Goal: Transaction & Acquisition: Book appointment/travel/reservation

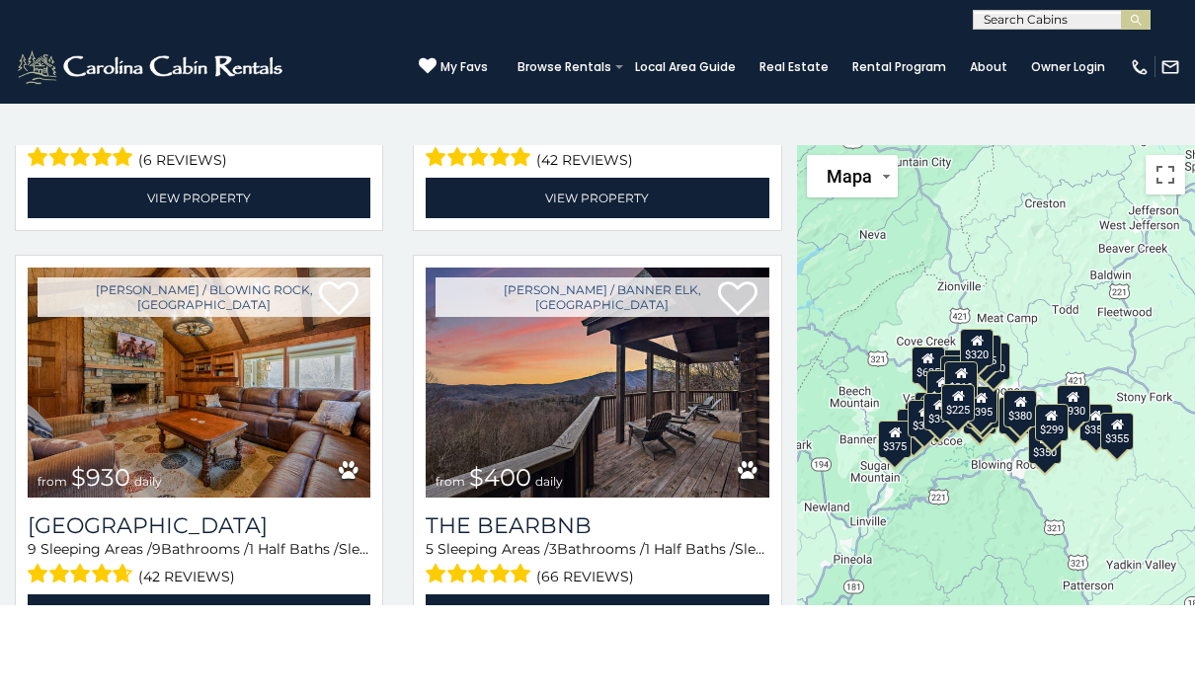
scroll to position [1607, 0]
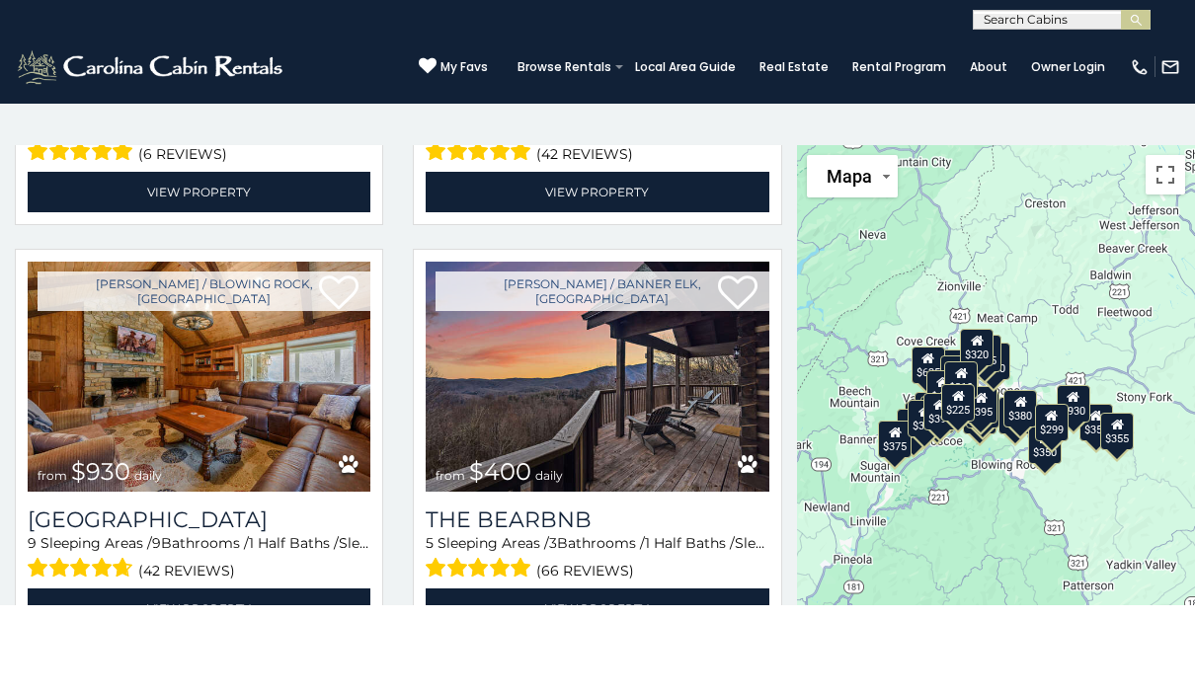
click at [752, 415] on img at bounding box center [597, 377] width 343 height 230
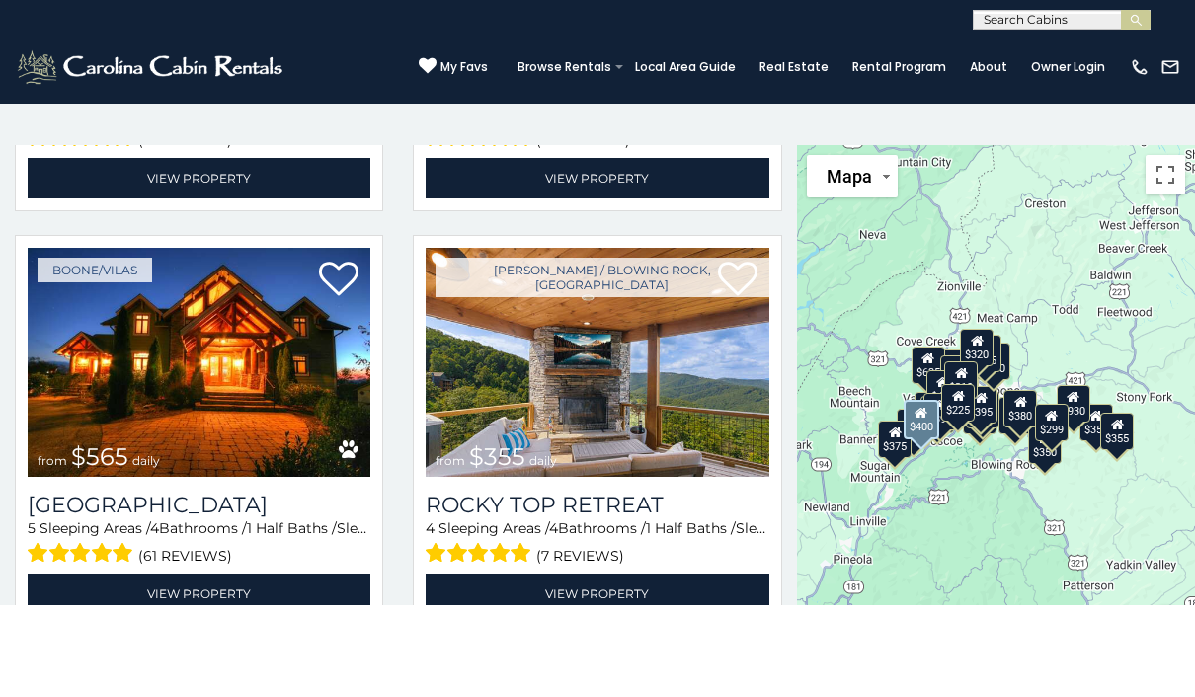
scroll to position [789, 0]
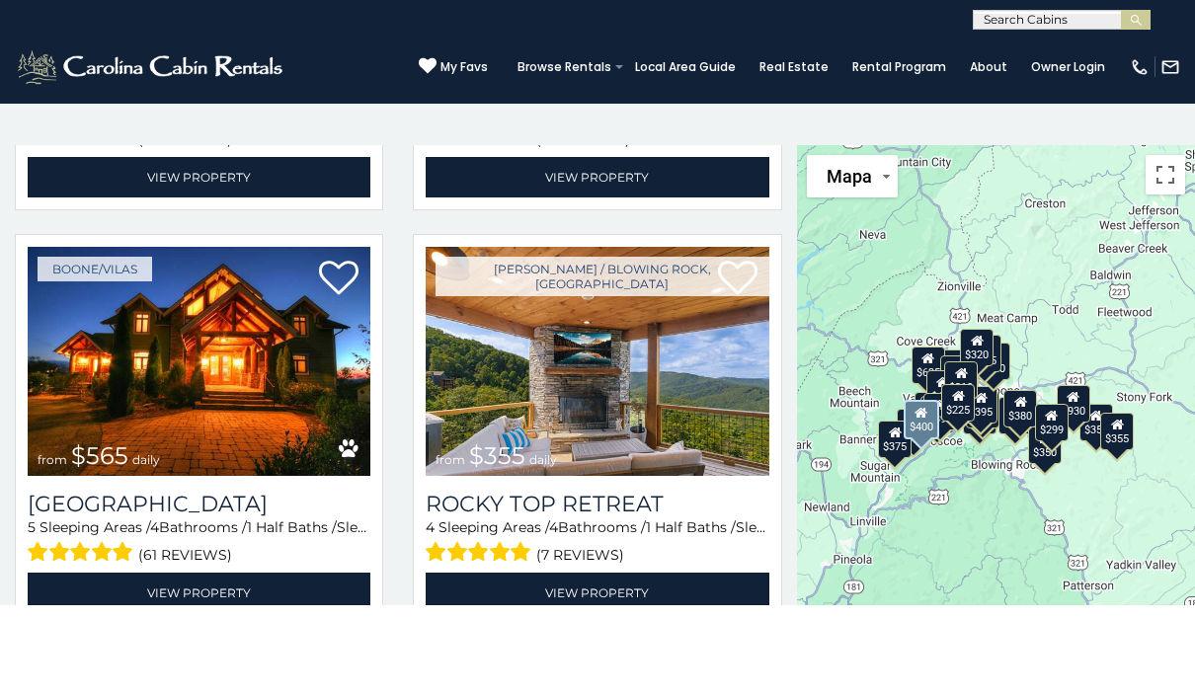
click at [732, 413] on img at bounding box center [597, 362] width 343 height 230
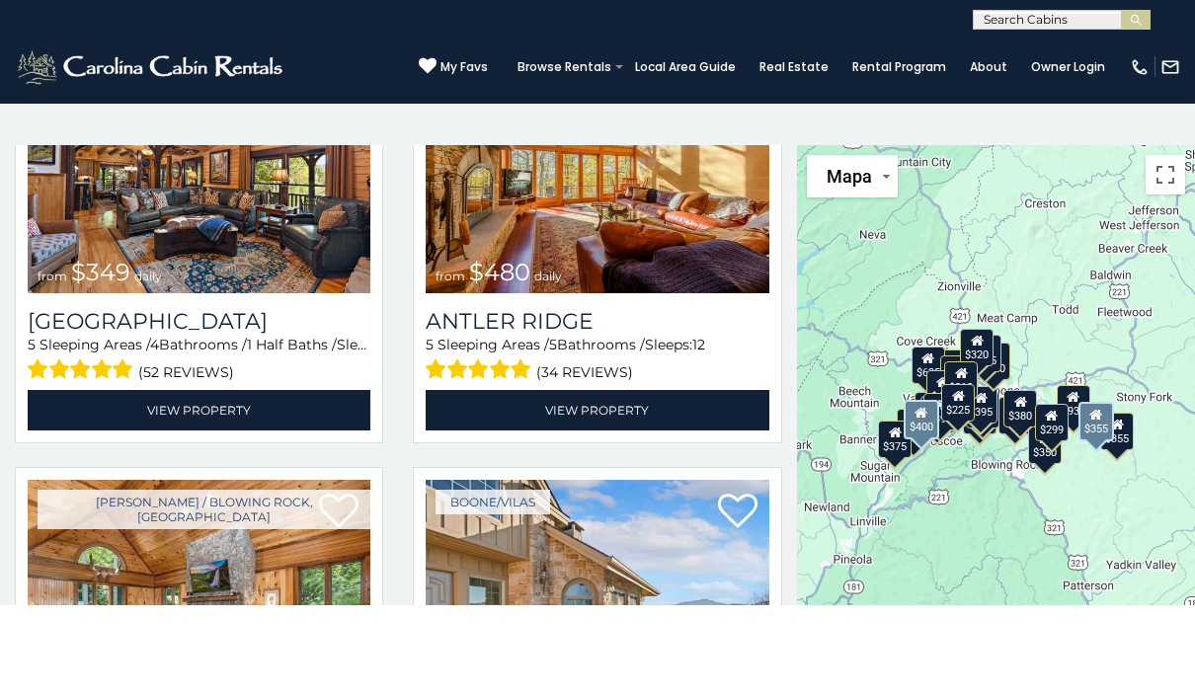
scroll to position [141, 0]
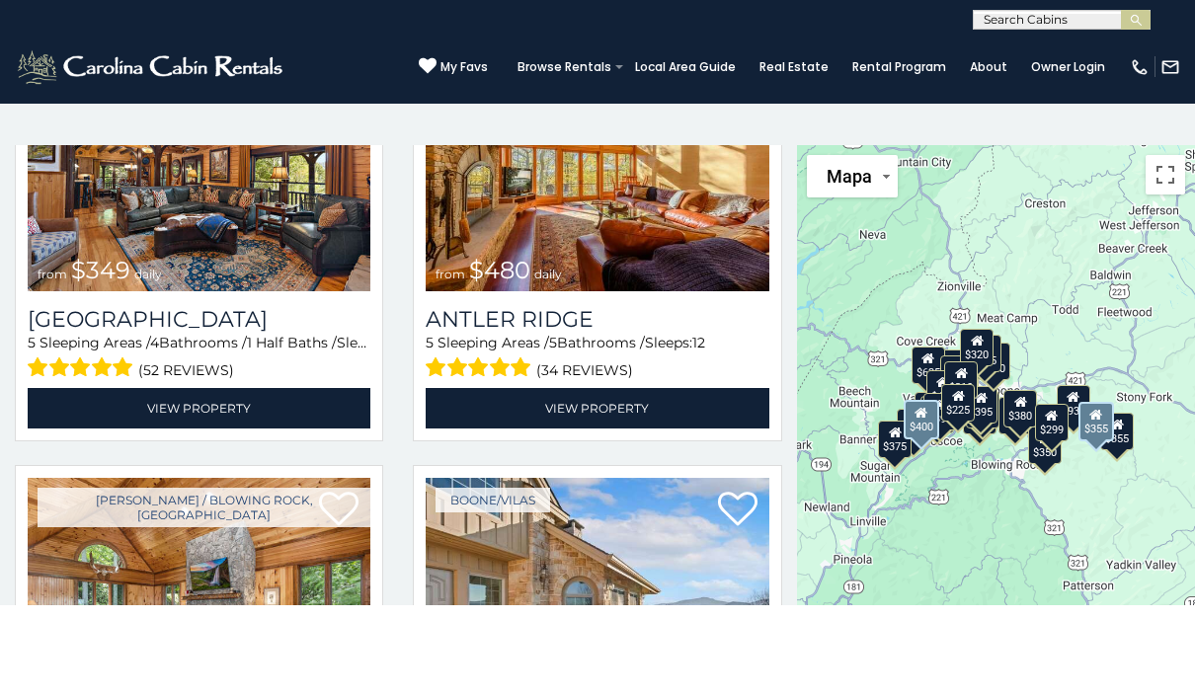
click at [316, 568] on img at bounding box center [199, 593] width 343 height 230
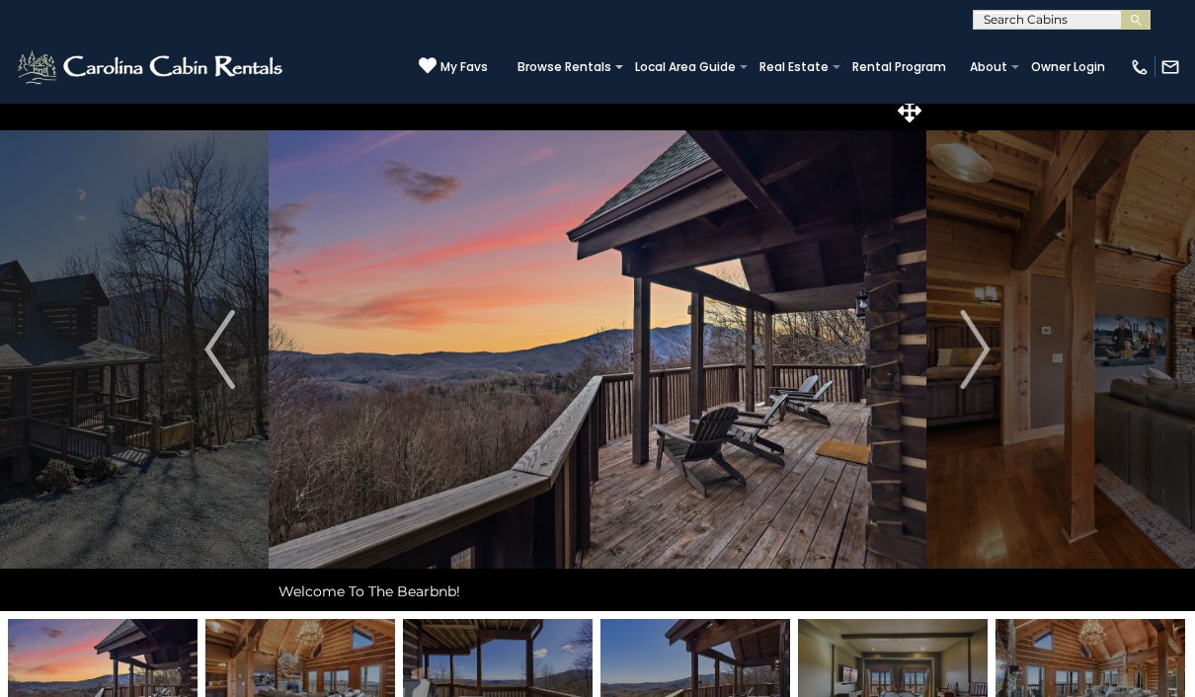
scroll to position [10, 0]
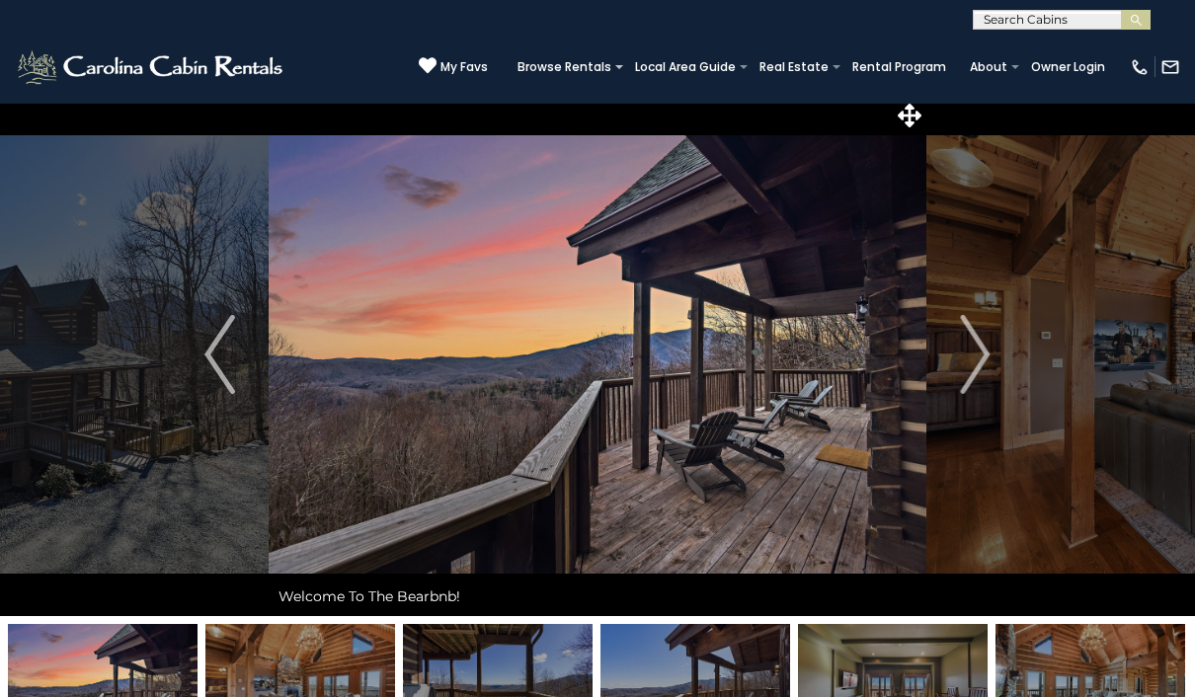
click at [986, 354] on img "Next" at bounding box center [975, 354] width 30 height 79
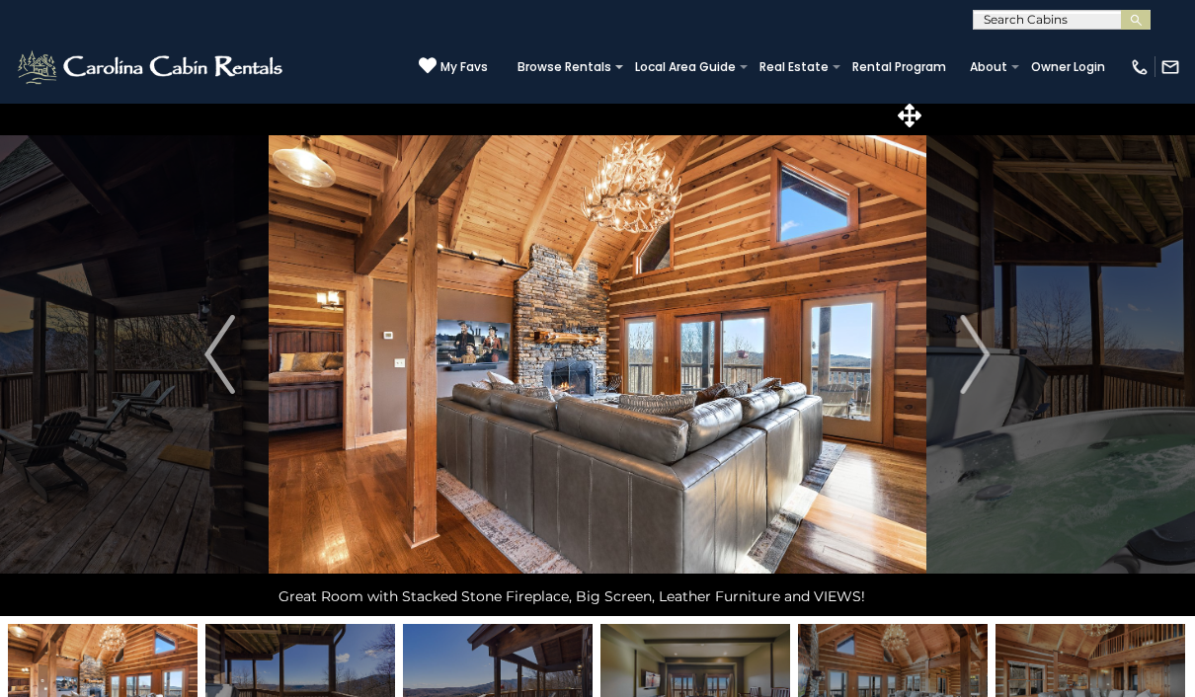
click at [973, 354] on img "Next" at bounding box center [975, 354] width 30 height 79
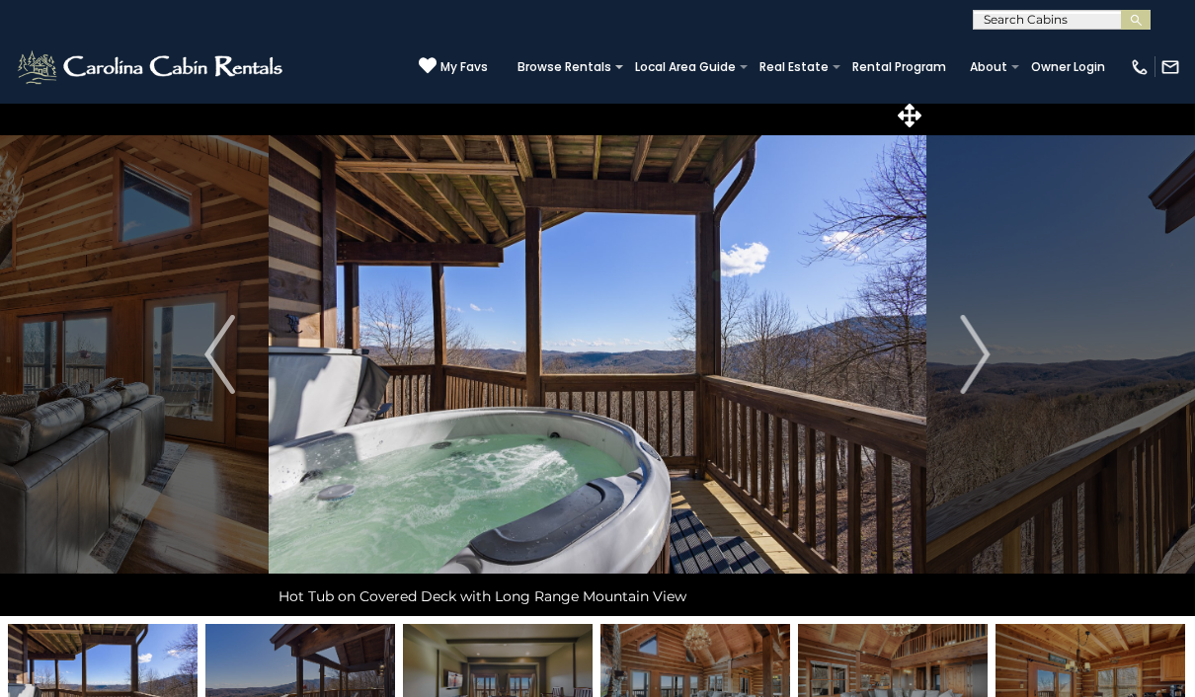
click at [984, 347] on img "Next" at bounding box center [975, 354] width 30 height 79
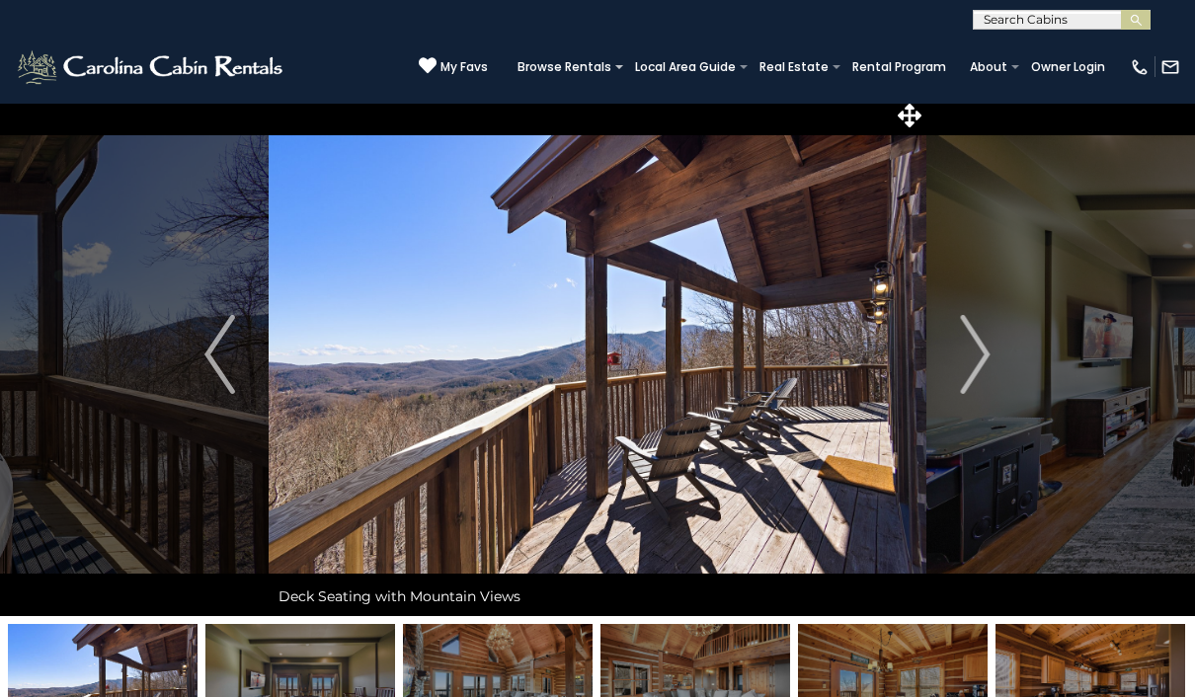
click at [974, 354] on img "Next" at bounding box center [975, 354] width 30 height 79
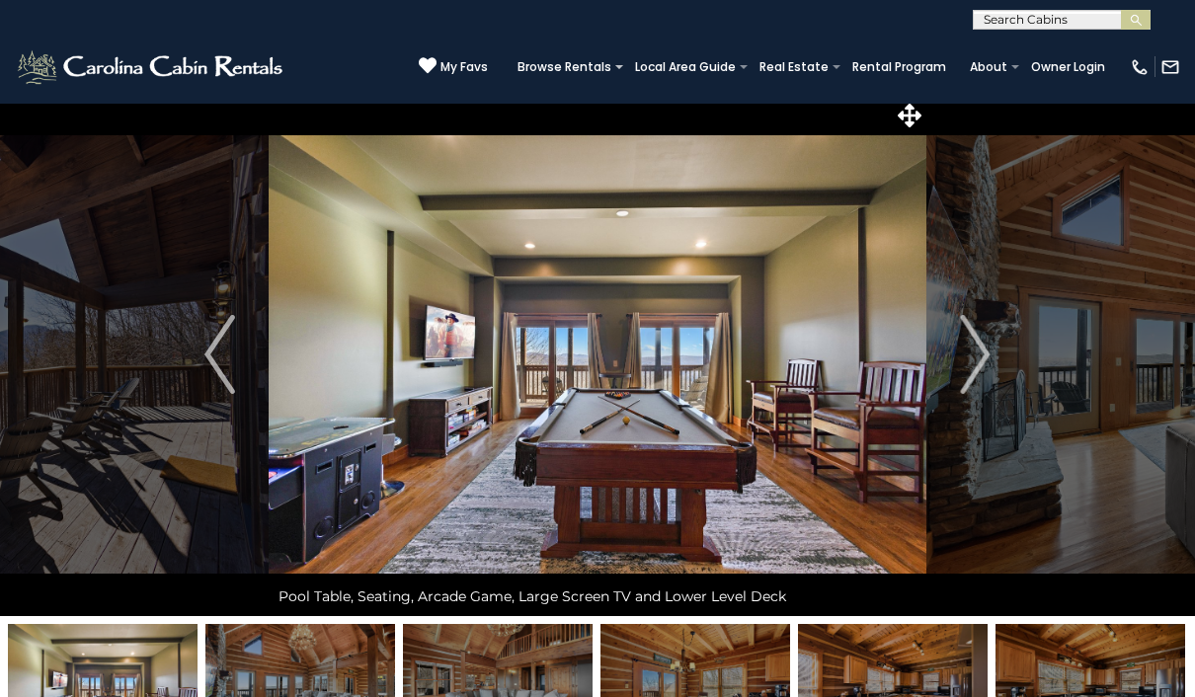
click at [981, 357] on img "Next" at bounding box center [975, 354] width 30 height 79
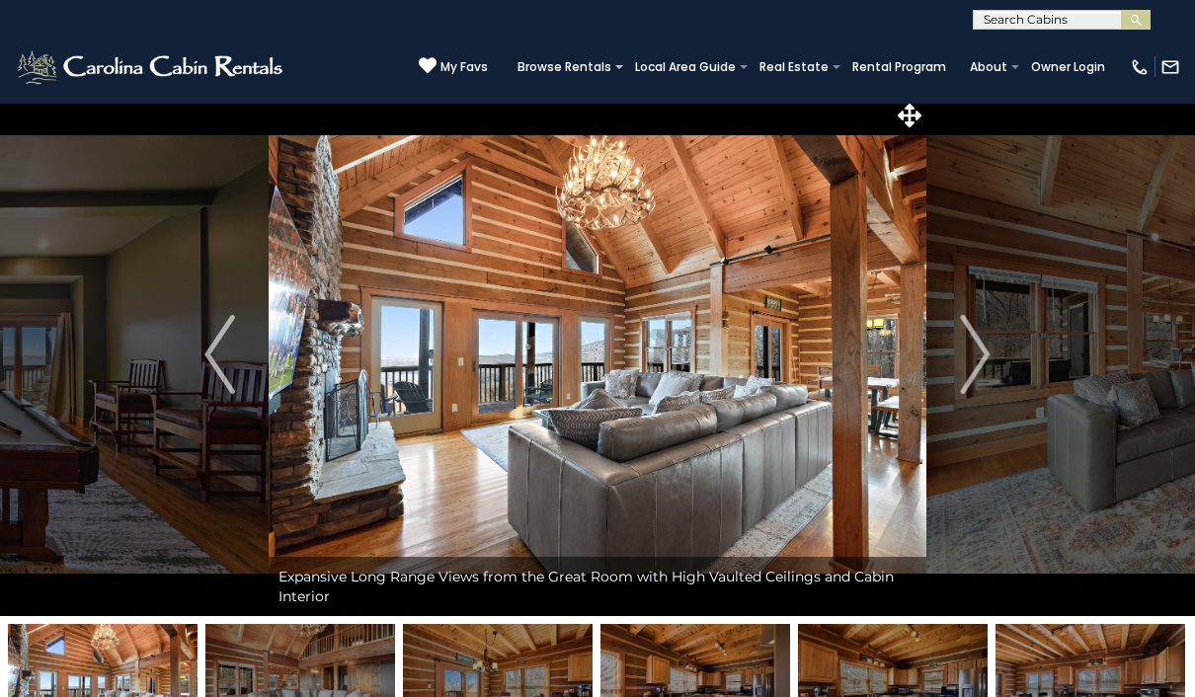
click at [978, 346] on img "Next" at bounding box center [975, 354] width 30 height 79
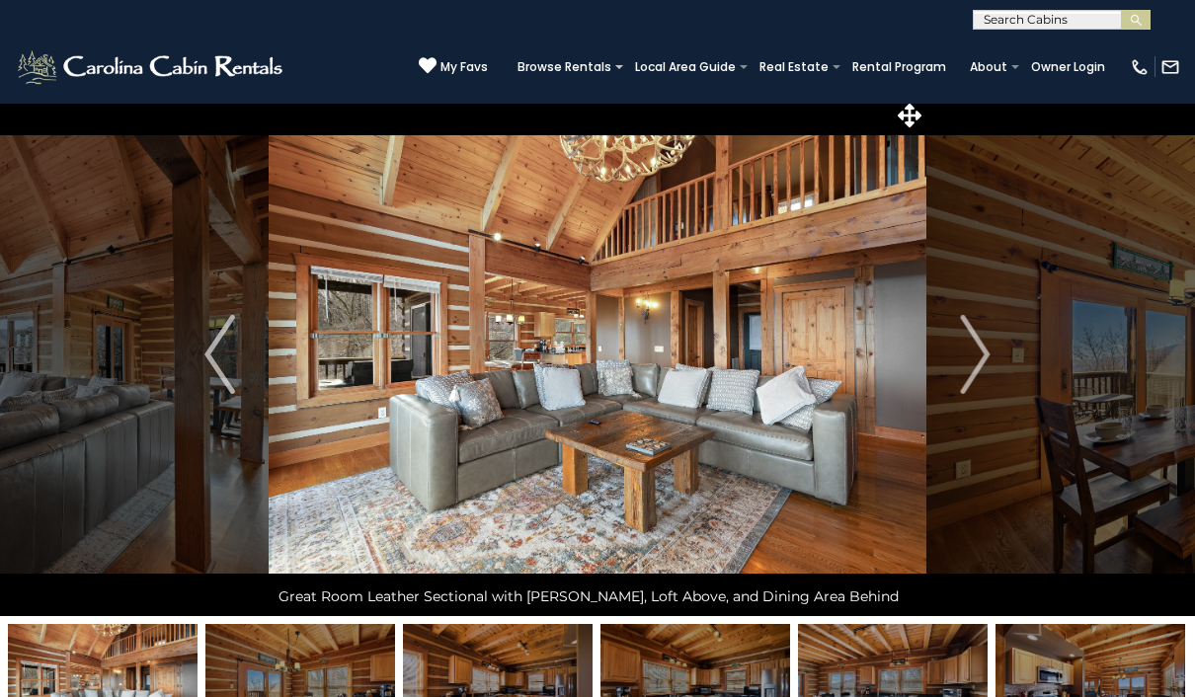
click at [982, 348] on img "Next" at bounding box center [975, 354] width 30 height 79
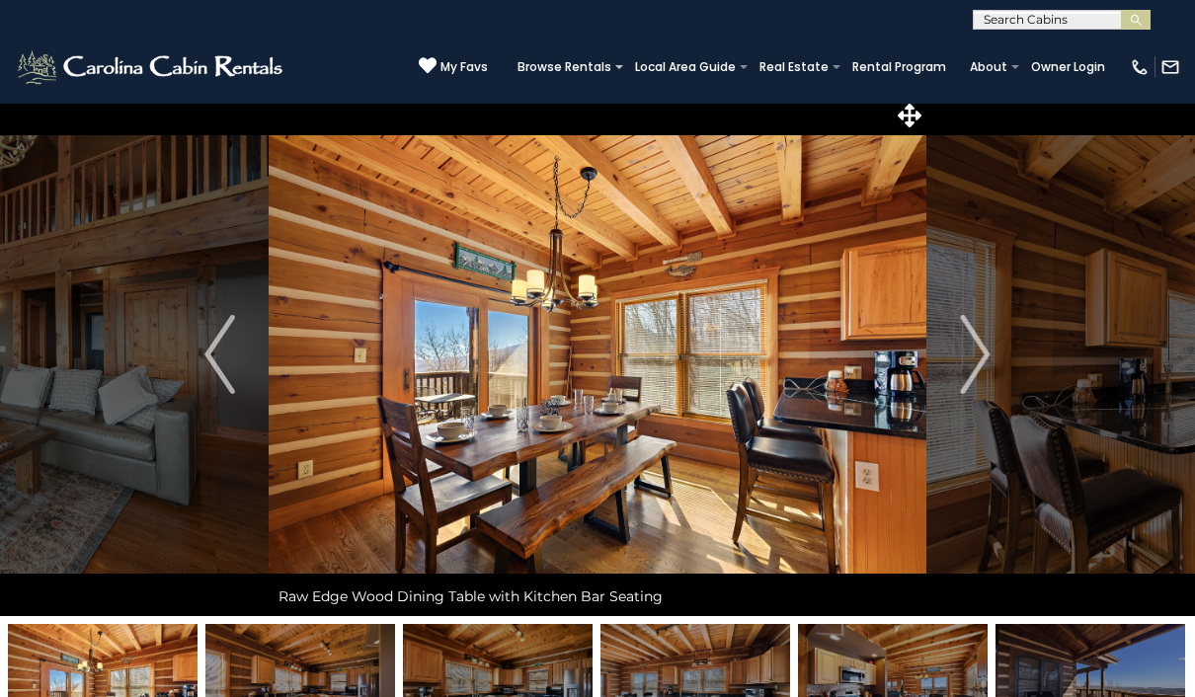
click at [977, 345] on img "Next" at bounding box center [975, 354] width 30 height 79
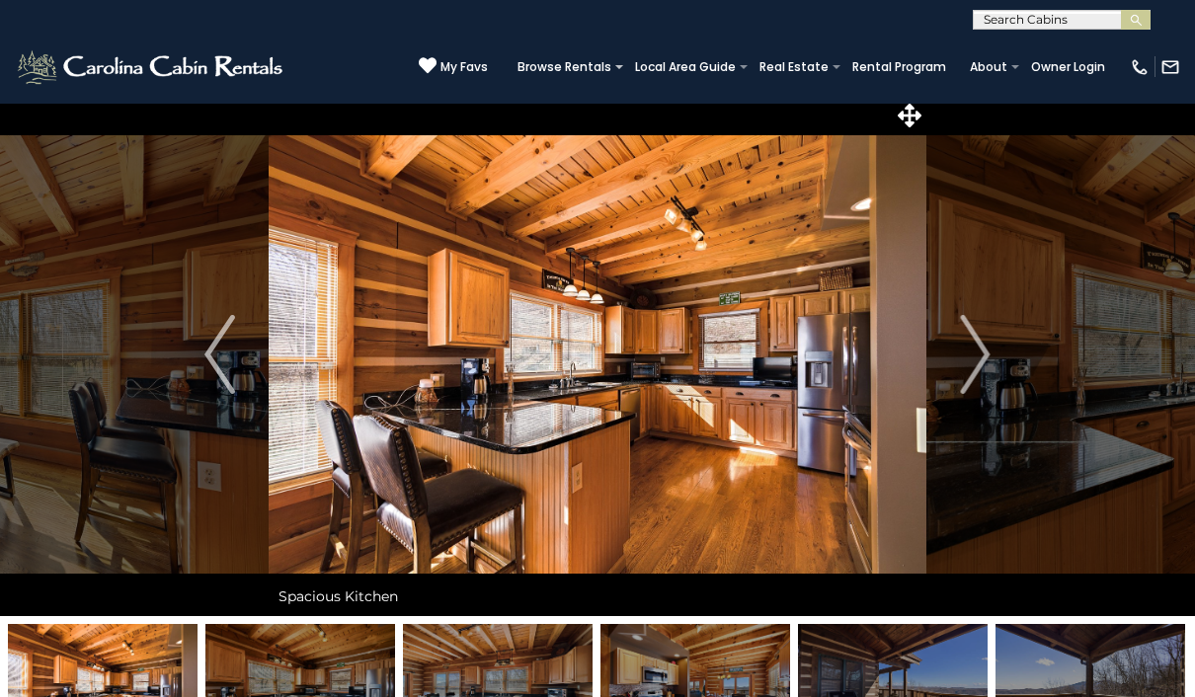
click at [975, 346] on img "Next" at bounding box center [975, 354] width 30 height 79
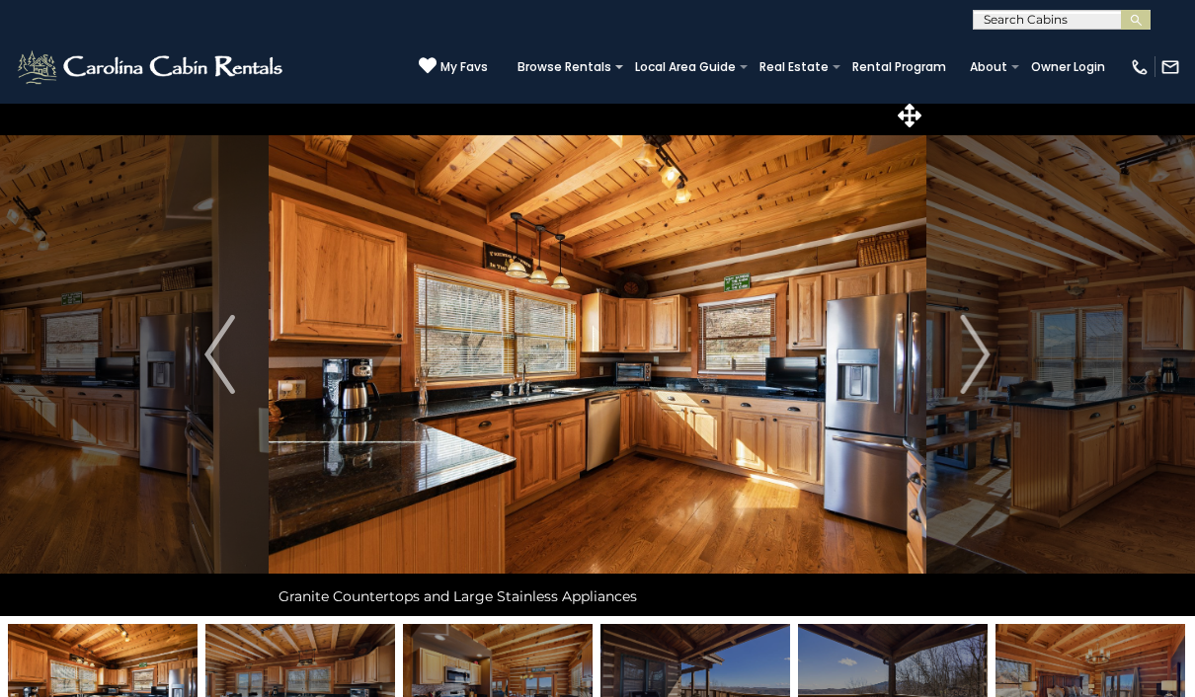
click at [977, 352] on img "Next" at bounding box center [975, 354] width 30 height 79
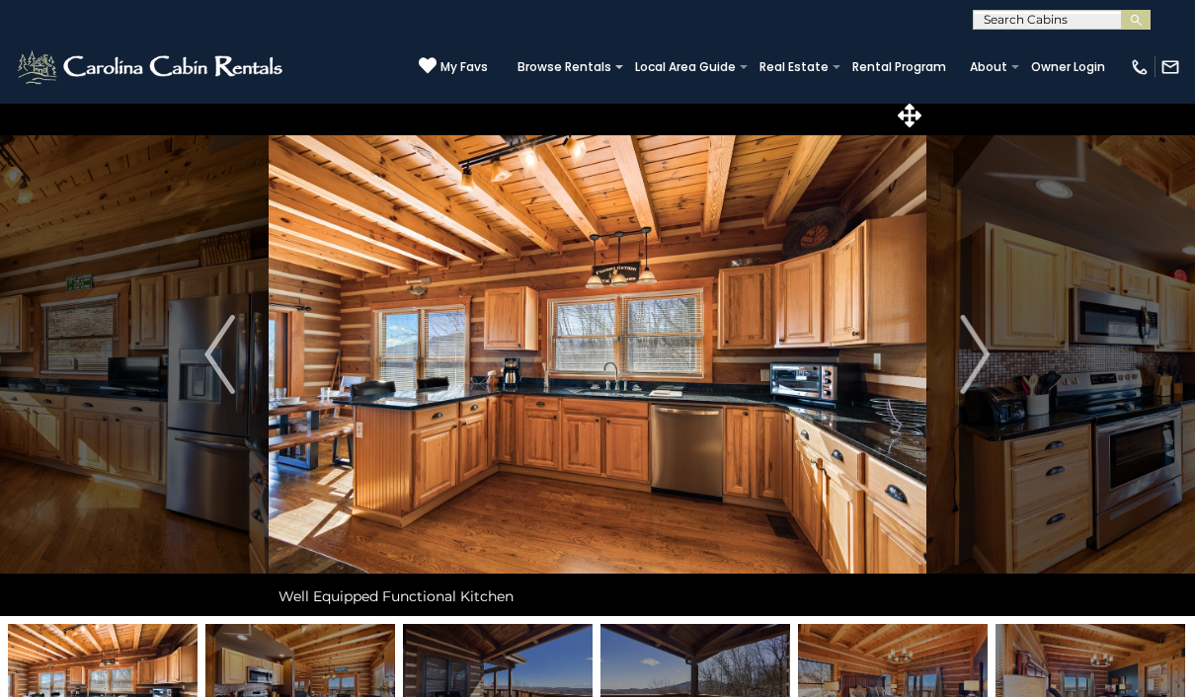
click at [988, 362] on img "Next" at bounding box center [975, 354] width 30 height 79
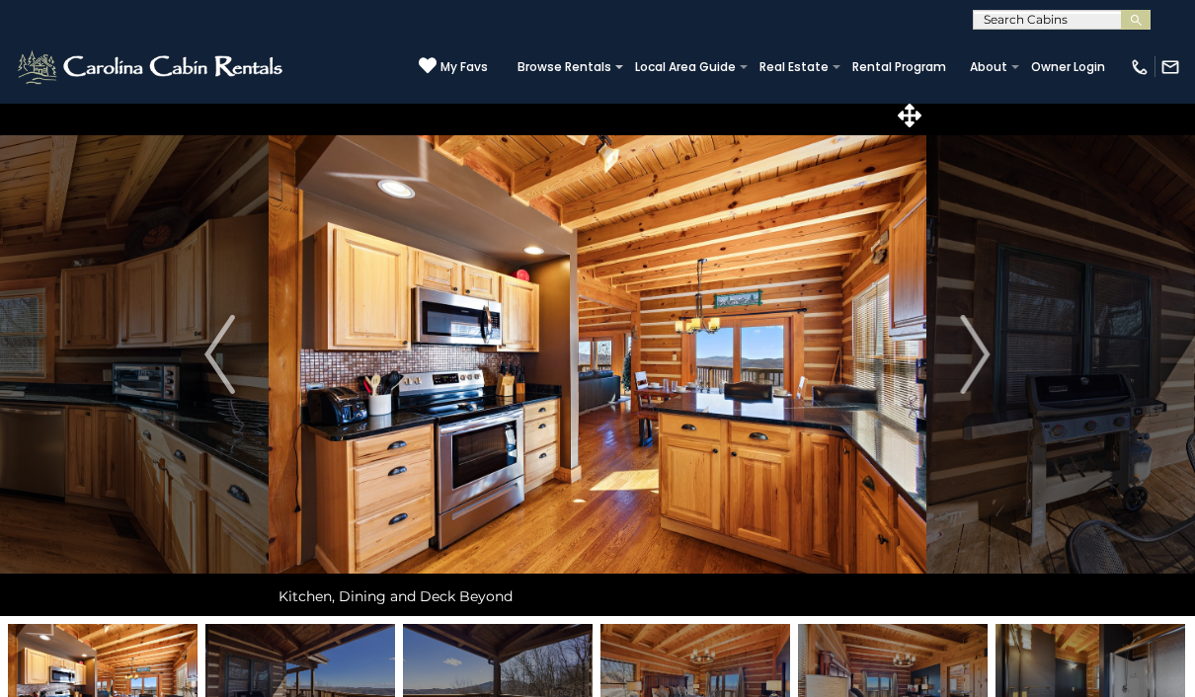
click at [984, 354] on img "Next" at bounding box center [975, 354] width 30 height 79
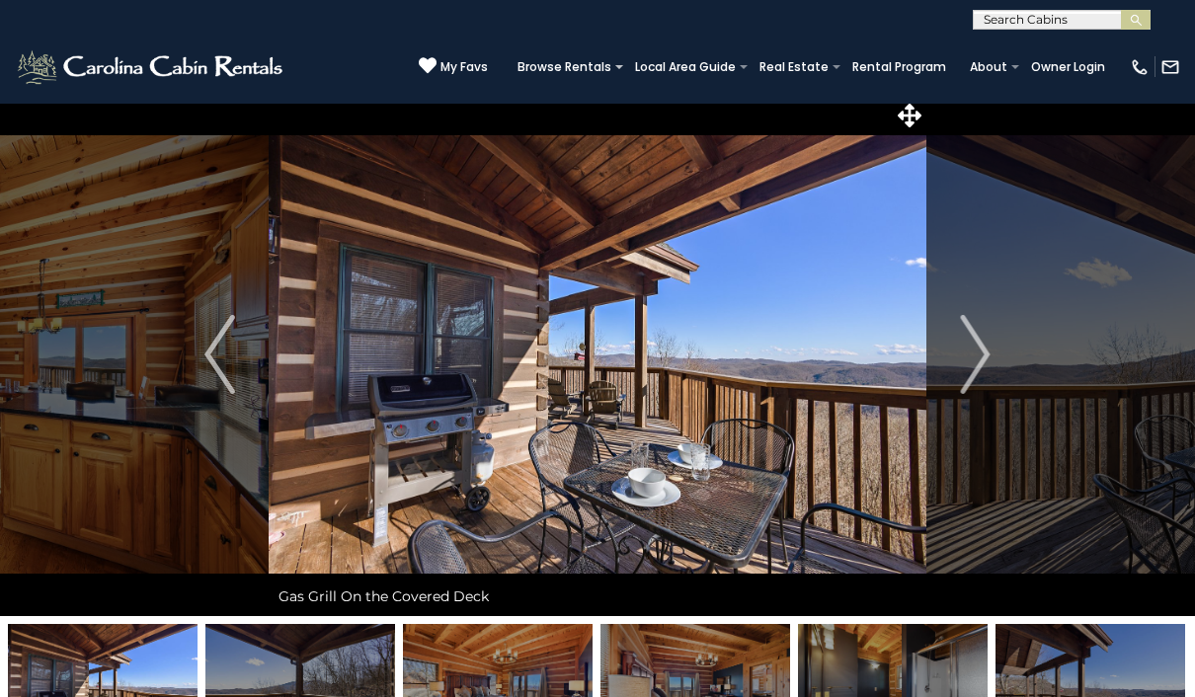
click at [982, 353] on img "Next" at bounding box center [975, 354] width 30 height 79
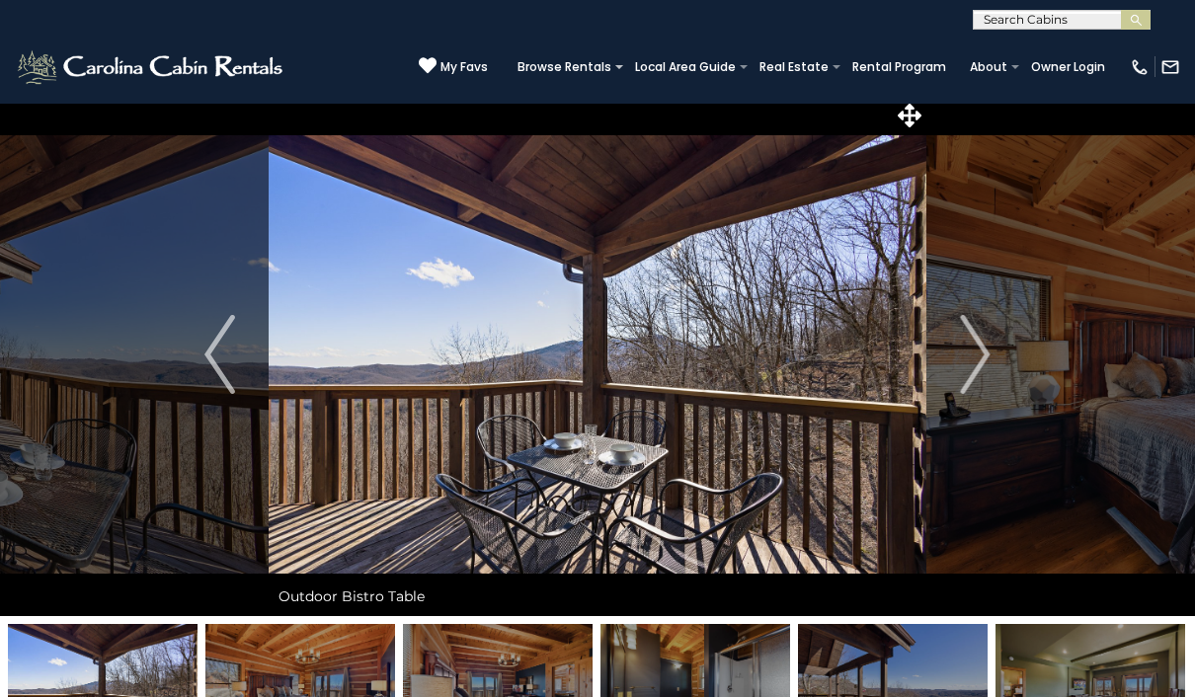
click at [985, 352] on img "Next" at bounding box center [975, 354] width 30 height 79
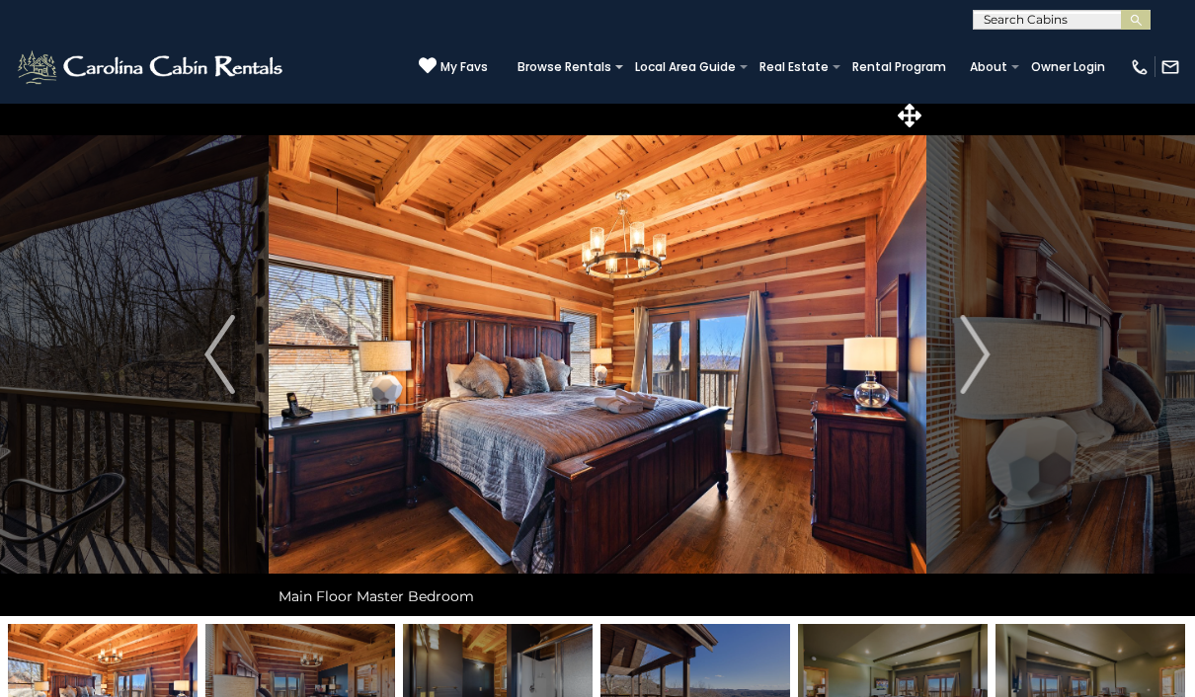
click at [980, 345] on img "Next" at bounding box center [975, 354] width 30 height 79
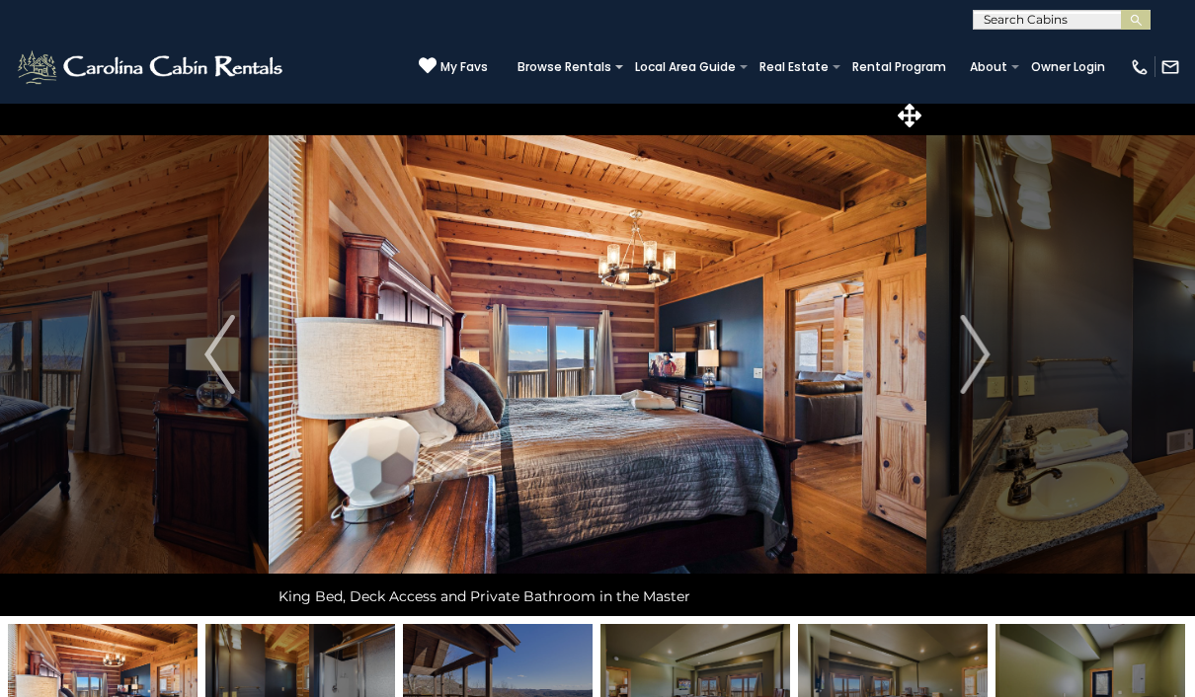
click at [209, 353] on img "Previous" at bounding box center [219, 354] width 30 height 79
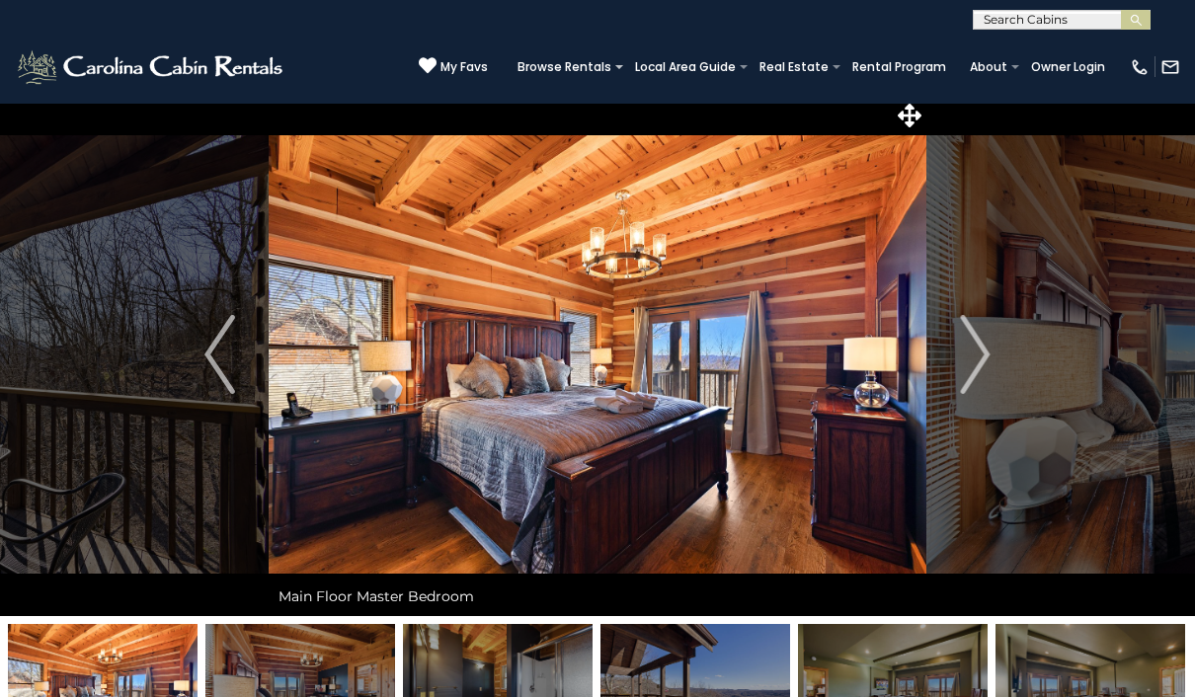
click at [993, 336] on button "Next" at bounding box center [975, 354] width 99 height 523
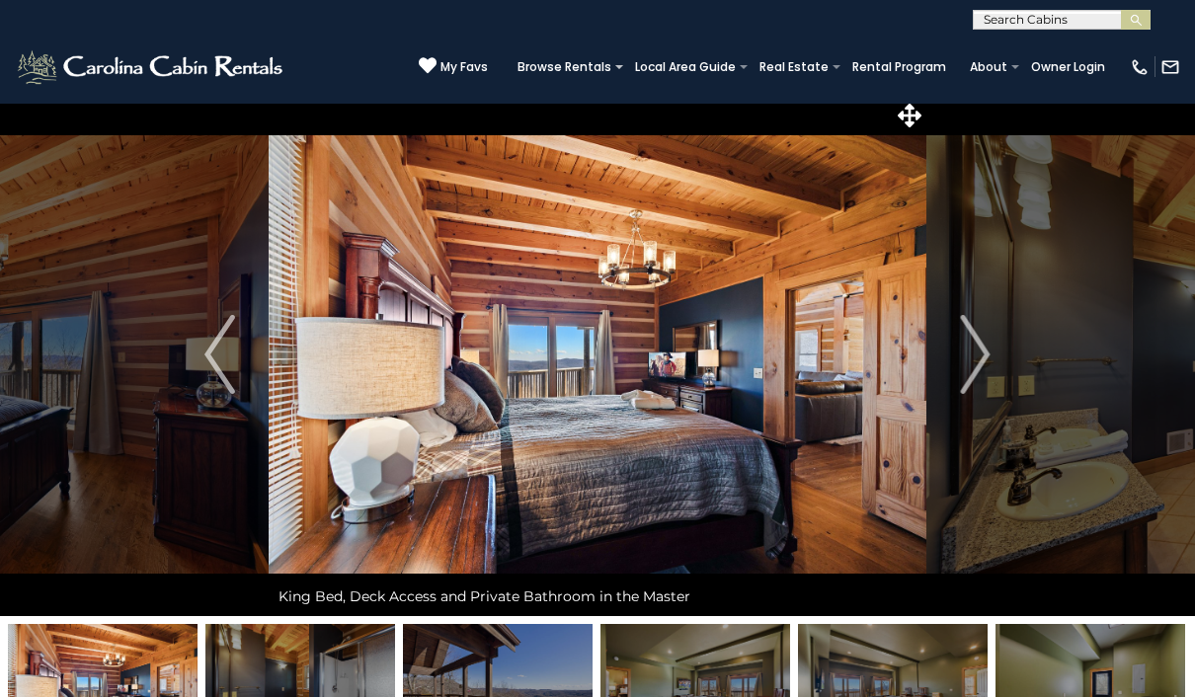
click at [971, 357] on img "Next" at bounding box center [975, 354] width 30 height 79
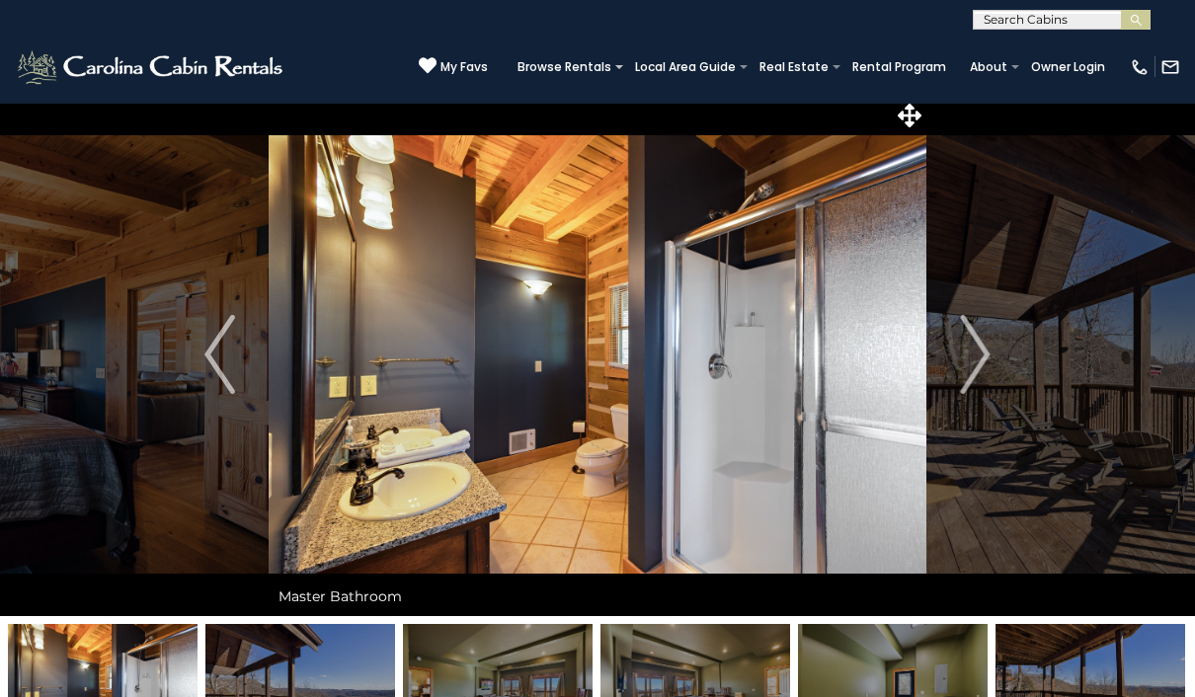
click at [985, 375] on img "Next" at bounding box center [975, 354] width 30 height 79
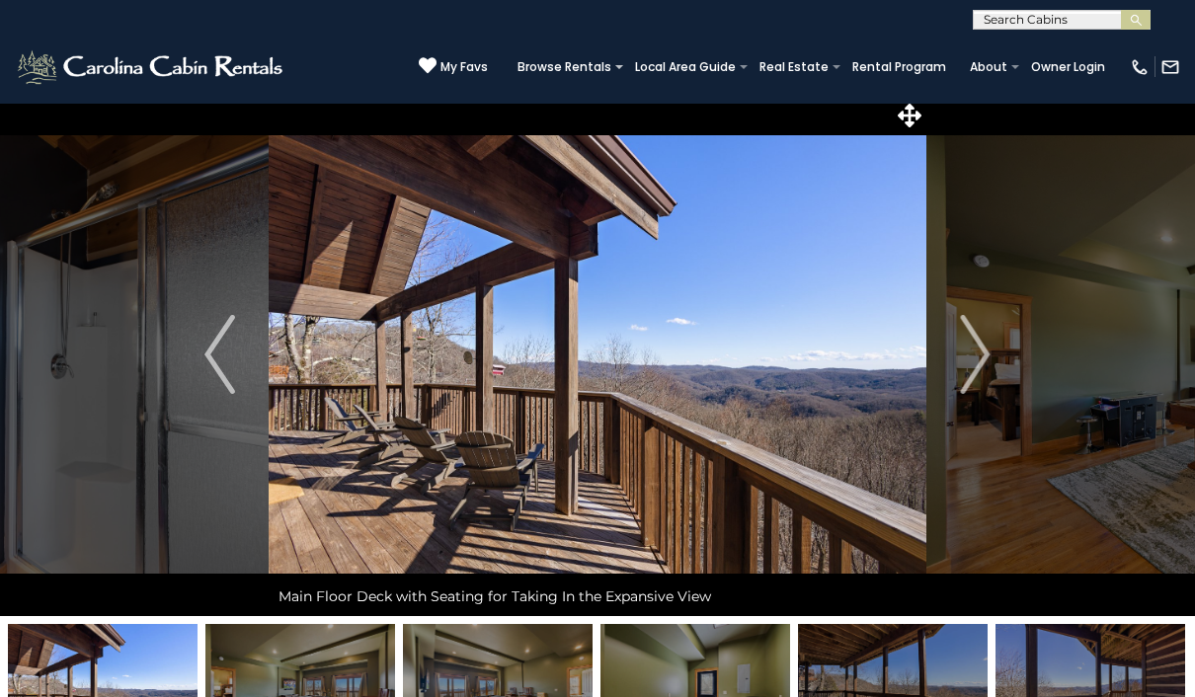
click at [993, 358] on button "Next" at bounding box center [975, 354] width 99 height 523
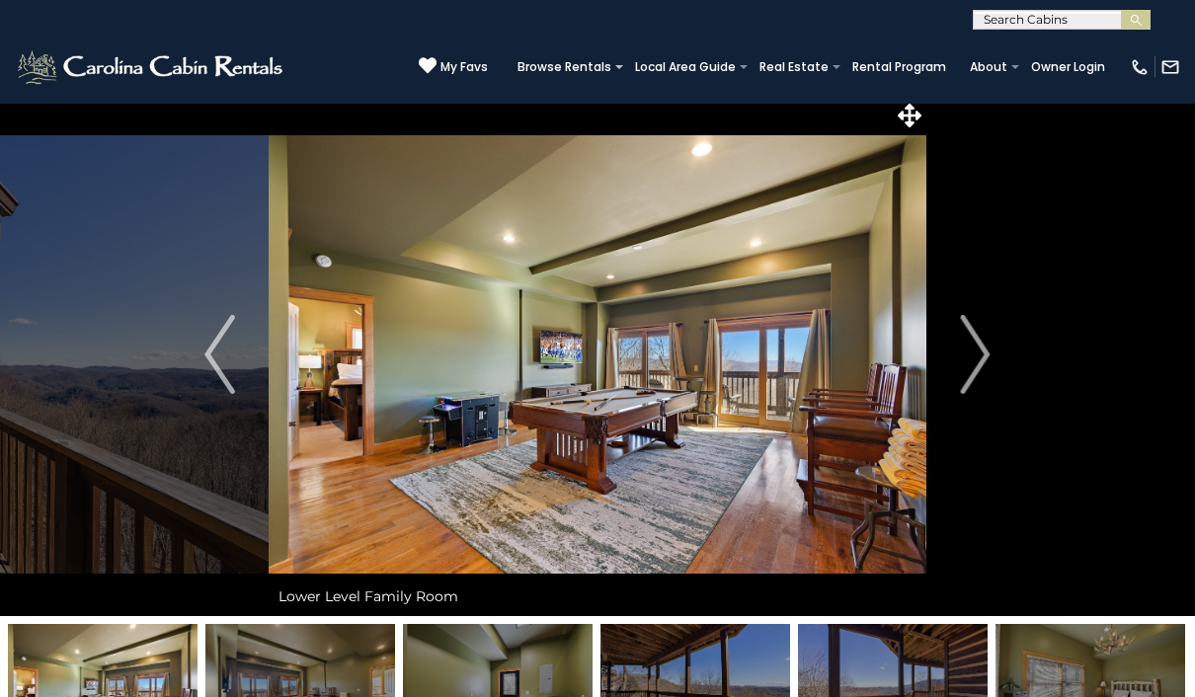
click at [999, 376] on button "Next" at bounding box center [975, 354] width 99 height 523
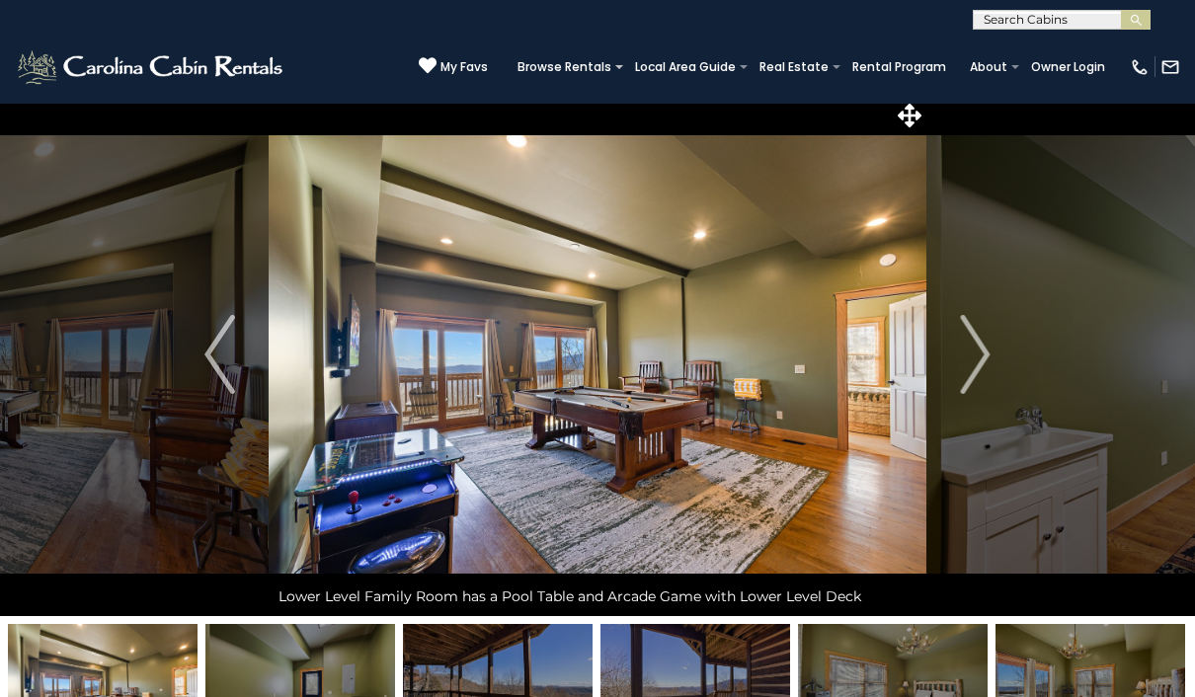
click at [995, 371] on button "Next" at bounding box center [975, 354] width 99 height 523
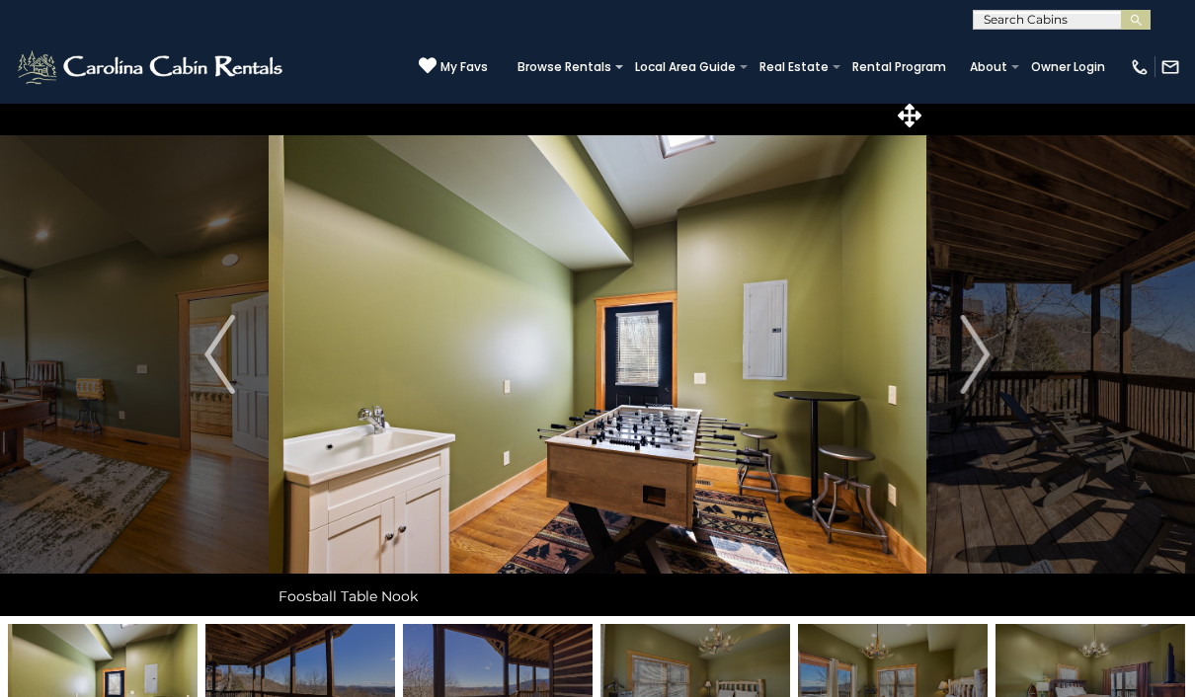
click at [975, 358] on img "Next" at bounding box center [975, 354] width 30 height 79
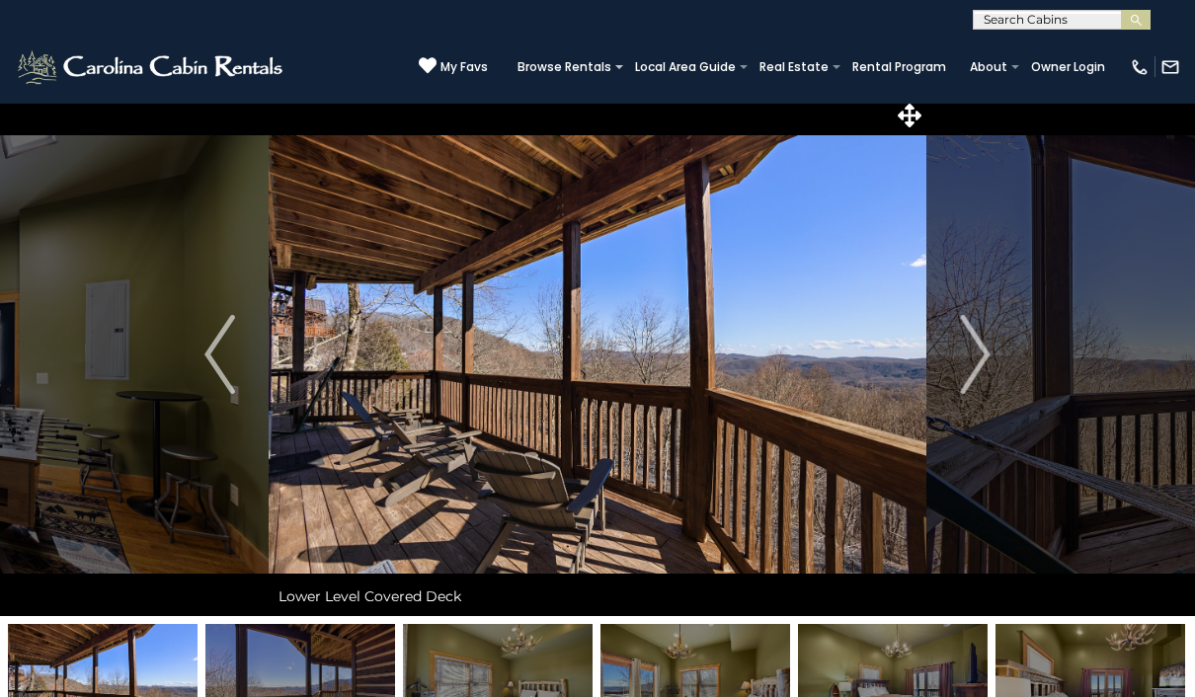
click at [982, 372] on img "Next" at bounding box center [975, 354] width 30 height 79
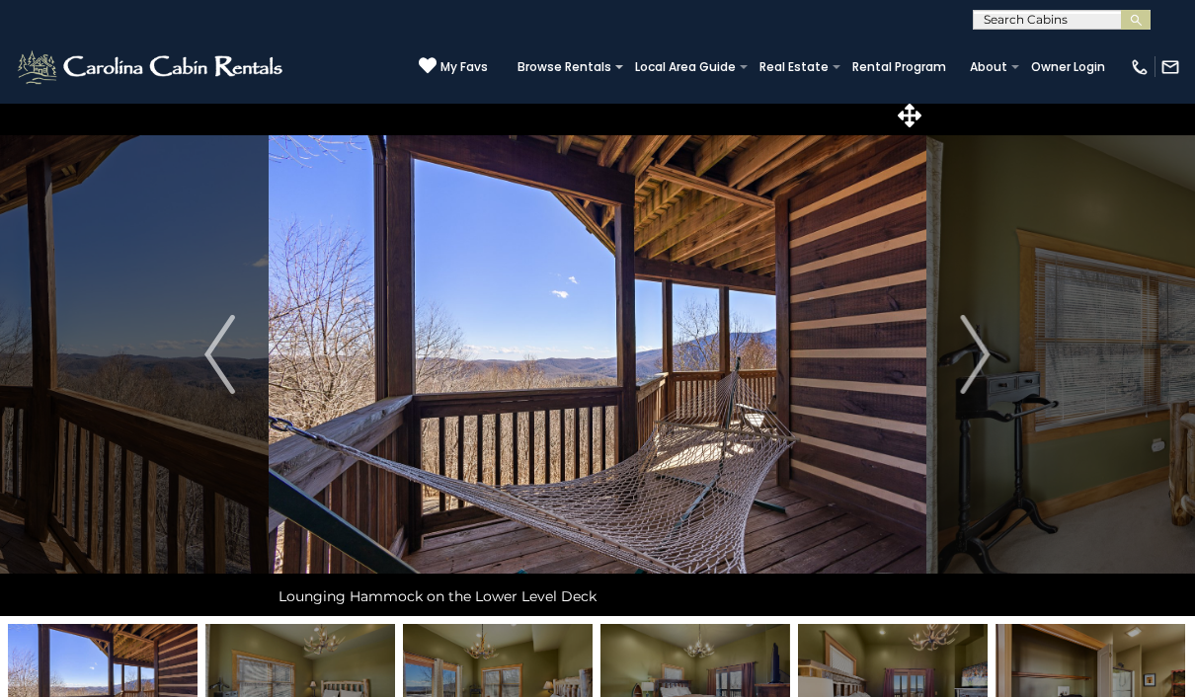
click at [983, 379] on img "Next" at bounding box center [975, 354] width 30 height 79
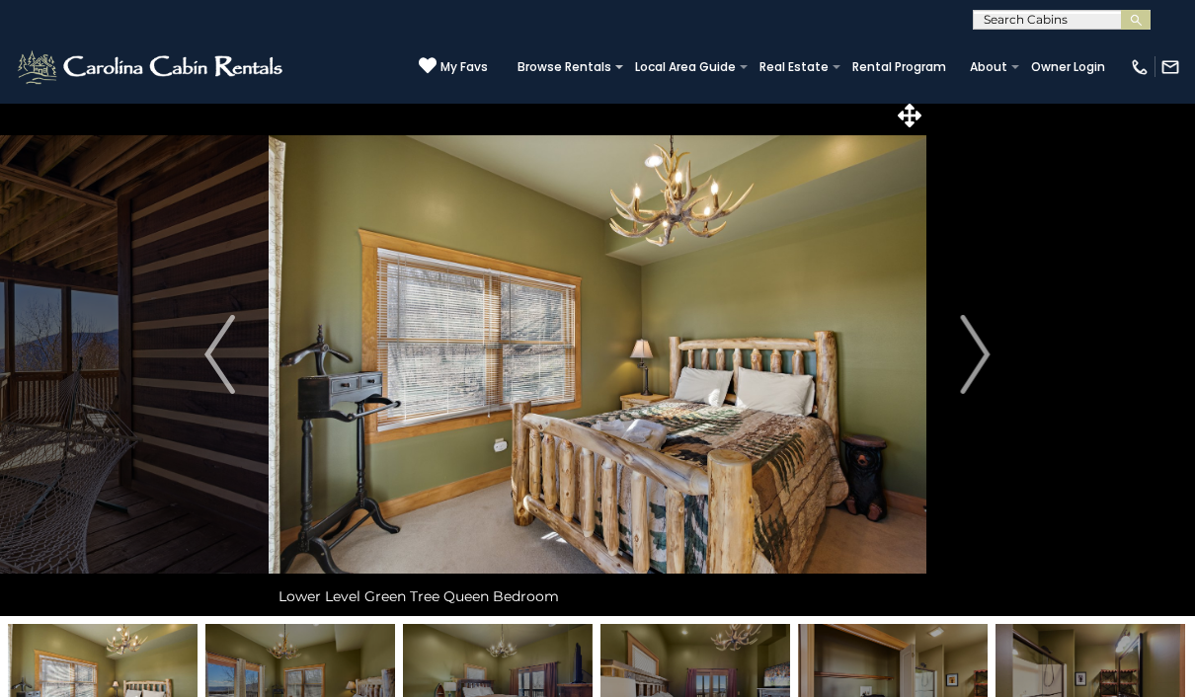
click at [989, 363] on img "Next" at bounding box center [975, 354] width 30 height 79
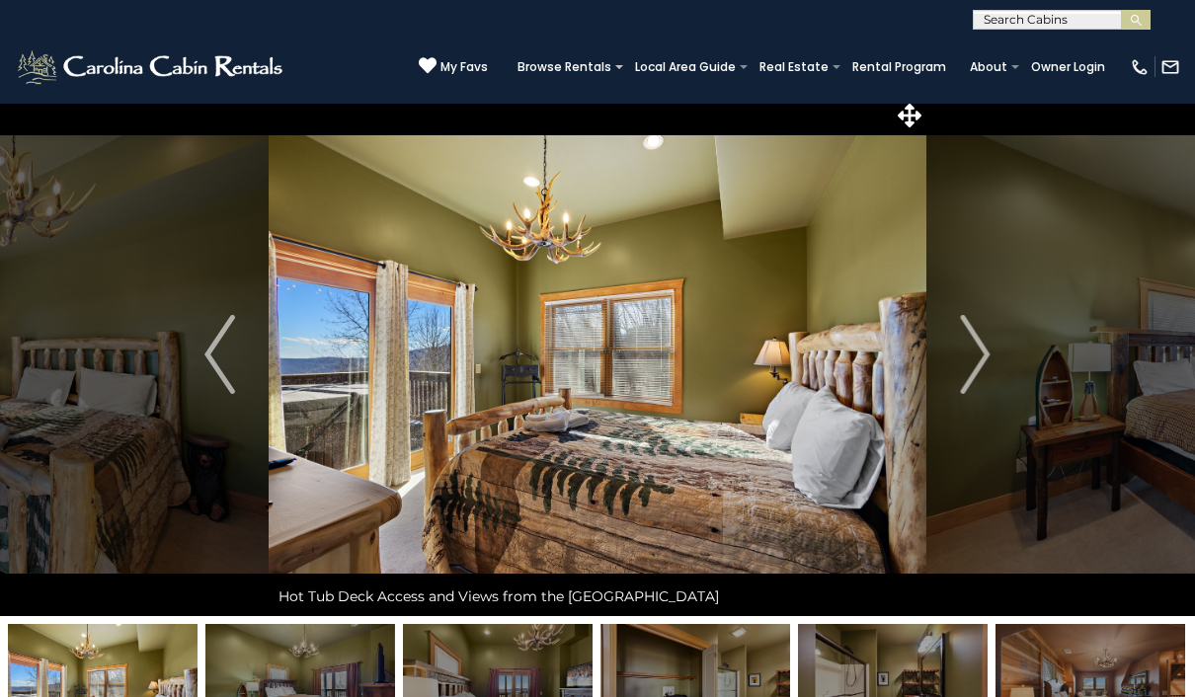
click at [971, 363] on img "Next" at bounding box center [975, 354] width 30 height 79
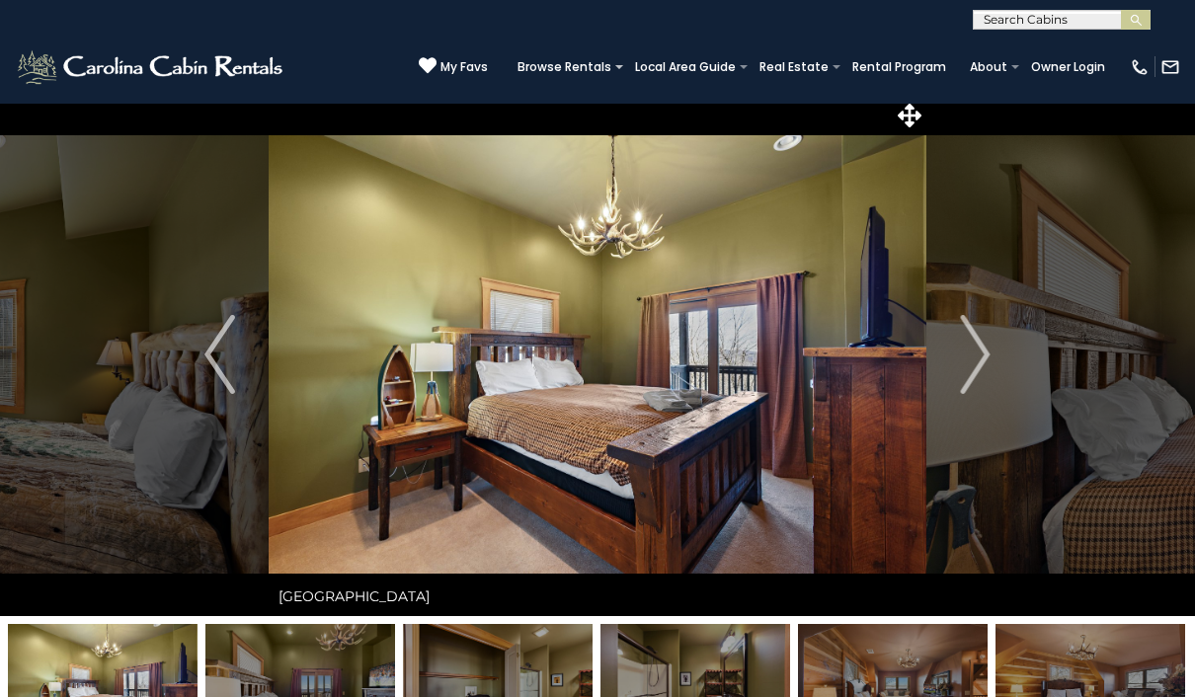
click at [975, 362] on img "Next" at bounding box center [975, 354] width 30 height 79
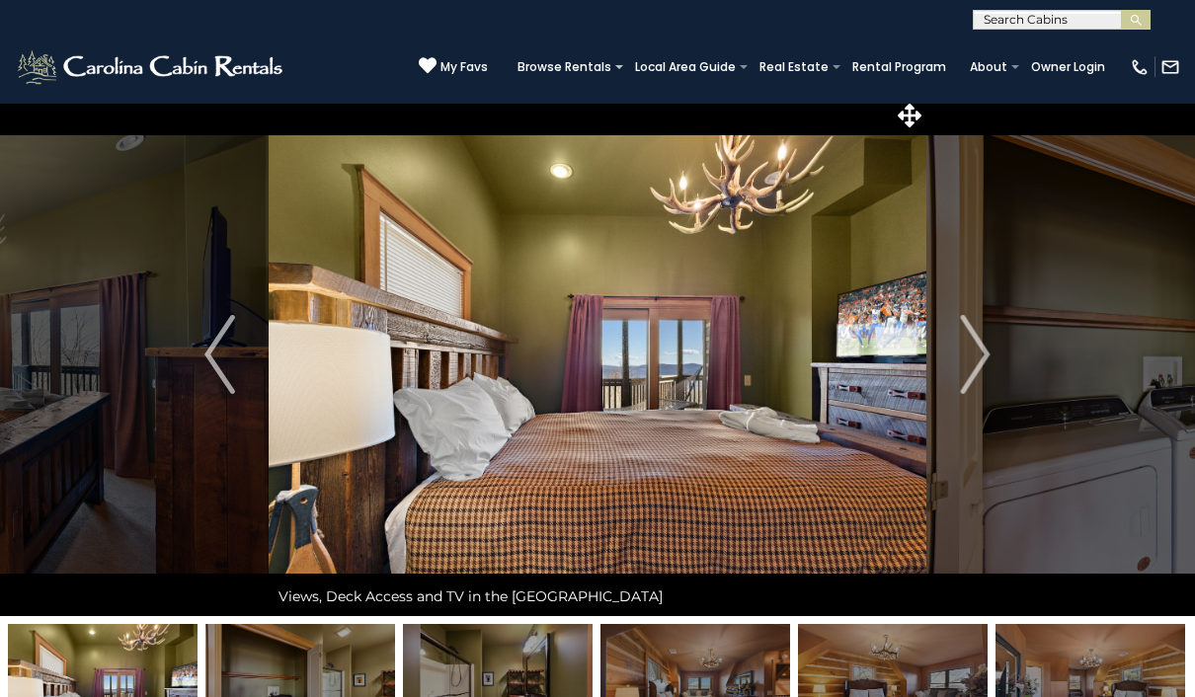
click at [969, 354] on img "Next" at bounding box center [975, 354] width 30 height 79
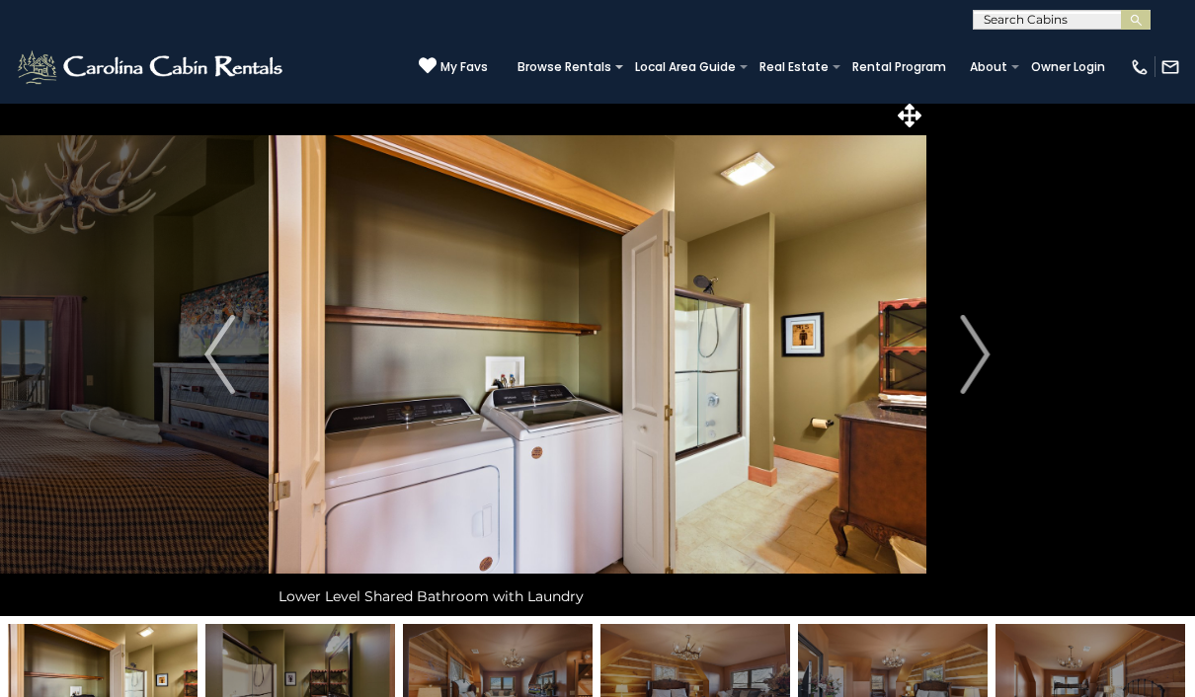
click at [969, 379] on img "Next" at bounding box center [975, 354] width 30 height 79
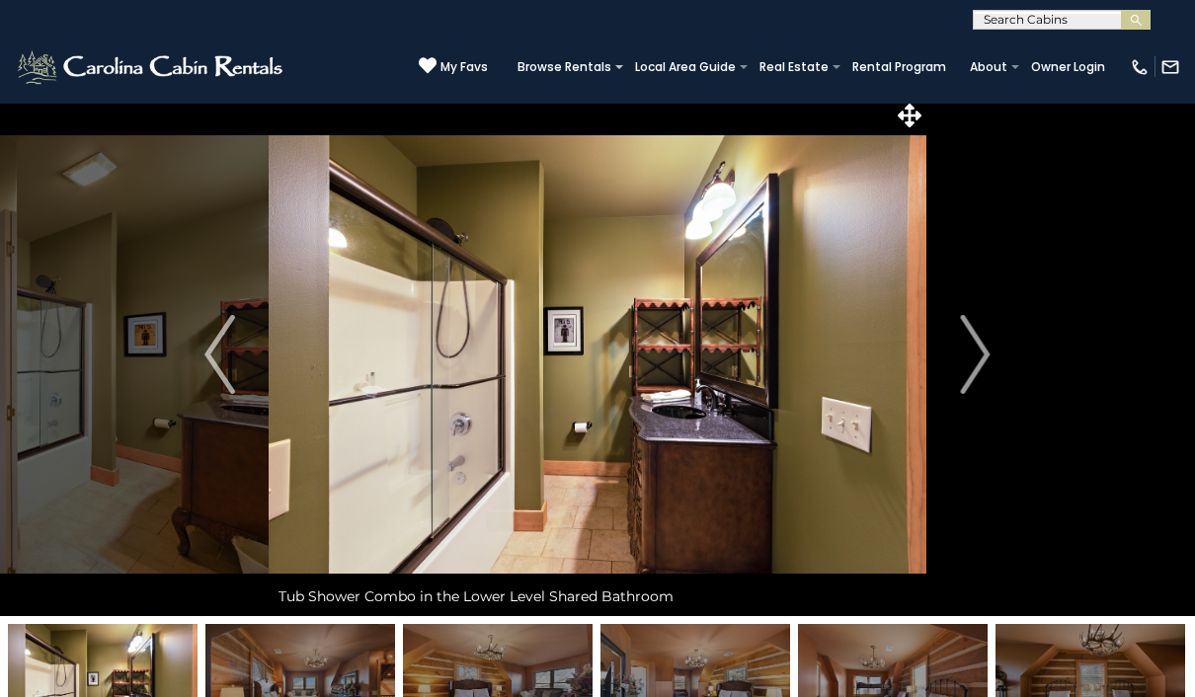
click at [967, 373] on img "Next" at bounding box center [975, 354] width 30 height 79
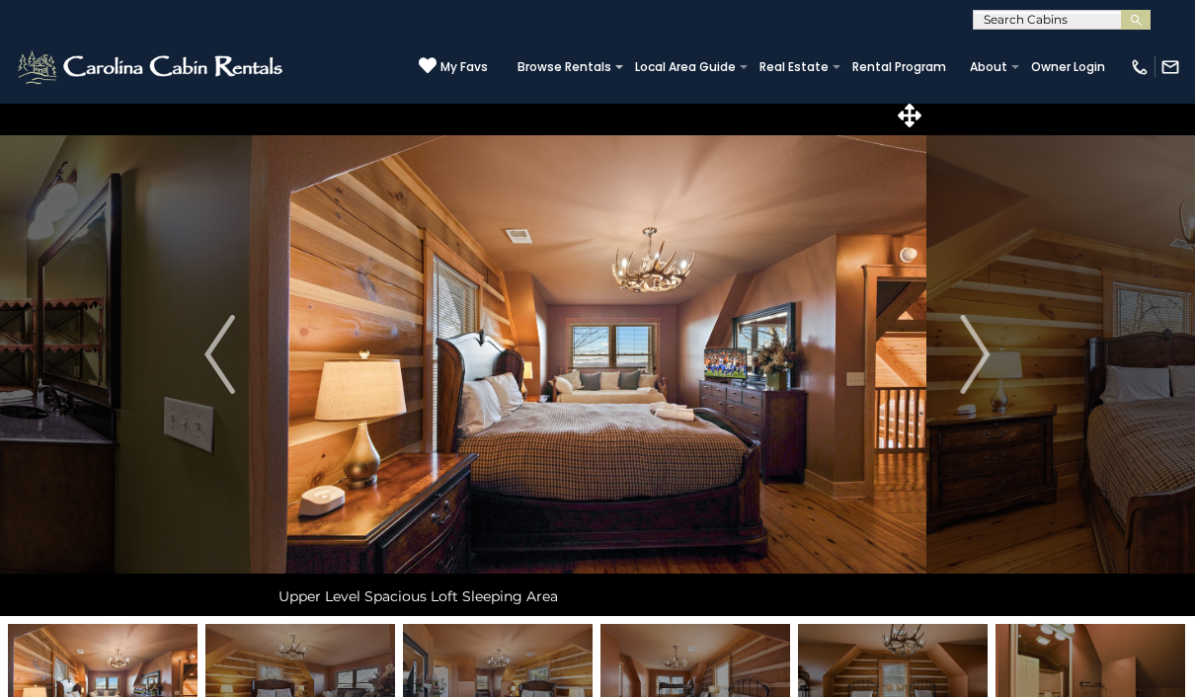
click at [955, 386] on button "Next" at bounding box center [975, 354] width 99 height 523
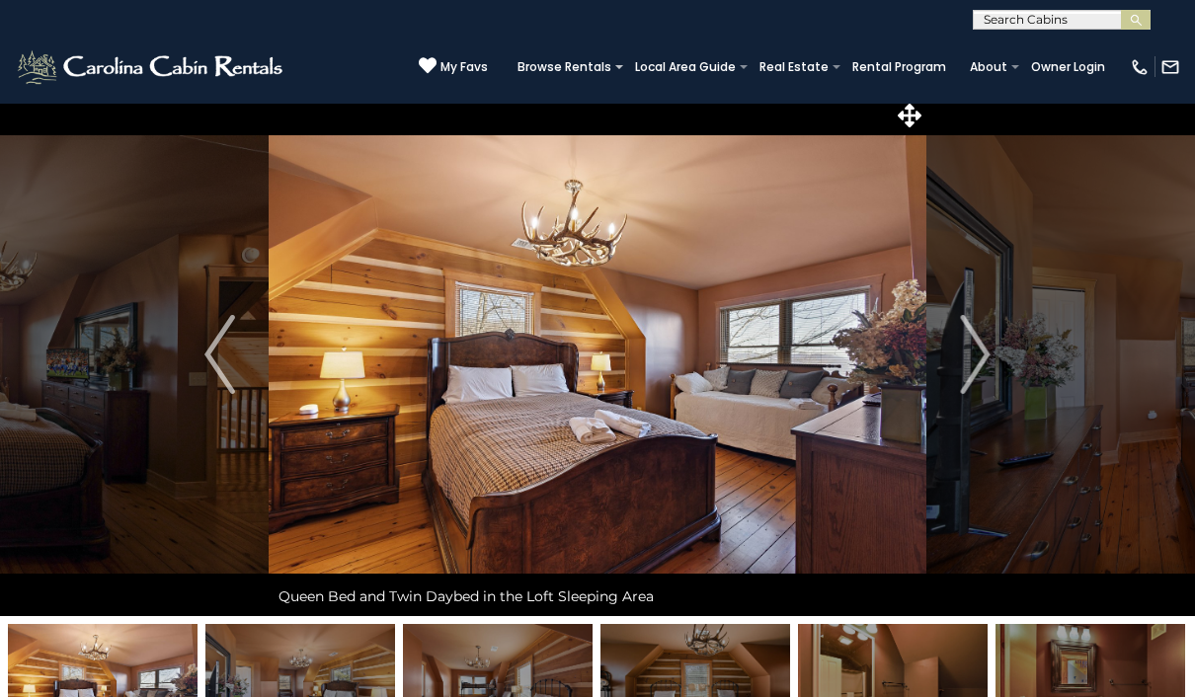
click at [956, 351] on button "Next" at bounding box center [975, 354] width 99 height 523
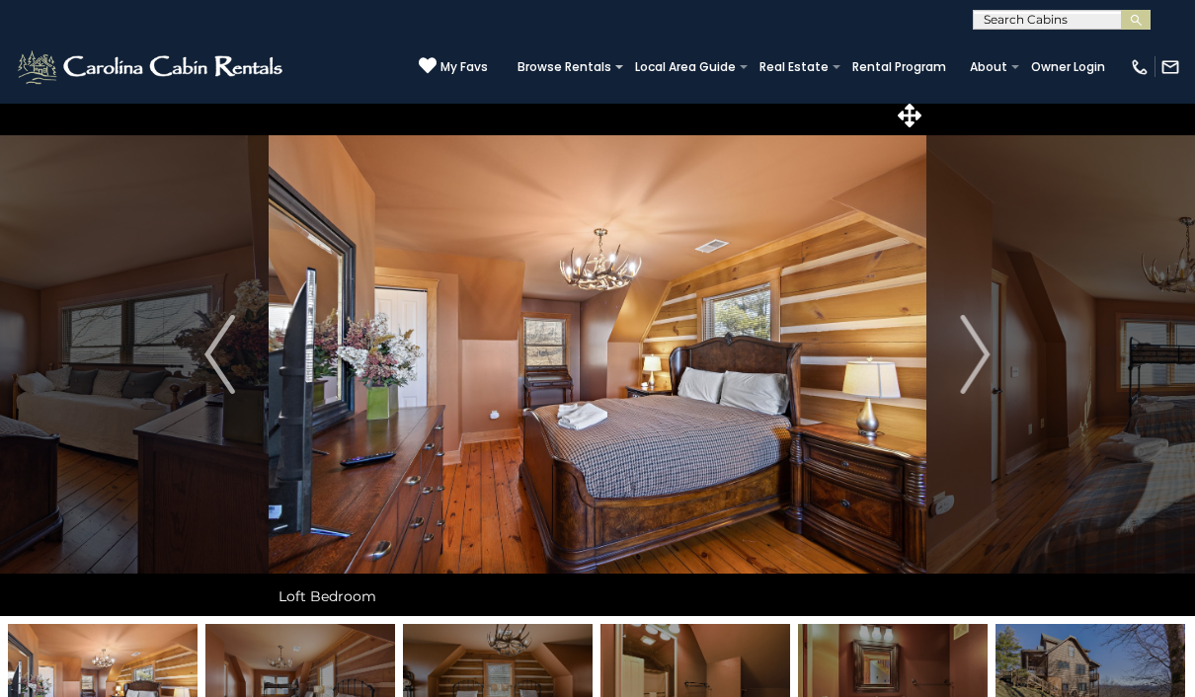
click at [973, 364] on img "Next" at bounding box center [975, 354] width 30 height 79
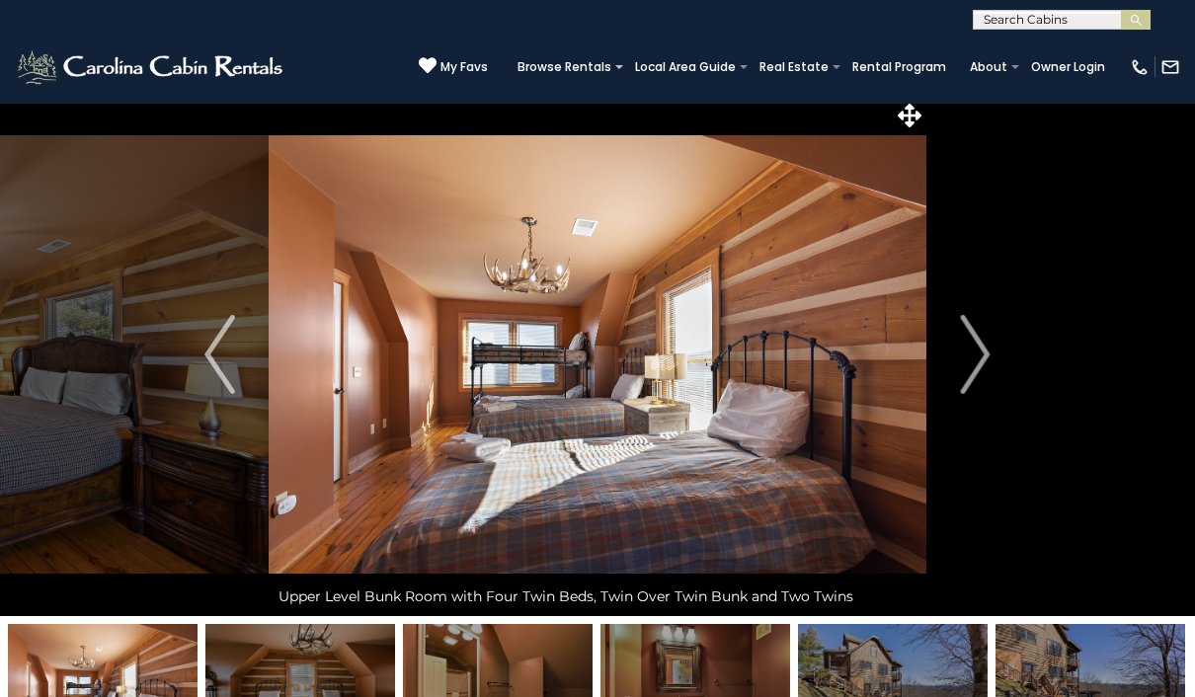
click at [996, 365] on button "Next" at bounding box center [975, 354] width 99 height 523
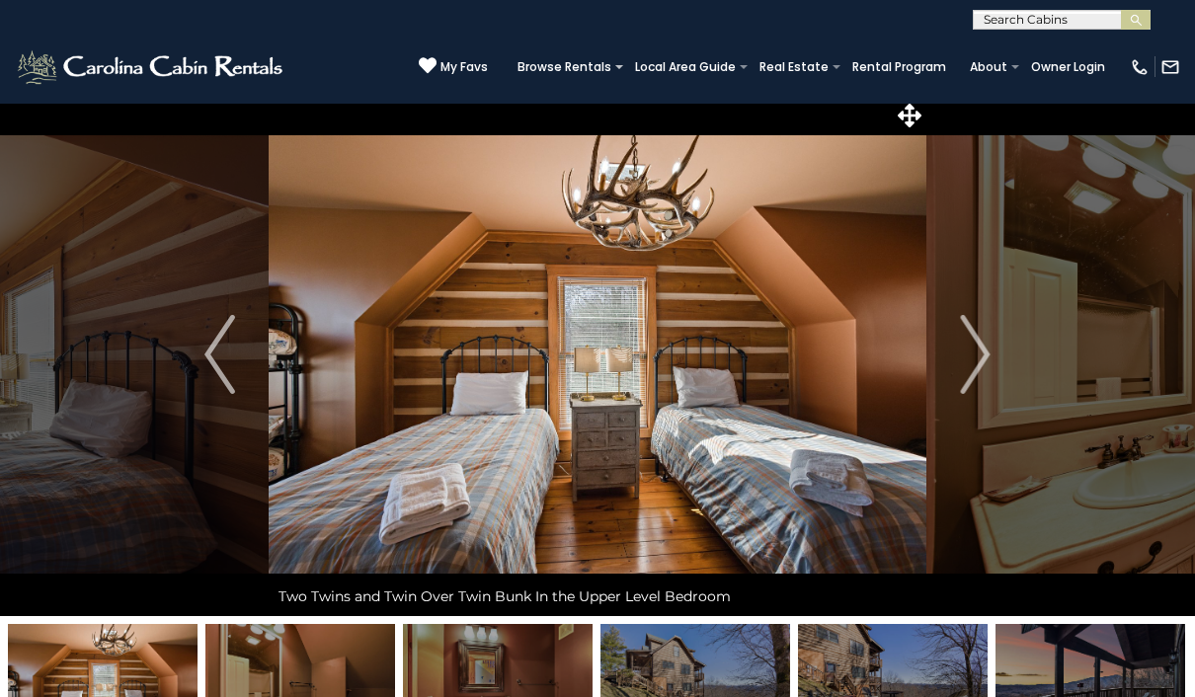
click at [952, 348] on button "Next" at bounding box center [975, 354] width 99 height 523
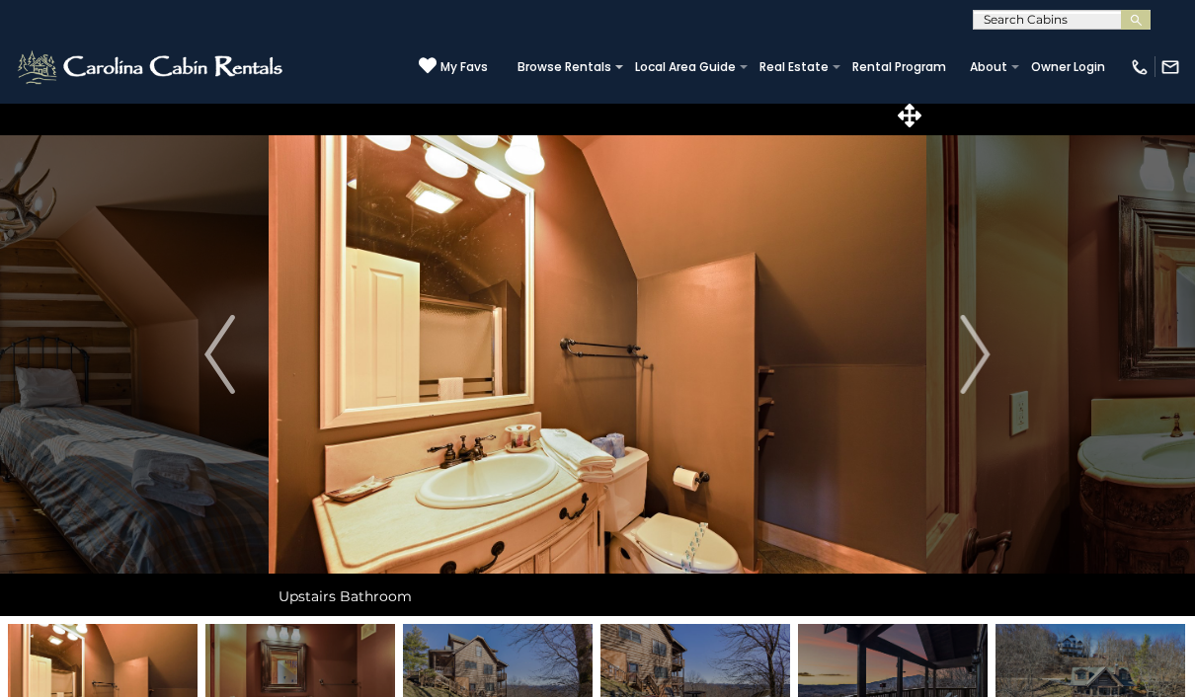
click at [984, 351] on img "Next" at bounding box center [975, 354] width 30 height 79
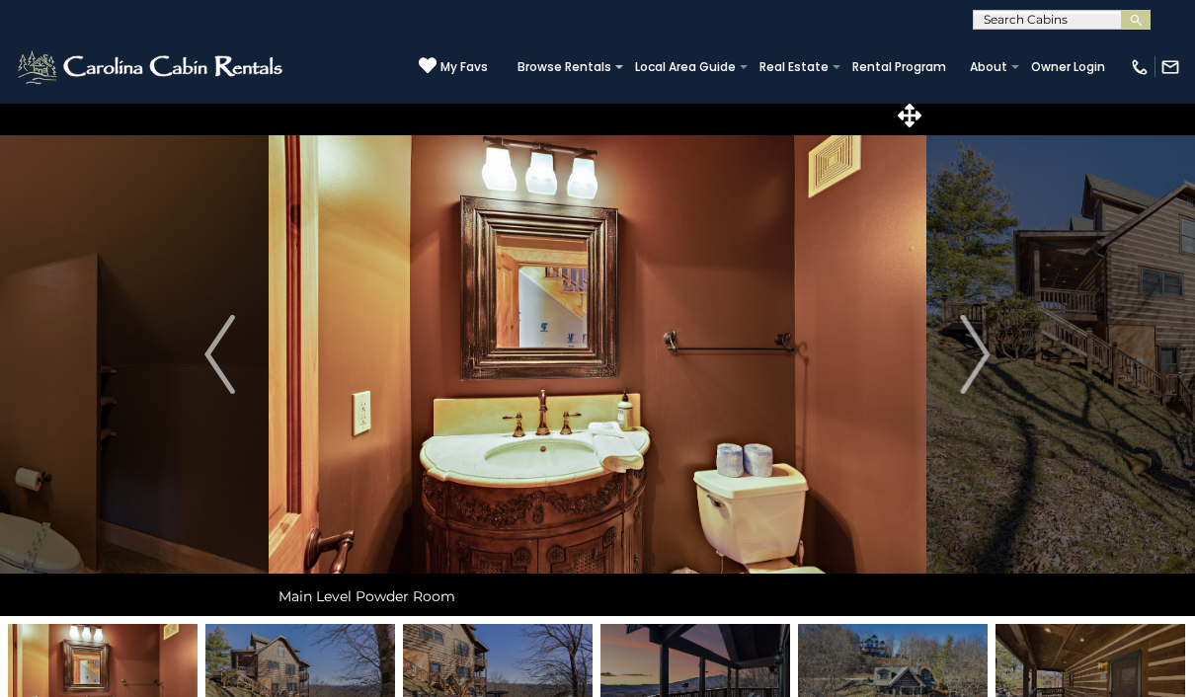
click at [979, 353] on img "Next" at bounding box center [975, 354] width 30 height 79
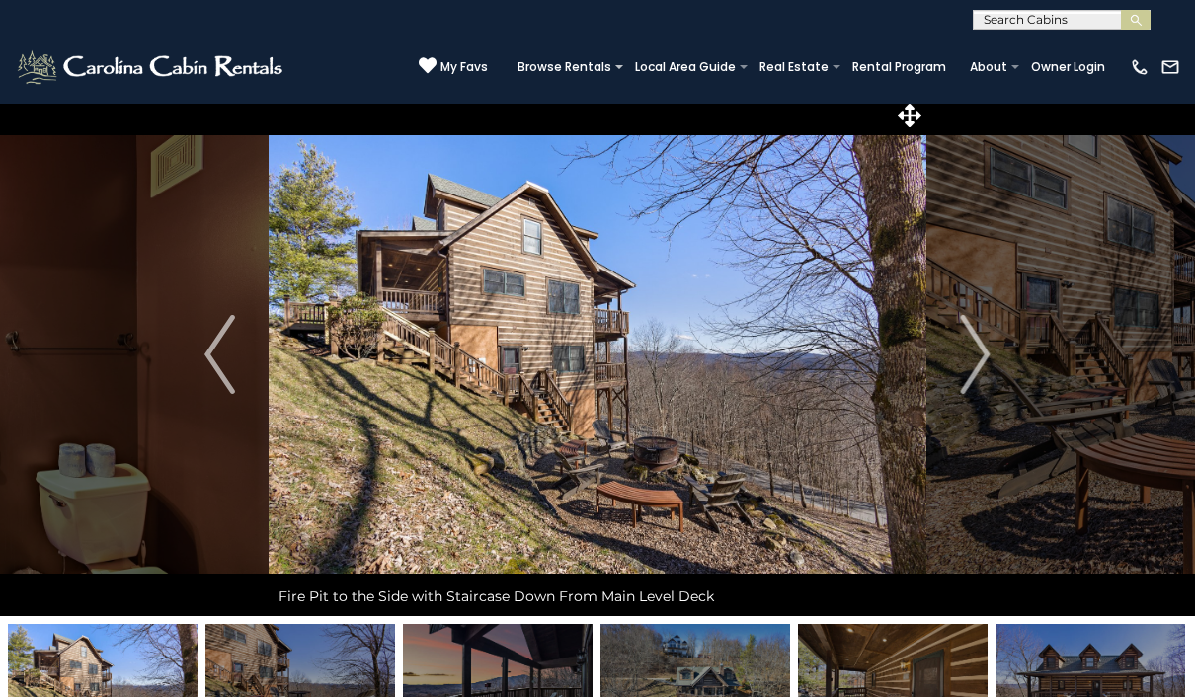
click at [985, 342] on img "Next" at bounding box center [975, 354] width 30 height 79
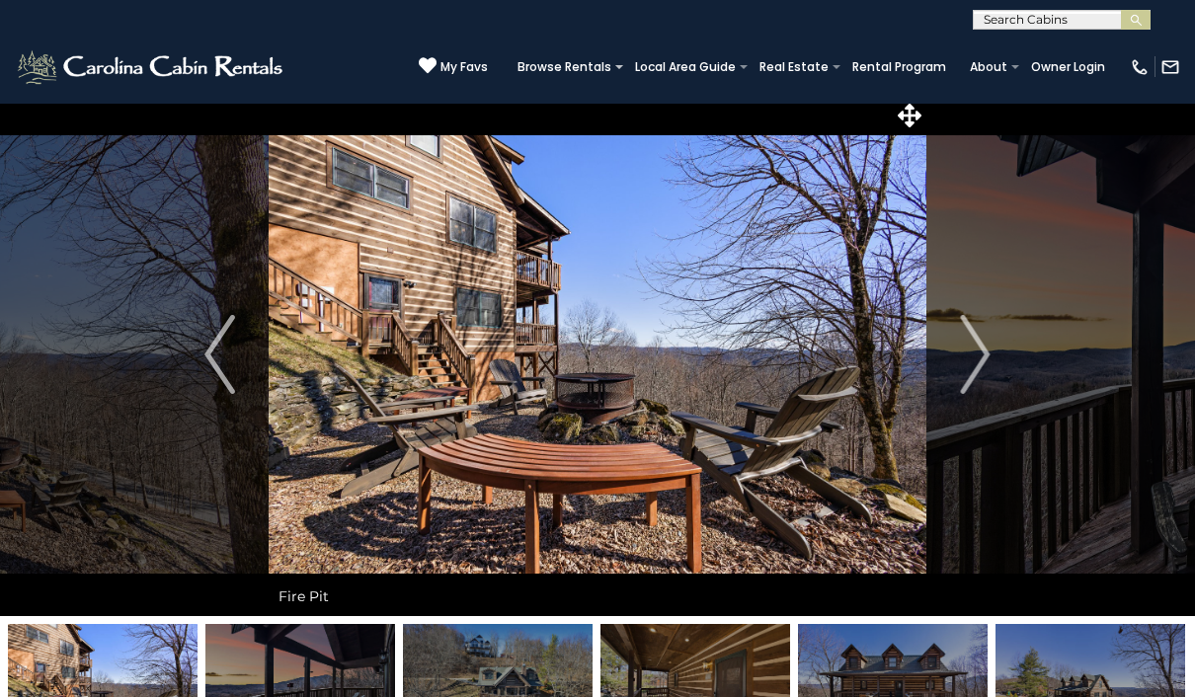
click at [980, 349] on img "Next" at bounding box center [975, 354] width 30 height 79
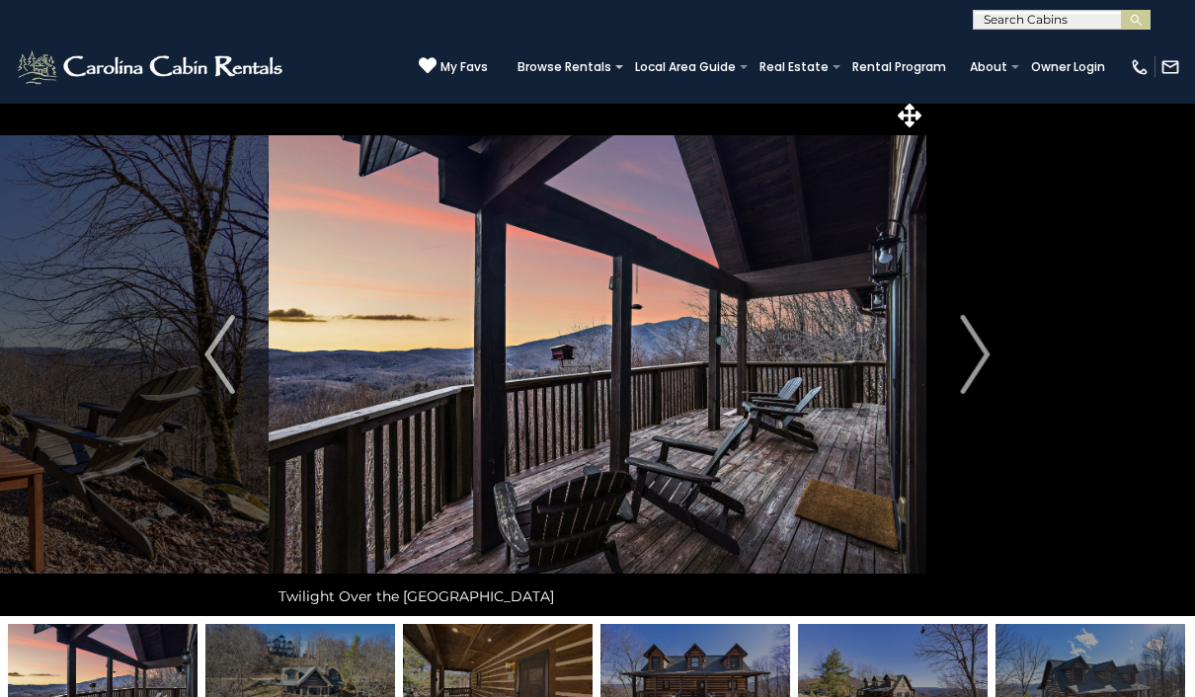
click at [978, 354] on img "Next" at bounding box center [975, 354] width 30 height 79
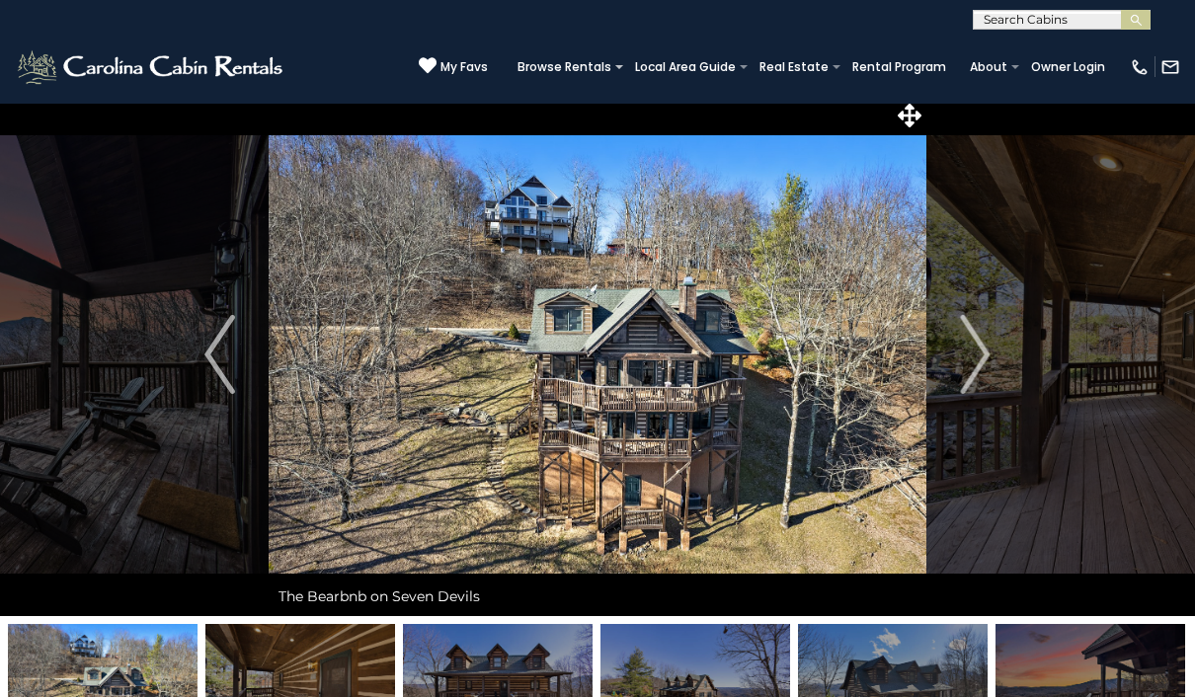
click at [981, 354] on img "Next" at bounding box center [975, 354] width 30 height 79
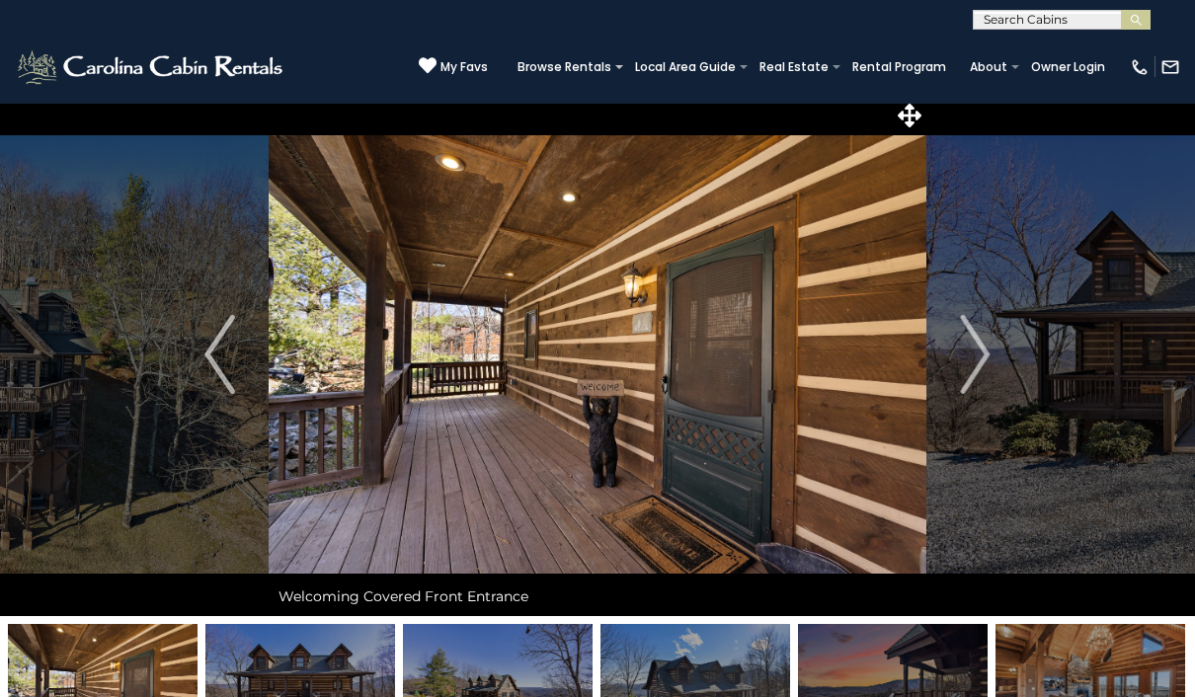
click at [213, 346] on img "Previous" at bounding box center [219, 354] width 30 height 79
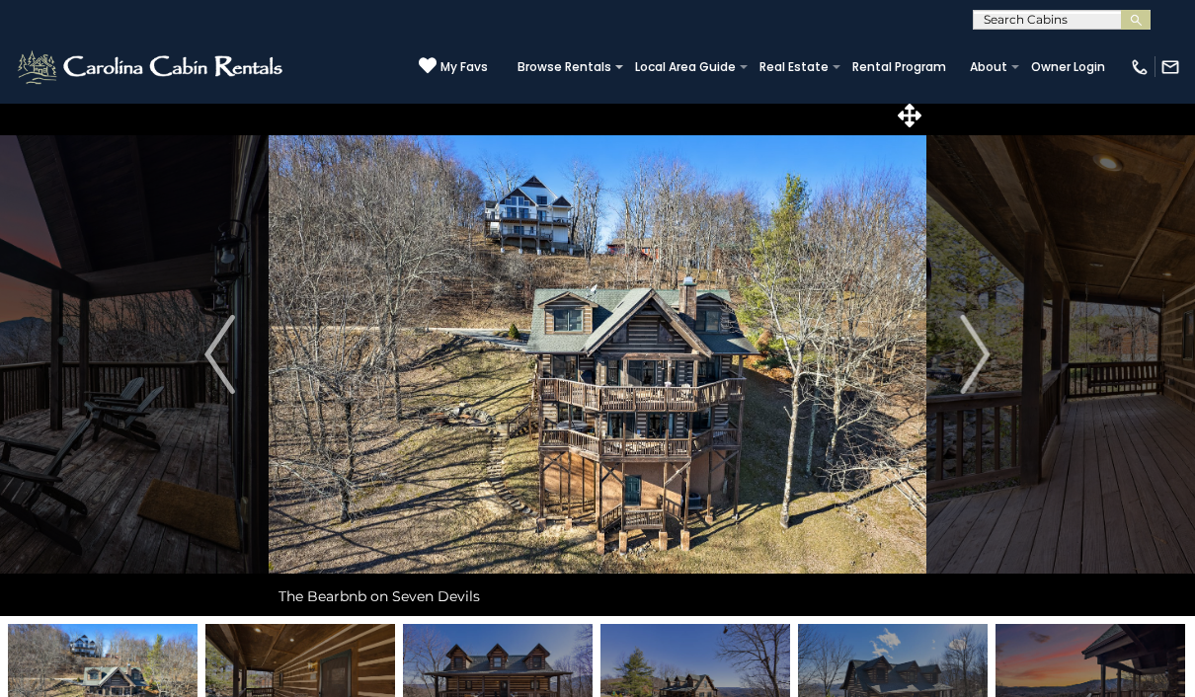
click at [978, 357] on img "Next" at bounding box center [975, 354] width 30 height 79
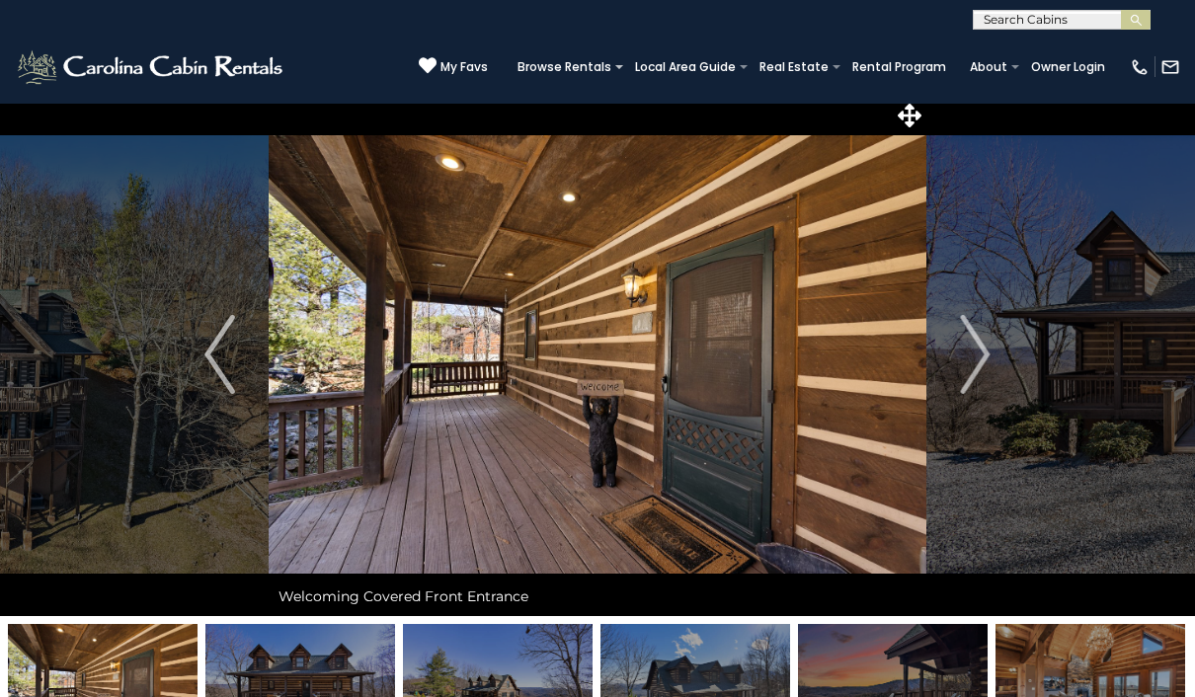
click at [983, 364] on img "Next" at bounding box center [975, 354] width 30 height 79
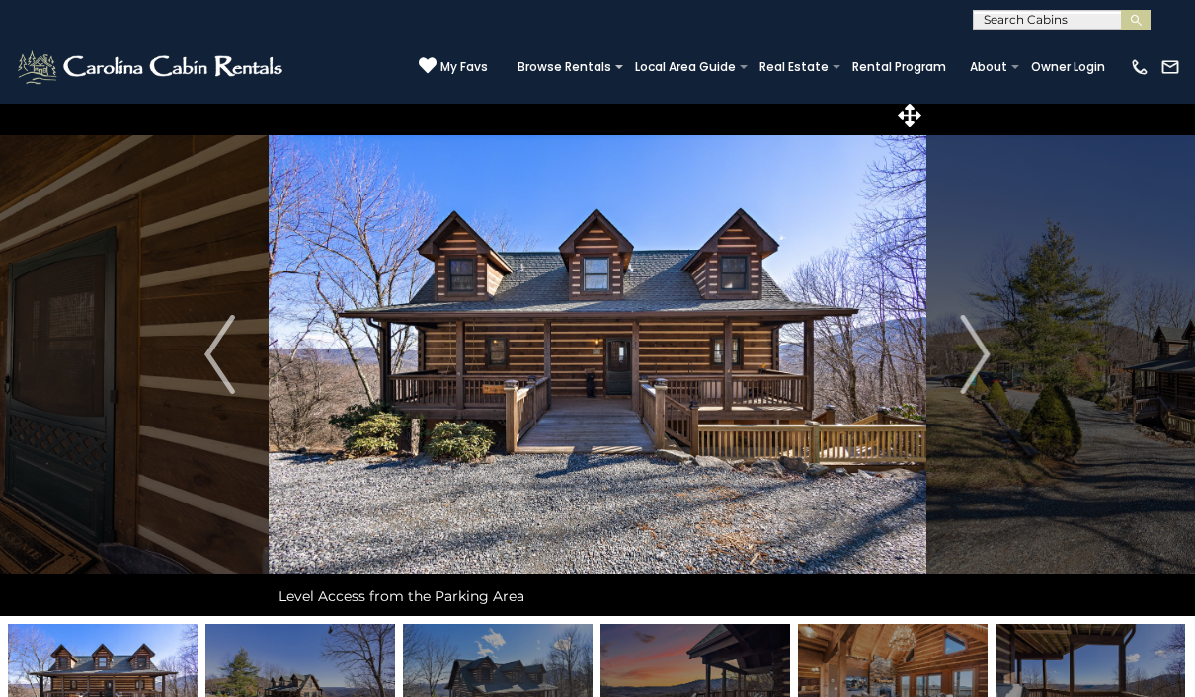
click at [982, 352] on img "Next" at bounding box center [975, 354] width 30 height 79
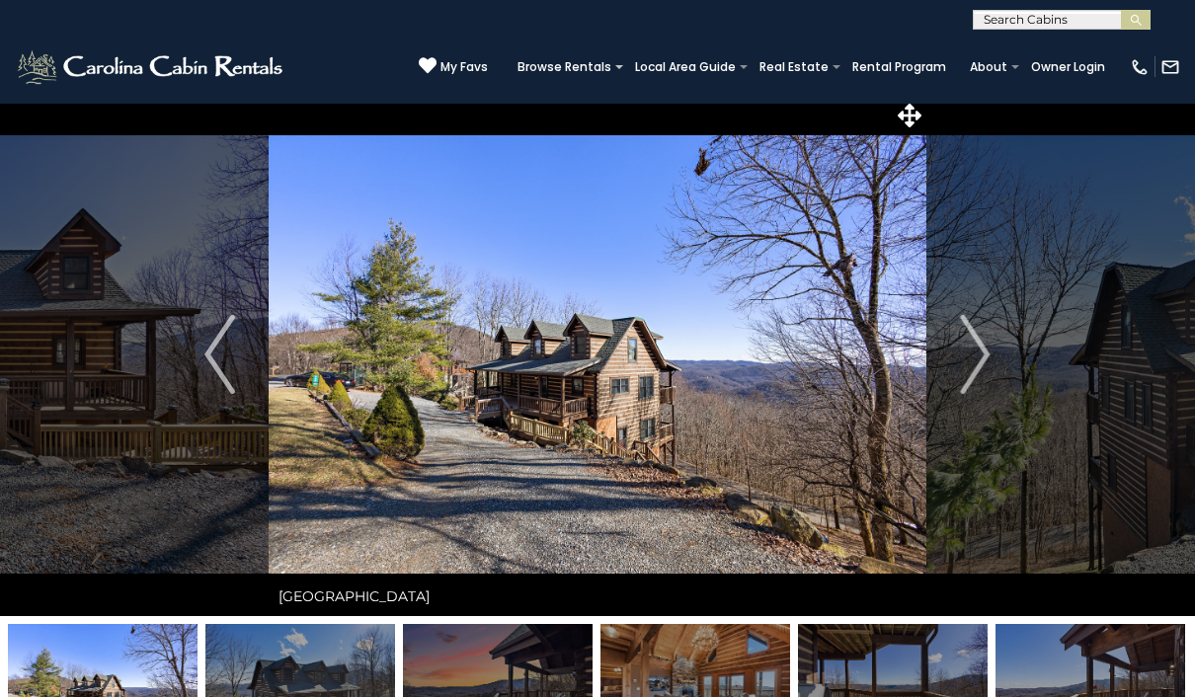
click at [988, 359] on img "Next" at bounding box center [975, 354] width 30 height 79
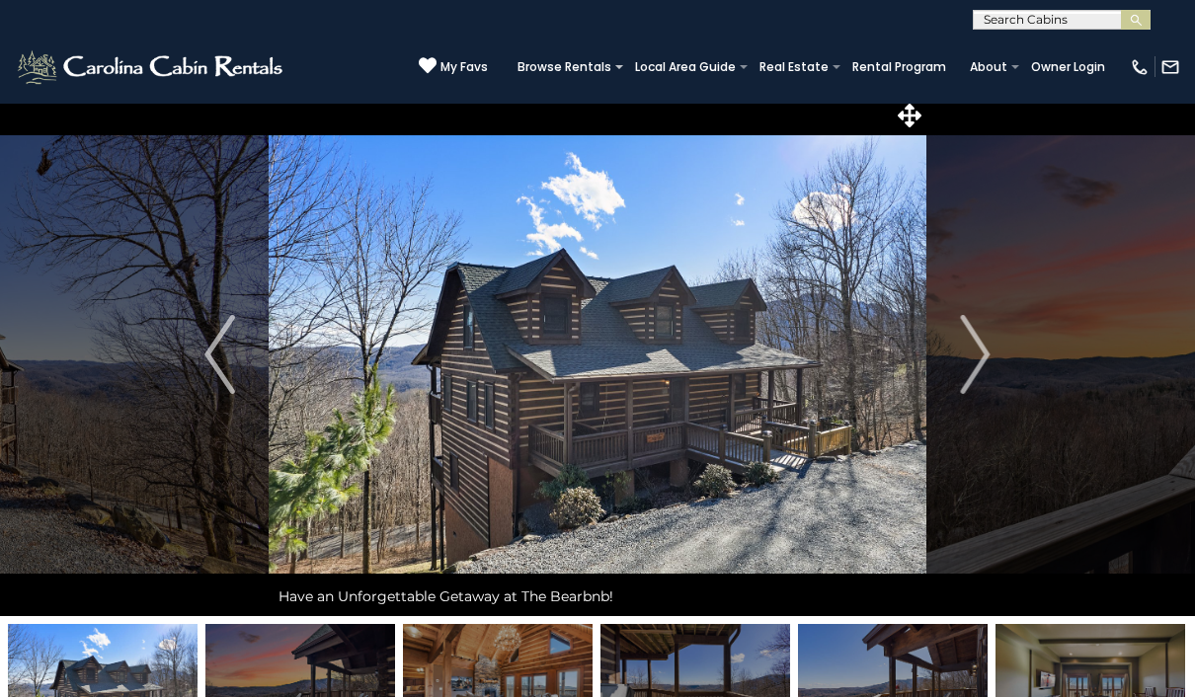
click at [983, 352] on img "Next" at bounding box center [975, 354] width 30 height 79
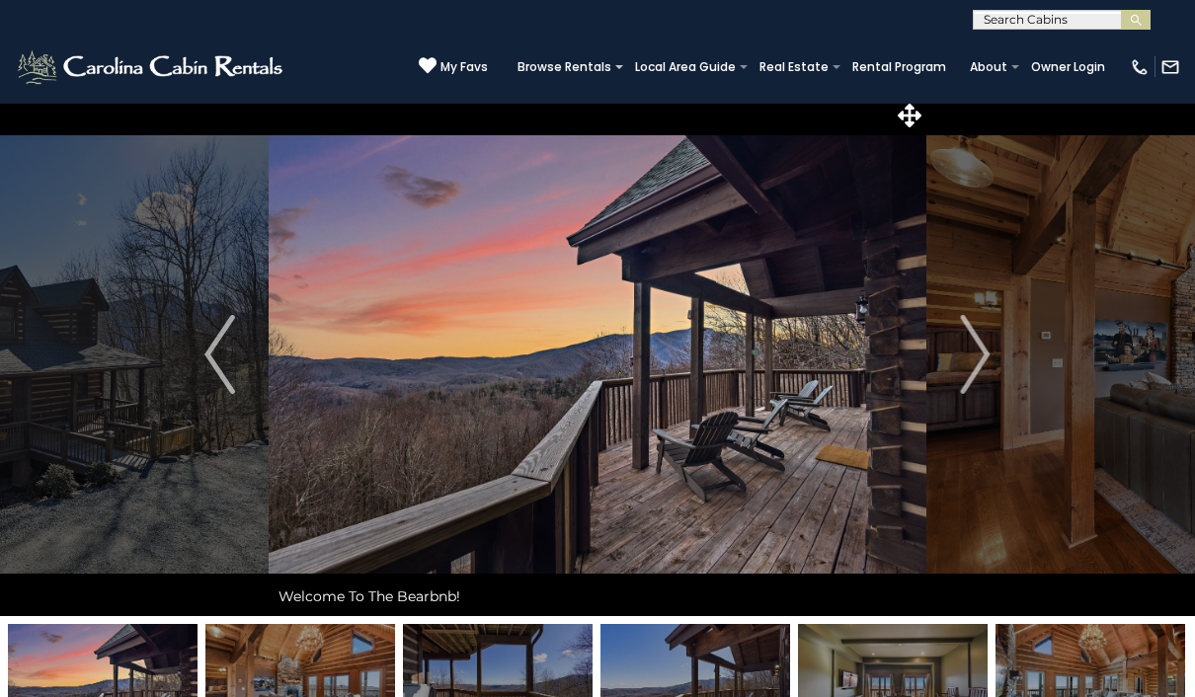
click at [984, 351] on img "Next" at bounding box center [975, 354] width 30 height 79
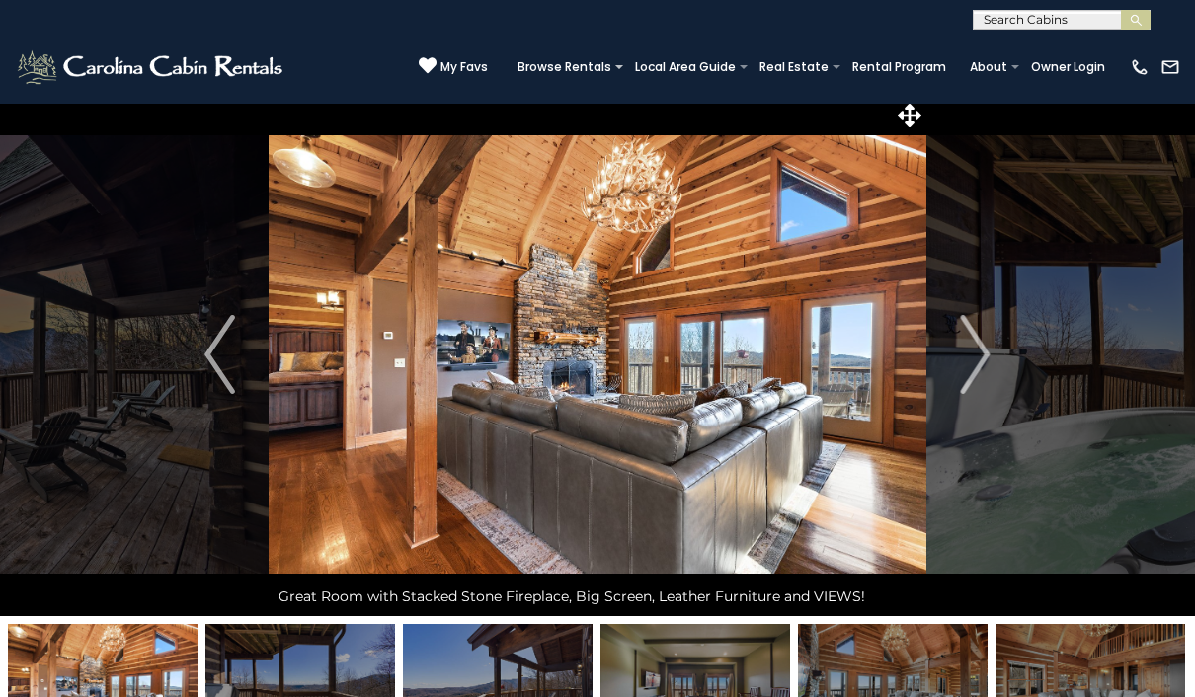
click at [978, 362] on img "Next" at bounding box center [975, 354] width 30 height 79
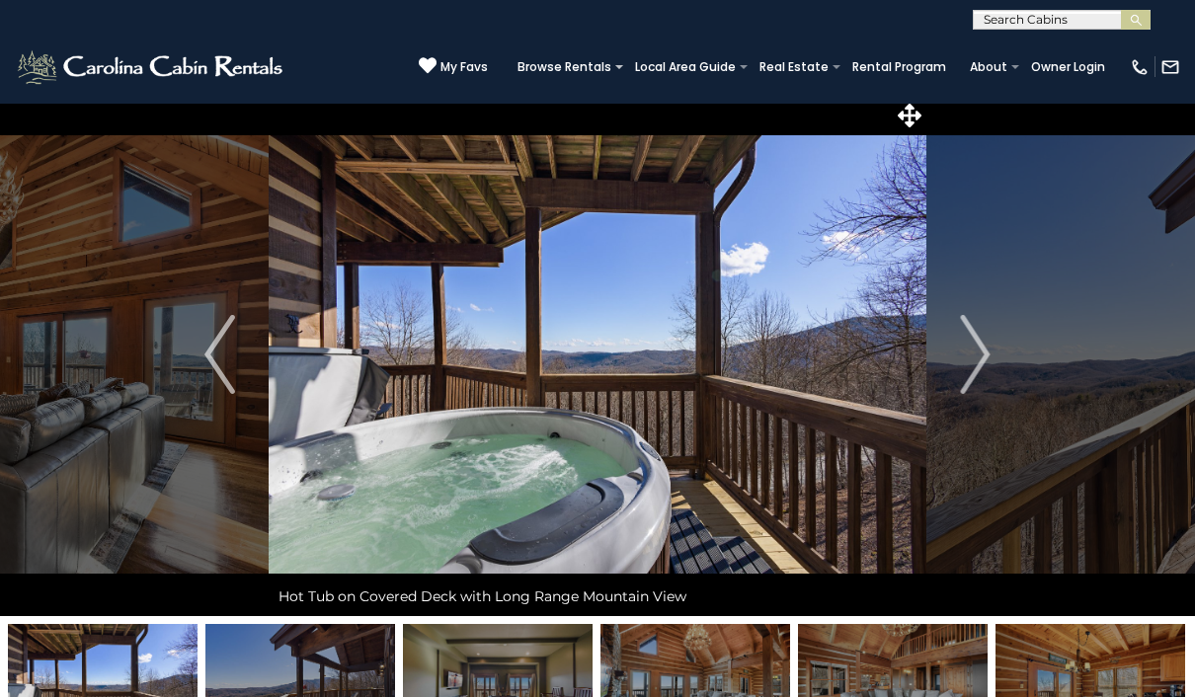
click at [979, 345] on img "Next" at bounding box center [975, 354] width 30 height 79
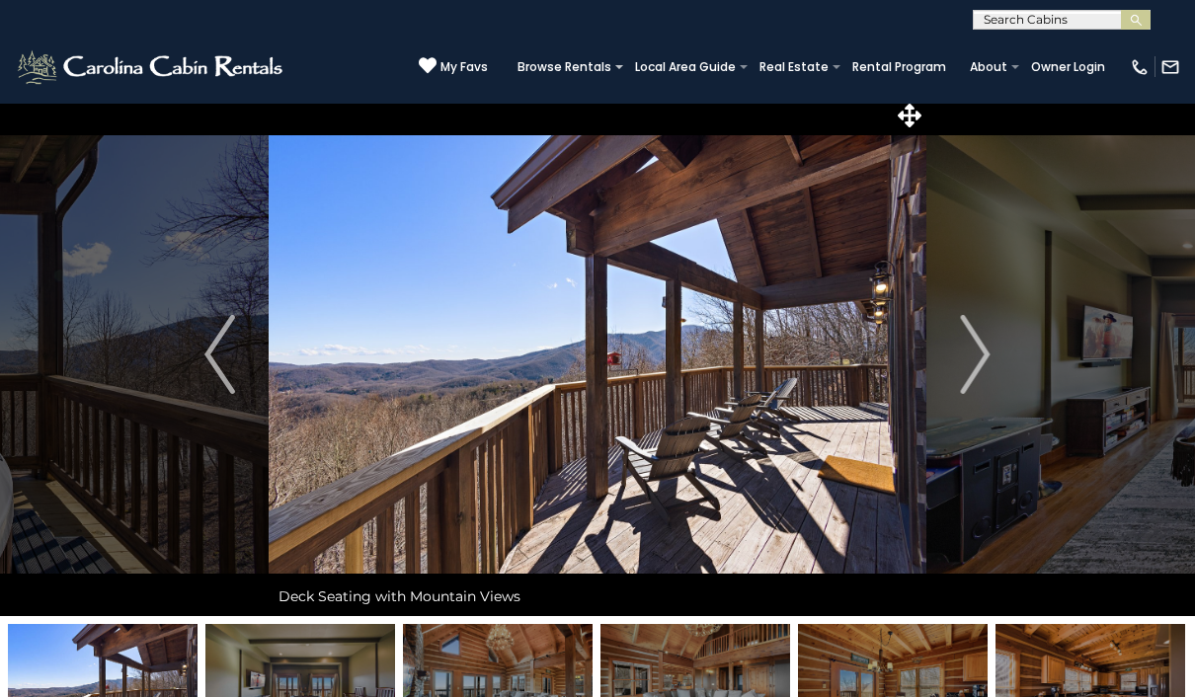
click at [194, 360] on button "Previous" at bounding box center [220, 354] width 99 height 523
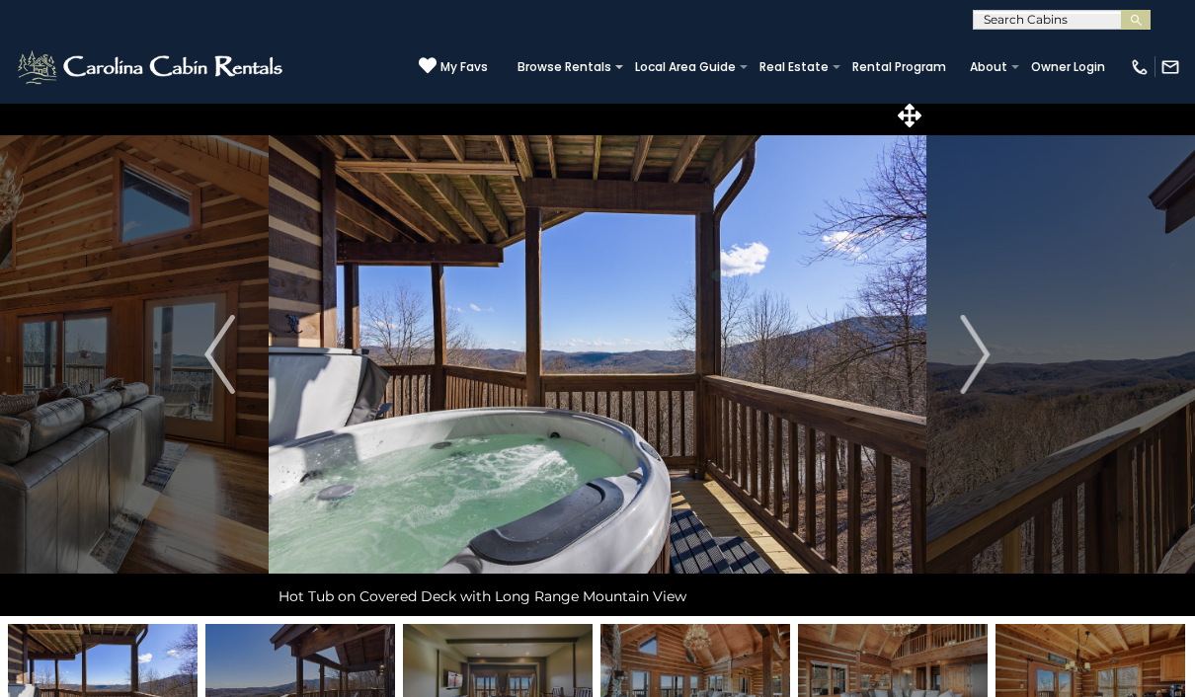
click at [973, 374] on img "Next" at bounding box center [975, 354] width 30 height 79
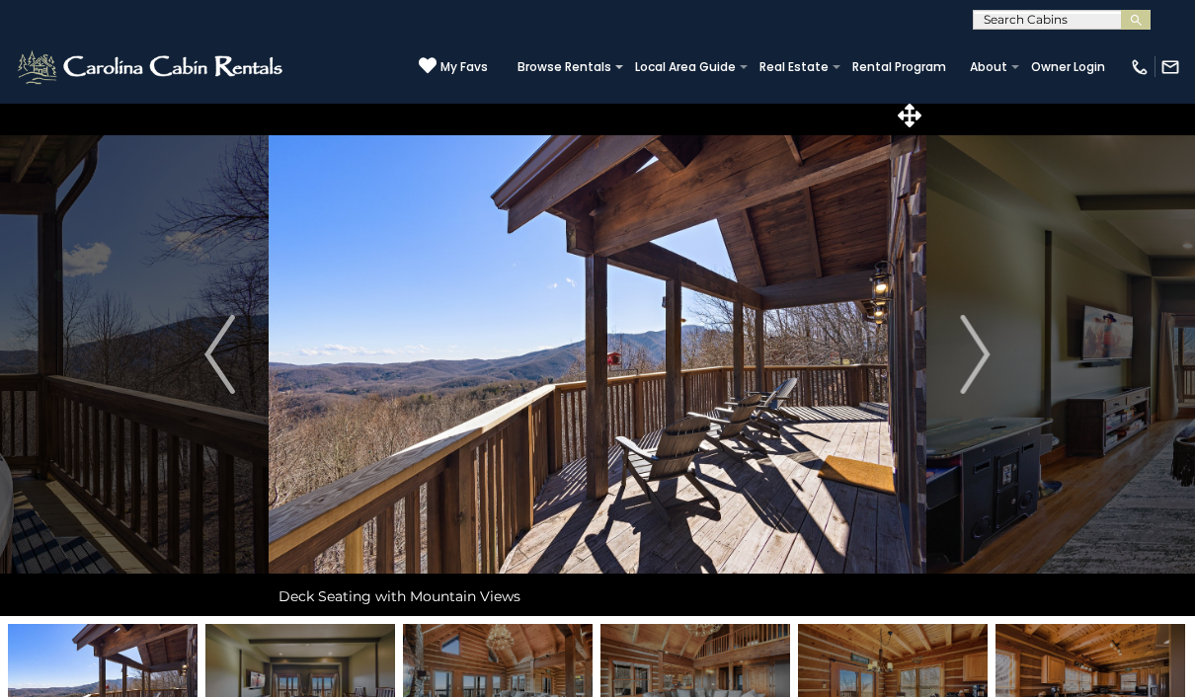
click at [971, 349] on img "Next" at bounding box center [975, 354] width 30 height 79
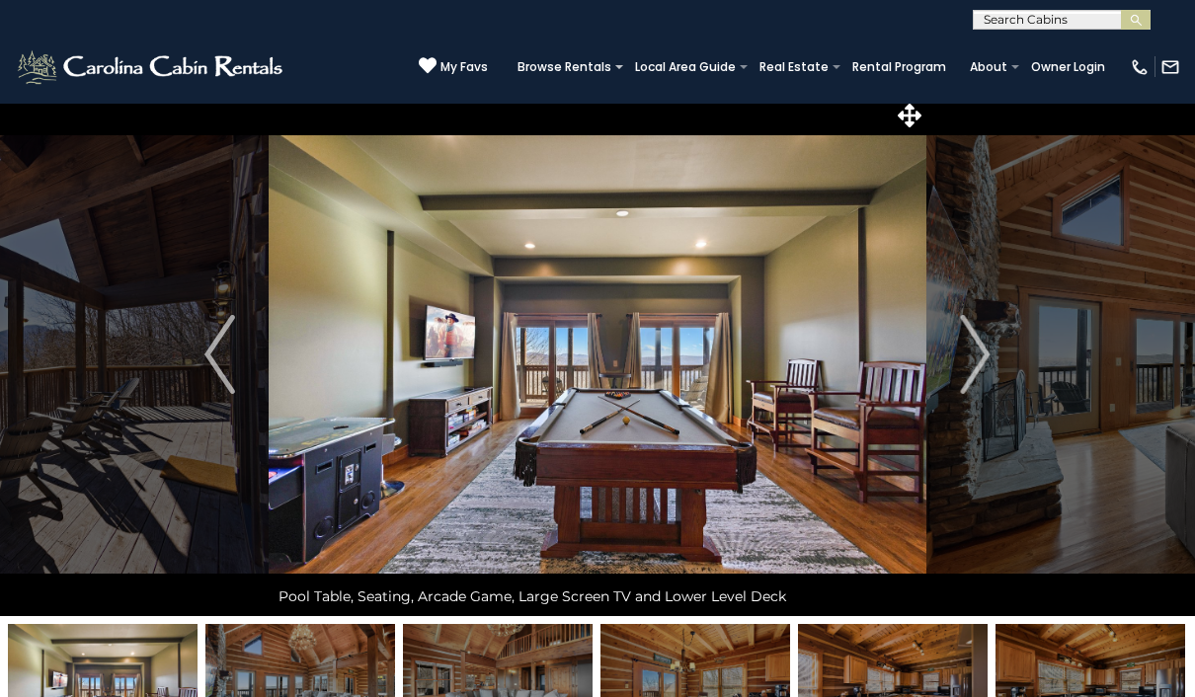
click at [986, 363] on img "Next" at bounding box center [975, 354] width 30 height 79
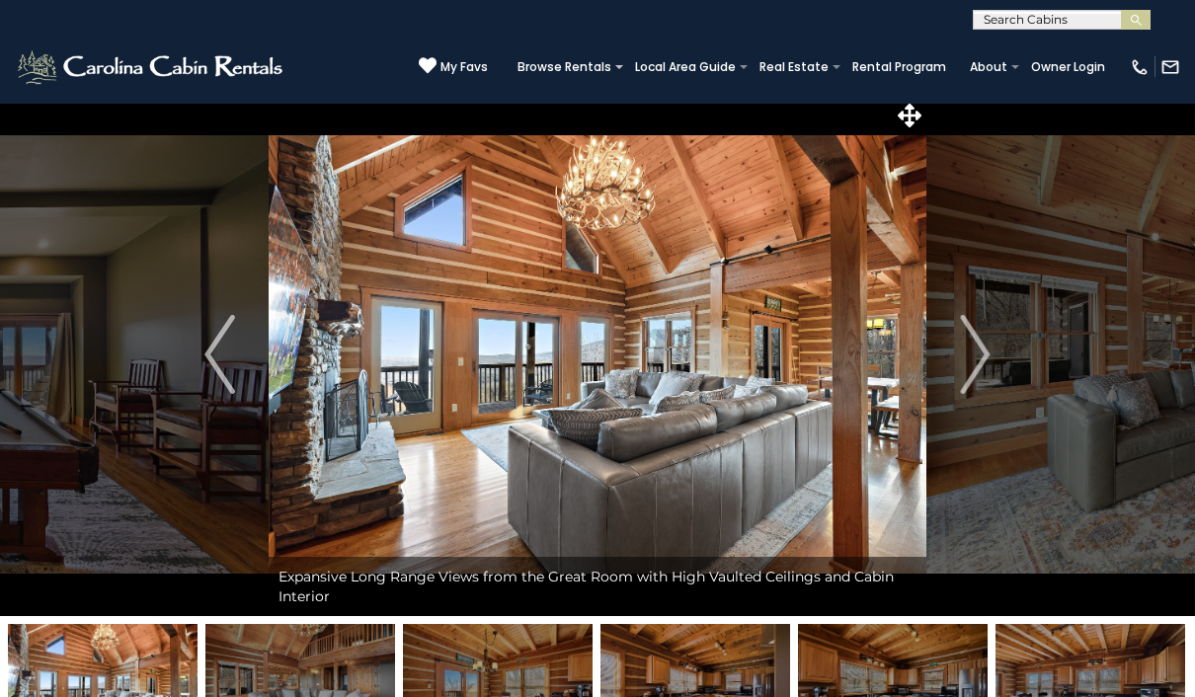
click at [975, 381] on img "Next" at bounding box center [975, 354] width 30 height 79
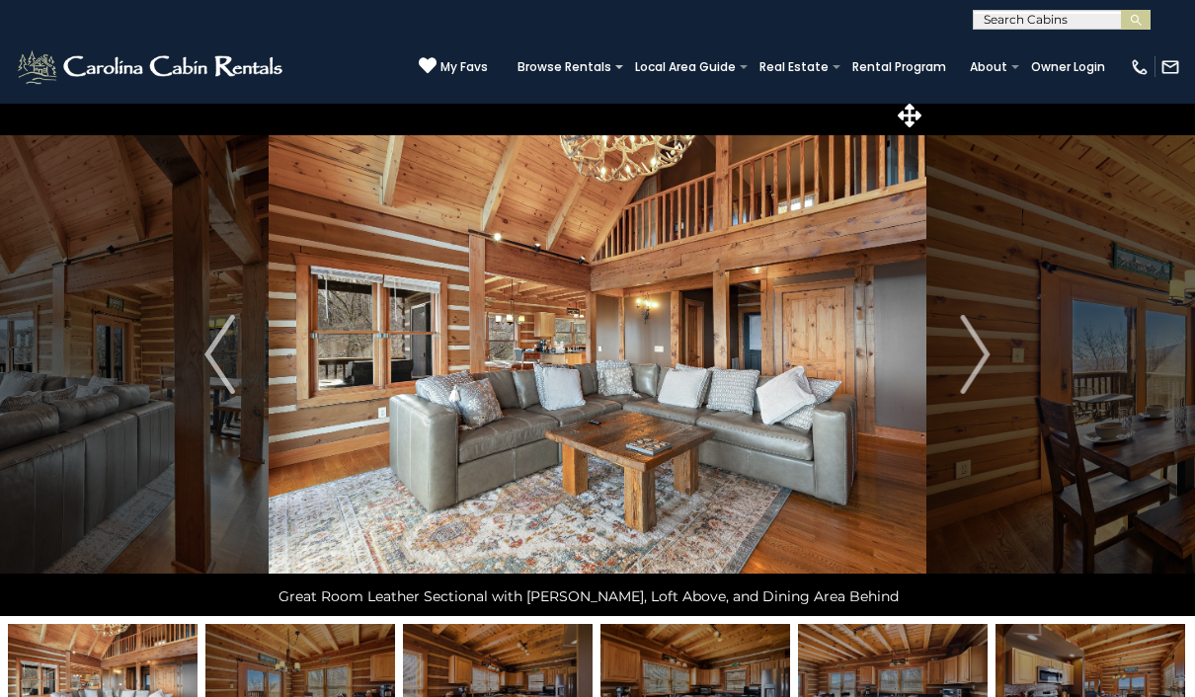
click at [987, 350] on img "Next" at bounding box center [975, 354] width 30 height 79
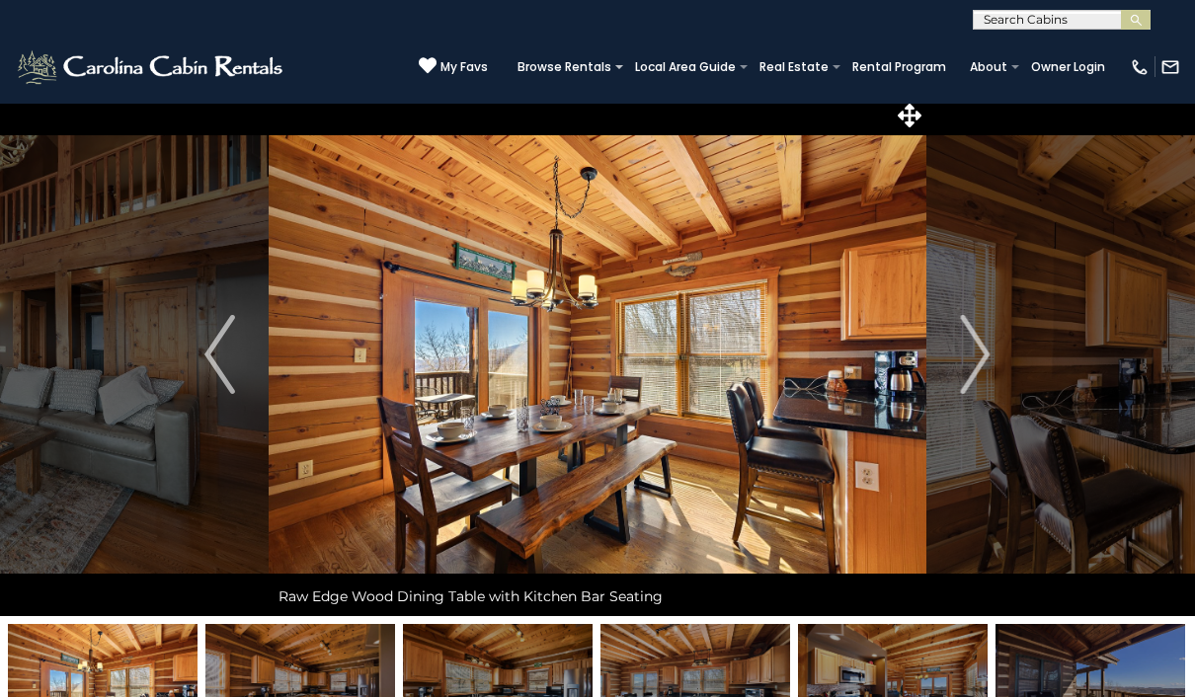
click at [984, 349] on img "Next" at bounding box center [975, 354] width 30 height 79
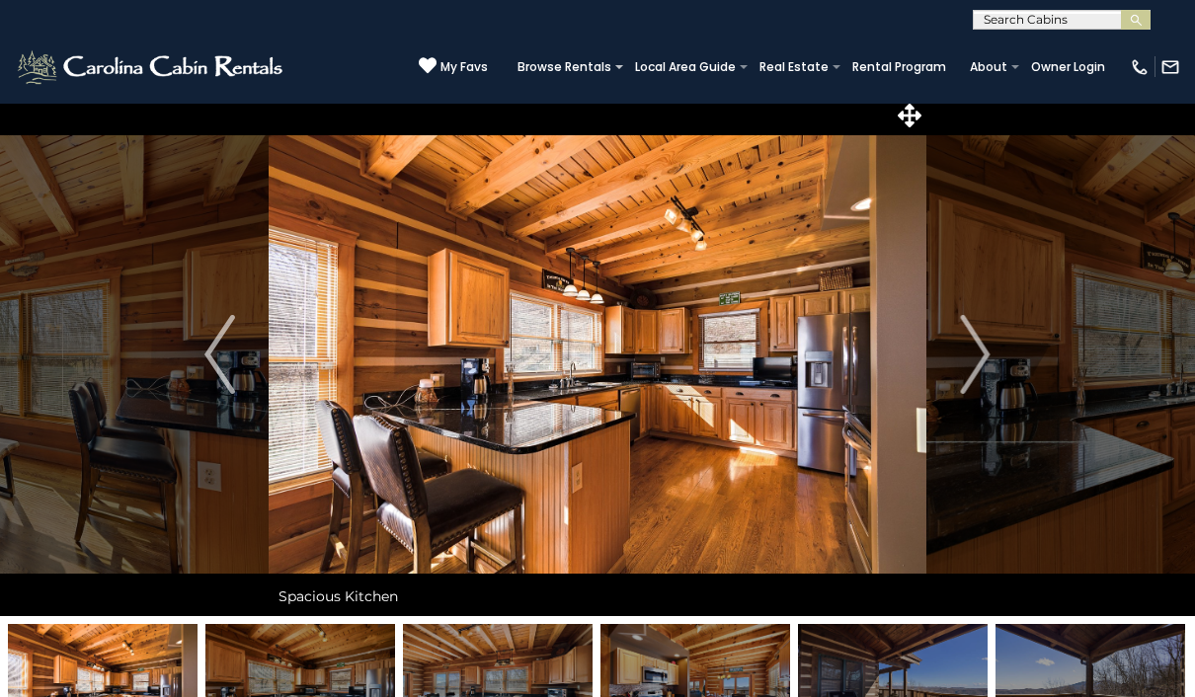
click at [971, 350] on img "Next" at bounding box center [975, 354] width 30 height 79
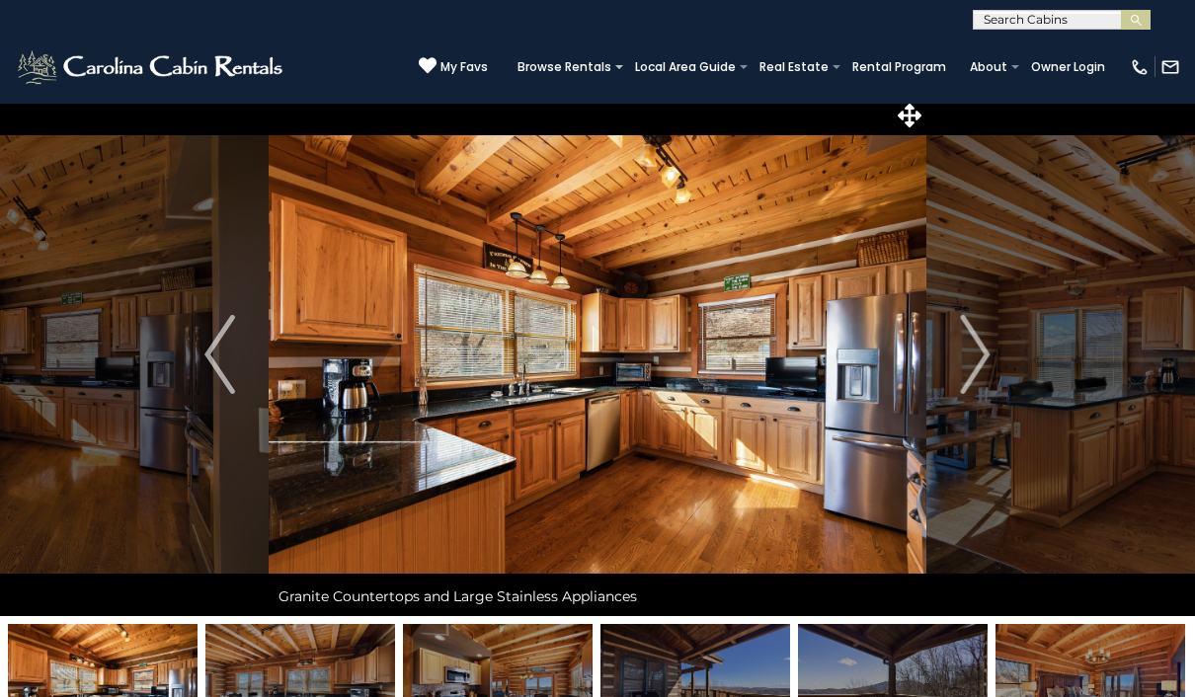
click at [979, 363] on img "Next" at bounding box center [975, 354] width 30 height 79
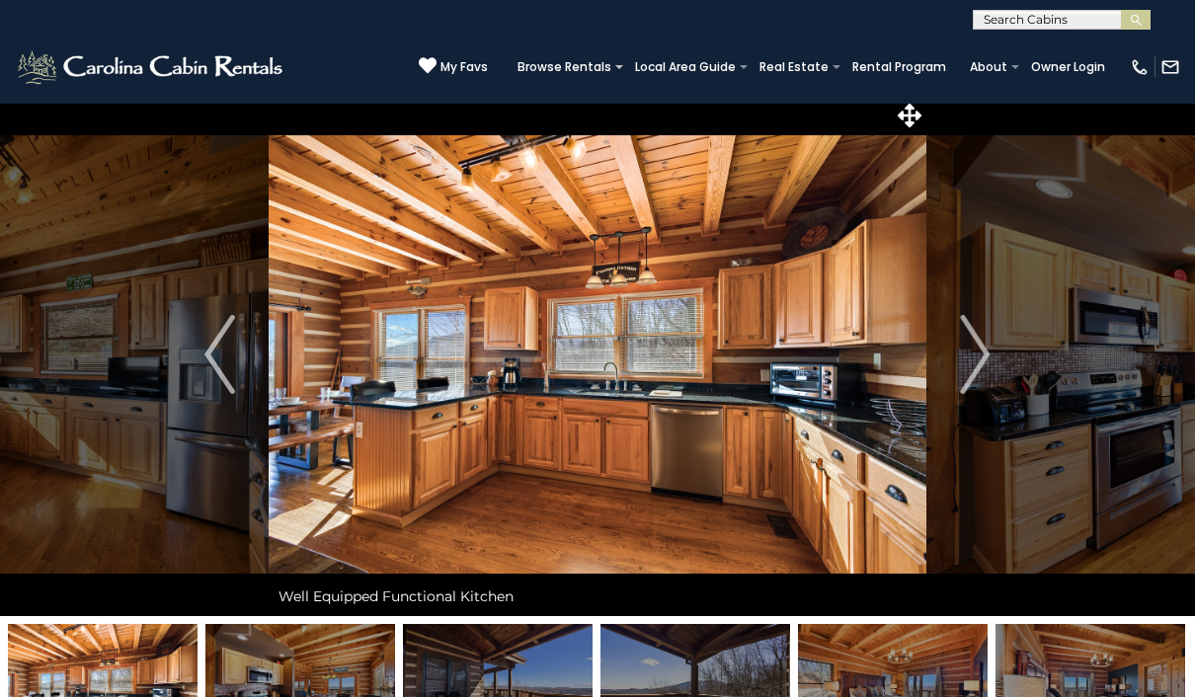
click at [984, 356] on img "Next" at bounding box center [975, 354] width 30 height 79
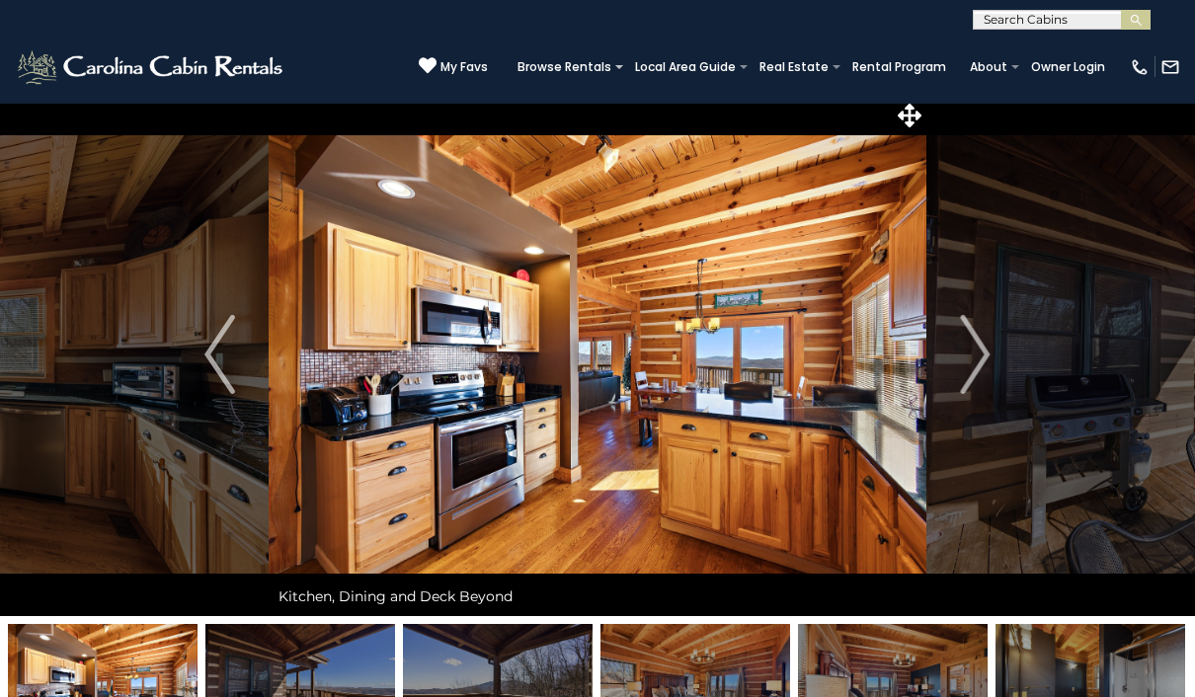
click at [991, 345] on button "Next" at bounding box center [975, 354] width 99 height 523
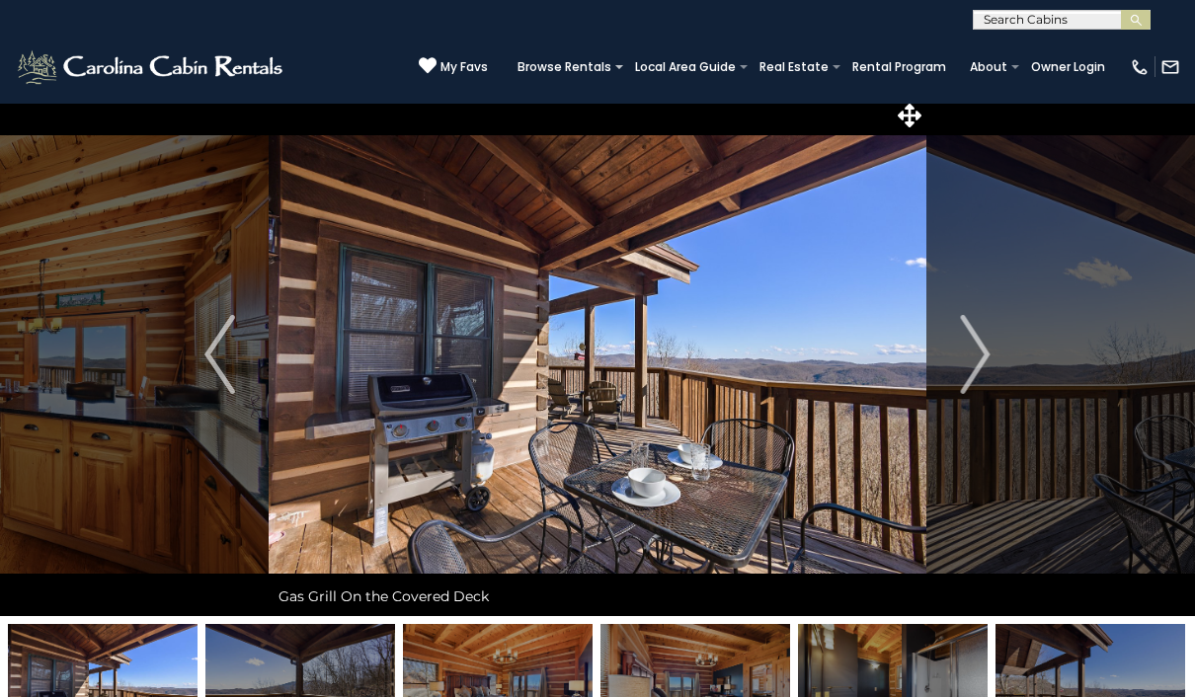
click at [983, 356] on img "Next" at bounding box center [975, 354] width 30 height 79
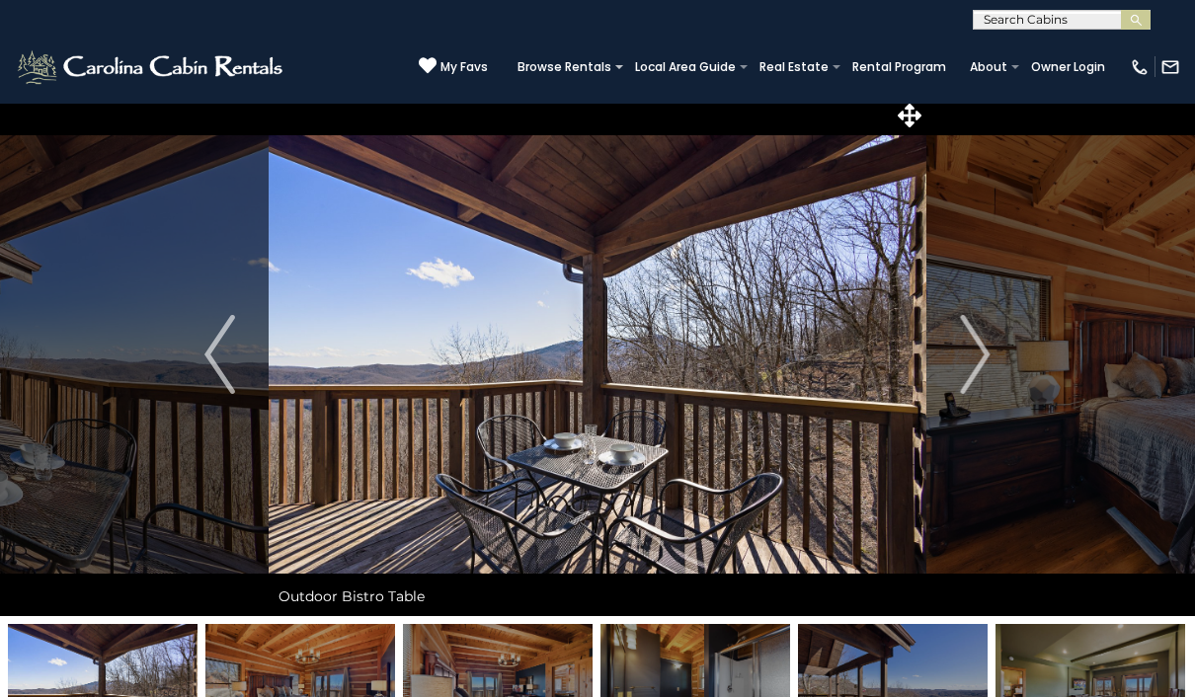
click at [991, 353] on button "Next" at bounding box center [975, 354] width 99 height 523
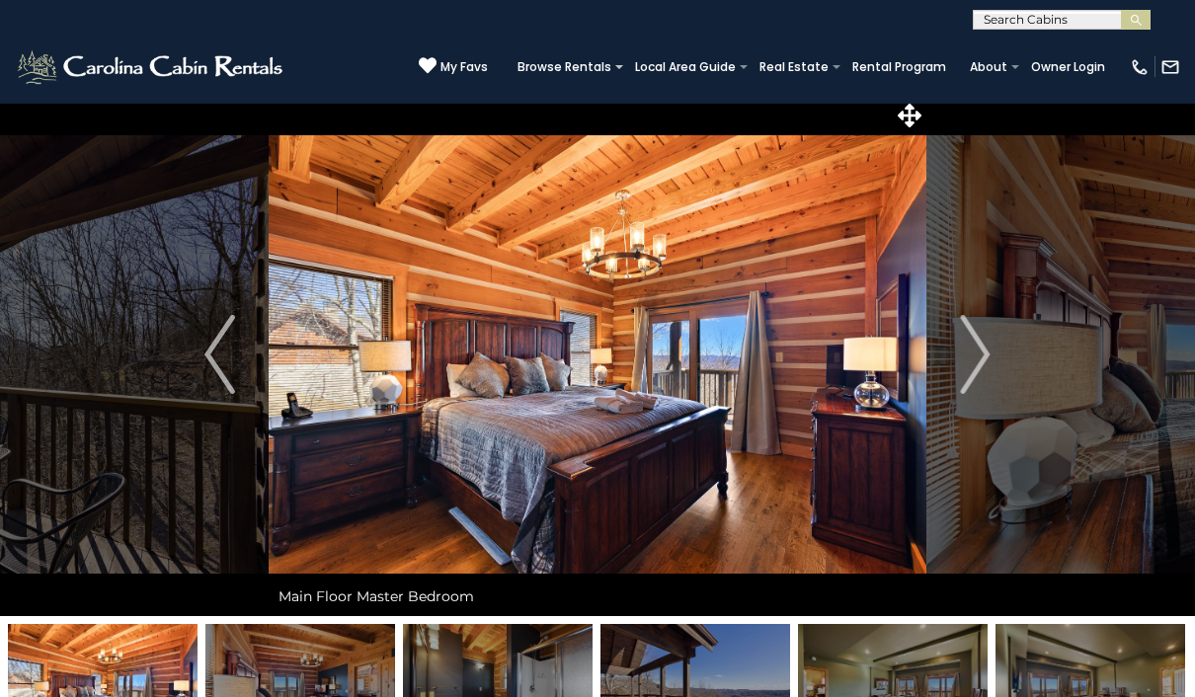
click at [985, 351] on img "Next" at bounding box center [975, 354] width 30 height 79
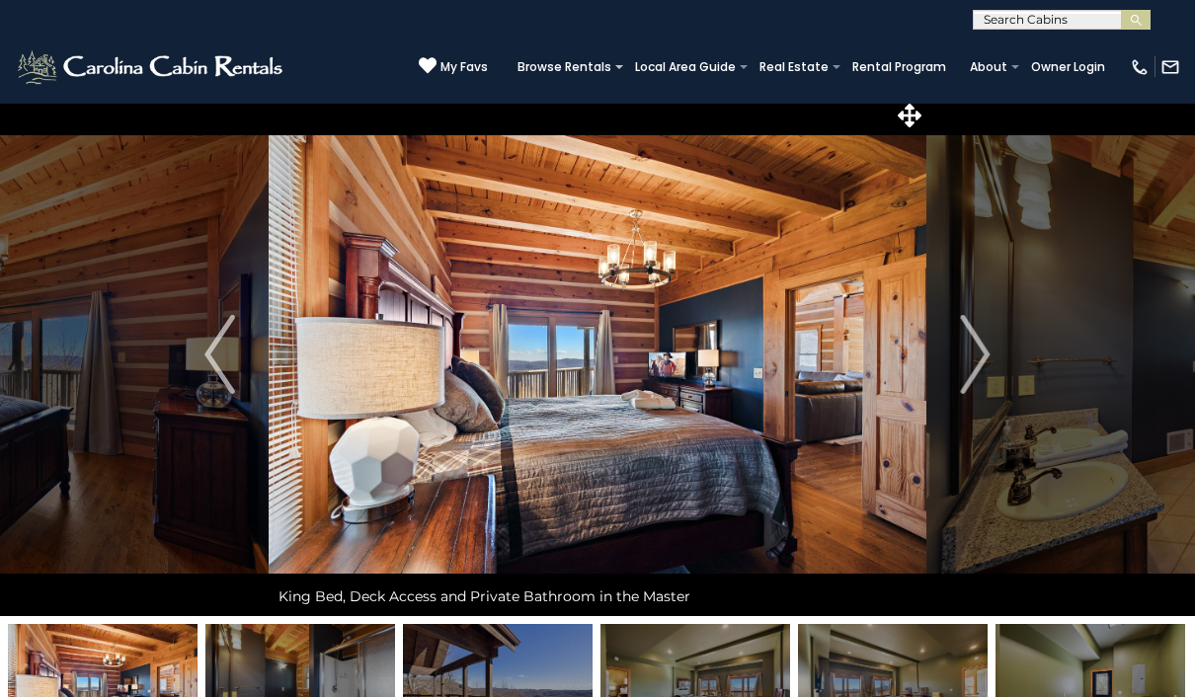
click at [988, 360] on img "Next" at bounding box center [975, 354] width 30 height 79
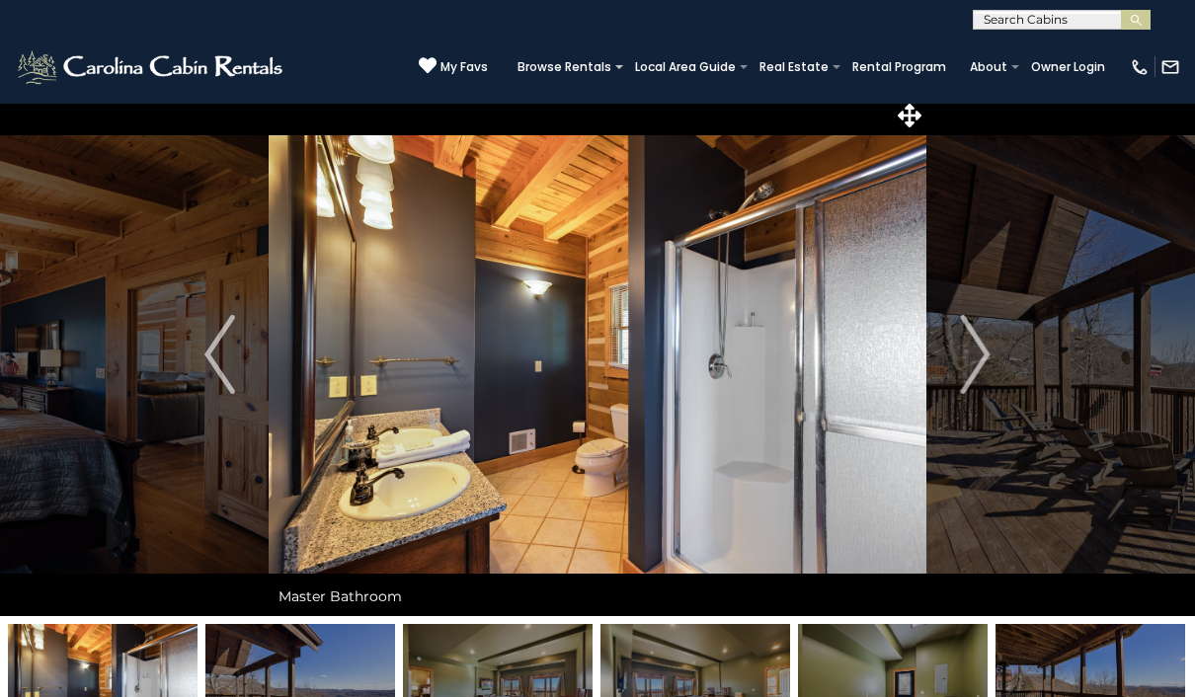
click at [985, 358] on img "Next" at bounding box center [975, 354] width 30 height 79
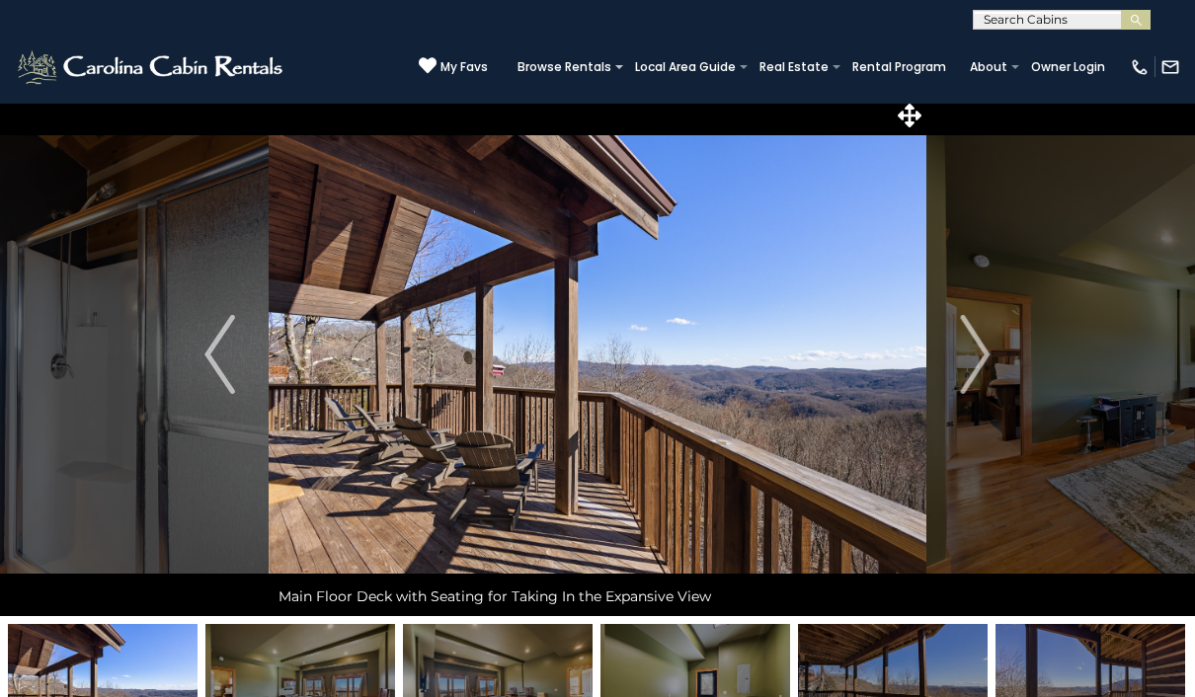
click at [980, 356] on img "Next" at bounding box center [975, 354] width 30 height 79
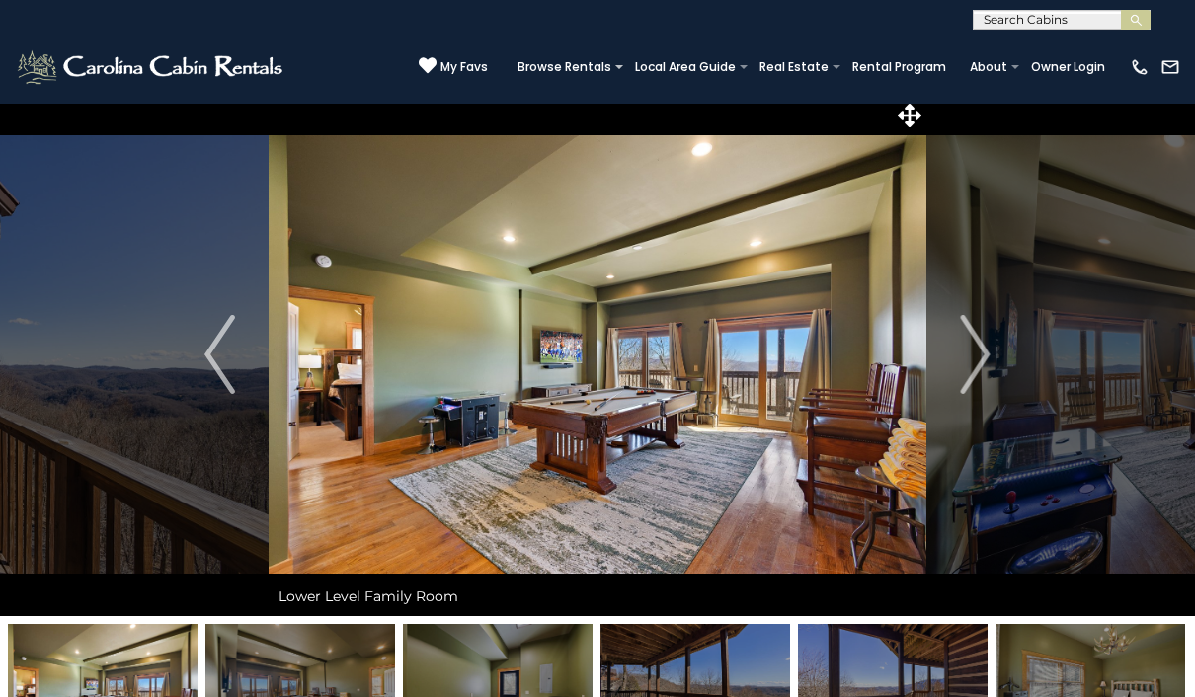
click at [986, 370] on img "Next" at bounding box center [975, 354] width 30 height 79
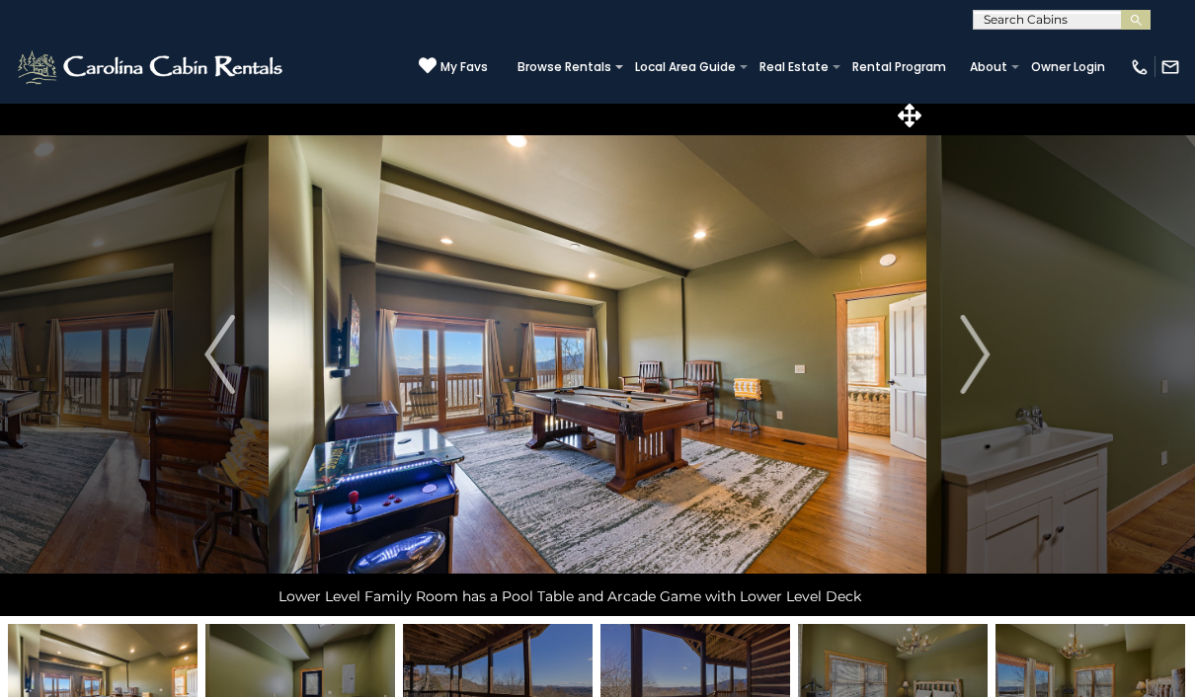
click at [977, 358] on img "Next" at bounding box center [975, 354] width 30 height 79
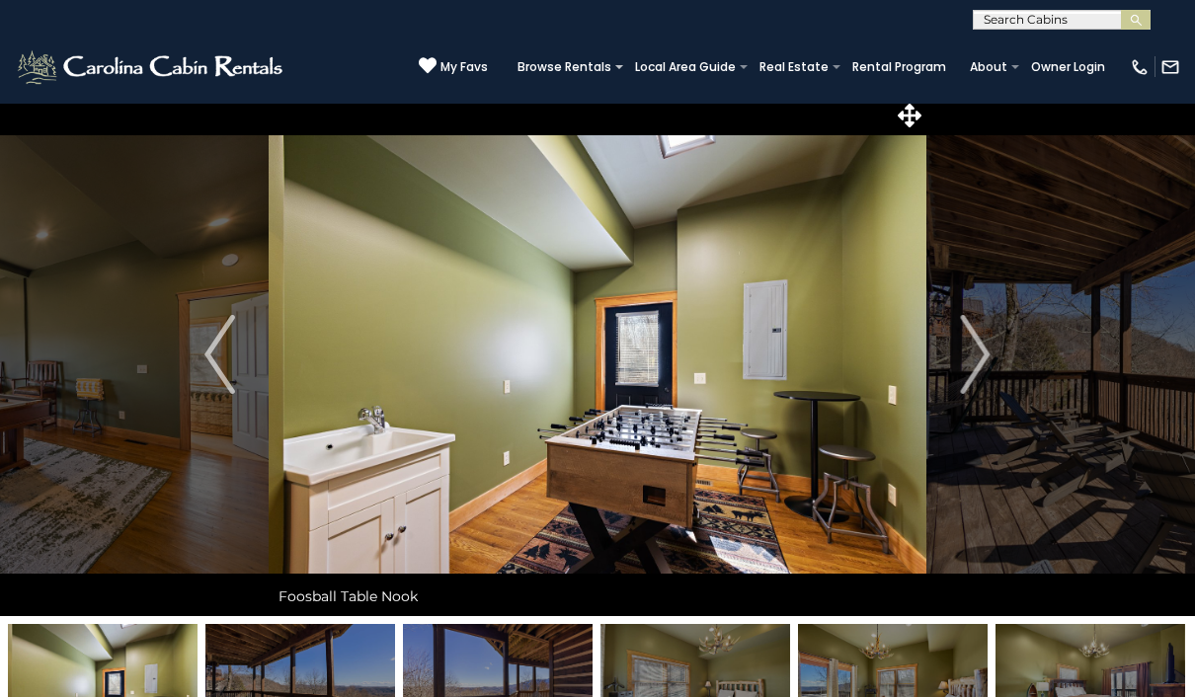
click at [987, 343] on img "Next" at bounding box center [975, 354] width 30 height 79
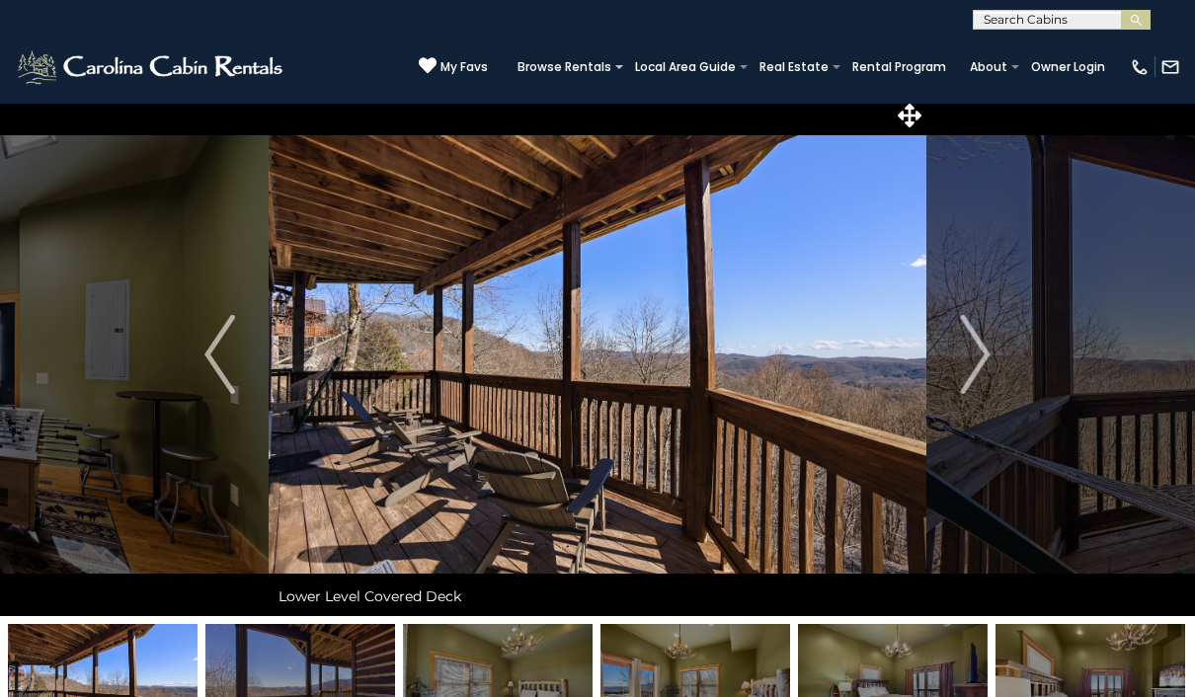
click at [986, 357] on img "Next" at bounding box center [975, 354] width 30 height 79
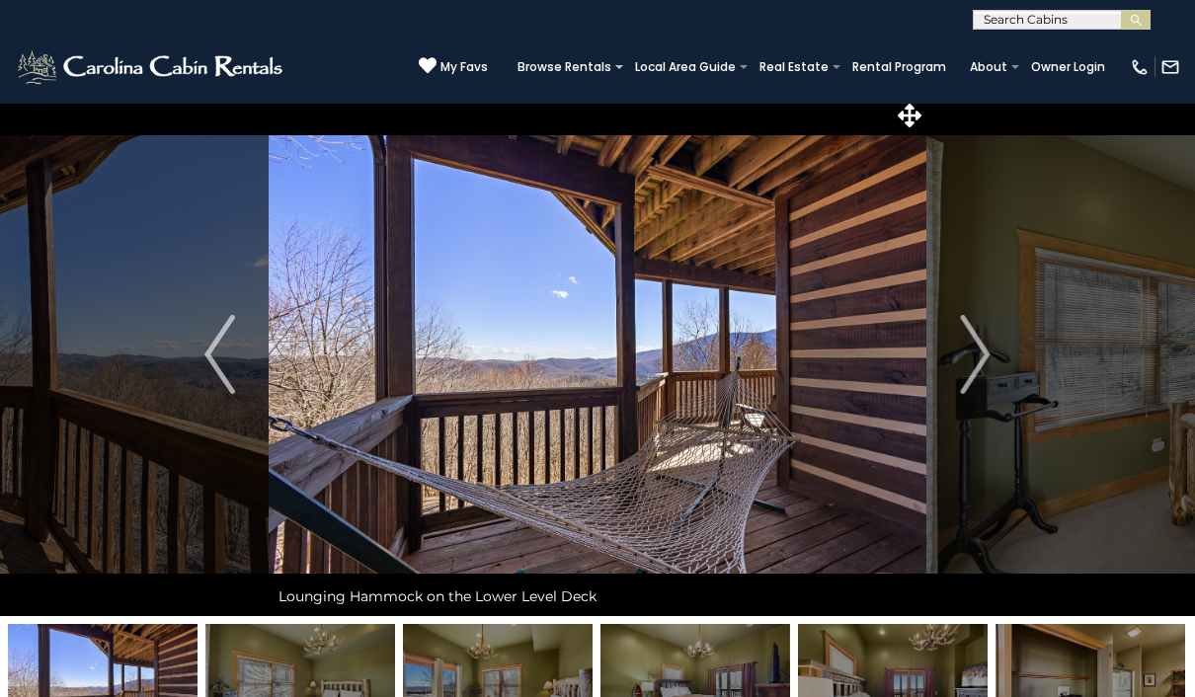
click at [978, 350] on img "Next" at bounding box center [975, 354] width 30 height 79
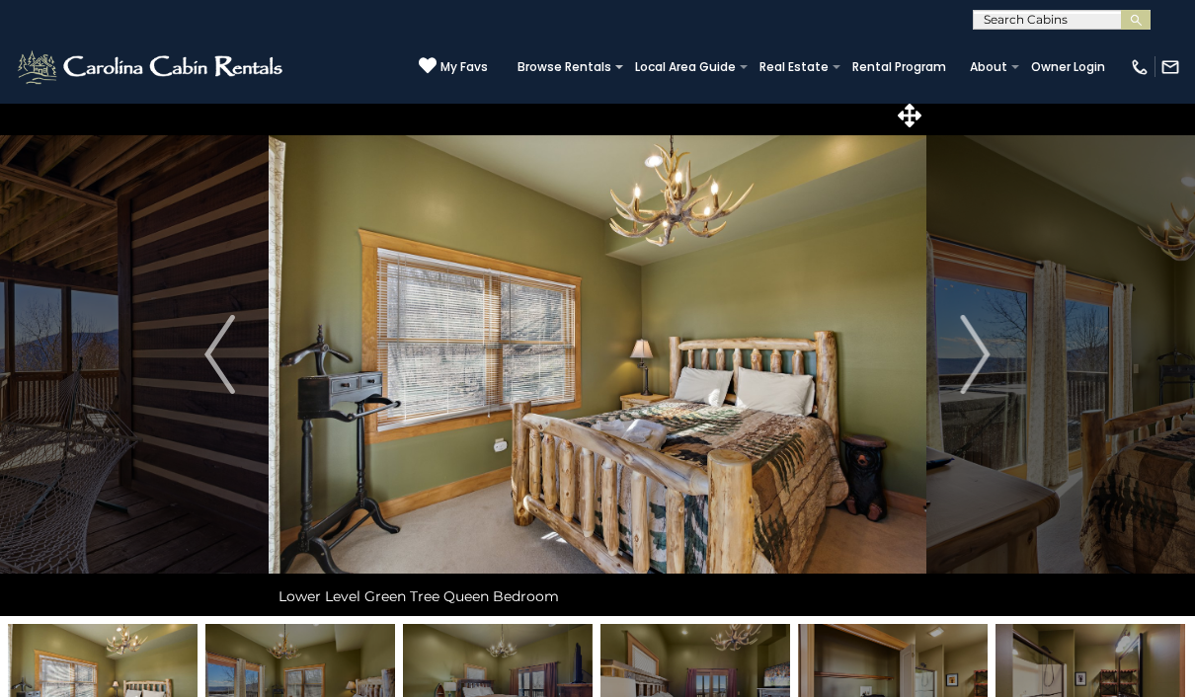
click at [977, 359] on img "Next" at bounding box center [975, 354] width 30 height 79
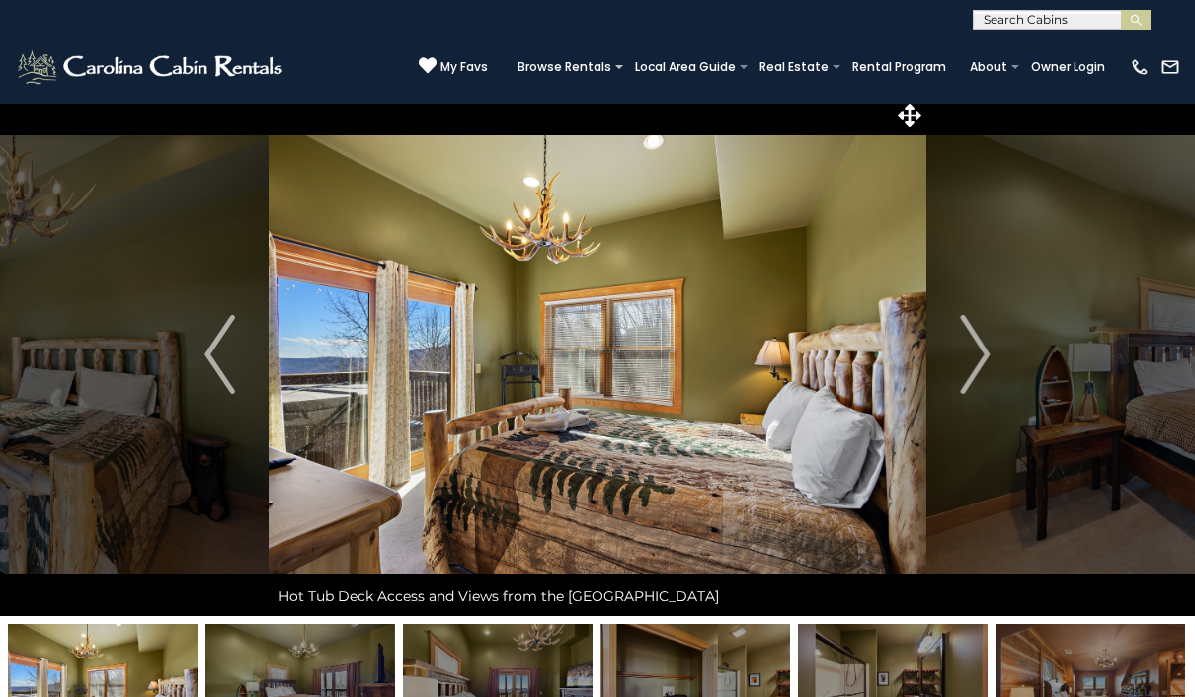
click at [993, 362] on button "Next" at bounding box center [975, 354] width 99 height 523
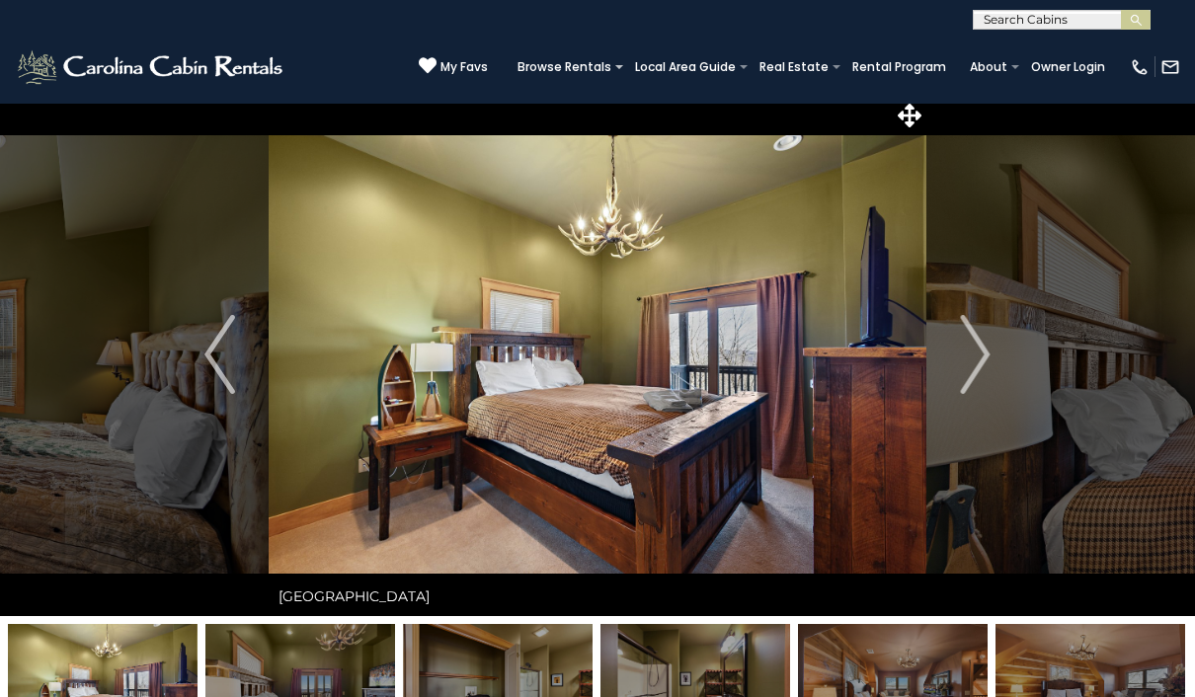
click at [982, 354] on img "Next" at bounding box center [975, 354] width 30 height 79
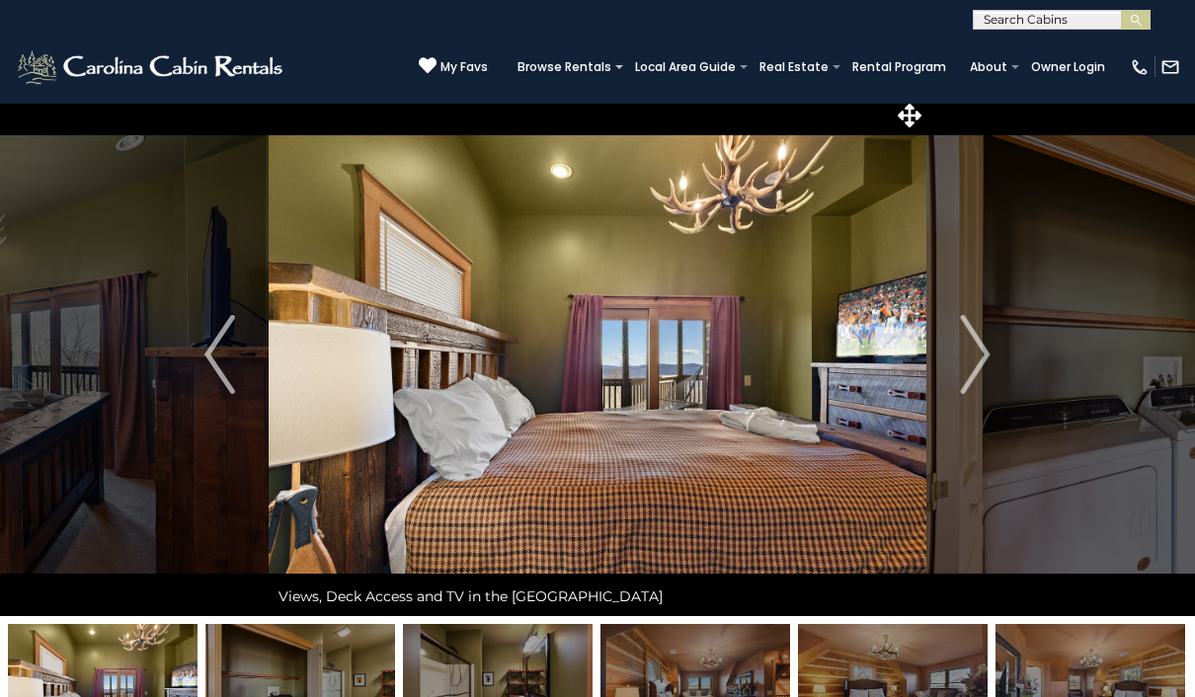
click at [989, 367] on img "Next" at bounding box center [975, 354] width 30 height 79
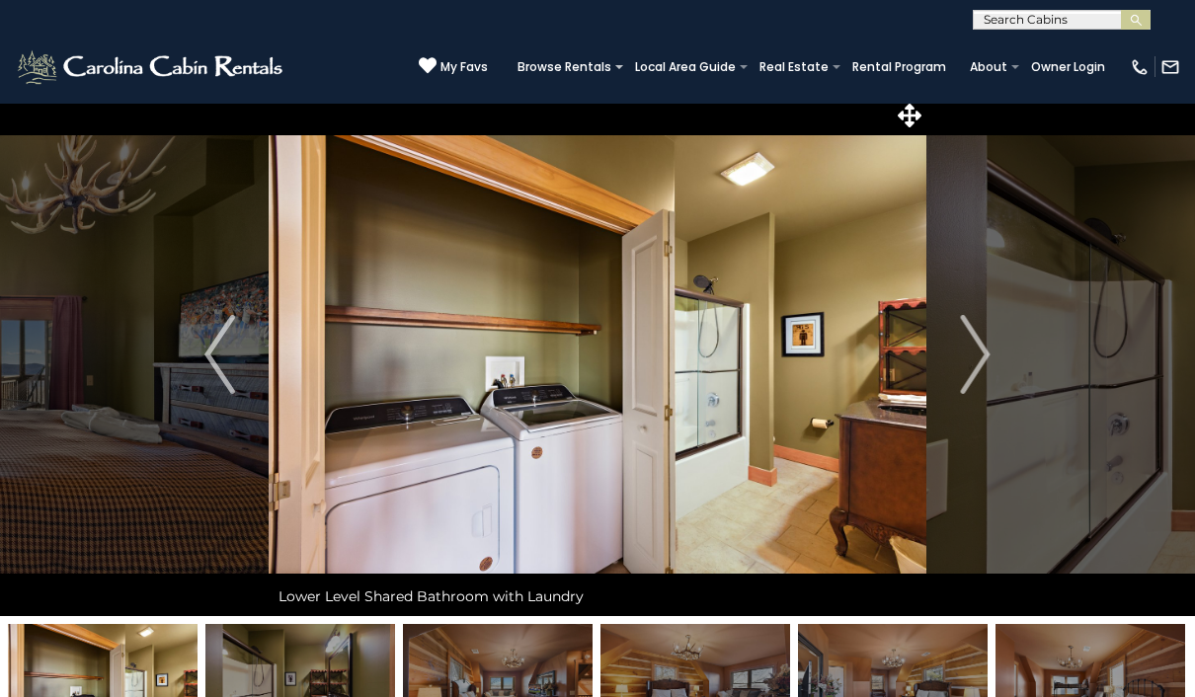
click at [985, 359] on img "Next" at bounding box center [975, 354] width 30 height 79
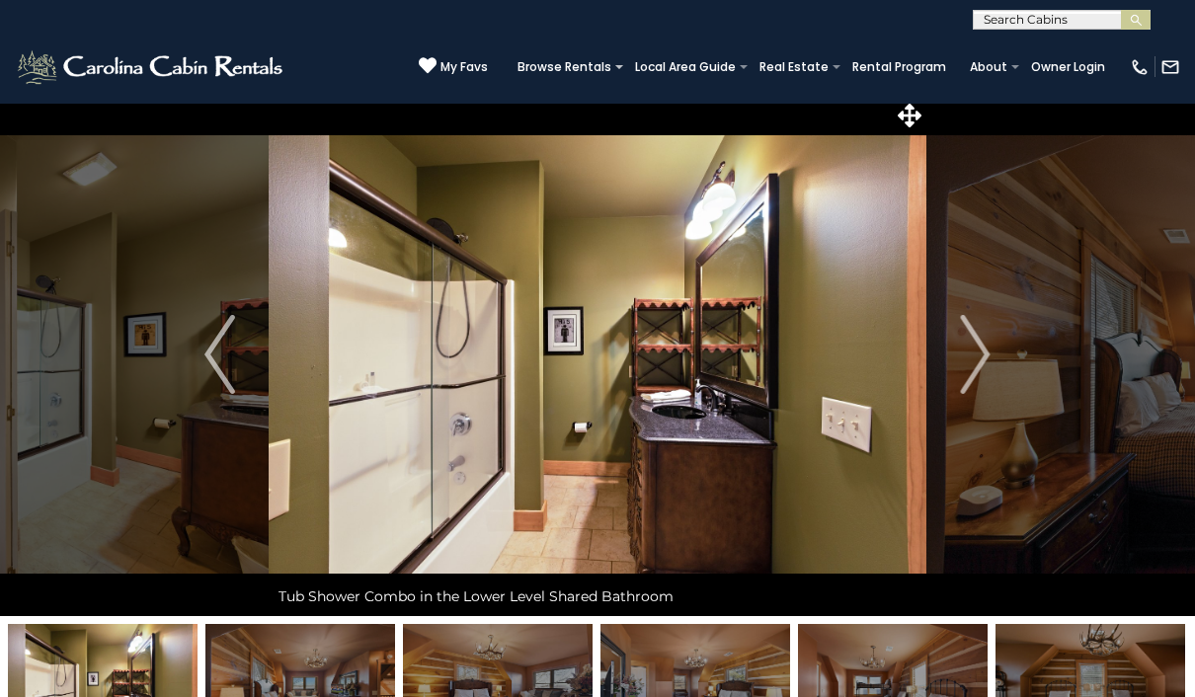
click at [987, 358] on img "Next" at bounding box center [975, 354] width 30 height 79
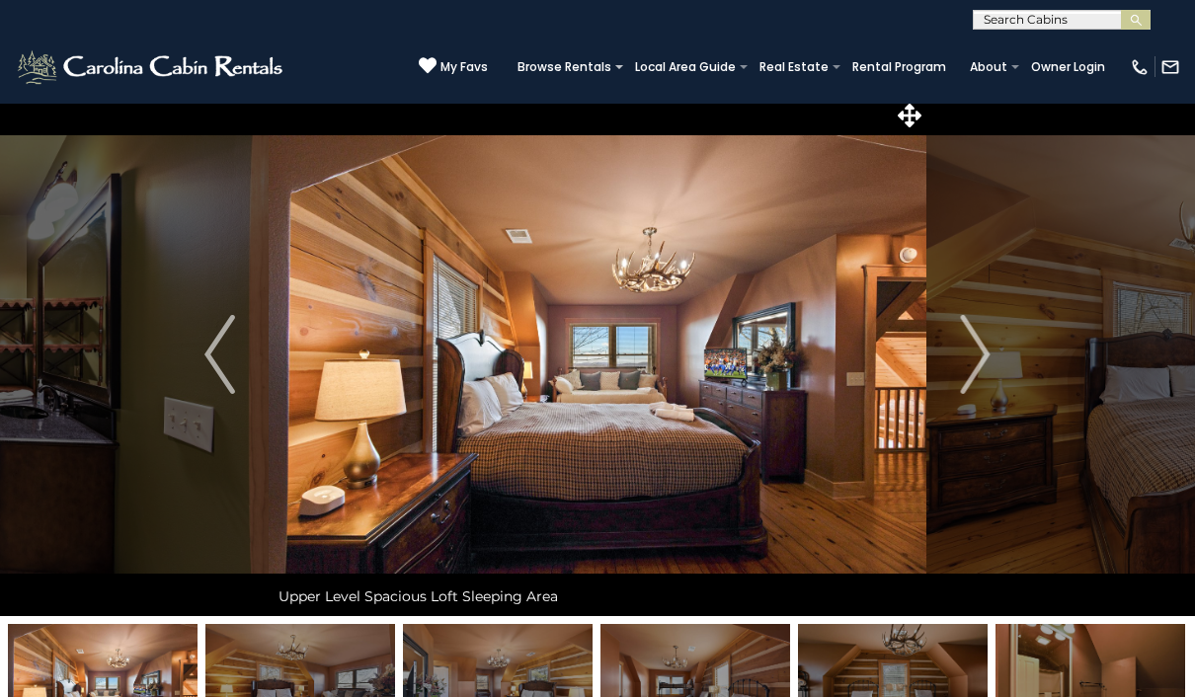
click at [973, 351] on img "Next" at bounding box center [975, 354] width 30 height 79
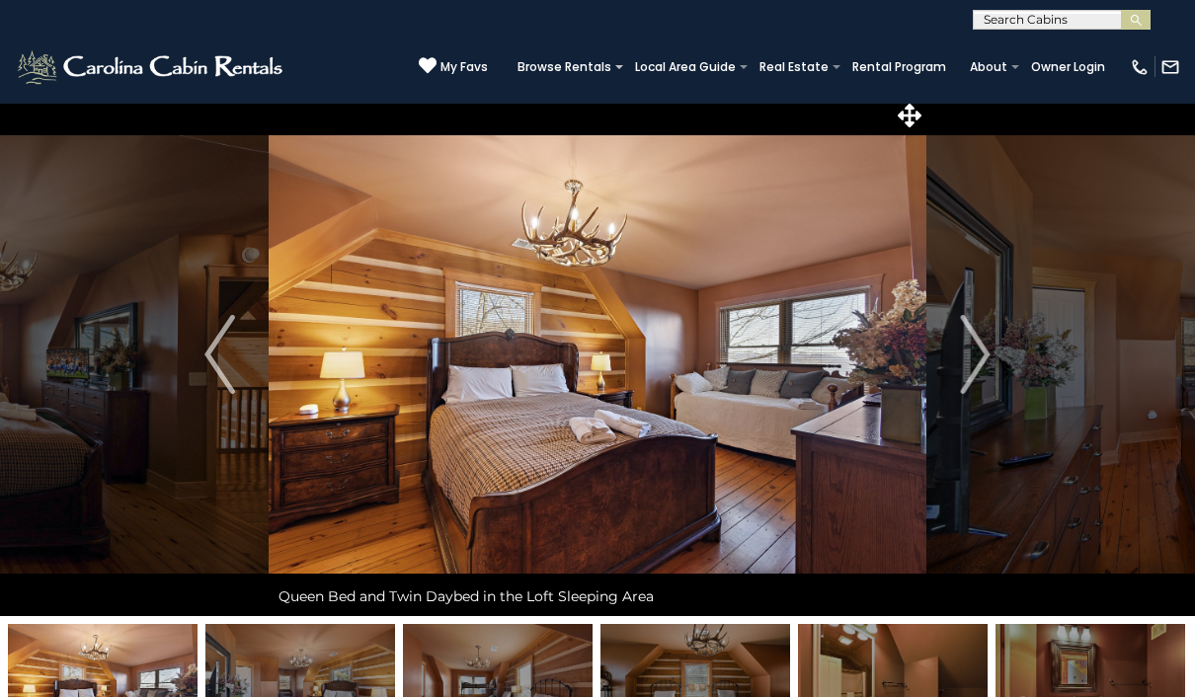
click at [977, 354] on img "Next" at bounding box center [975, 354] width 30 height 79
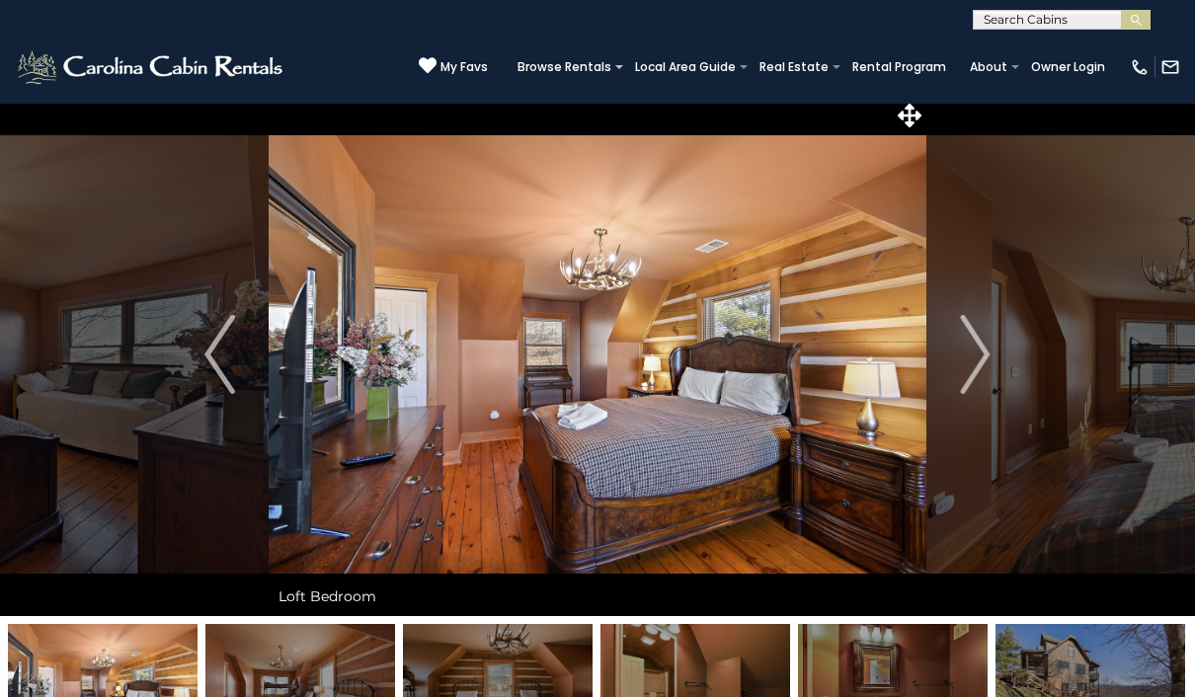
click at [980, 355] on img "Next" at bounding box center [975, 354] width 30 height 79
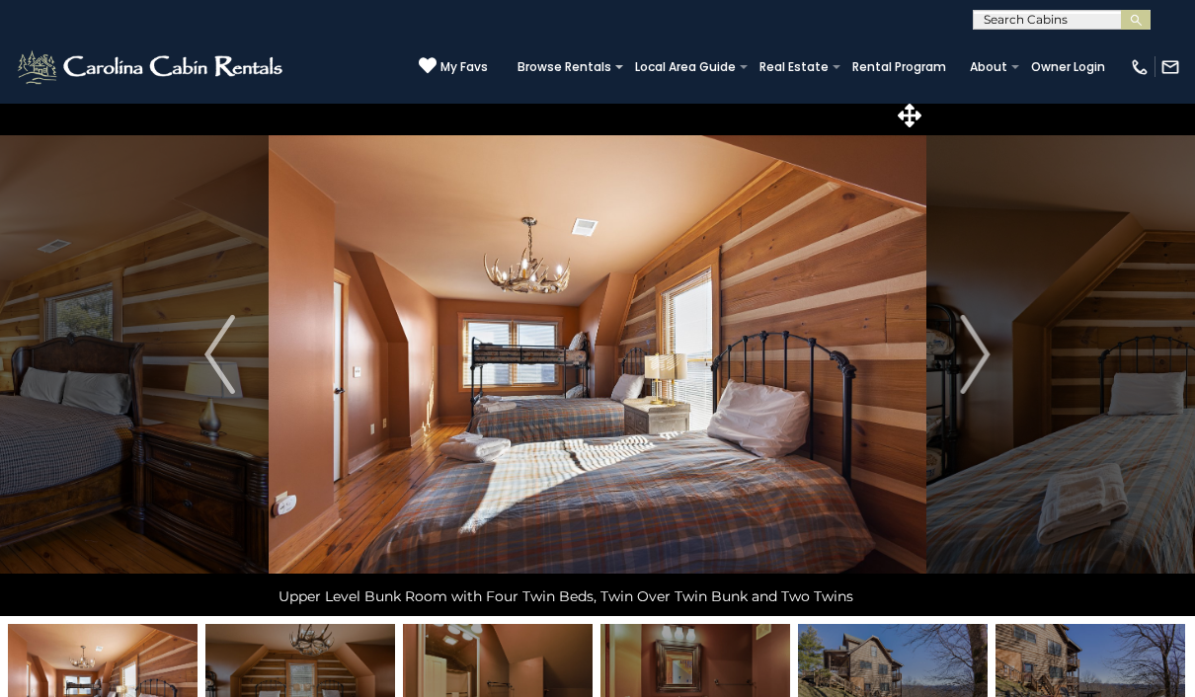
click at [975, 363] on img "Next" at bounding box center [975, 354] width 30 height 79
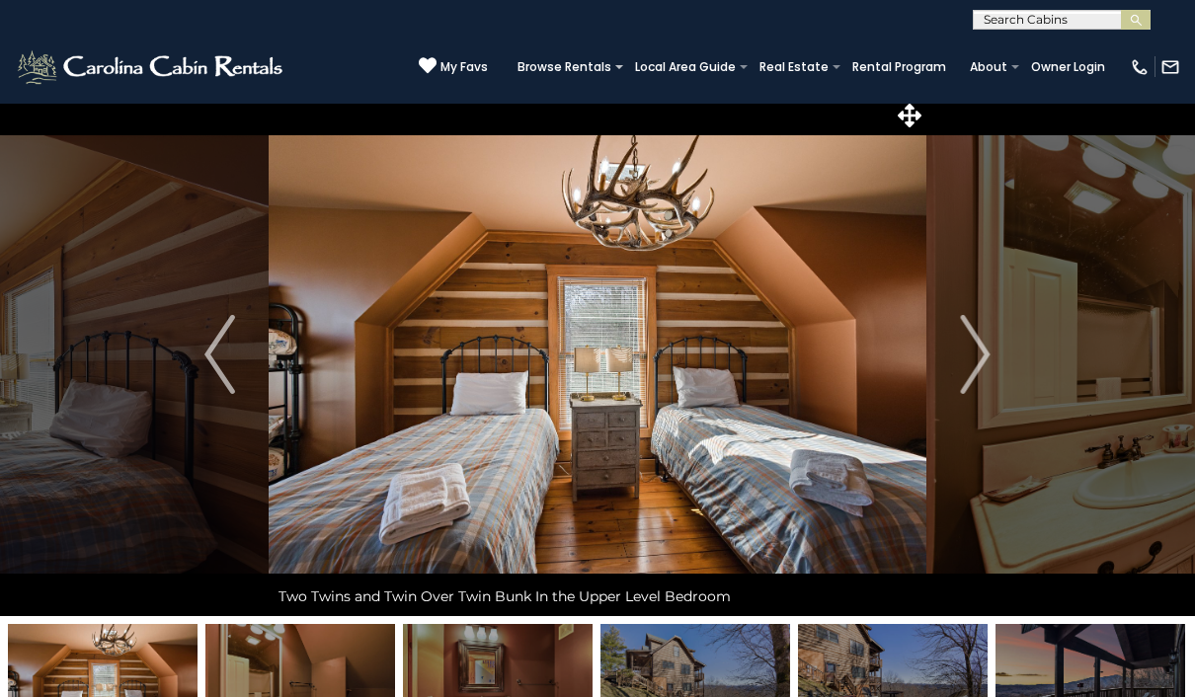
click at [968, 350] on img "Next" at bounding box center [975, 354] width 30 height 79
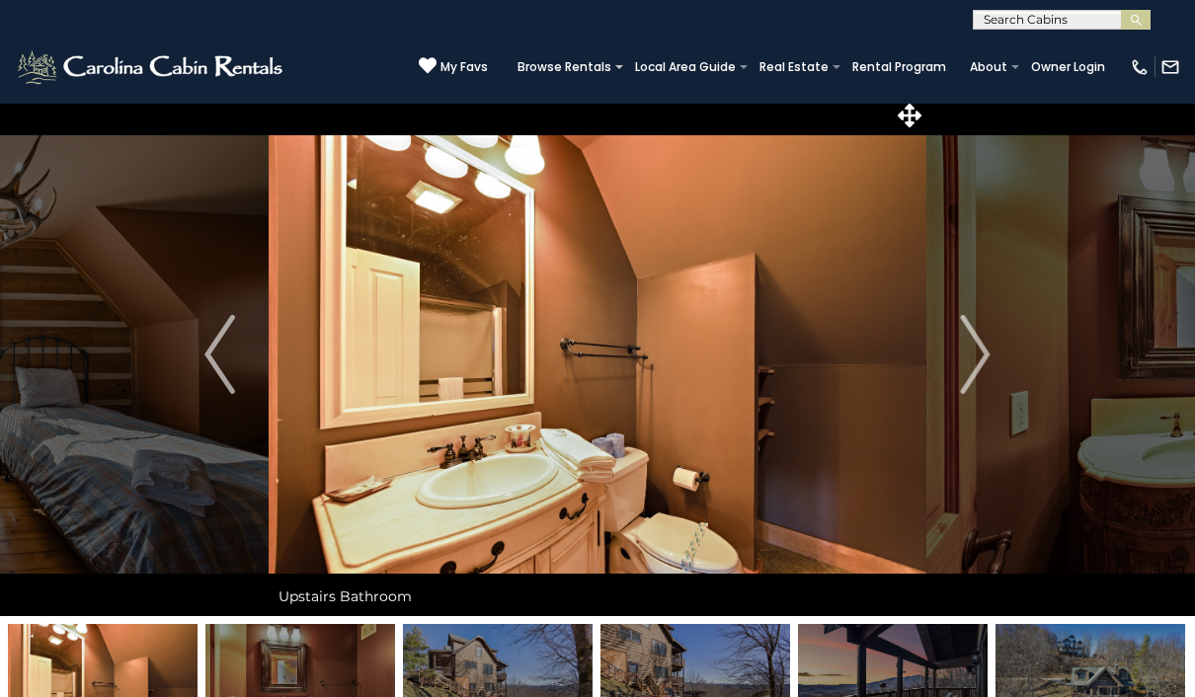
click at [979, 350] on img "Next" at bounding box center [975, 354] width 30 height 79
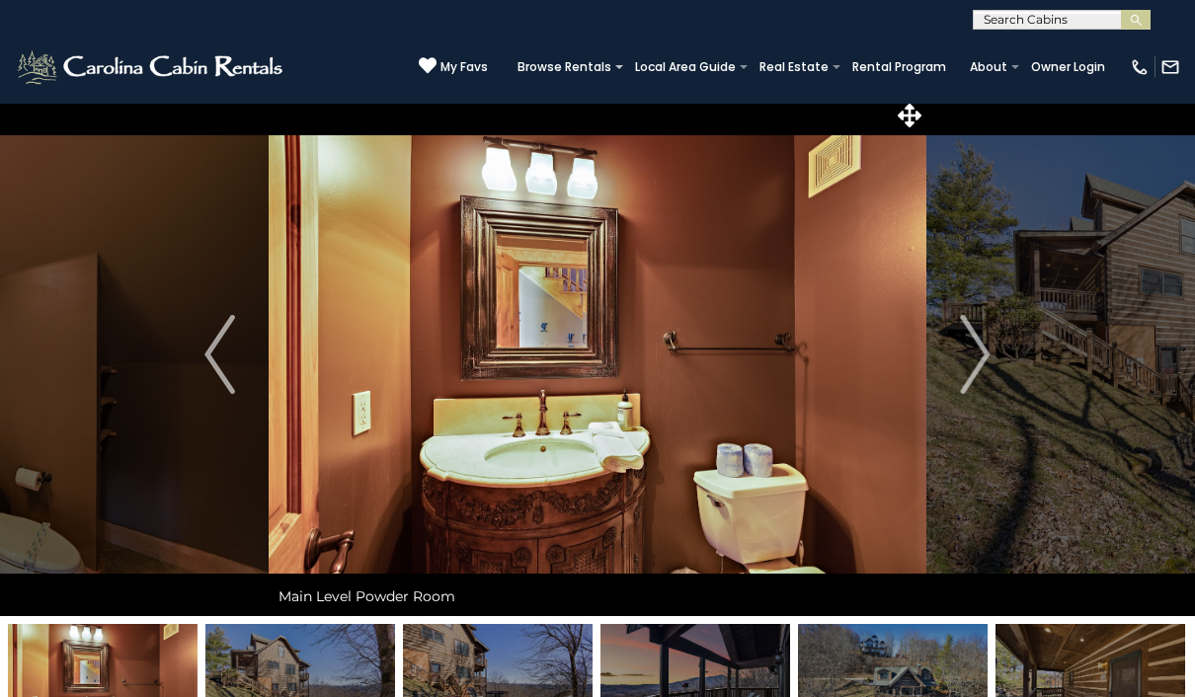
click at [980, 356] on img "Next" at bounding box center [975, 354] width 30 height 79
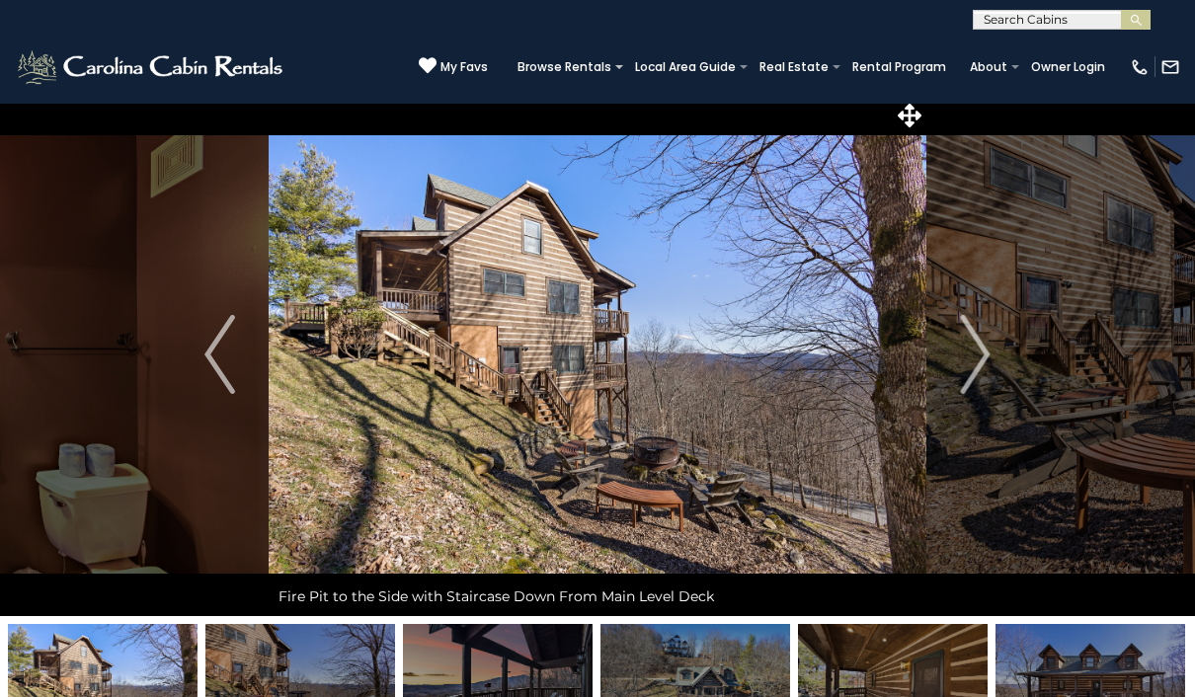
click at [984, 363] on img "Next" at bounding box center [975, 354] width 30 height 79
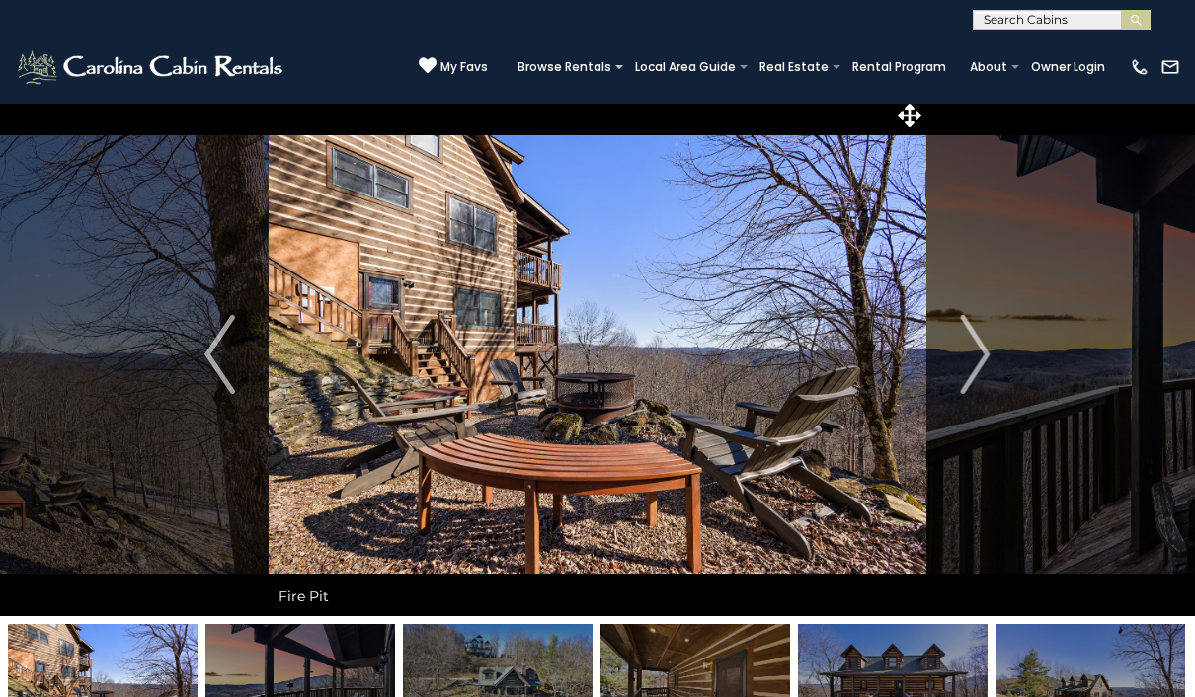
click at [989, 369] on img "Next" at bounding box center [975, 354] width 30 height 79
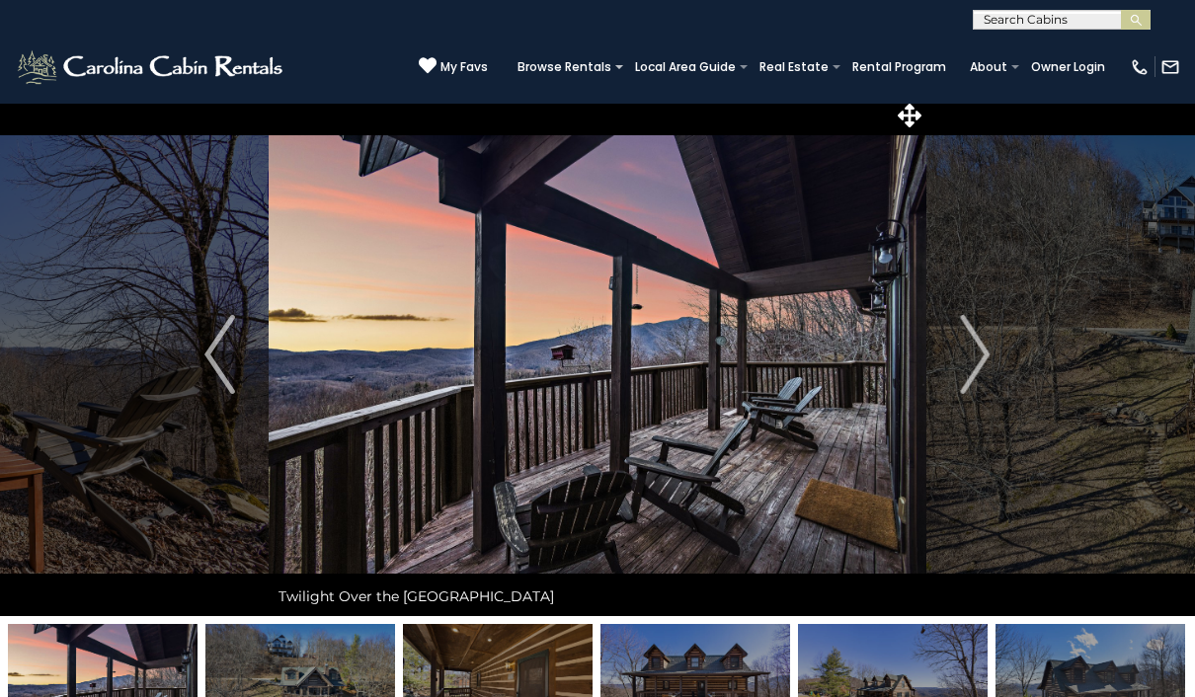
click at [975, 365] on img "Next" at bounding box center [975, 354] width 30 height 79
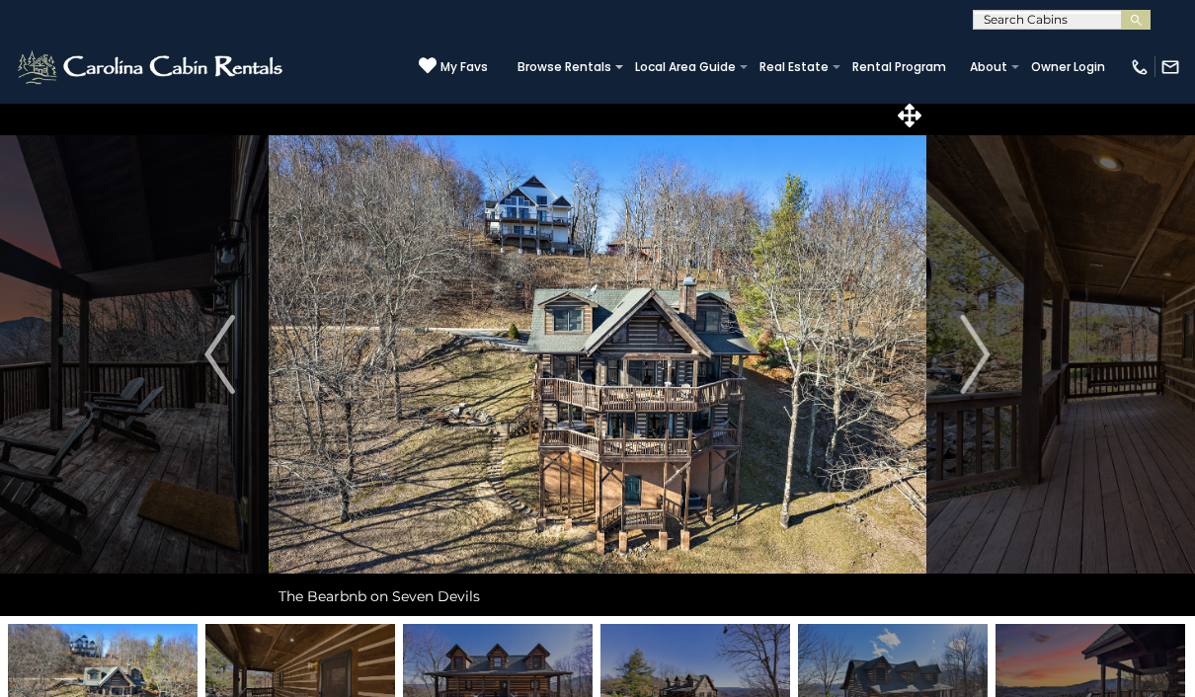
click at [987, 377] on img "Next" at bounding box center [975, 354] width 30 height 79
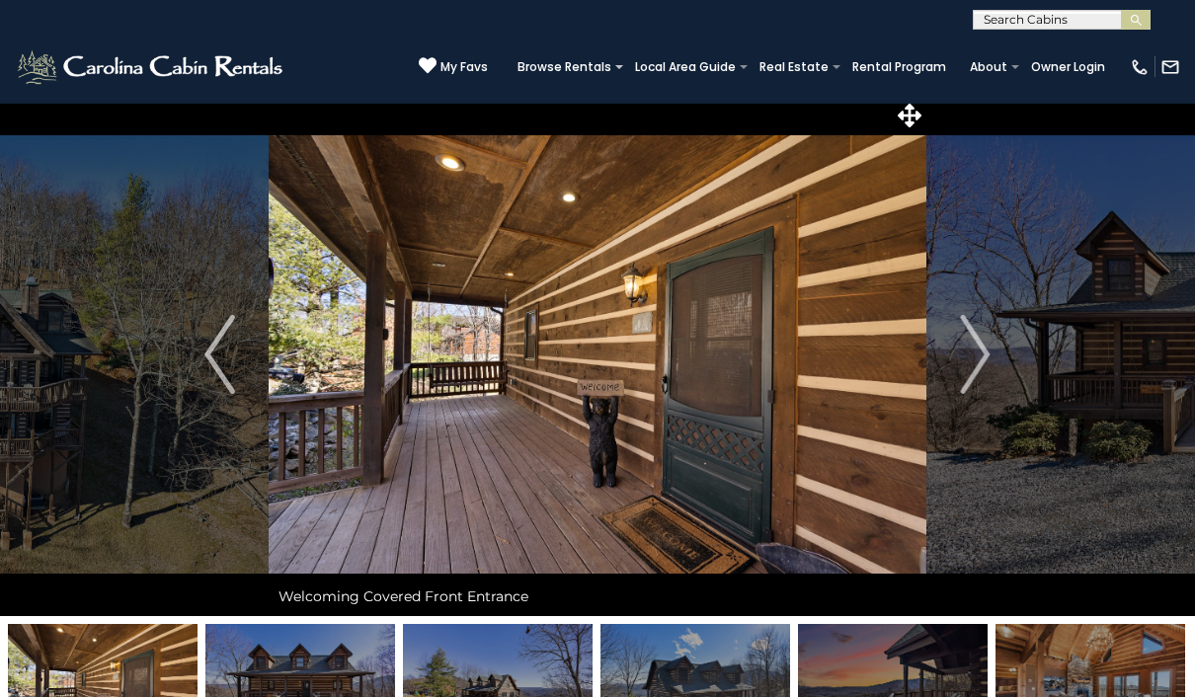
click at [984, 352] on img "Next" at bounding box center [975, 354] width 30 height 79
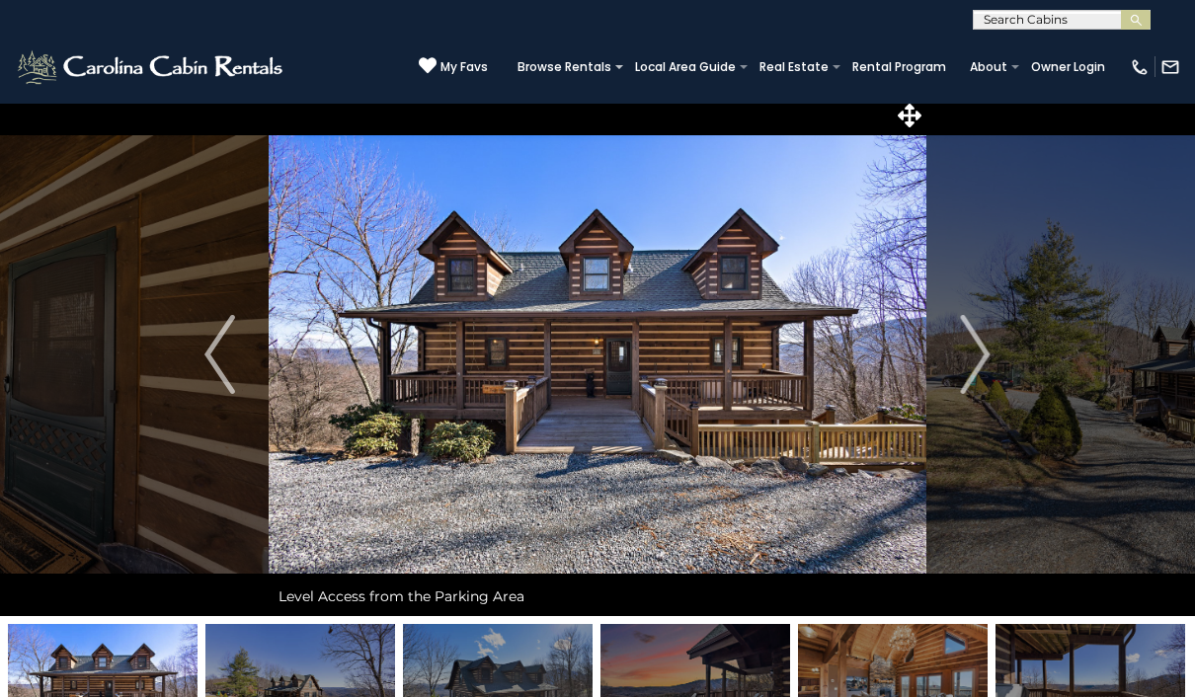
click at [968, 357] on img "Next" at bounding box center [975, 354] width 30 height 79
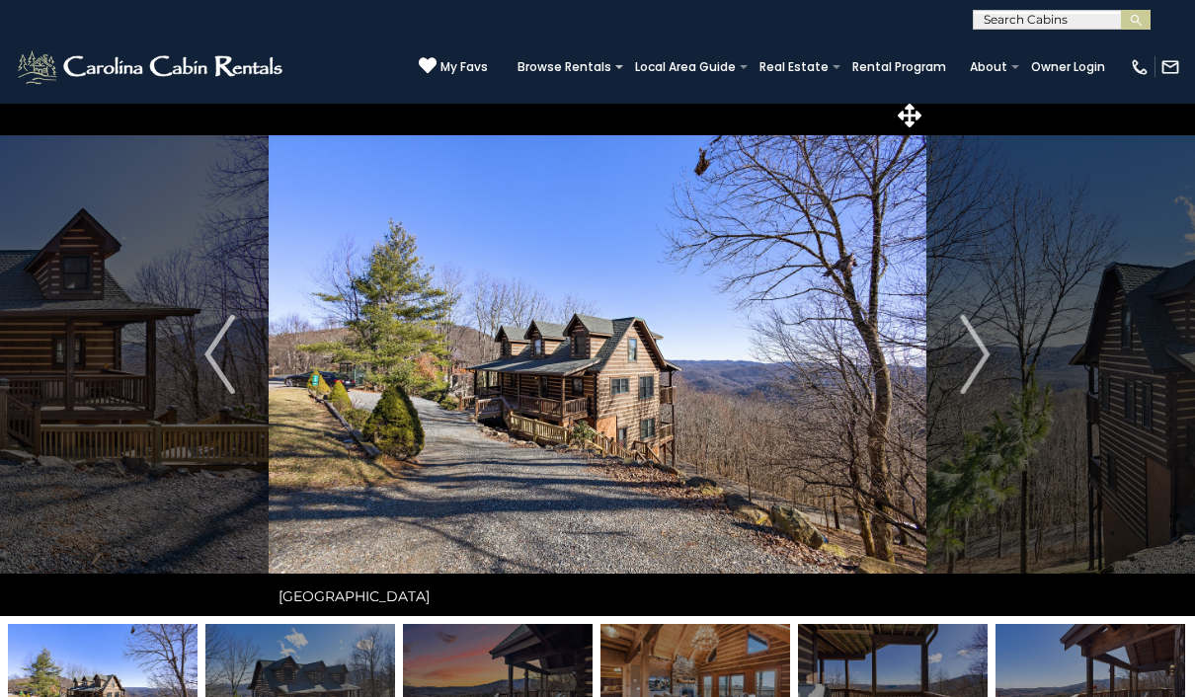
click at [963, 381] on img "Next" at bounding box center [975, 354] width 30 height 79
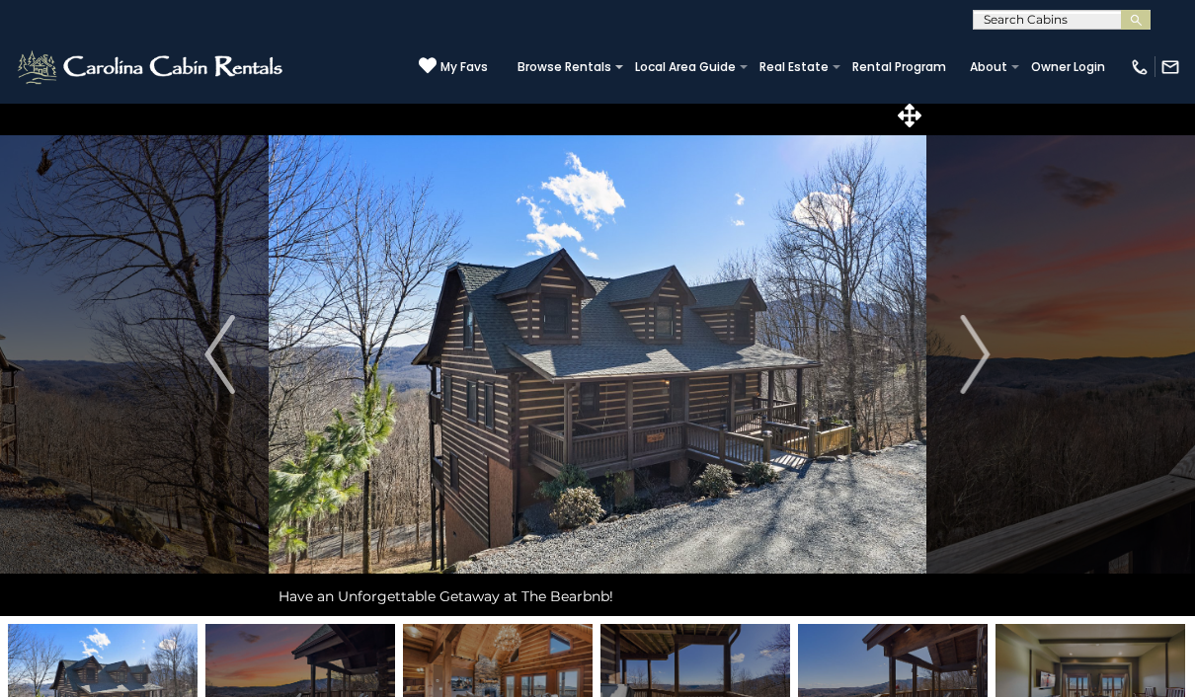
click at [980, 367] on img "Next" at bounding box center [975, 354] width 30 height 79
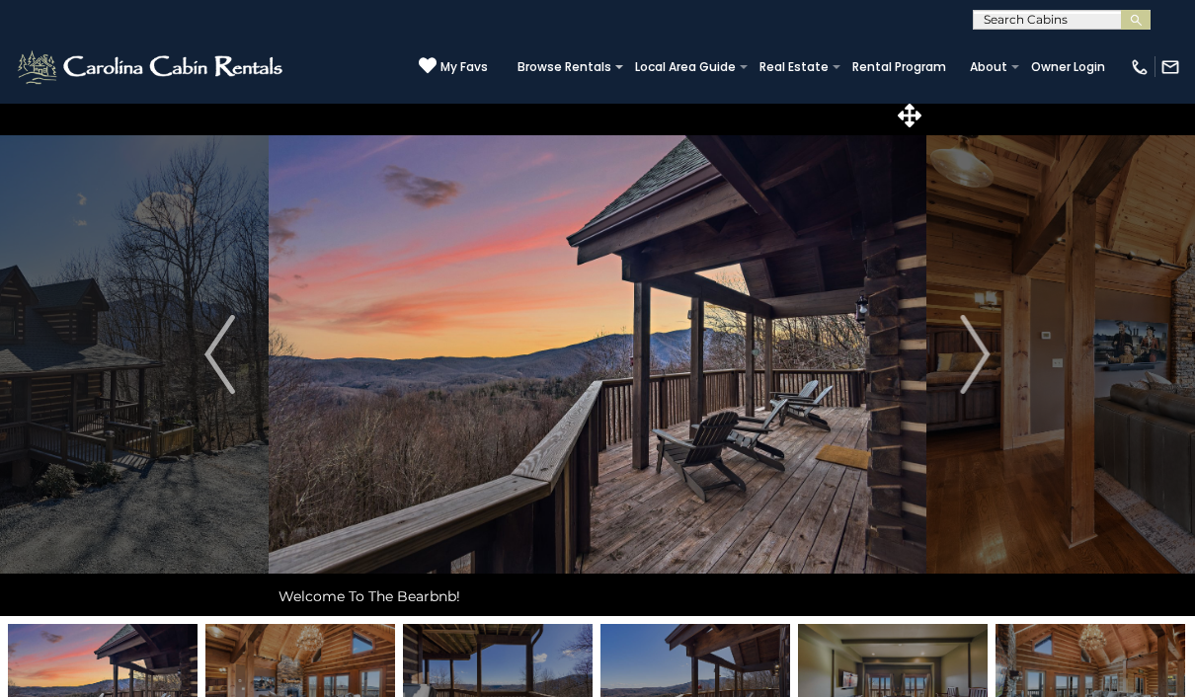
click at [954, 365] on button "Next" at bounding box center [975, 354] width 99 height 523
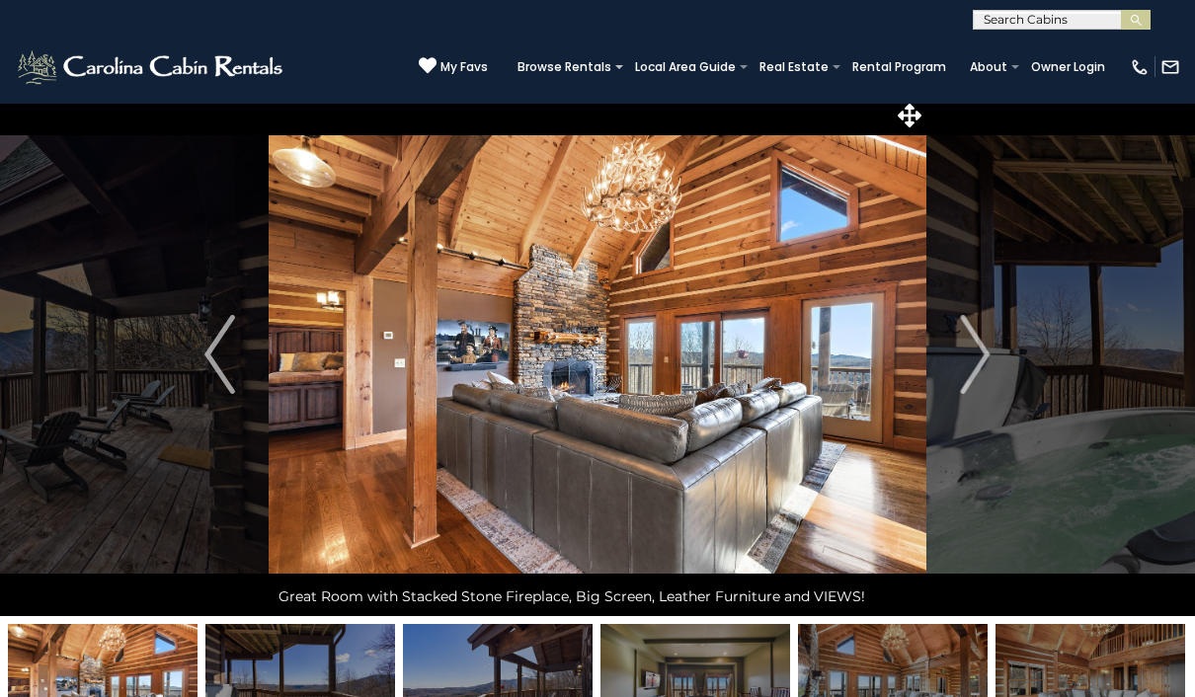
click at [957, 388] on button "Next" at bounding box center [975, 354] width 99 height 523
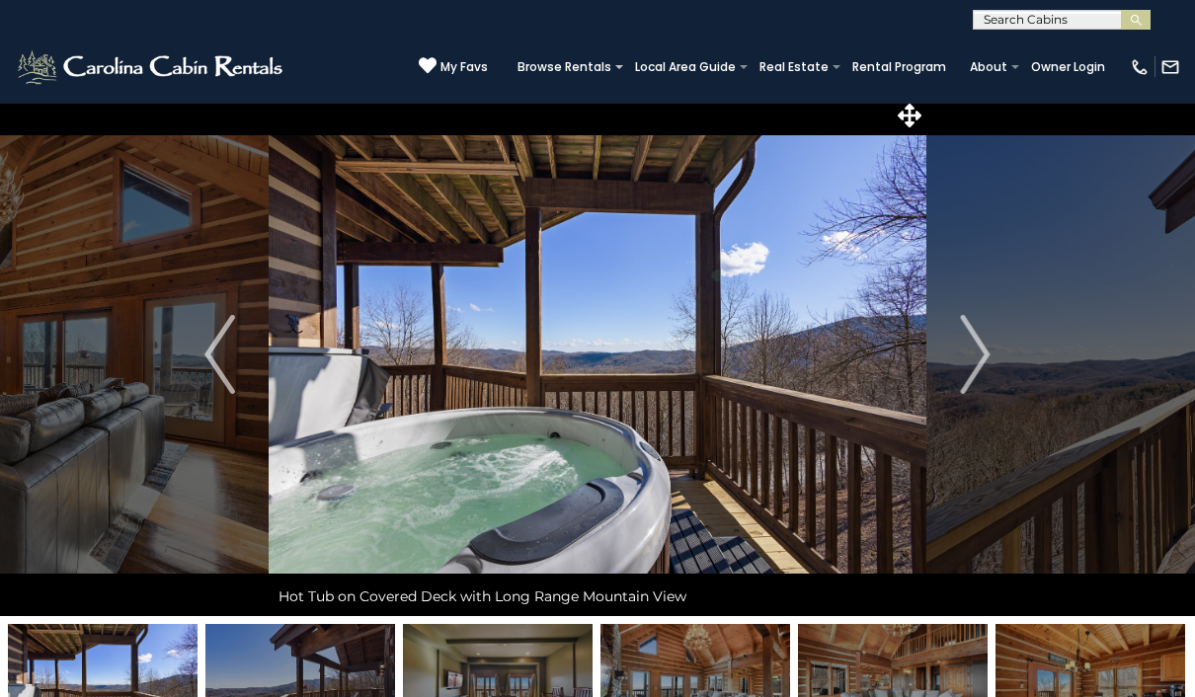
click at [965, 364] on img "Next" at bounding box center [975, 354] width 30 height 79
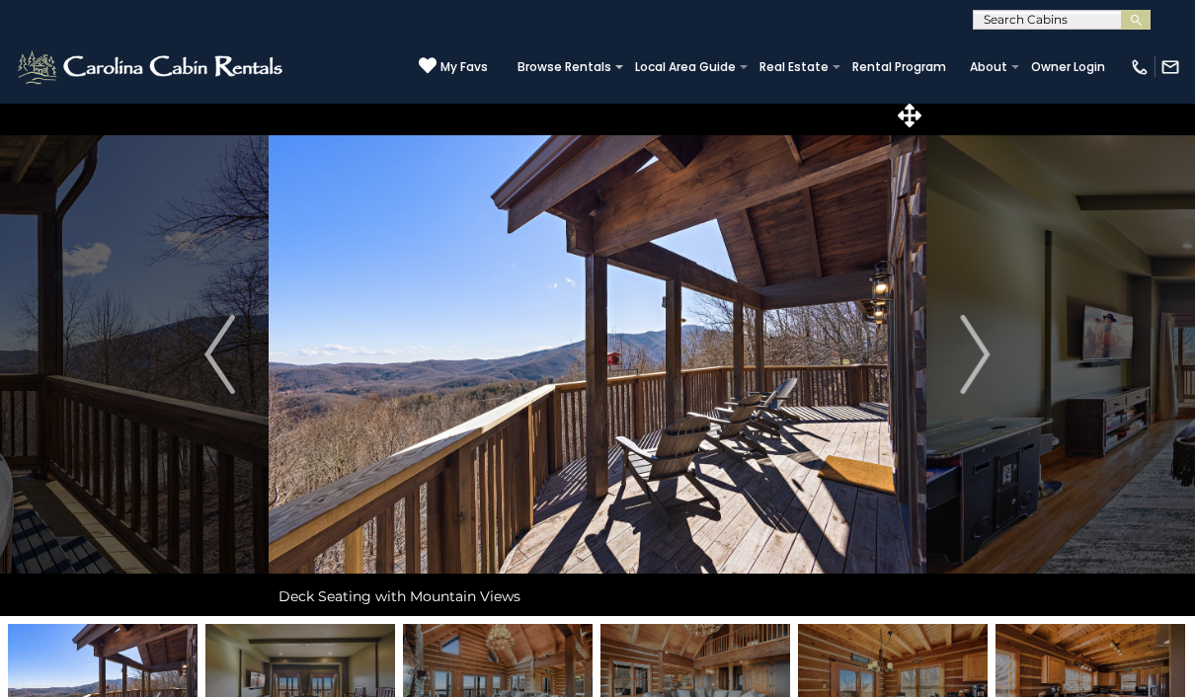
click at [991, 369] on button "Next" at bounding box center [975, 354] width 99 height 523
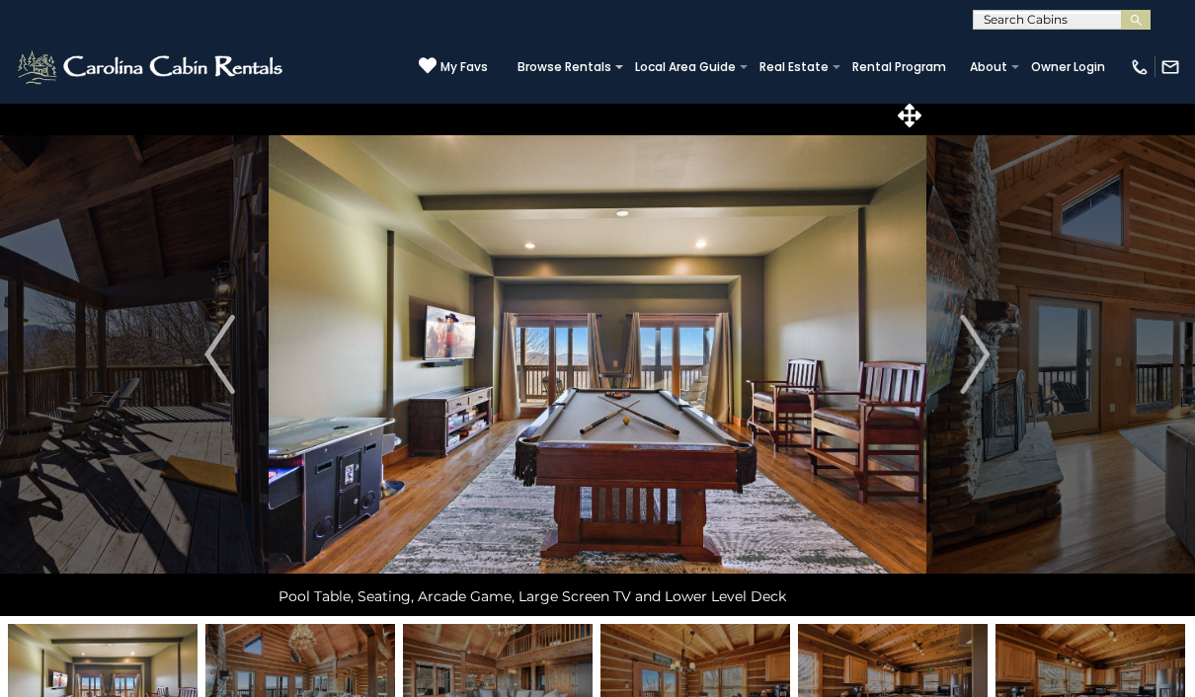
click at [976, 360] on img "Next" at bounding box center [975, 354] width 30 height 79
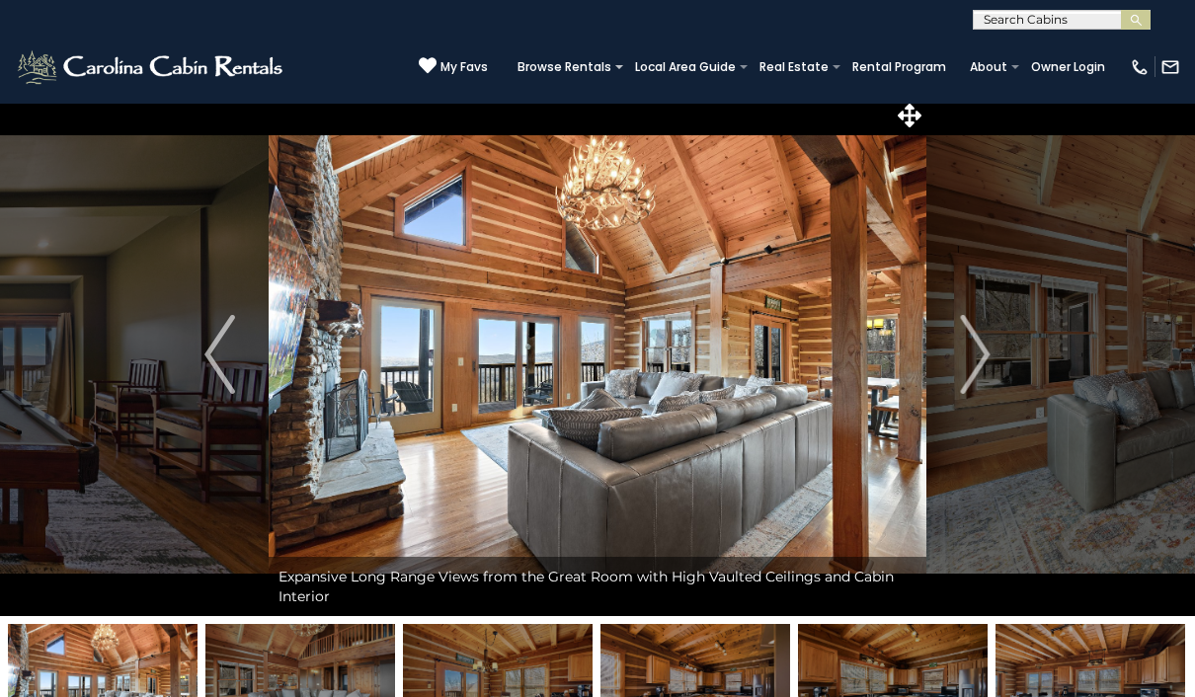
click at [977, 358] on img "Next" at bounding box center [975, 354] width 30 height 79
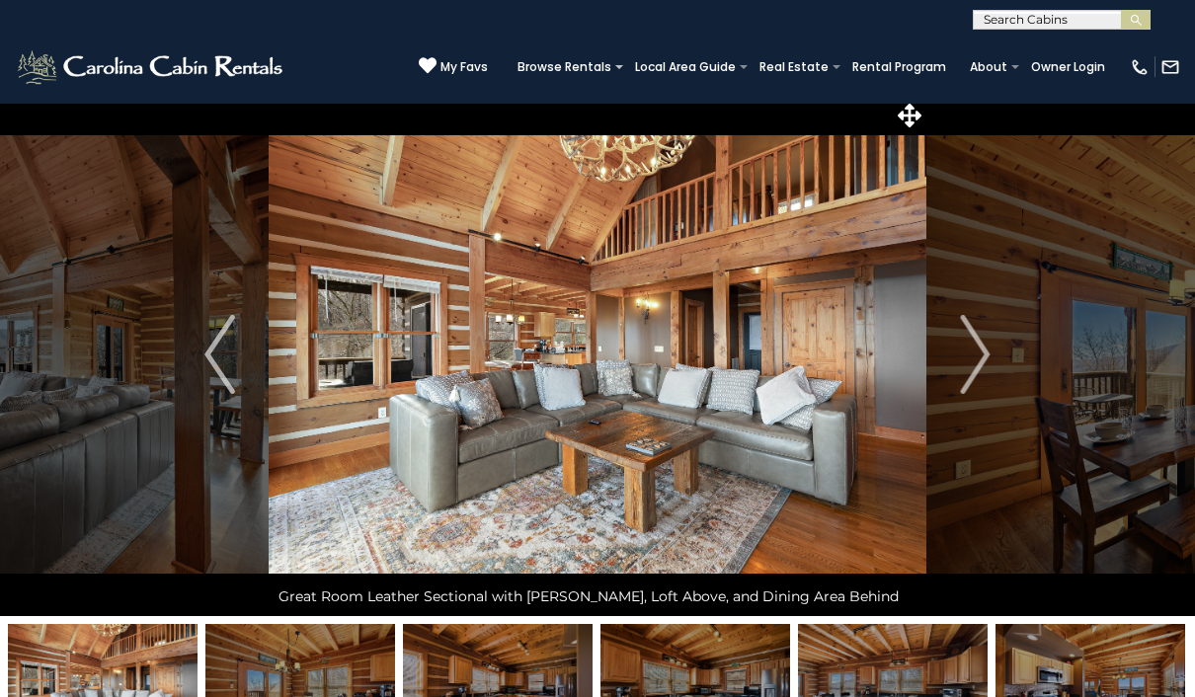
click at [980, 376] on img "Next" at bounding box center [975, 354] width 30 height 79
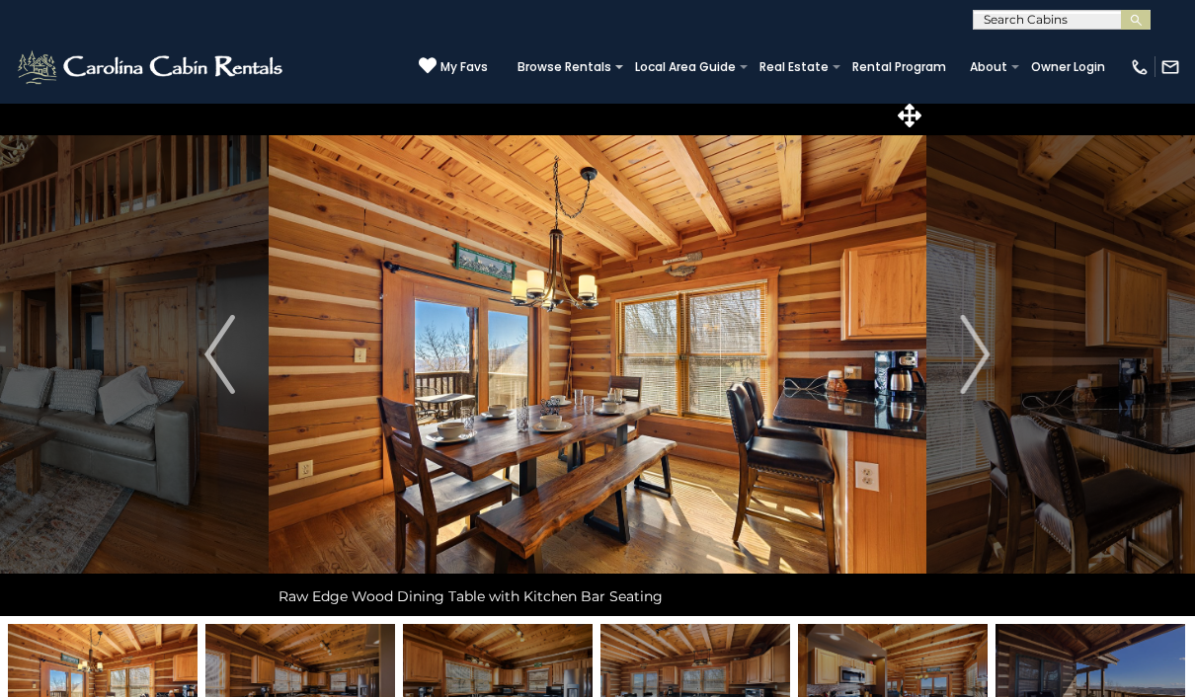
click at [979, 362] on img "Next" at bounding box center [975, 354] width 30 height 79
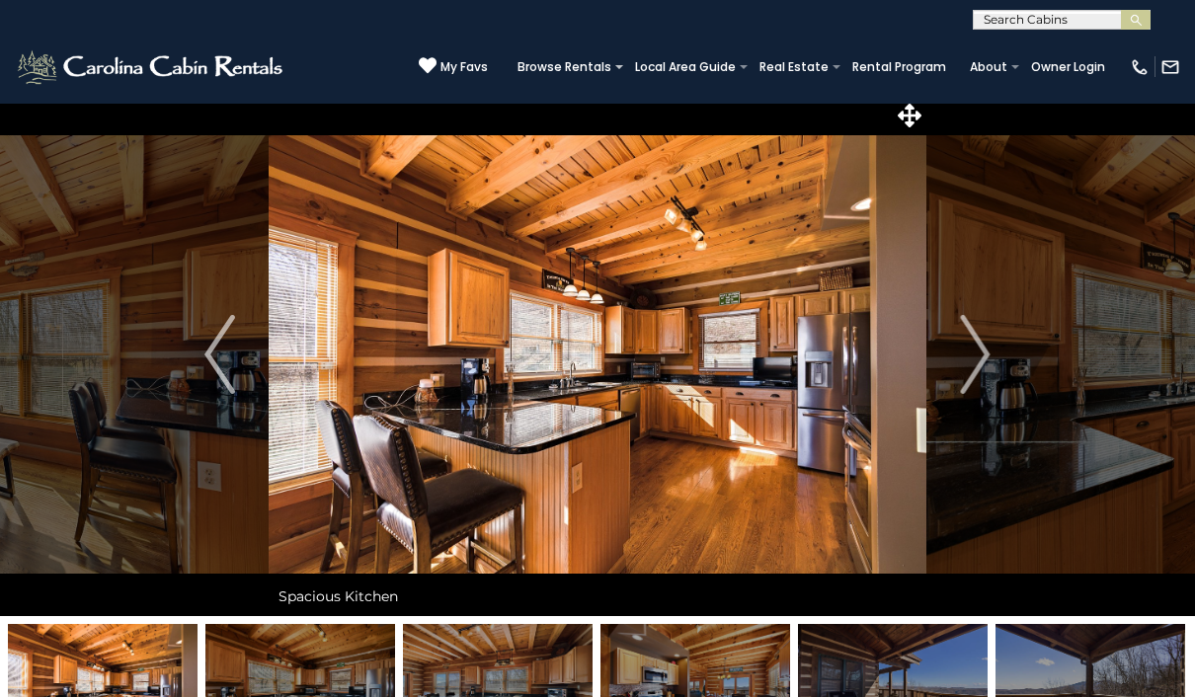
click at [989, 345] on img "Next" at bounding box center [975, 354] width 30 height 79
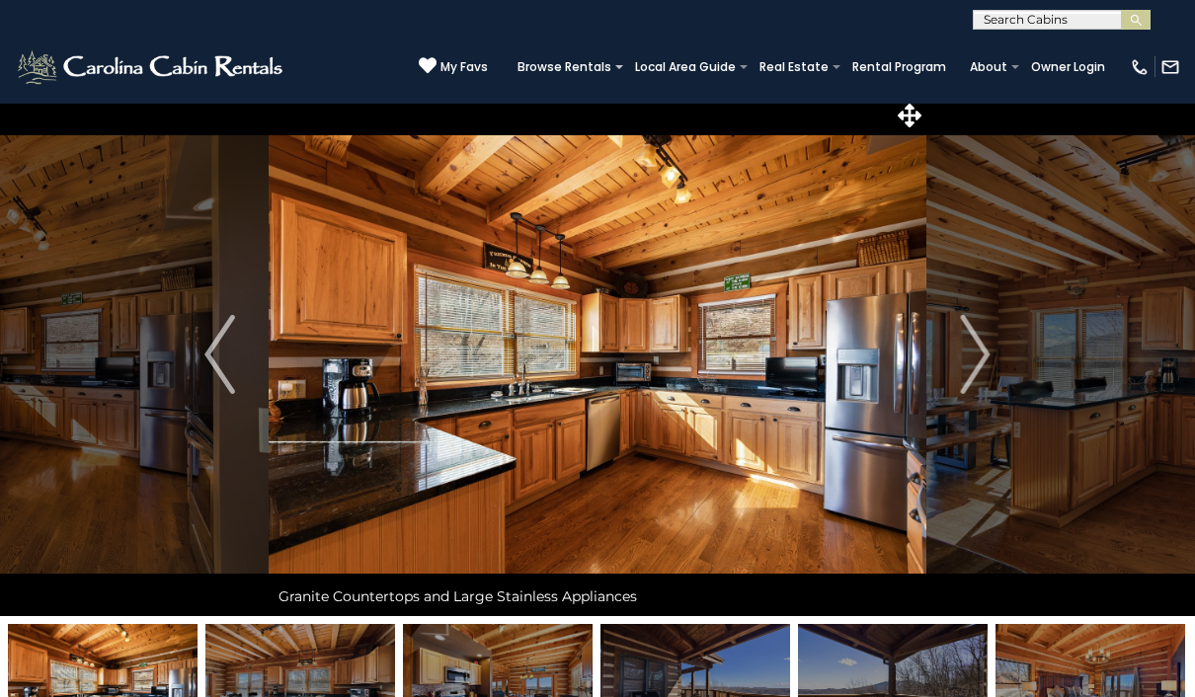
click at [969, 375] on img "Next" at bounding box center [975, 354] width 30 height 79
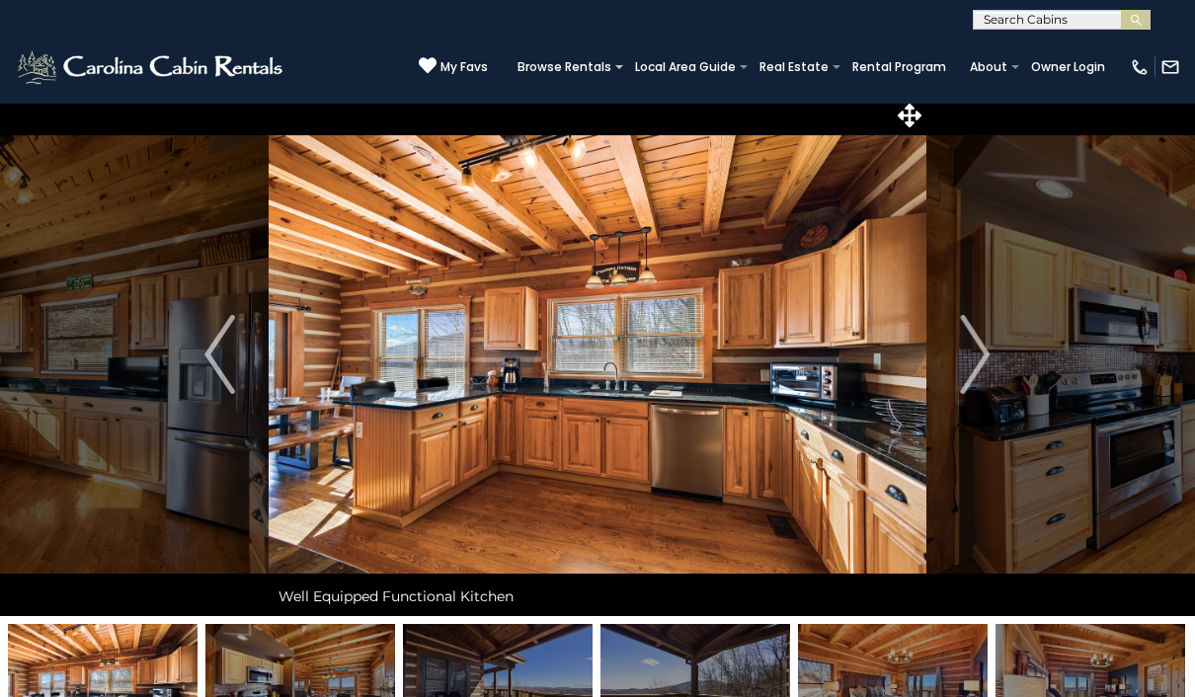
click at [972, 352] on img "Next" at bounding box center [975, 354] width 30 height 79
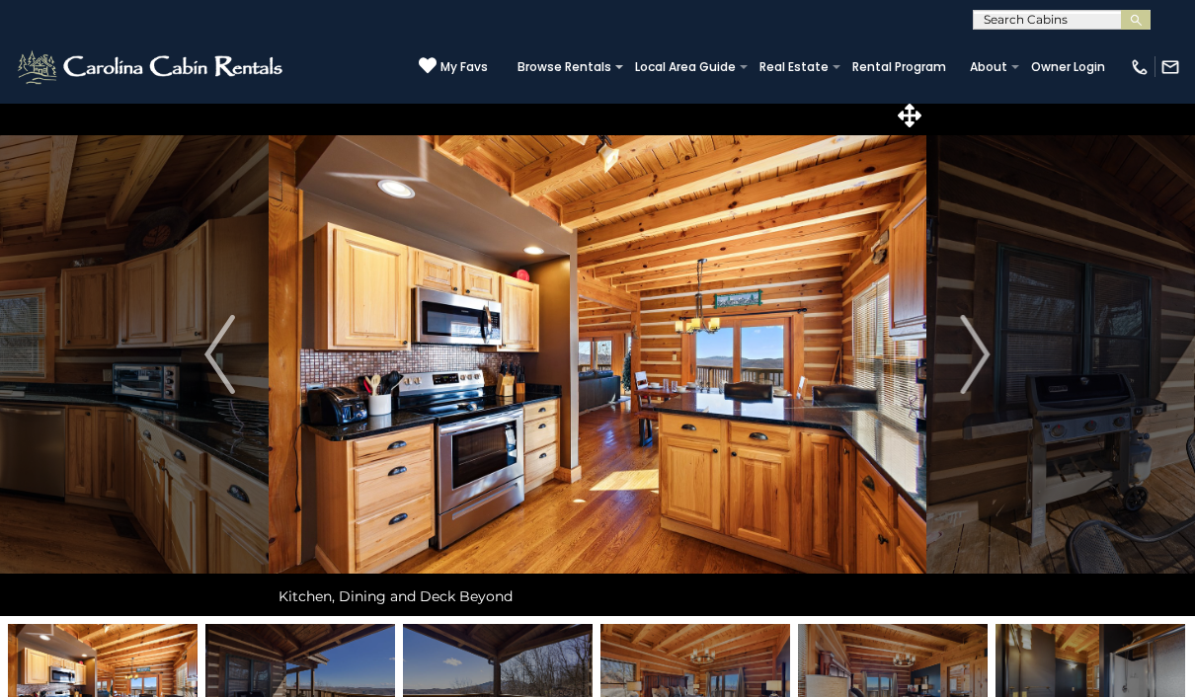
click at [1005, 376] on button "Next" at bounding box center [975, 354] width 99 height 523
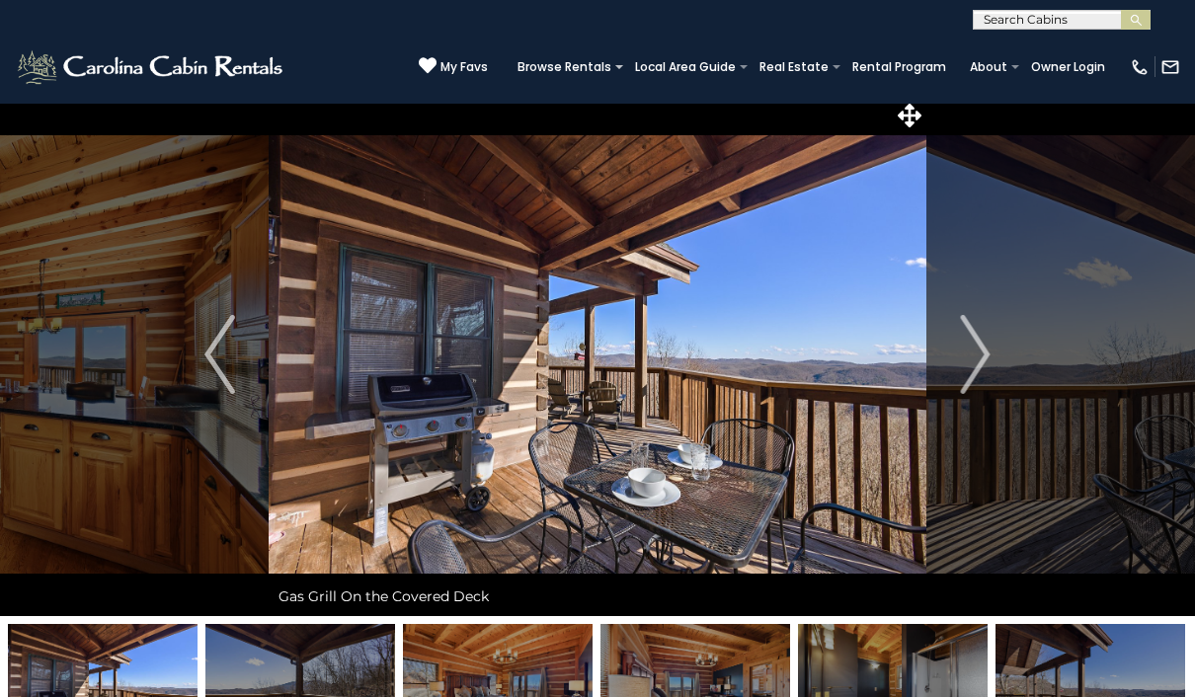
click at [989, 367] on img "Next" at bounding box center [975, 354] width 30 height 79
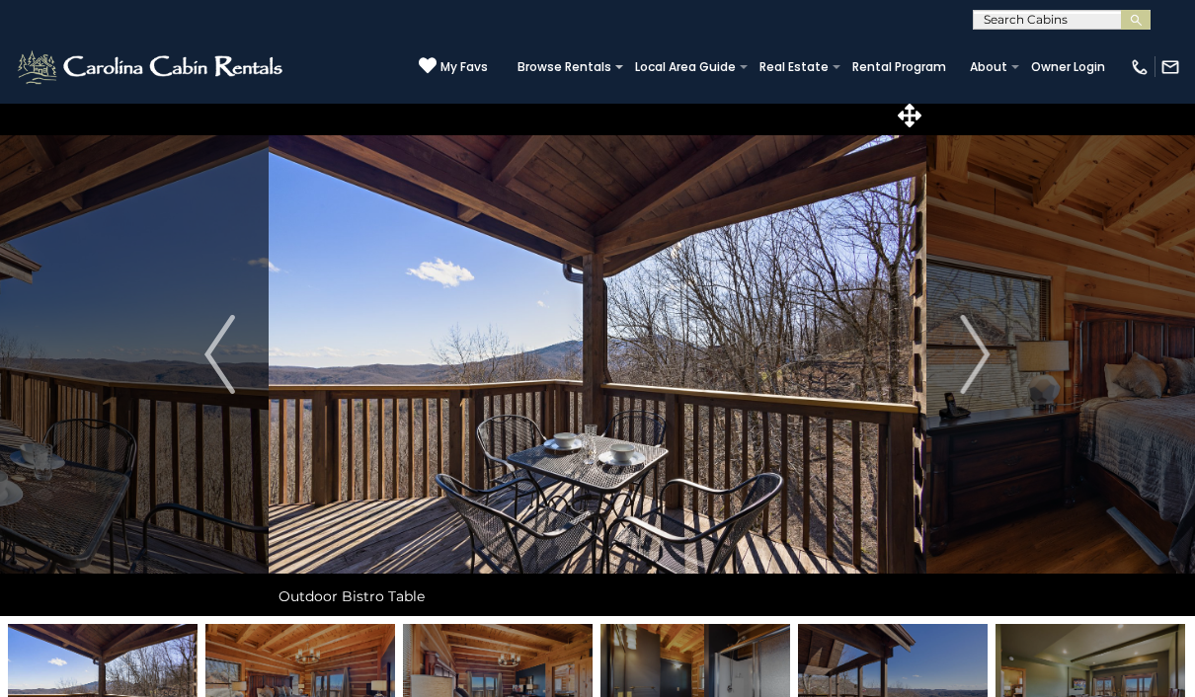
click at [977, 366] on img "Next" at bounding box center [975, 354] width 30 height 79
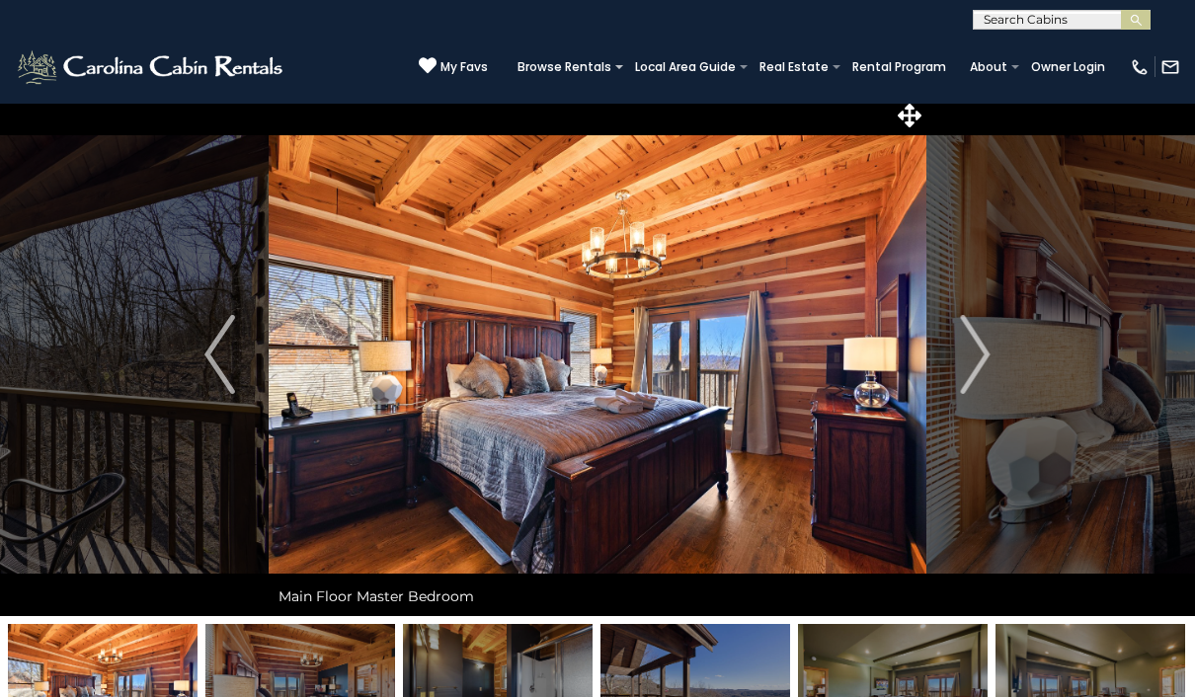
scroll to position [0, 0]
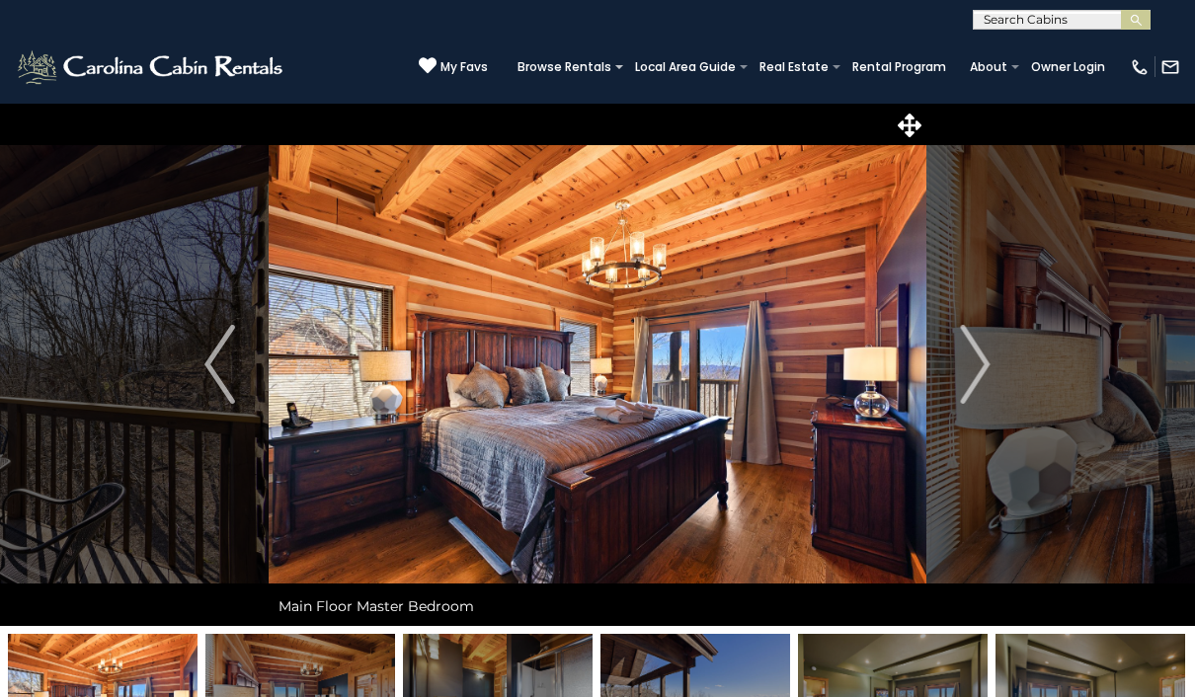
click at [971, 361] on img "Next" at bounding box center [975, 364] width 30 height 79
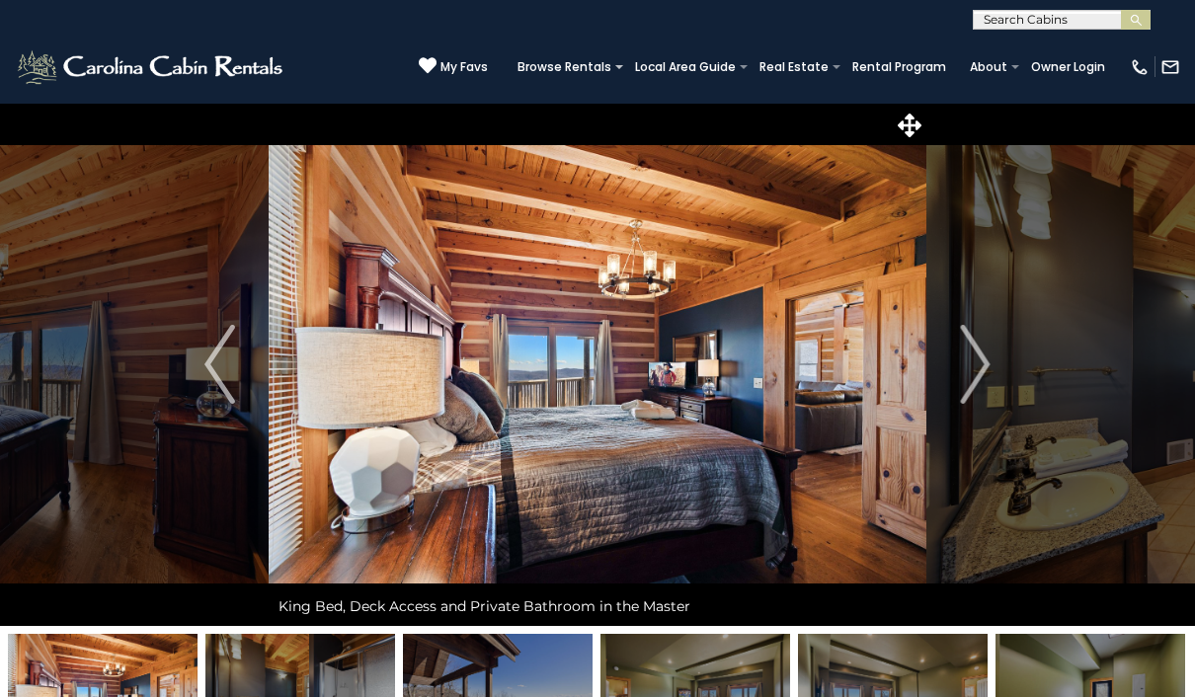
click at [981, 360] on img "Next" at bounding box center [975, 364] width 30 height 79
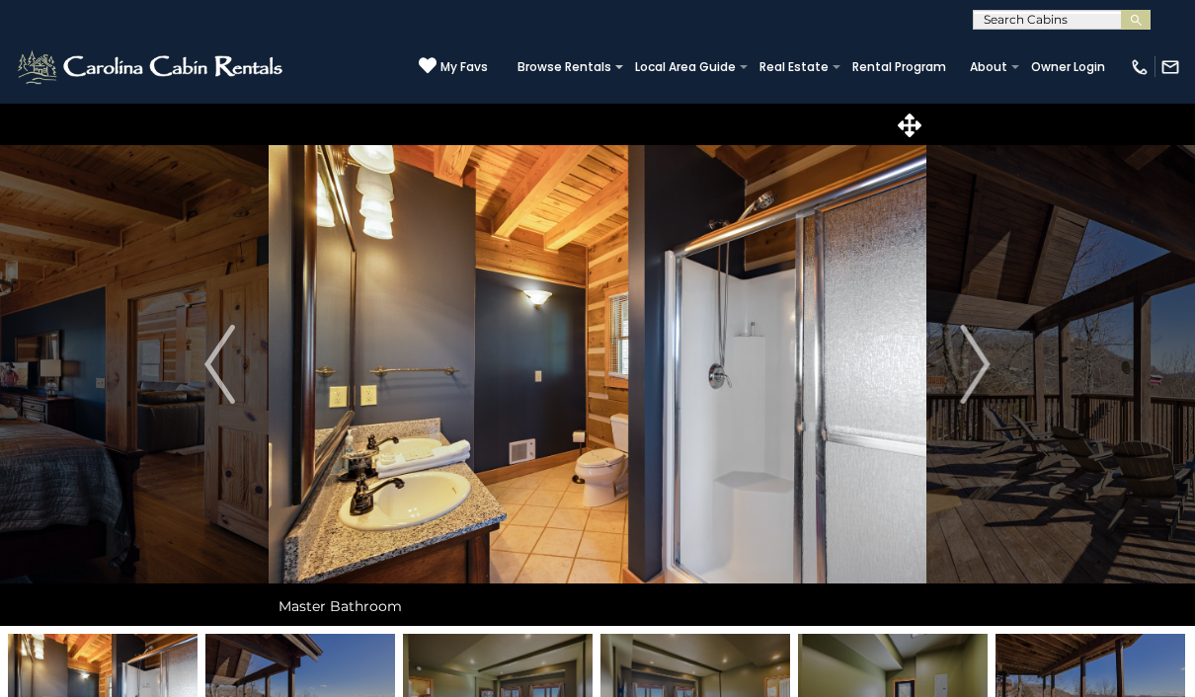
click at [986, 375] on img "Next" at bounding box center [975, 364] width 30 height 79
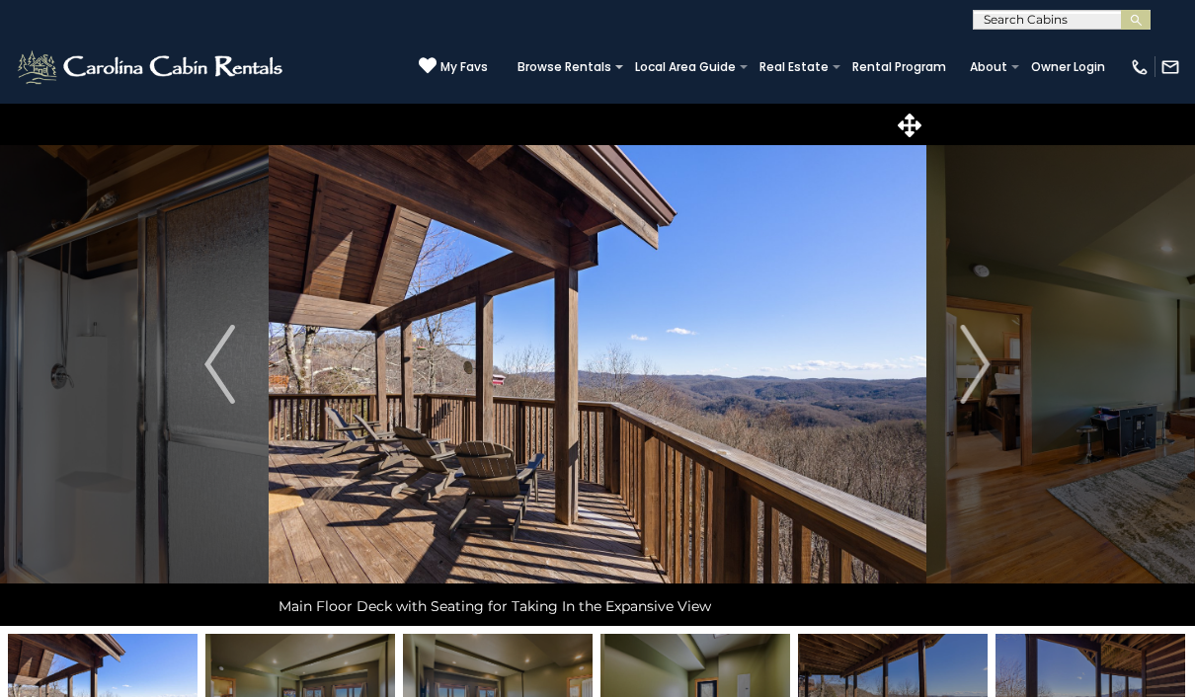
click at [971, 371] on img "Next" at bounding box center [975, 364] width 30 height 79
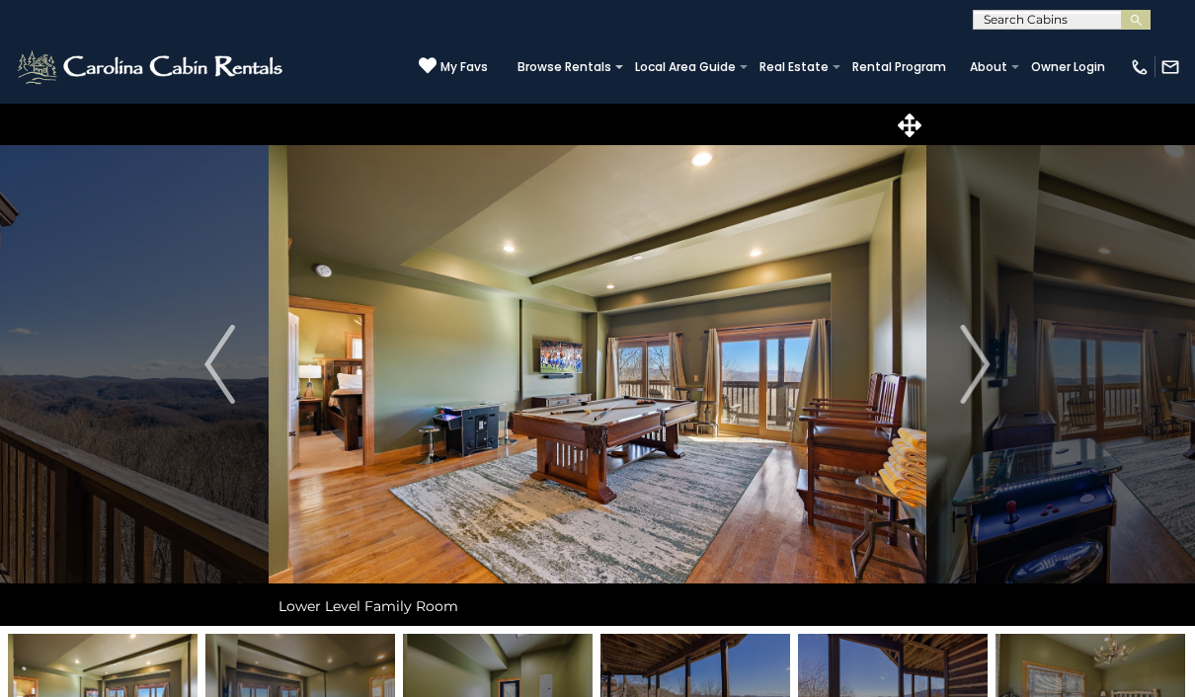
click at [989, 362] on img "Next" at bounding box center [975, 364] width 30 height 79
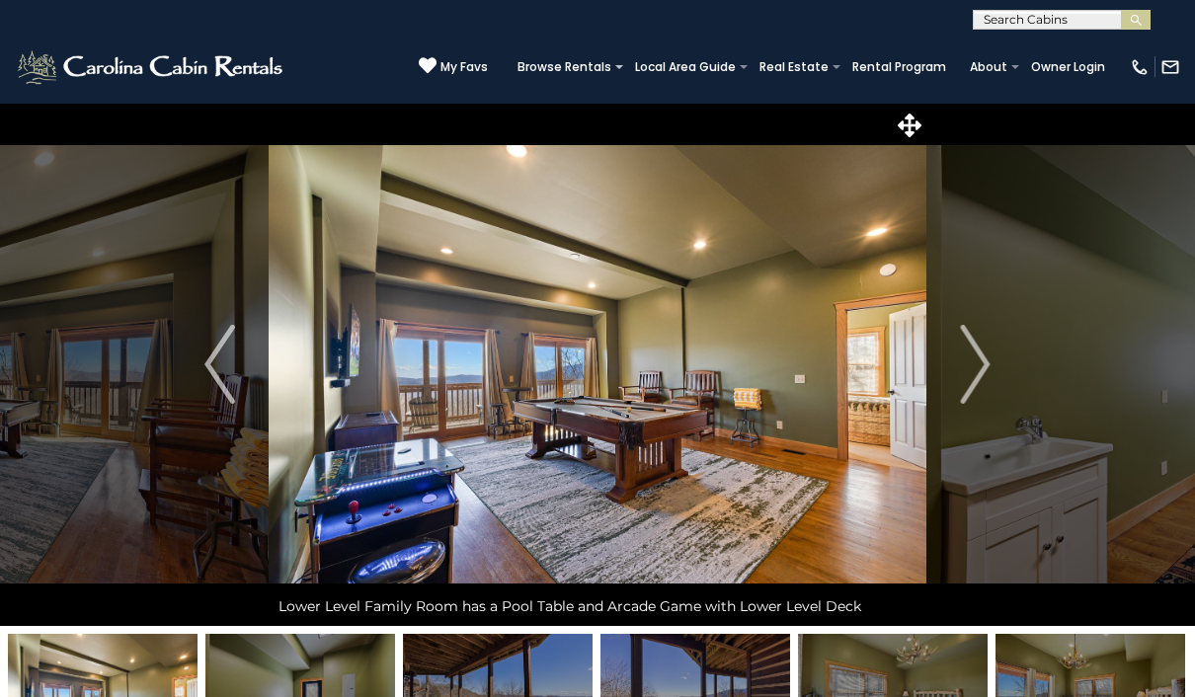
click at [975, 361] on img "Next" at bounding box center [975, 364] width 30 height 79
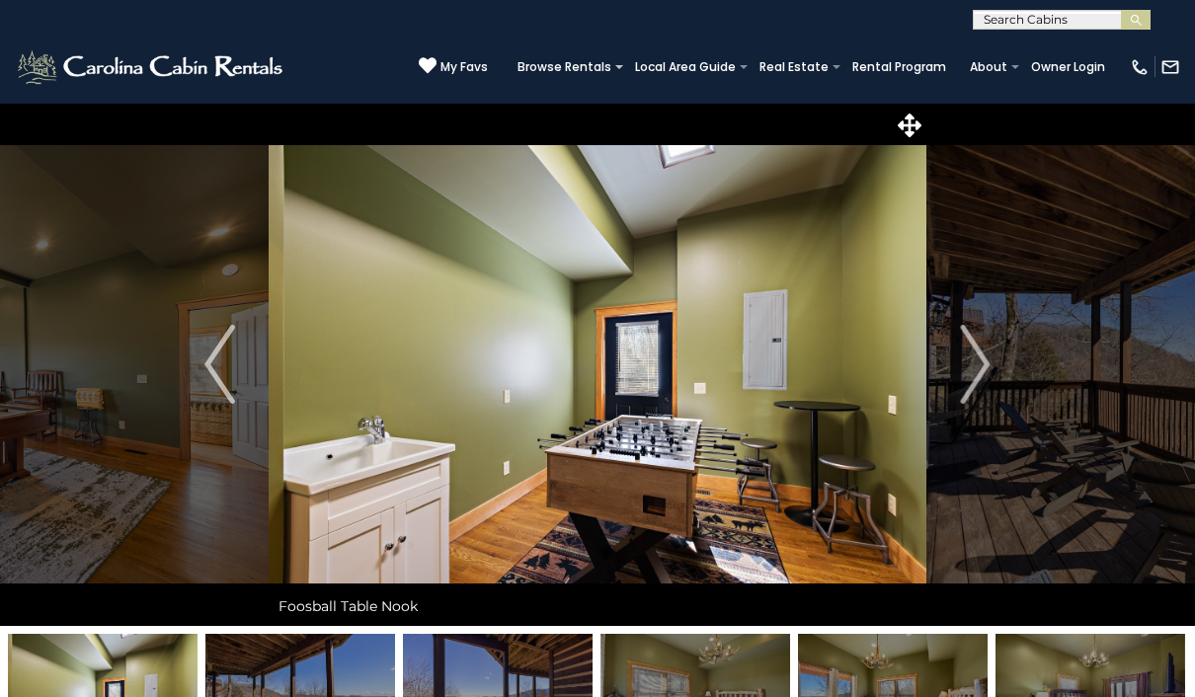
click at [987, 365] on img "Next" at bounding box center [975, 364] width 30 height 79
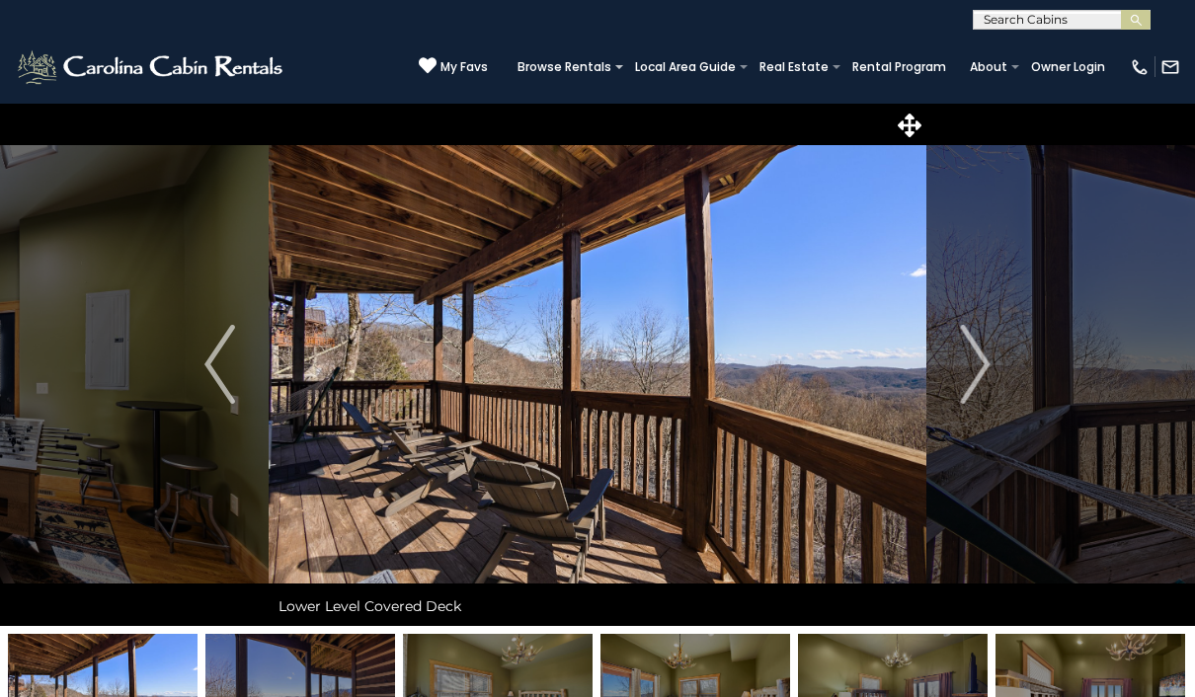
click at [991, 375] on button "Next" at bounding box center [975, 364] width 99 height 523
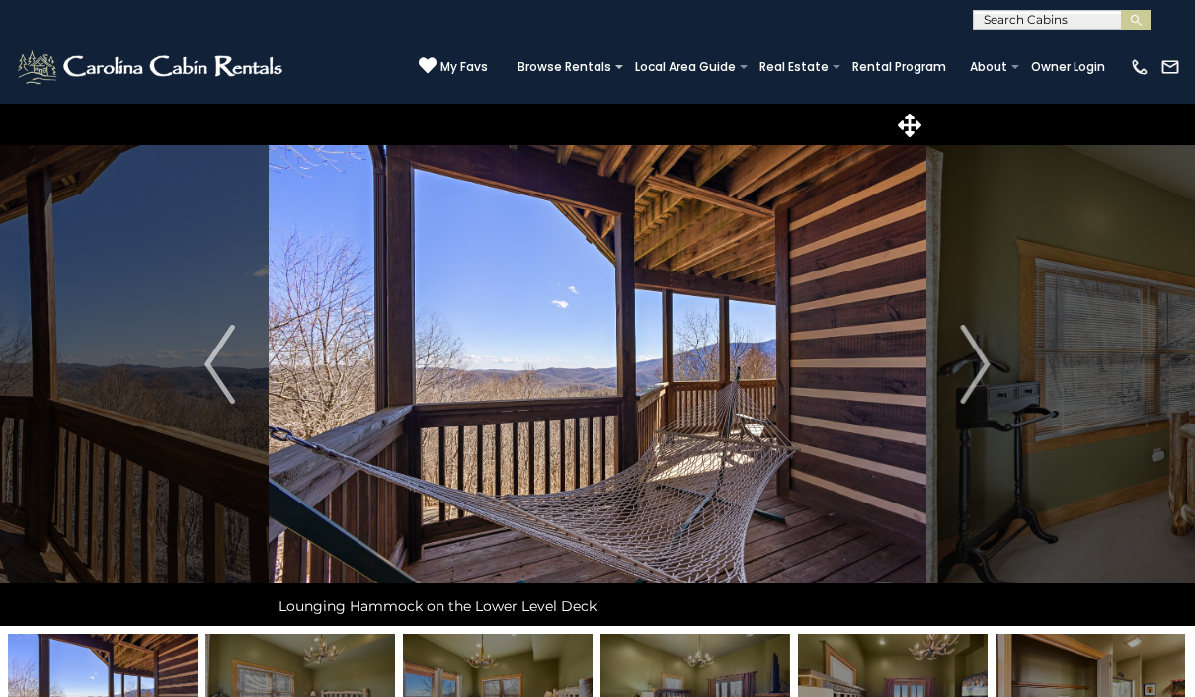
click at [981, 372] on img "Next" at bounding box center [975, 364] width 30 height 79
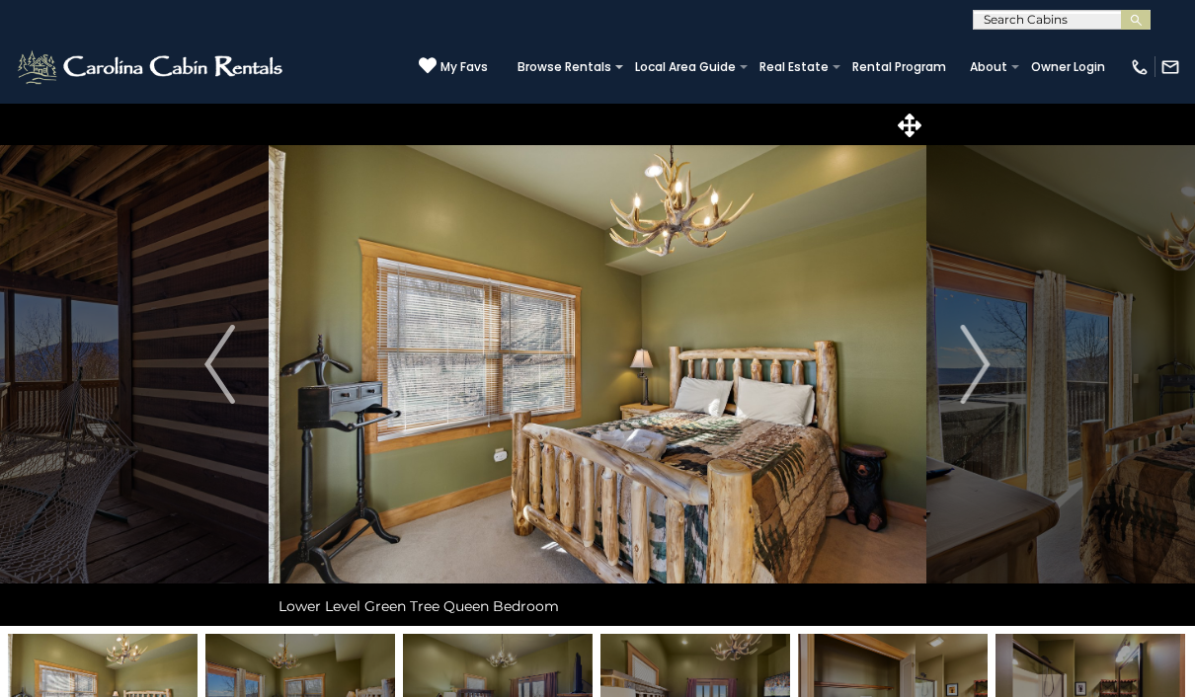
click at [984, 359] on img "Next" at bounding box center [975, 364] width 30 height 79
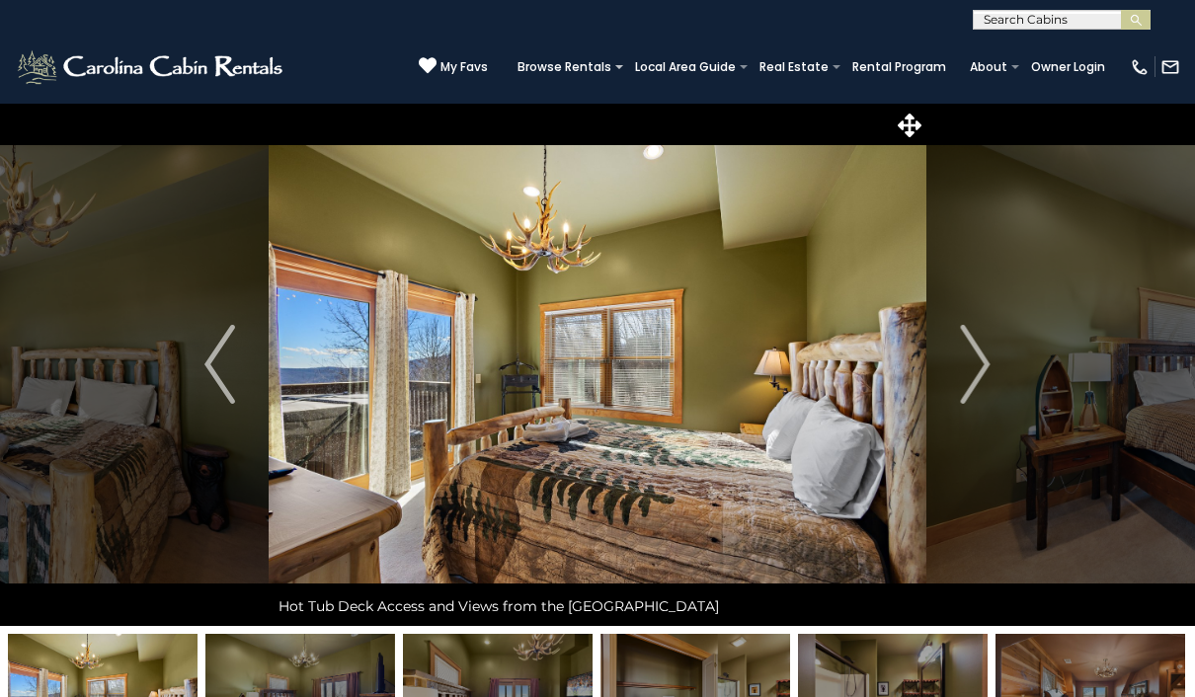
click at [989, 385] on img "Next" at bounding box center [975, 364] width 30 height 79
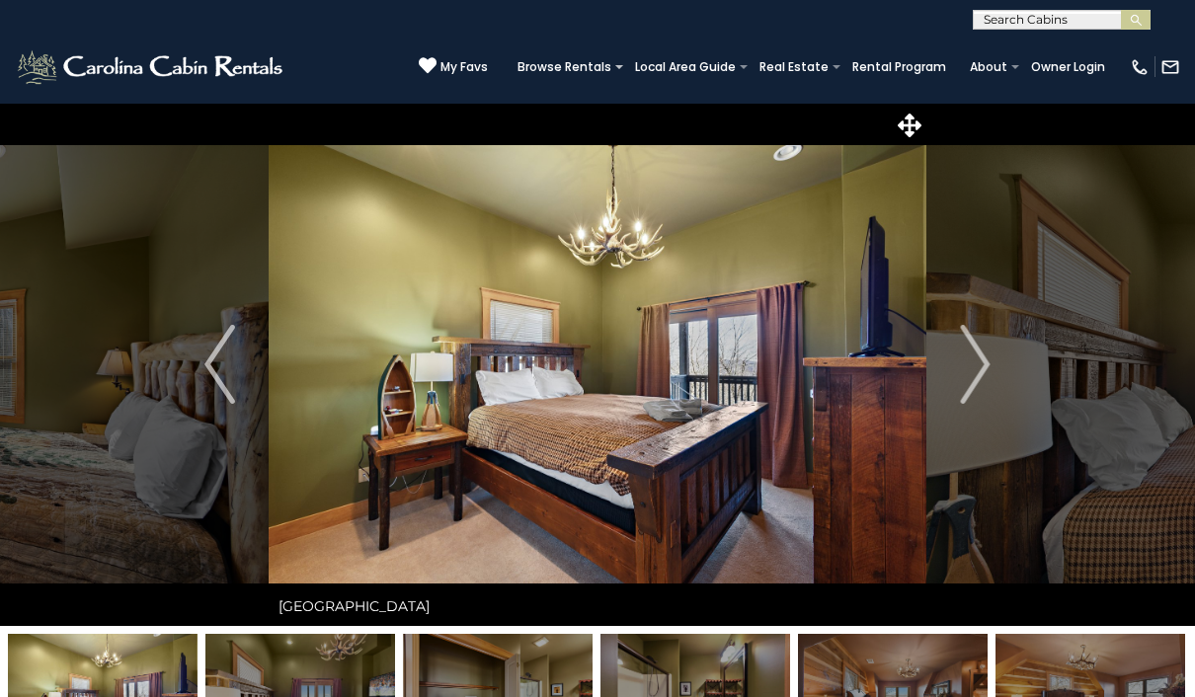
click at [984, 378] on img "Next" at bounding box center [975, 364] width 30 height 79
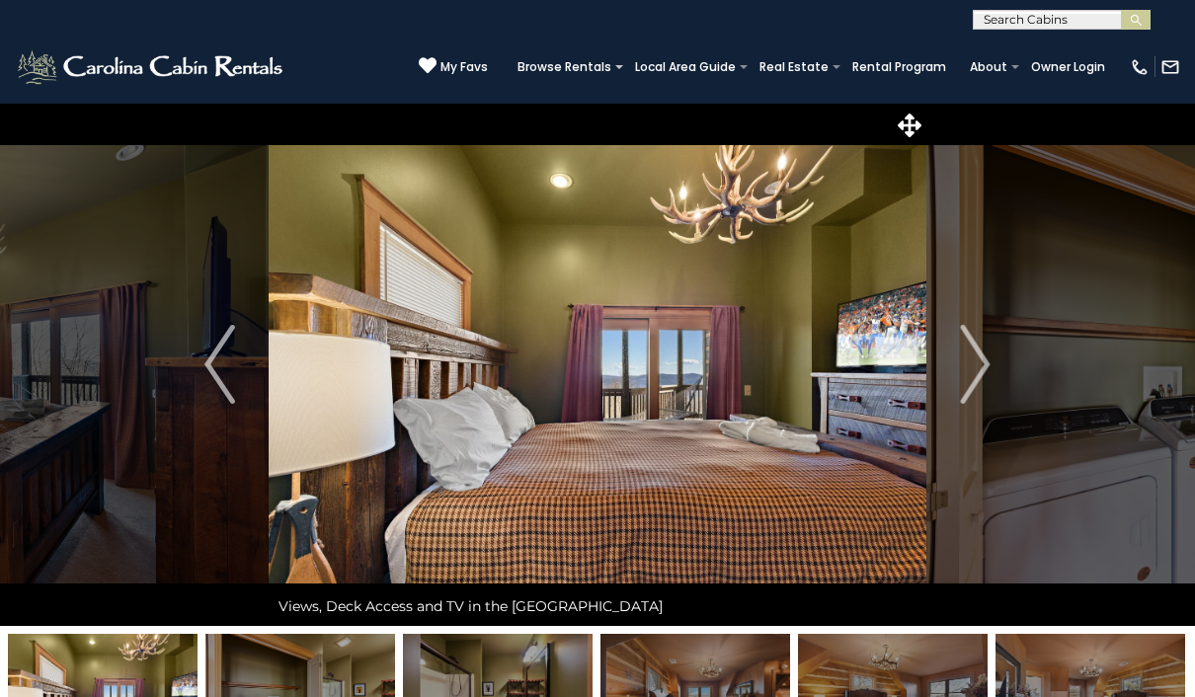
click at [984, 378] on img "Next" at bounding box center [975, 364] width 30 height 79
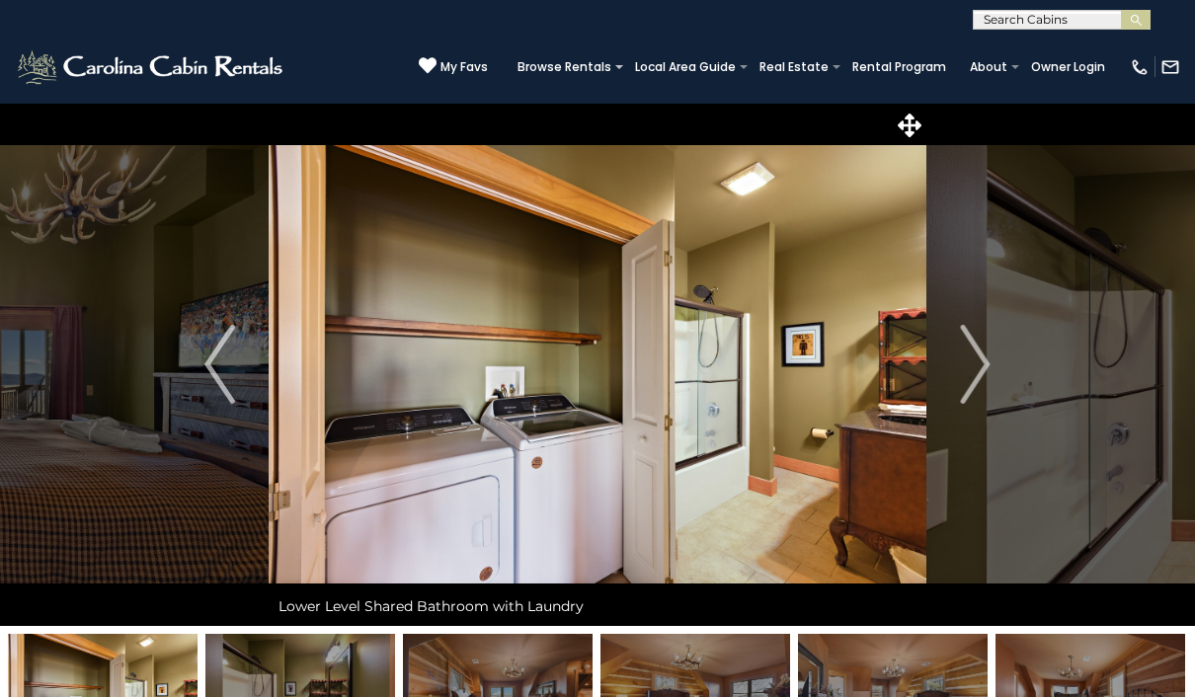
click at [984, 390] on img "Next" at bounding box center [975, 364] width 30 height 79
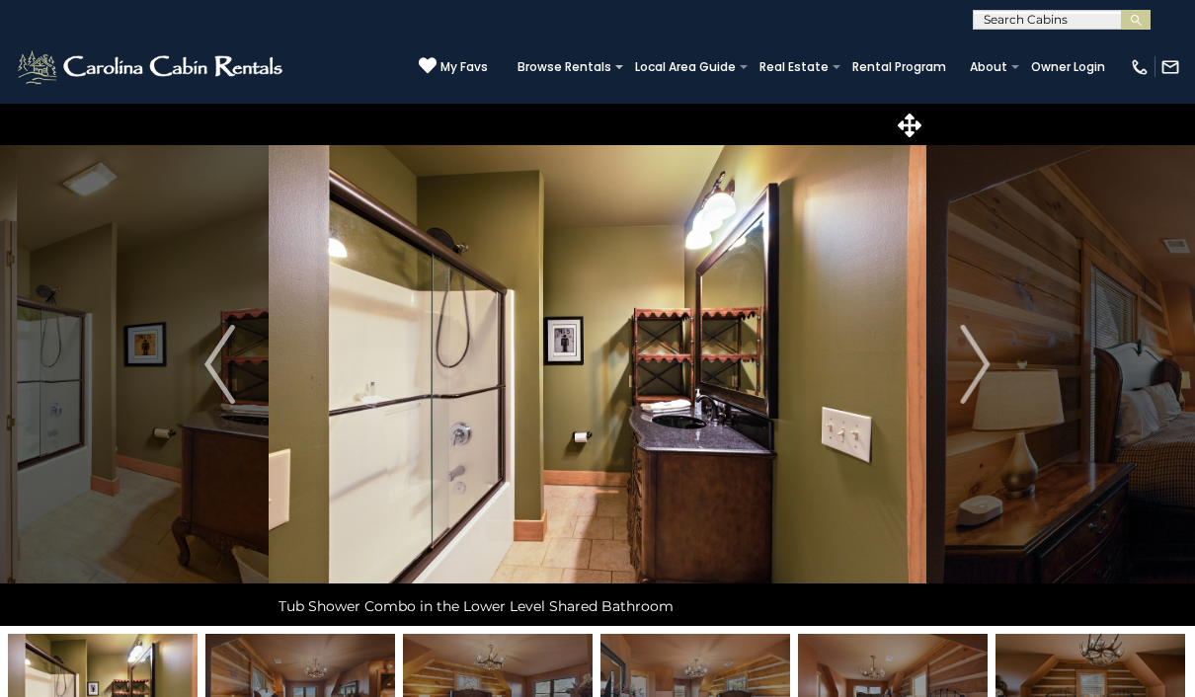
click at [984, 350] on img "Next" at bounding box center [975, 364] width 30 height 79
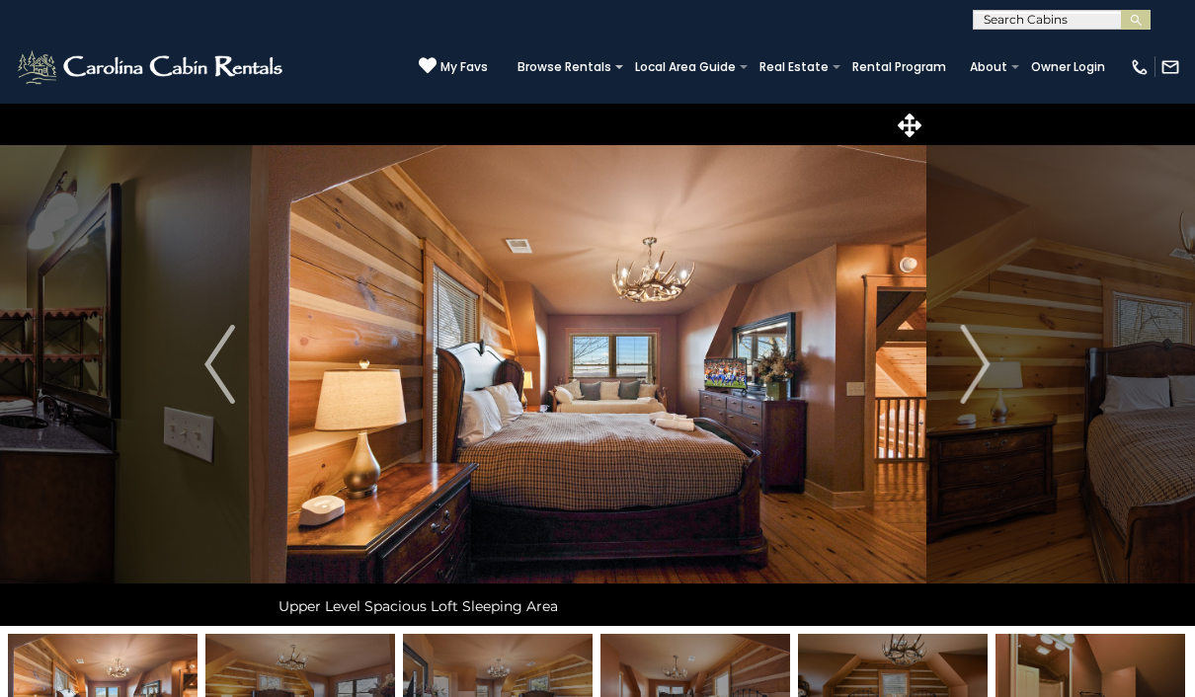
click at [989, 364] on img "Next" at bounding box center [975, 364] width 30 height 79
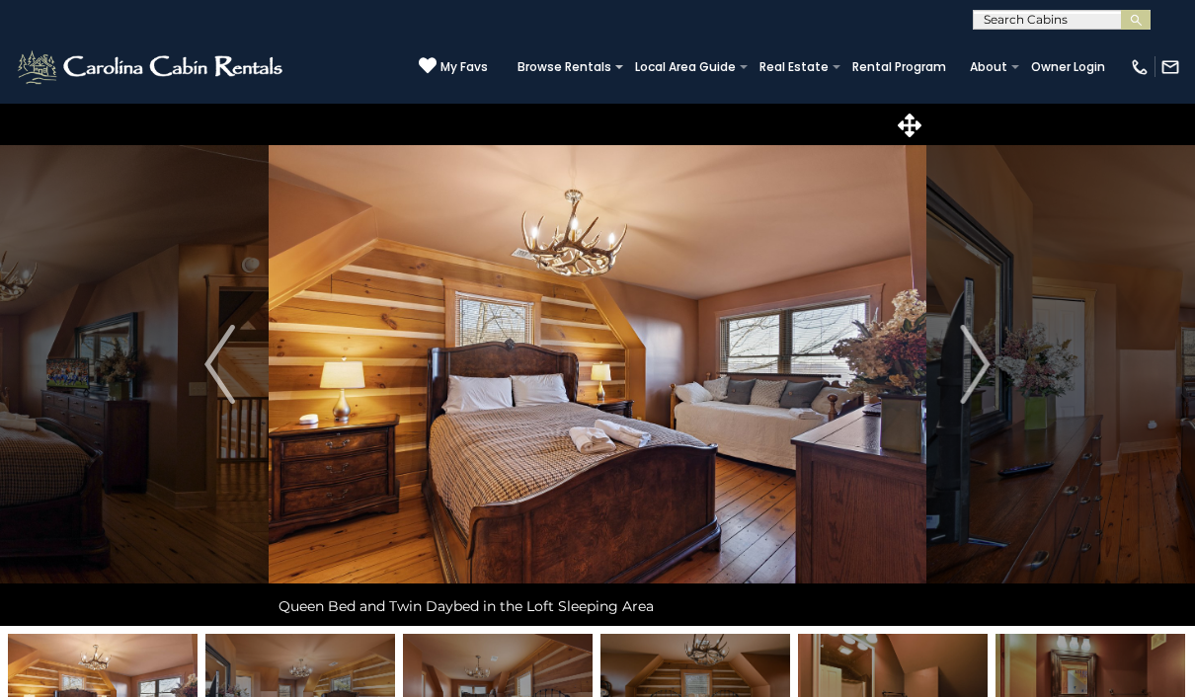
click at [970, 338] on img "Next" at bounding box center [975, 364] width 30 height 79
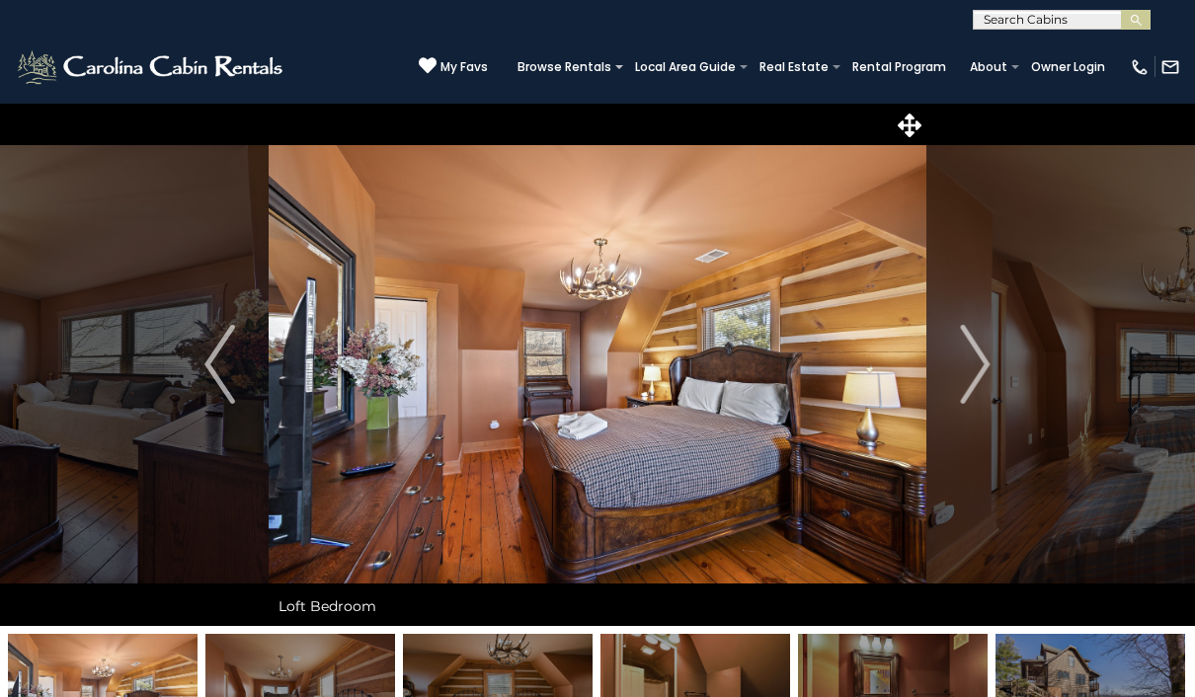
click at [955, 404] on button "Next" at bounding box center [975, 364] width 99 height 523
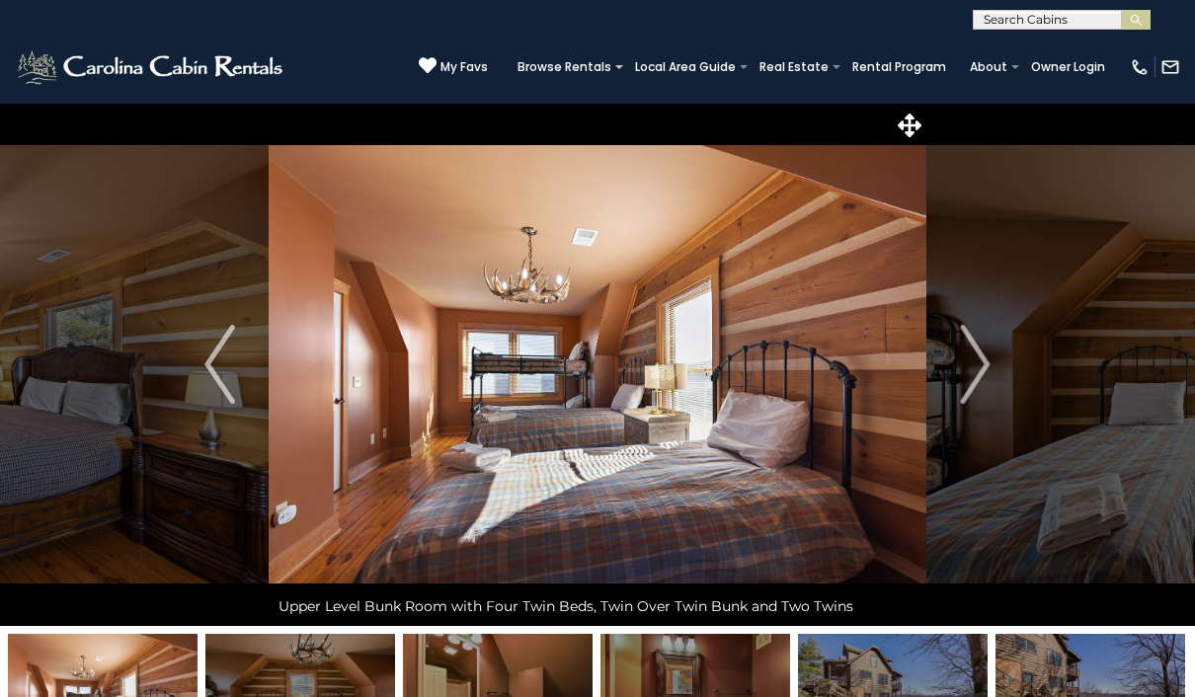
click at [978, 376] on img "Next" at bounding box center [975, 364] width 30 height 79
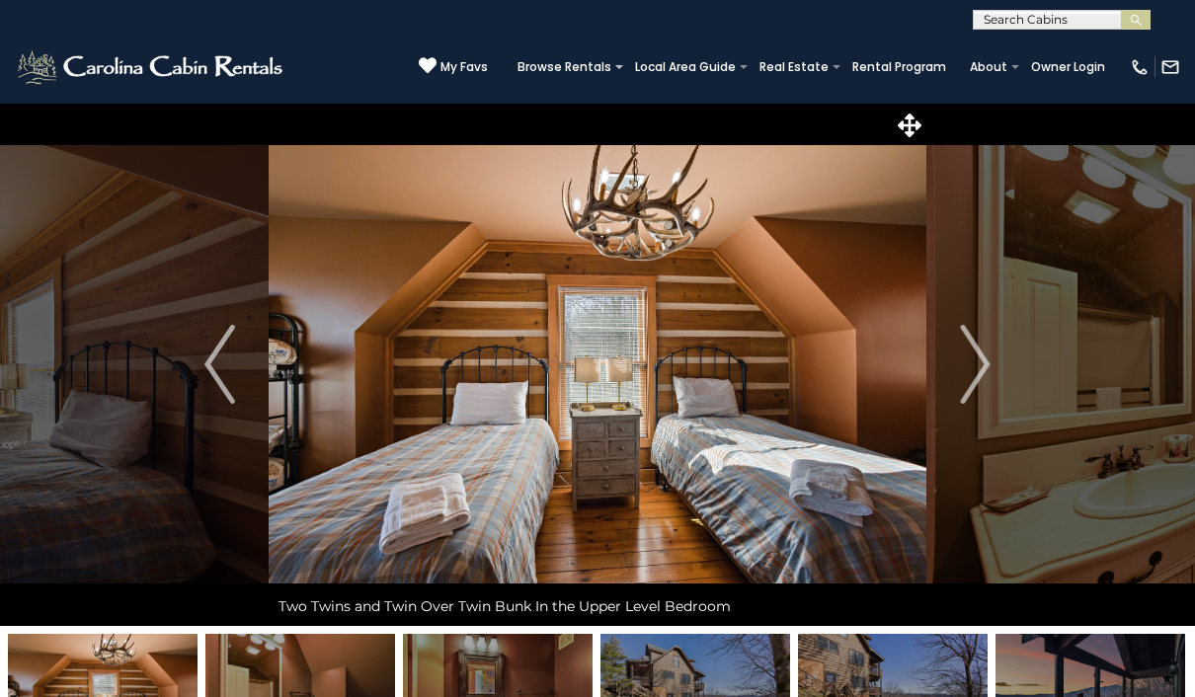
click at [995, 353] on button "Next" at bounding box center [975, 364] width 99 height 523
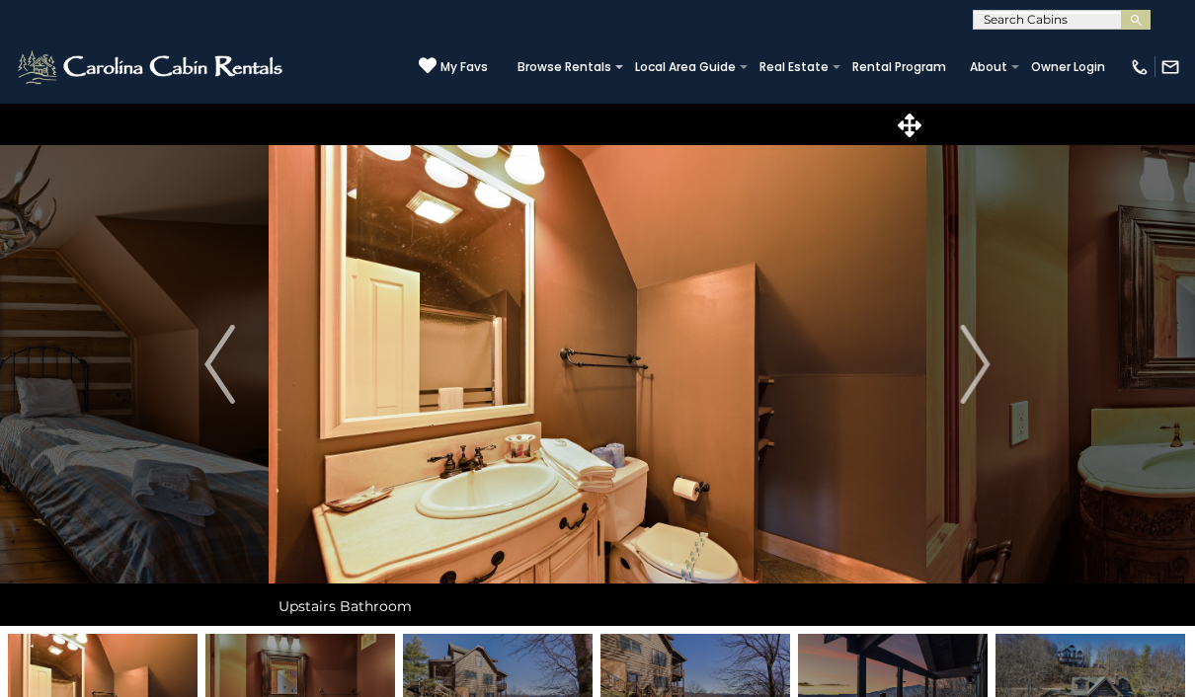
click at [977, 379] on img "Next" at bounding box center [975, 364] width 30 height 79
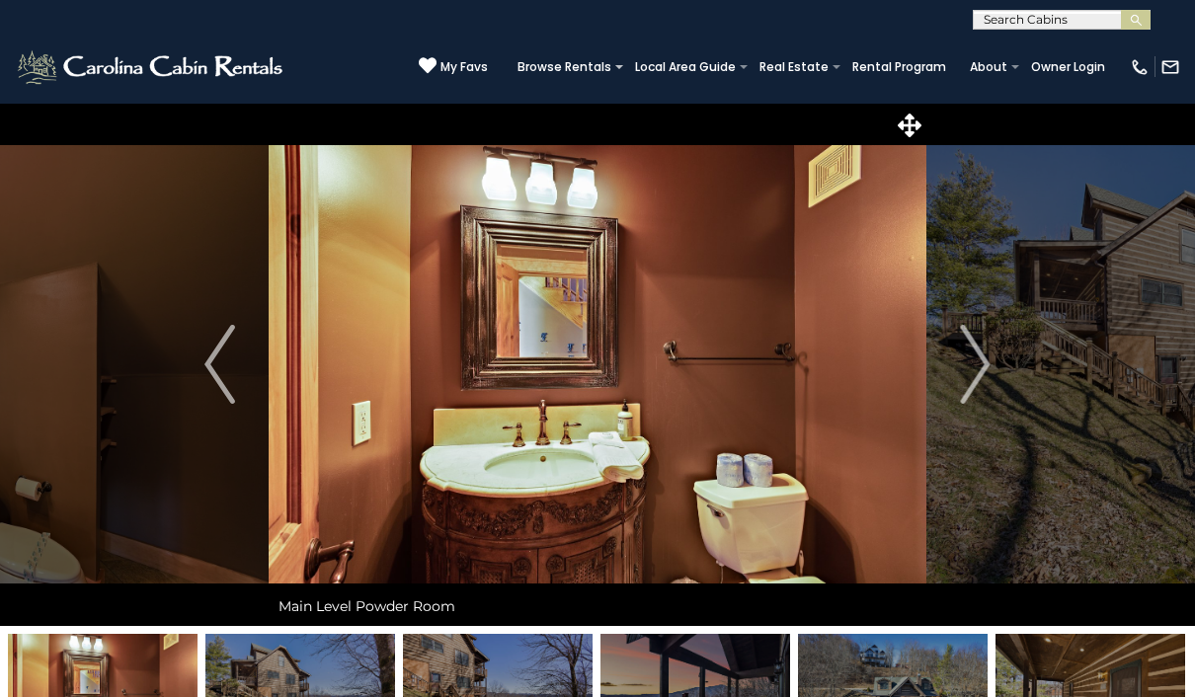
click at [982, 354] on img "Next" at bounding box center [975, 364] width 30 height 79
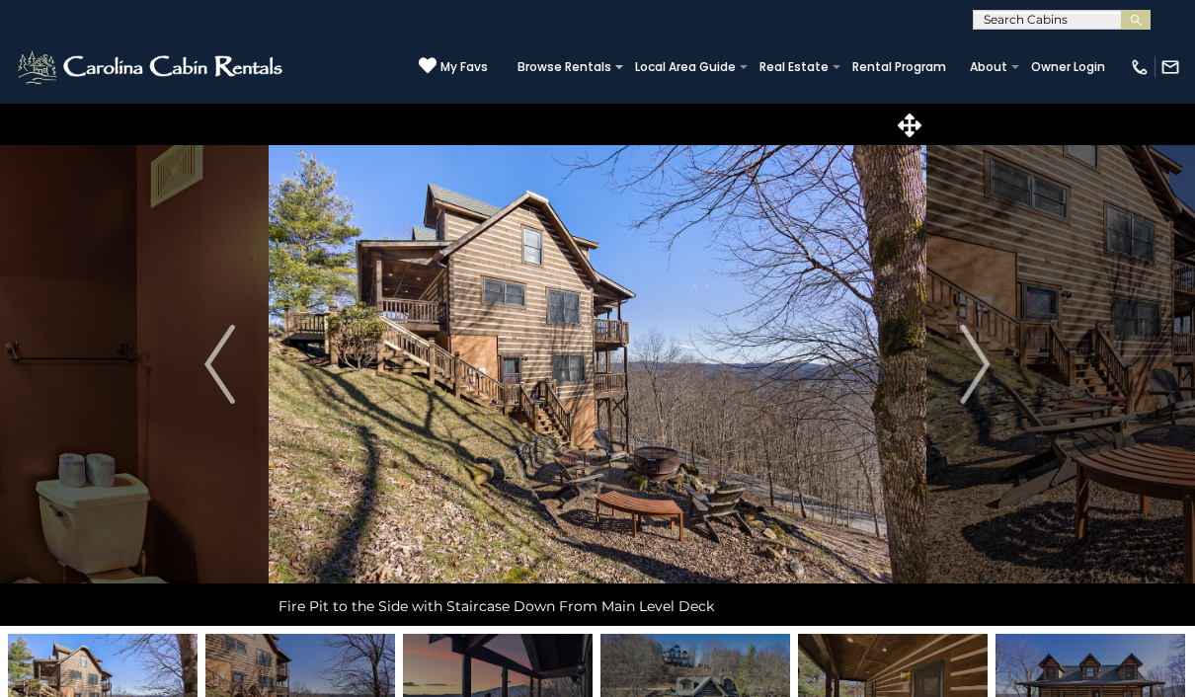
click at [986, 375] on img "Next" at bounding box center [975, 364] width 30 height 79
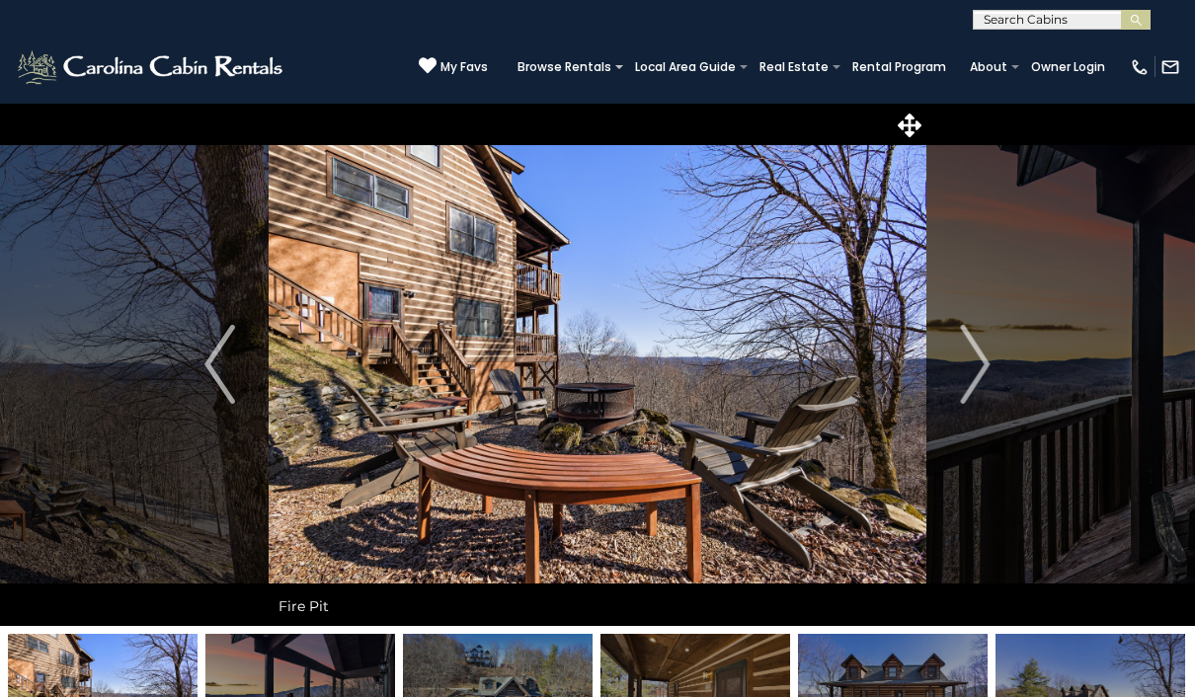
click at [967, 377] on img "Next" at bounding box center [975, 364] width 30 height 79
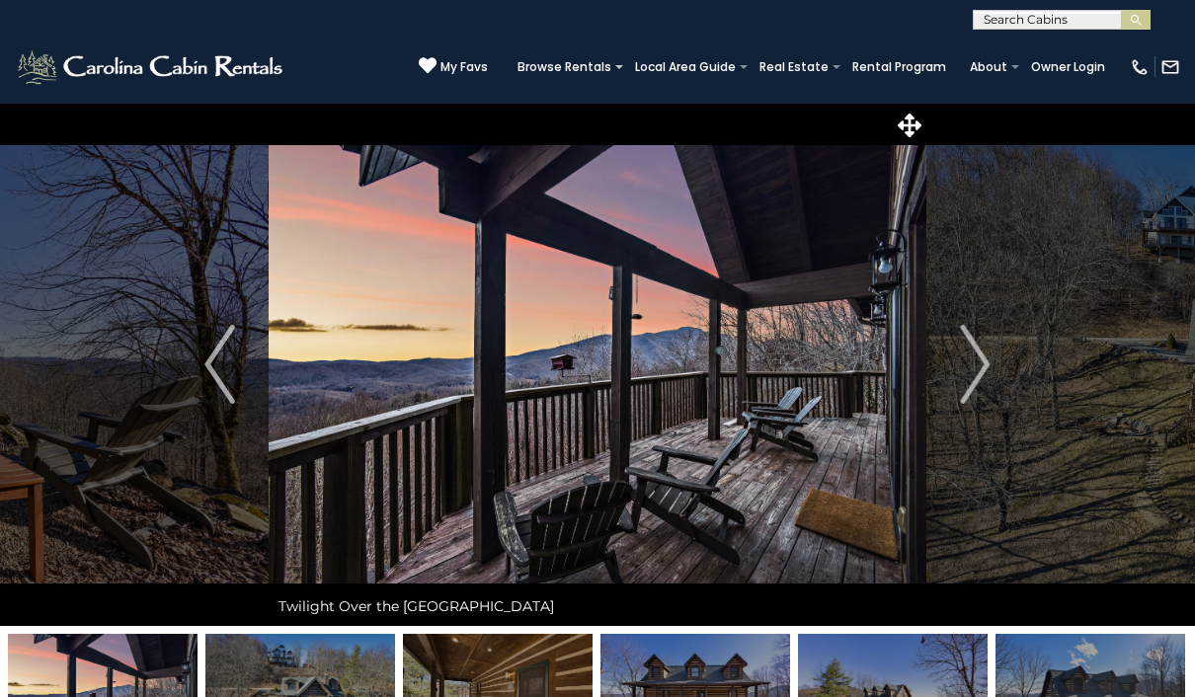
click at [993, 360] on button "Next" at bounding box center [975, 364] width 99 height 523
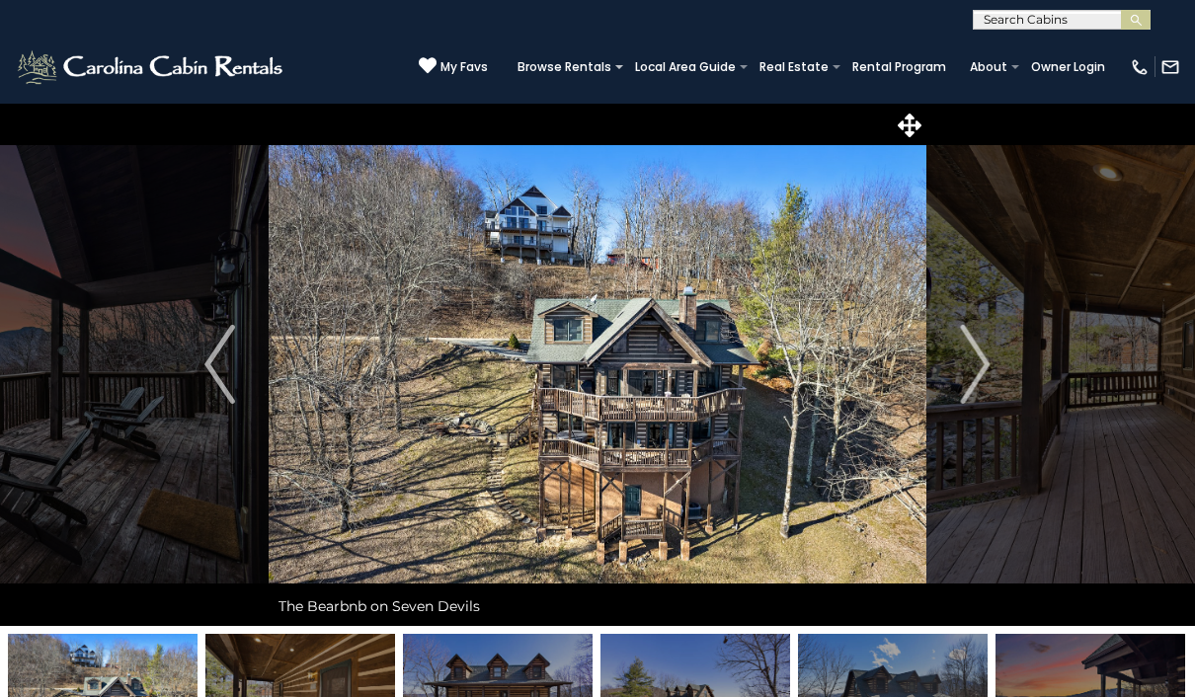
click at [984, 360] on img "Next" at bounding box center [975, 364] width 30 height 79
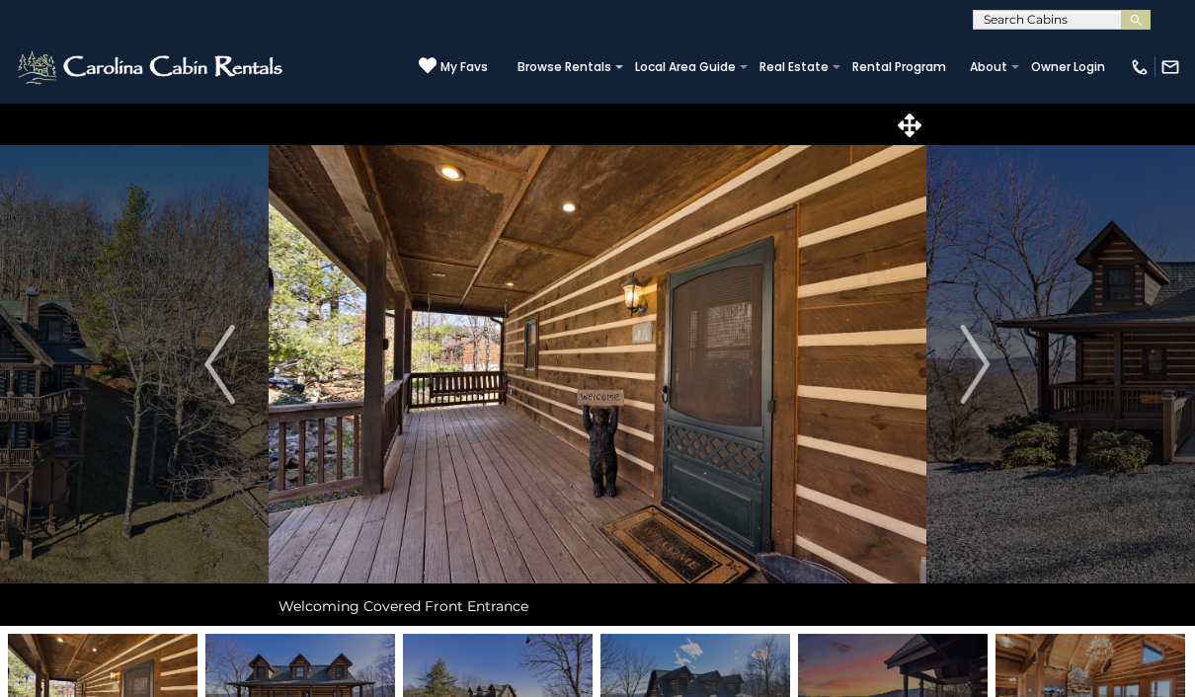
click at [986, 365] on img "Next" at bounding box center [975, 364] width 30 height 79
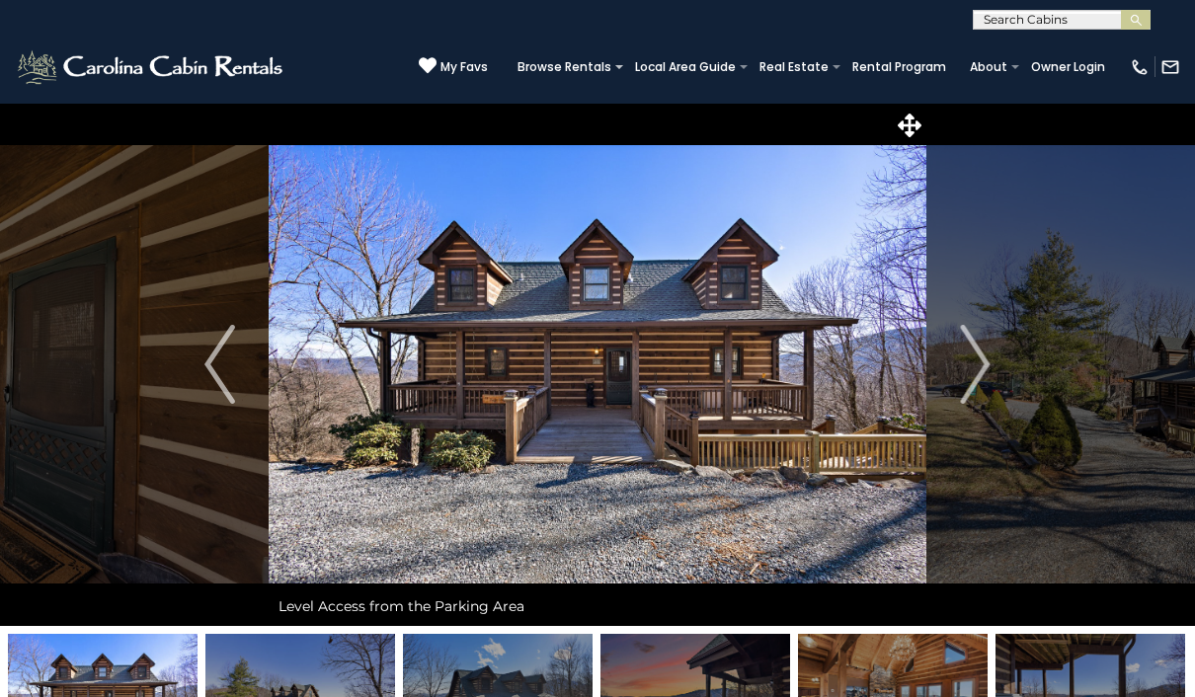
click at [993, 361] on button "Next" at bounding box center [975, 364] width 99 height 523
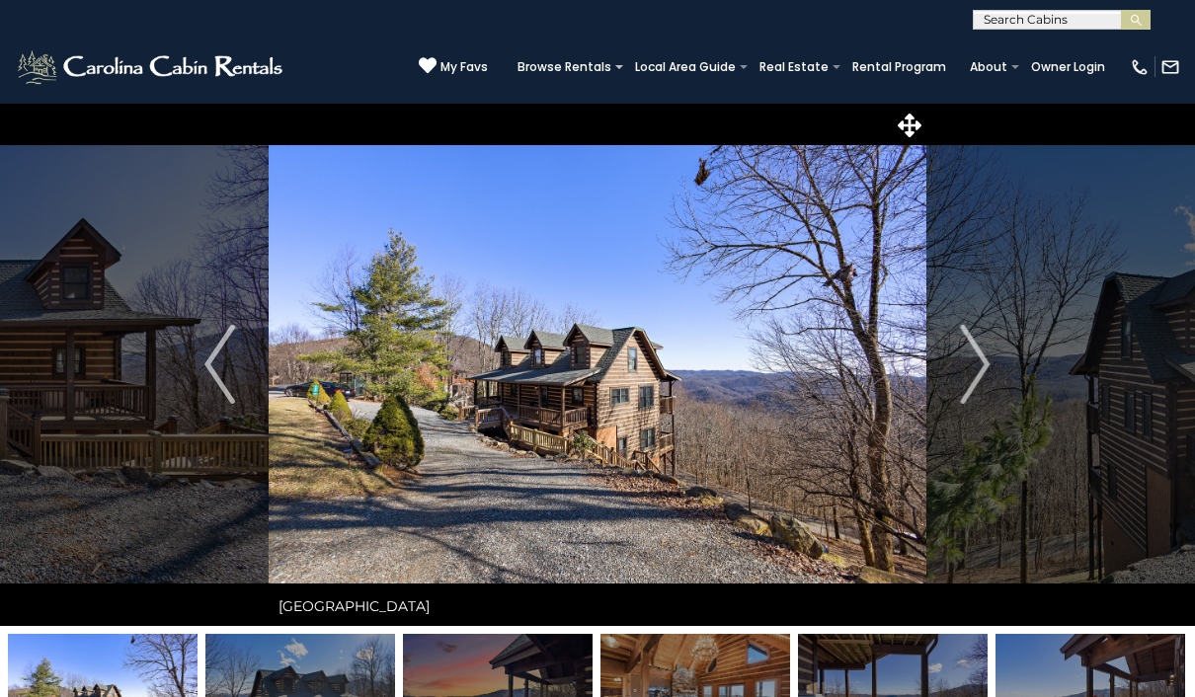
click at [988, 368] on img "Next" at bounding box center [975, 364] width 30 height 79
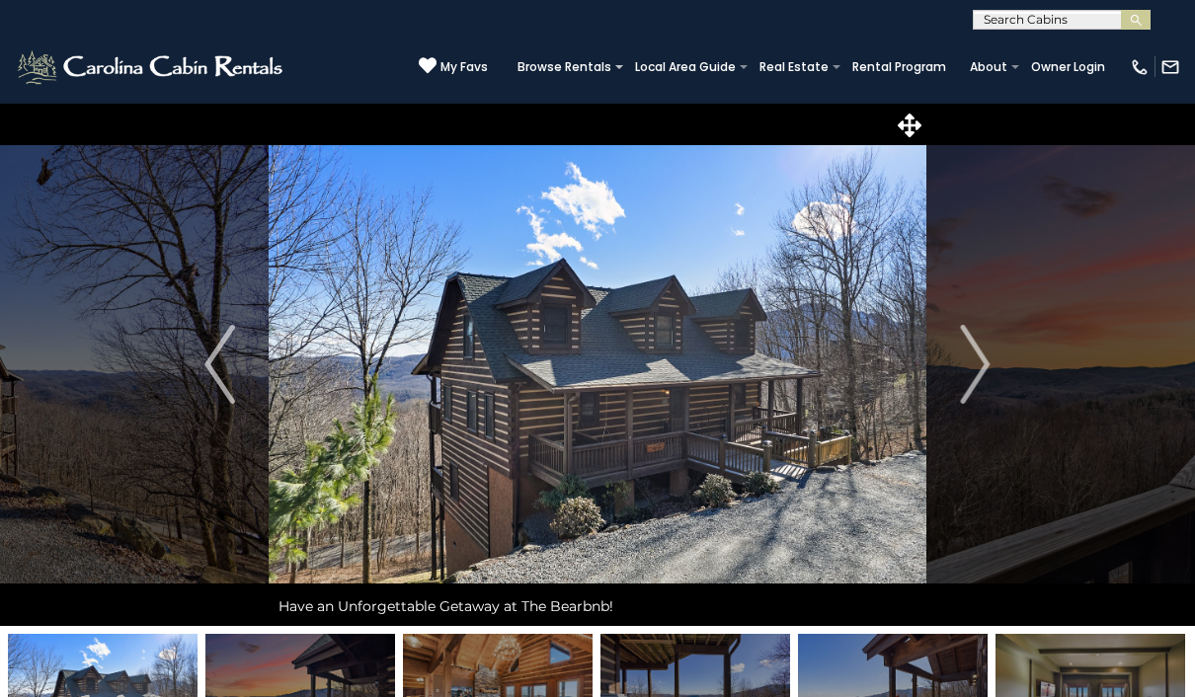
click at [987, 362] on img "Next" at bounding box center [975, 364] width 30 height 79
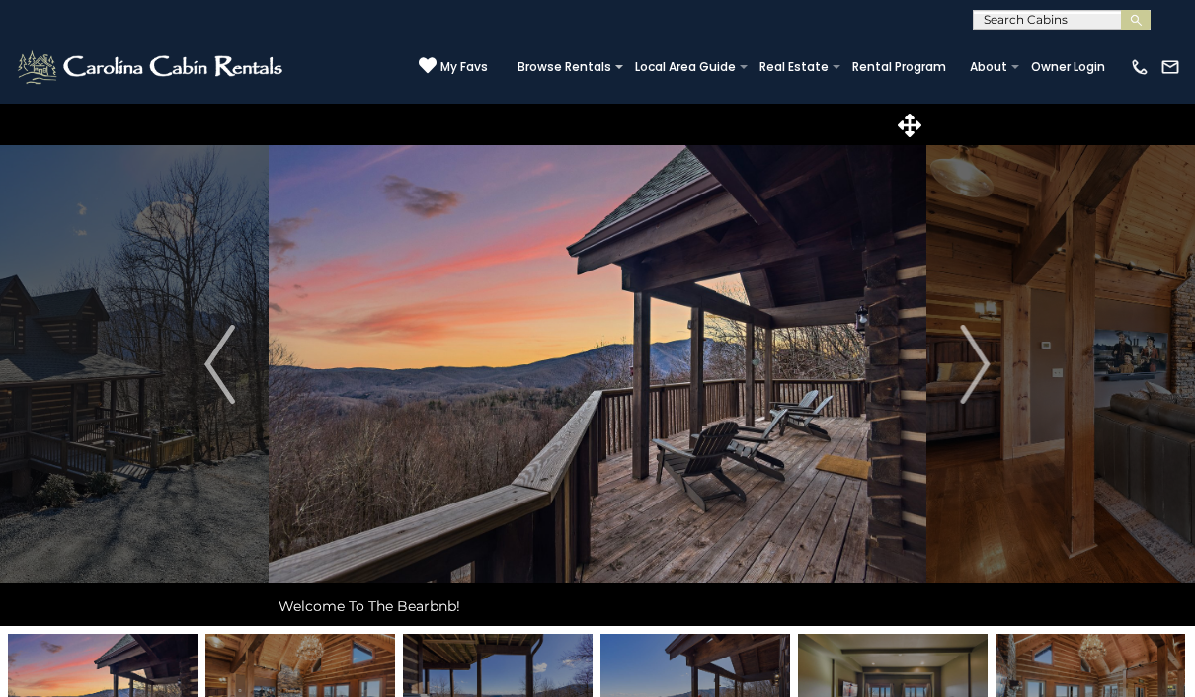
click at [991, 356] on button "Next" at bounding box center [975, 364] width 99 height 523
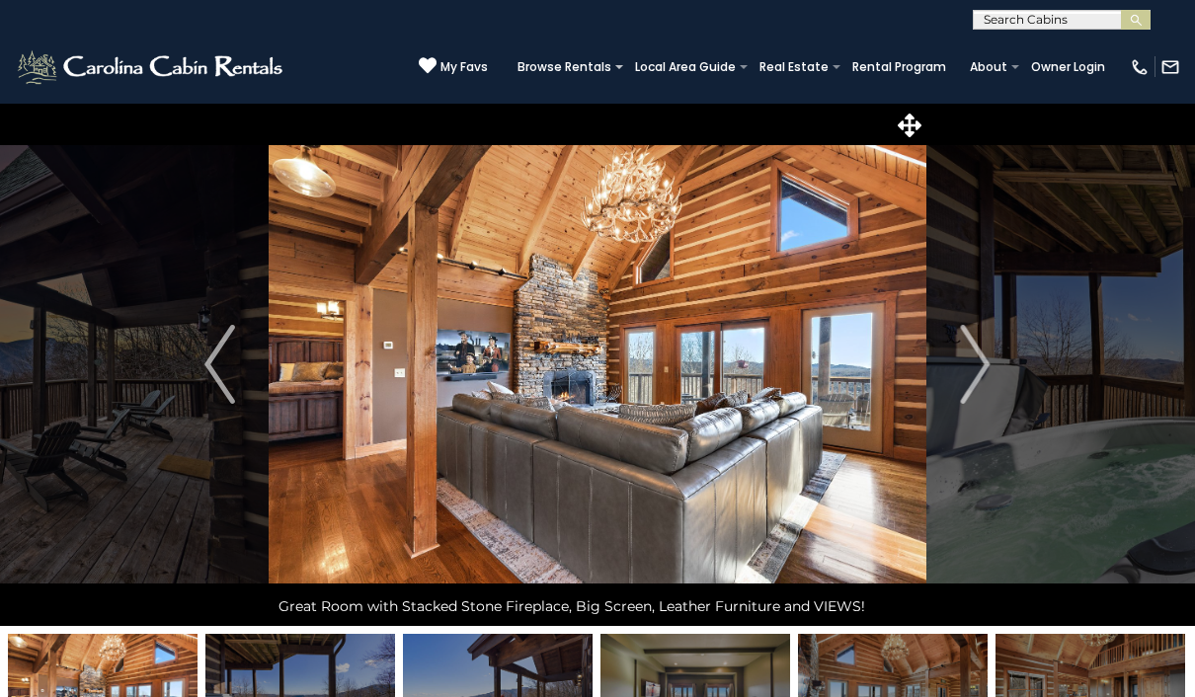
click at [984, 362] on img "Next" at bounding box center [975, 364] width 30 height 79
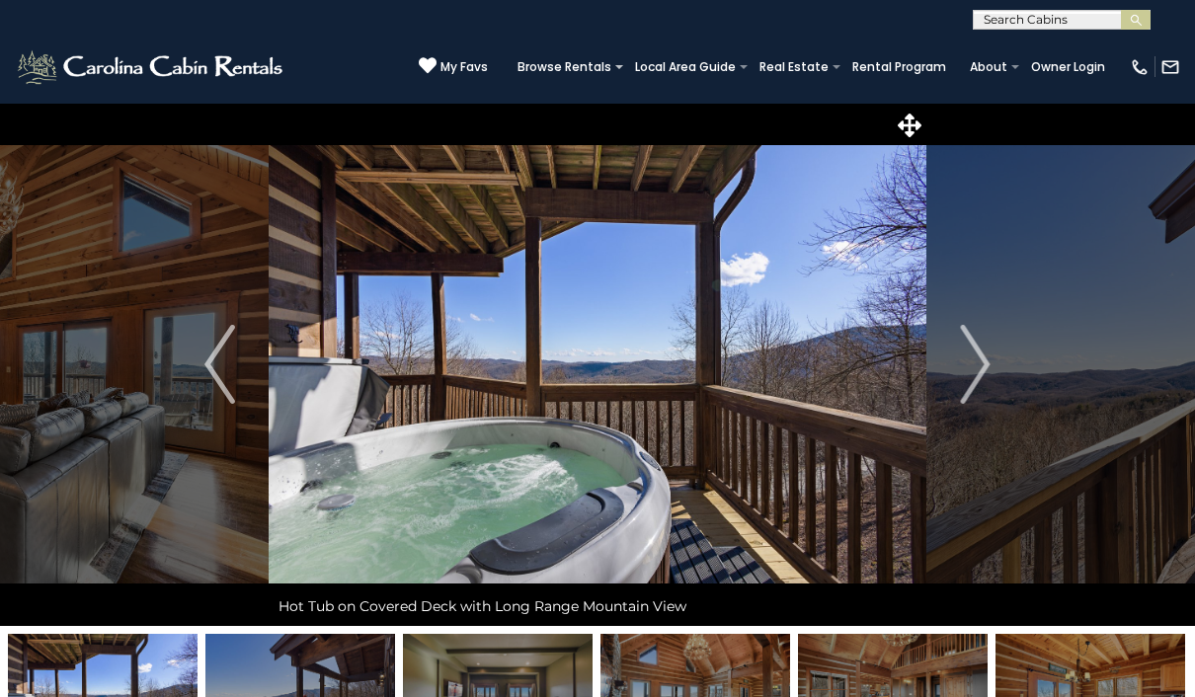
click at [980, 367] on img "Next" at bounding box center [975, 364] width 30 height 79
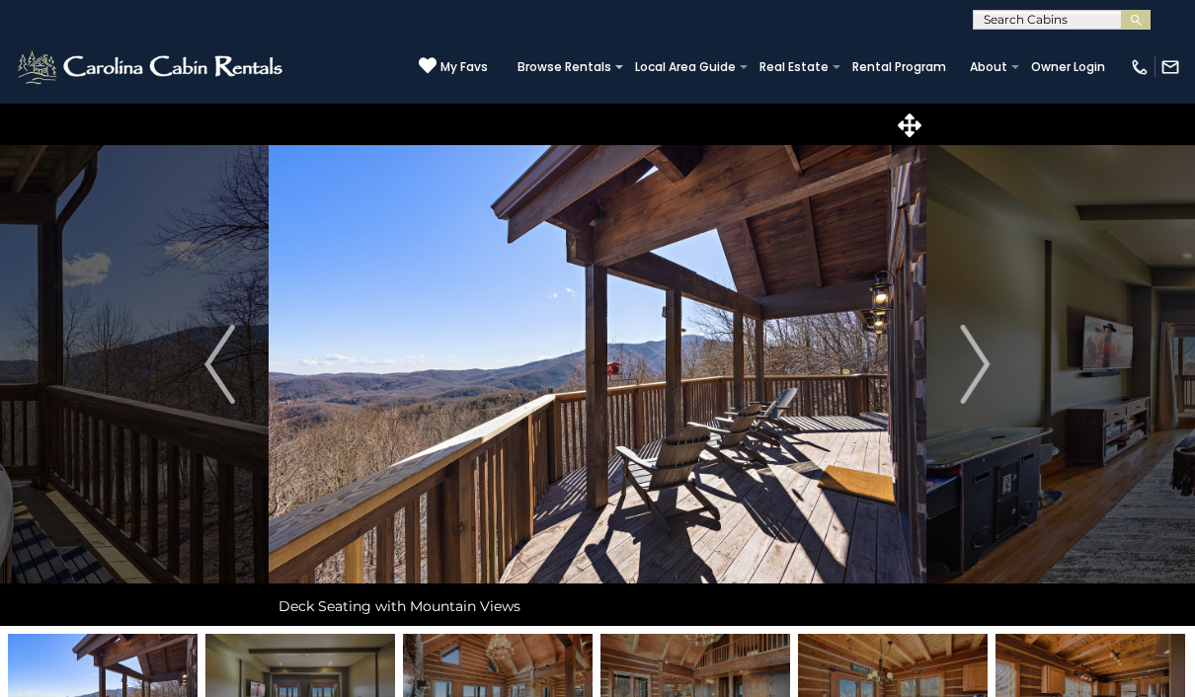
click at [215, 381] on img "Previous" at bounding box center [219, 364] width 30 height 79
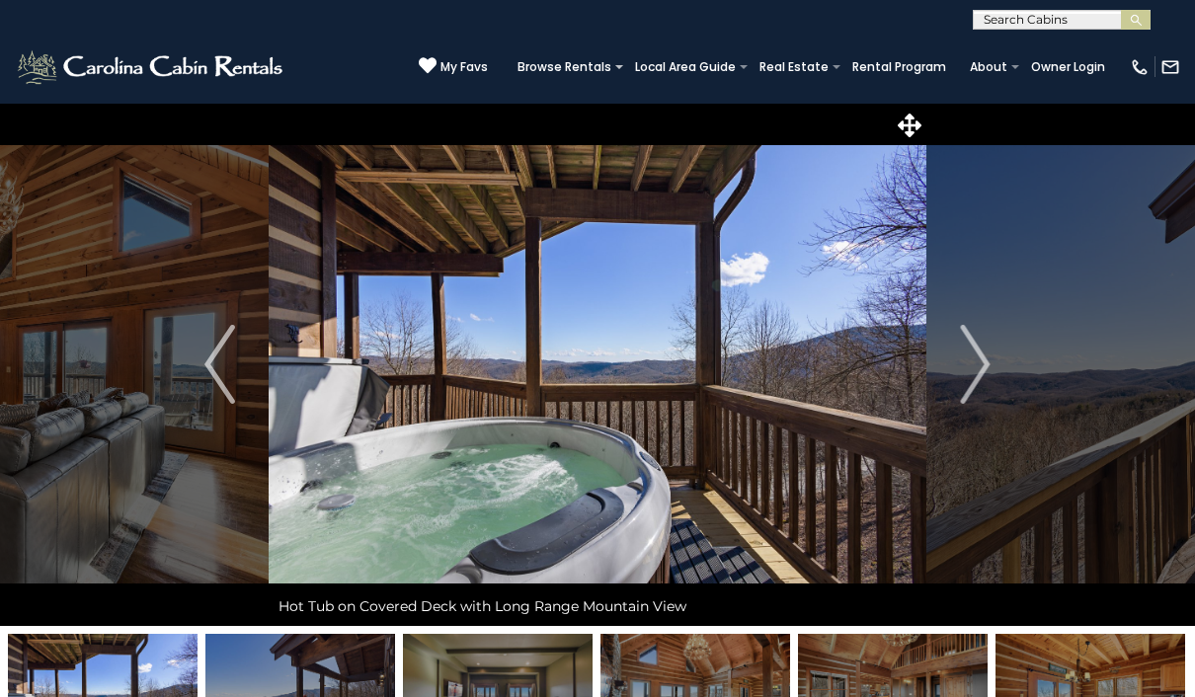
click at [909, 132] on icon at bounding box center [910, 126] width 24 height 24
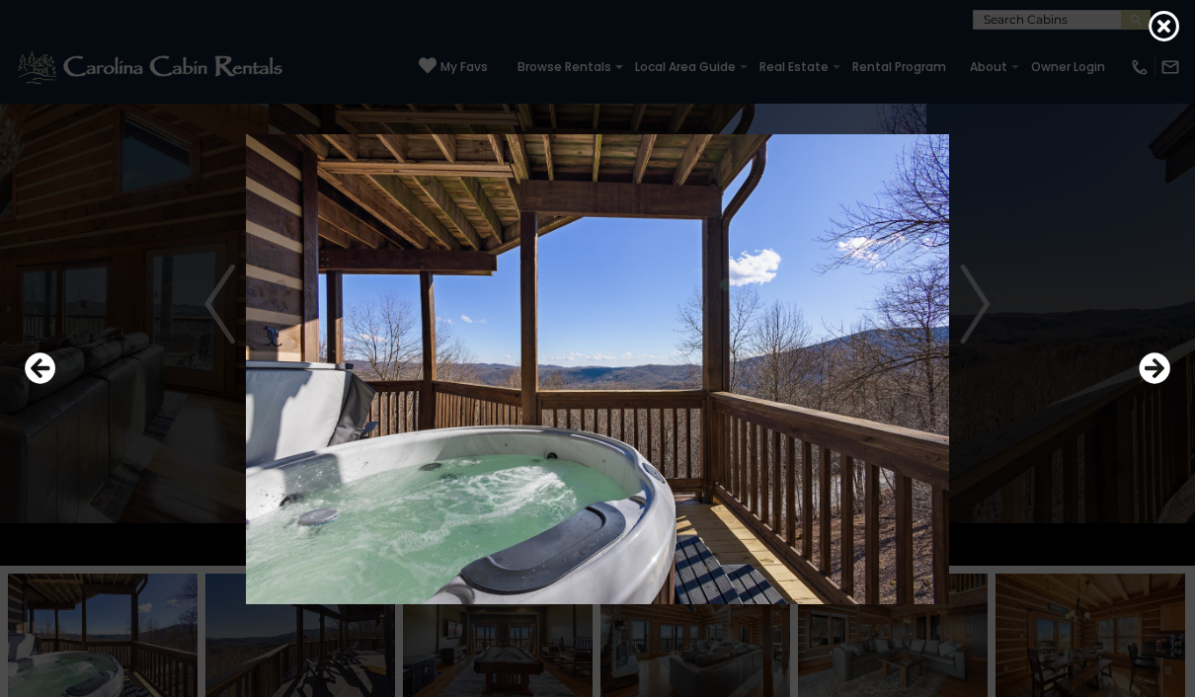
scroll to position [62, 0]
click at [1149, 384] on icon "Next" at bounding box center [1155, 369] width 32 height 32
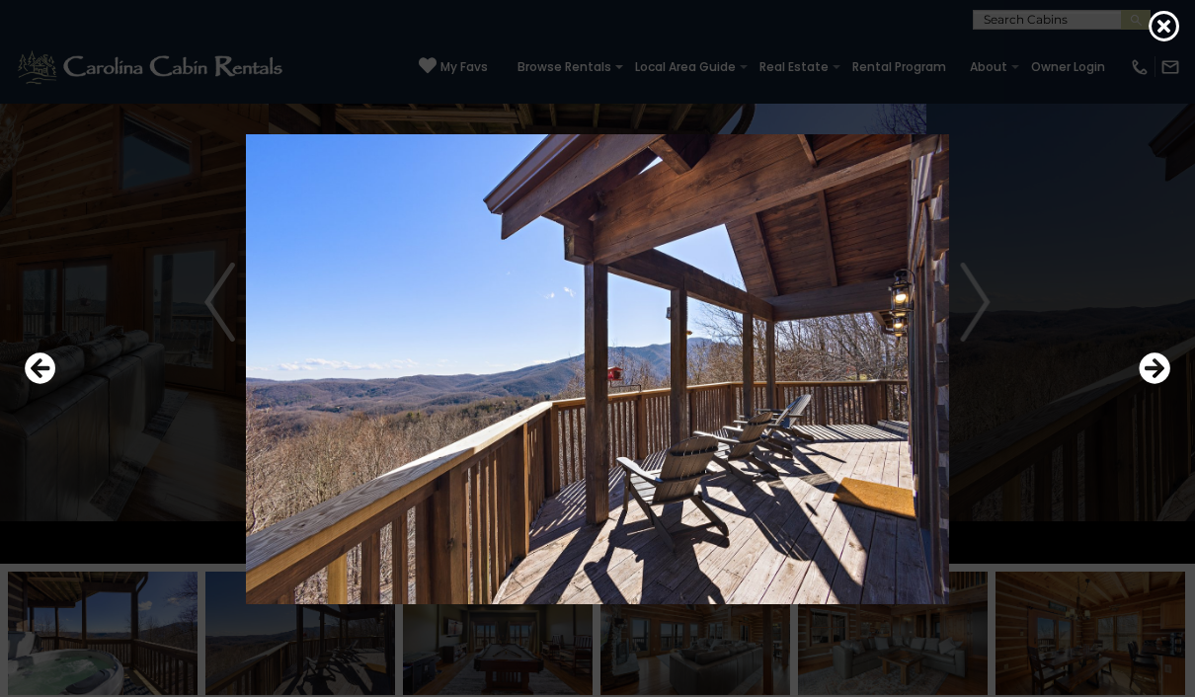
click at [1156, 384] on icon "Next" at bounding box center [1155, 369] width 32 height 32
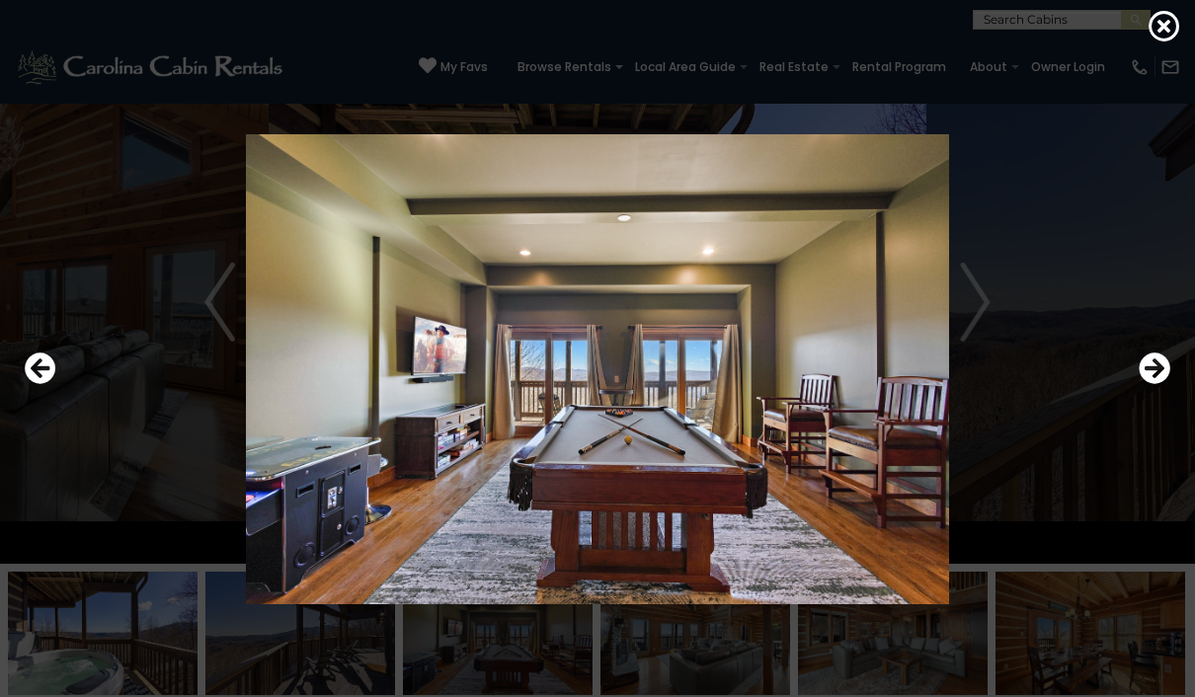
click at [1151, 384] on icon "Next" at bounding box center [1155, 369] width 32 height 32
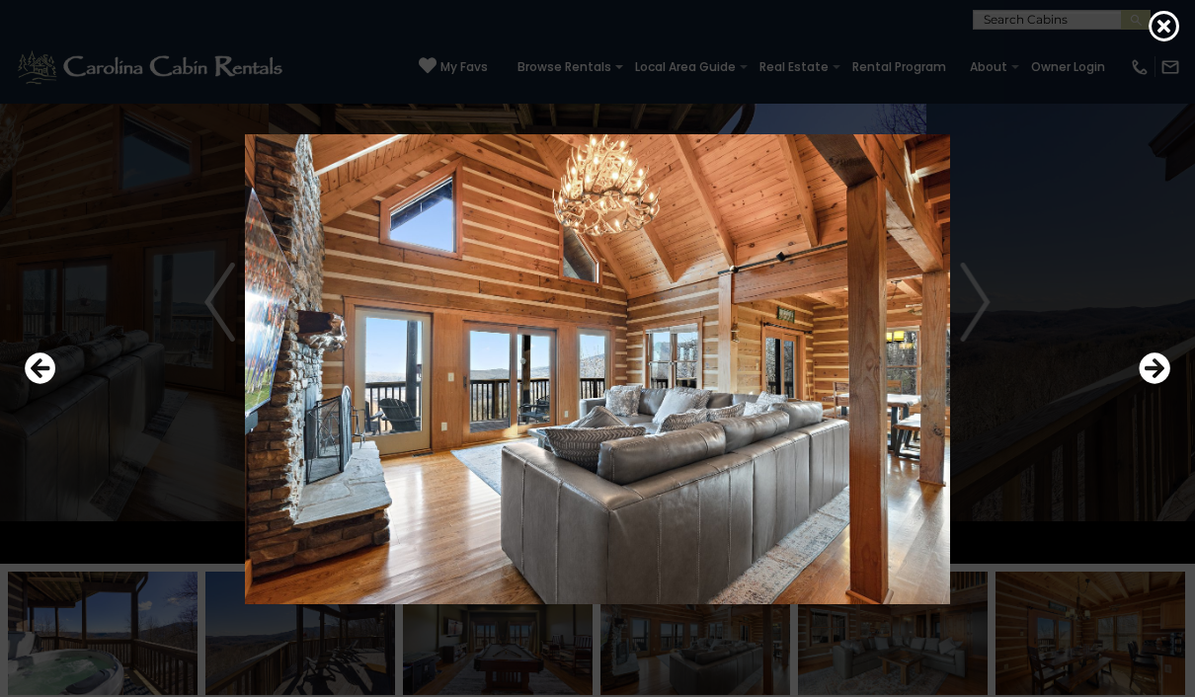
click at [1156, 384] on icon "Next" at bounding box center [1155, 369] width 32 height 32
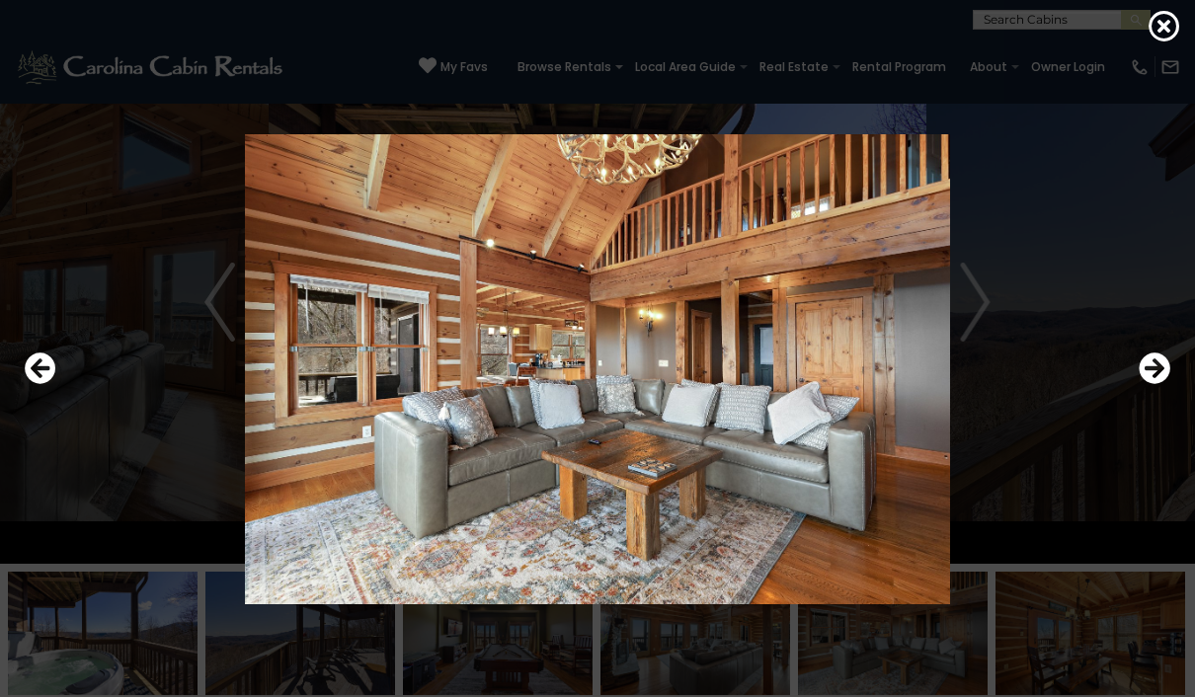
click at [1160, 384] on icon "Next" at bounding box center [1155, 369] width 32 height 32
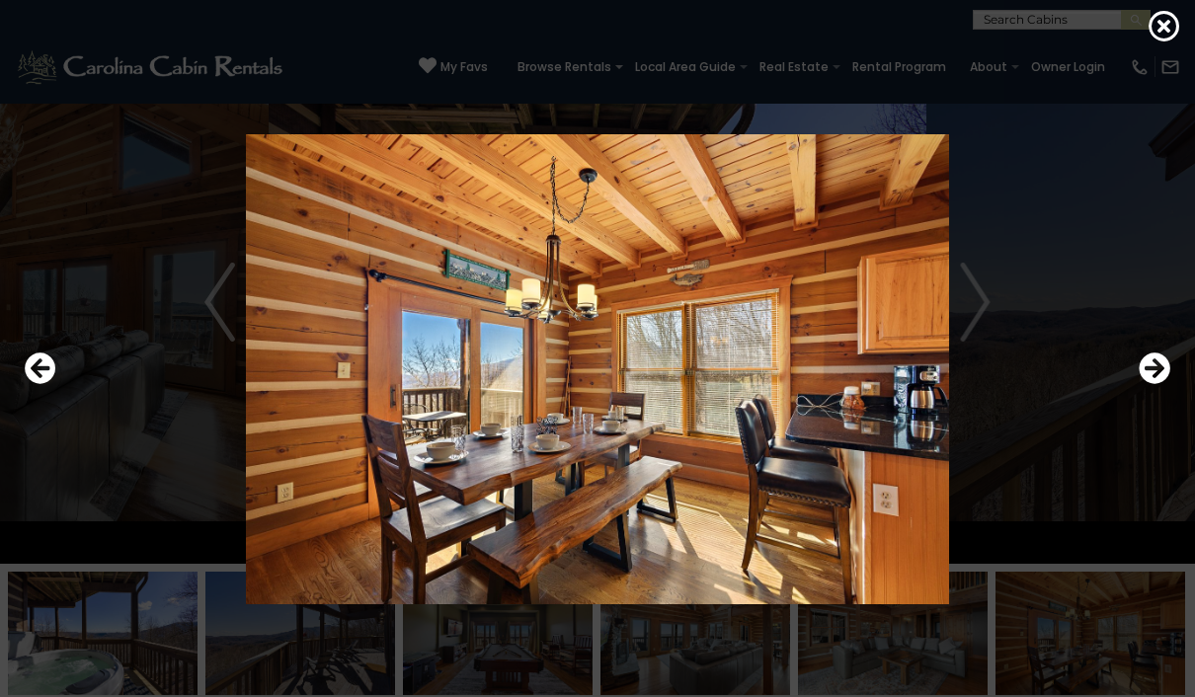
click at [1167, 384] on icon "Next" at bounding box center [1155, 369] width 32 height 32
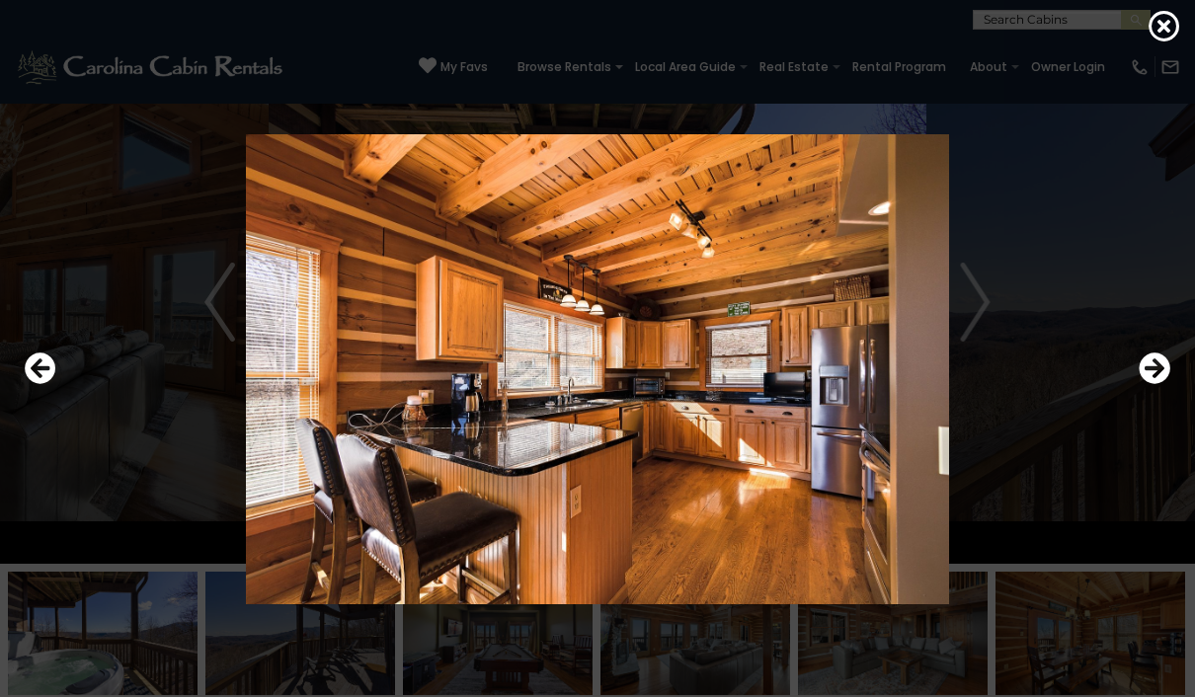
click at [1139, 384] on icon "Next" at bounding box center [1155, 369] width 32 height 32
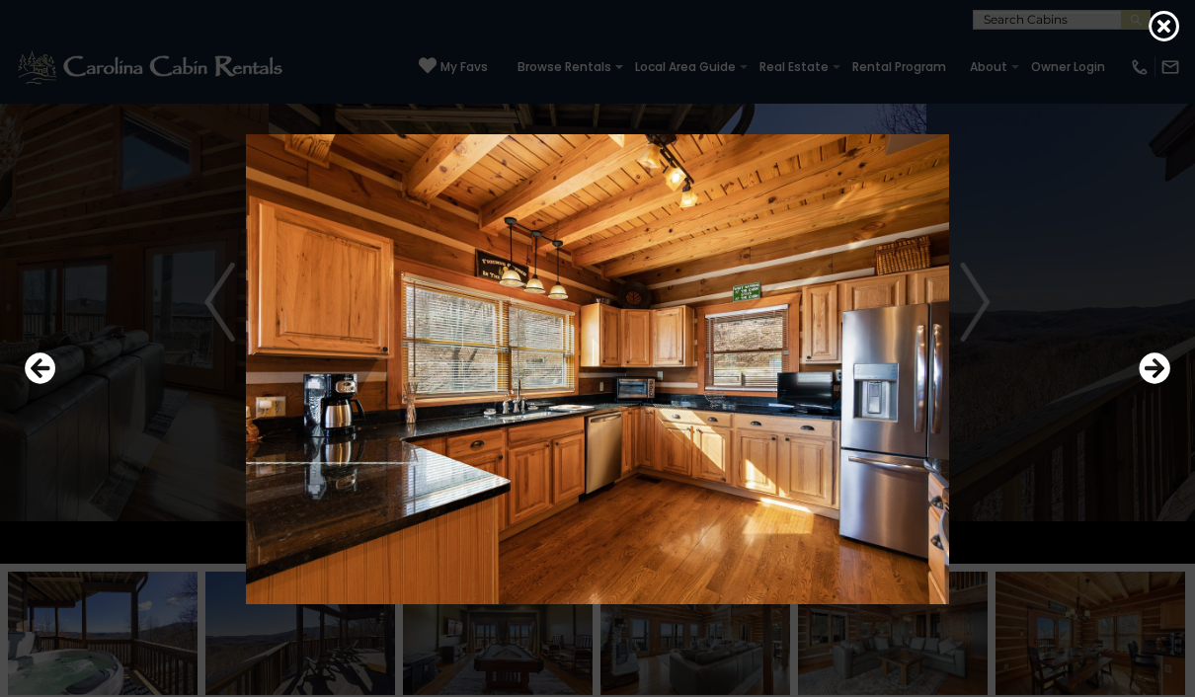
click at [1159, 384] on icon "Next" at bounding box center [1155, 369] width 32 height 32
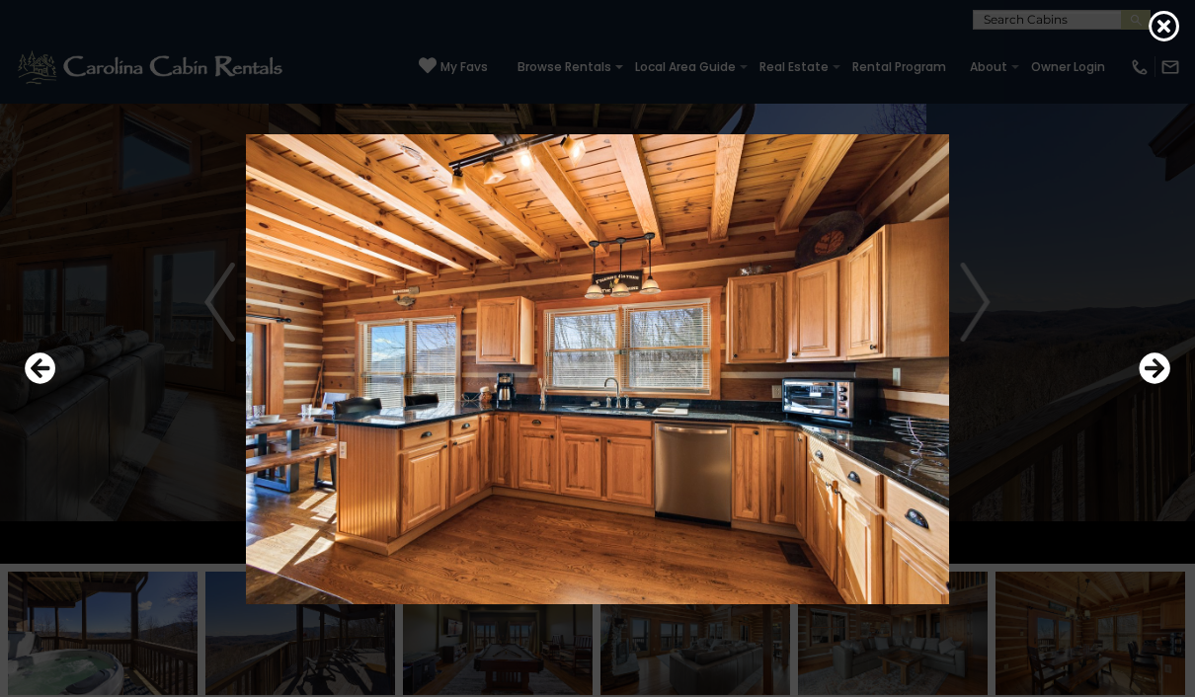
click at [1153, 384] on icon "Next" at bounding box center [1155, 369] width 32 height 32
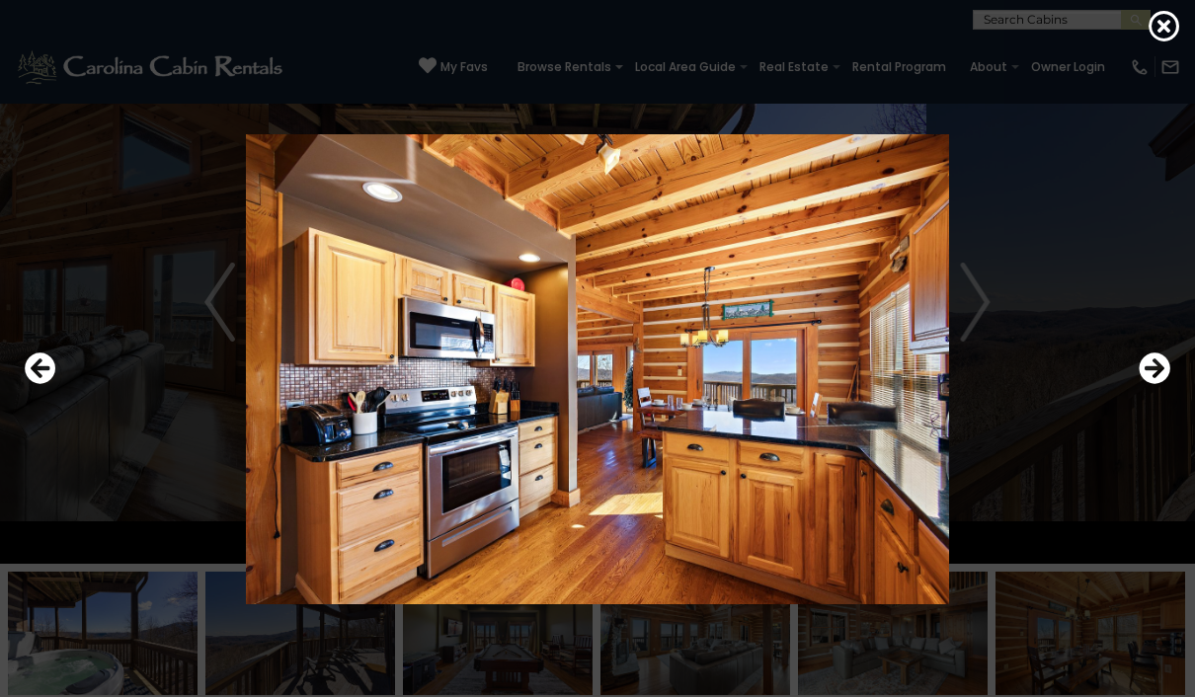
click at [1150, 384] on icon "Next" at bounding box center [1155, 369] width 32 height 32
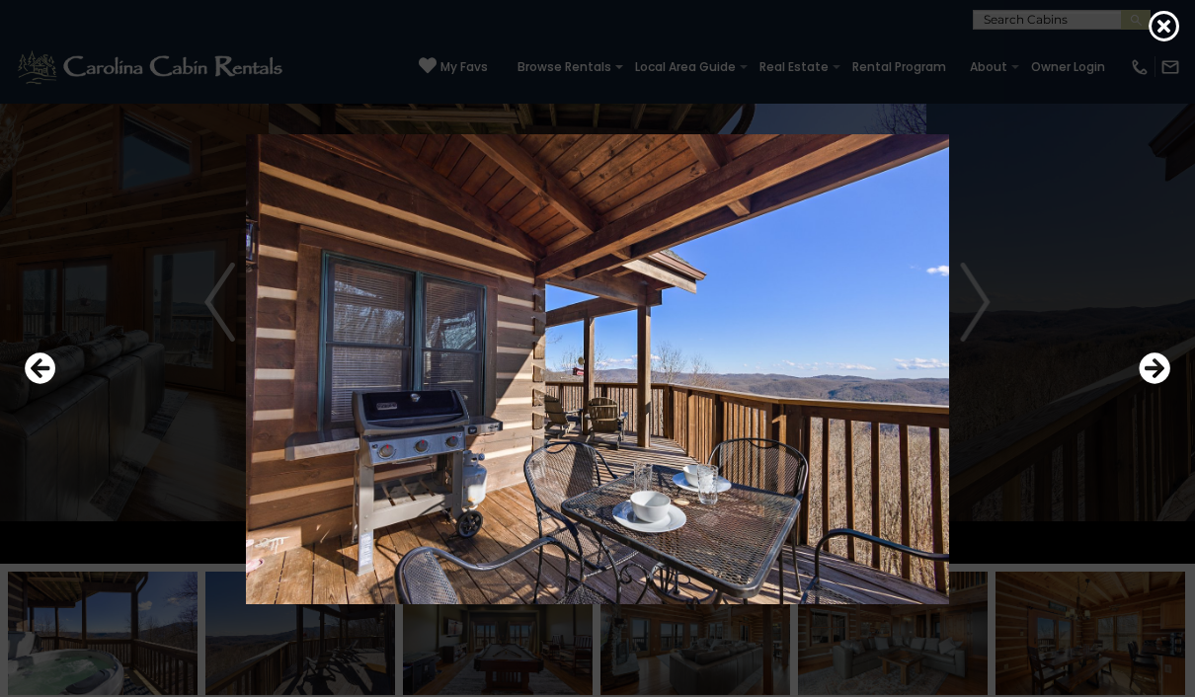
click at [1163, 384] on icon "Next" at bounding box center [1155, 369] width 32 height 32
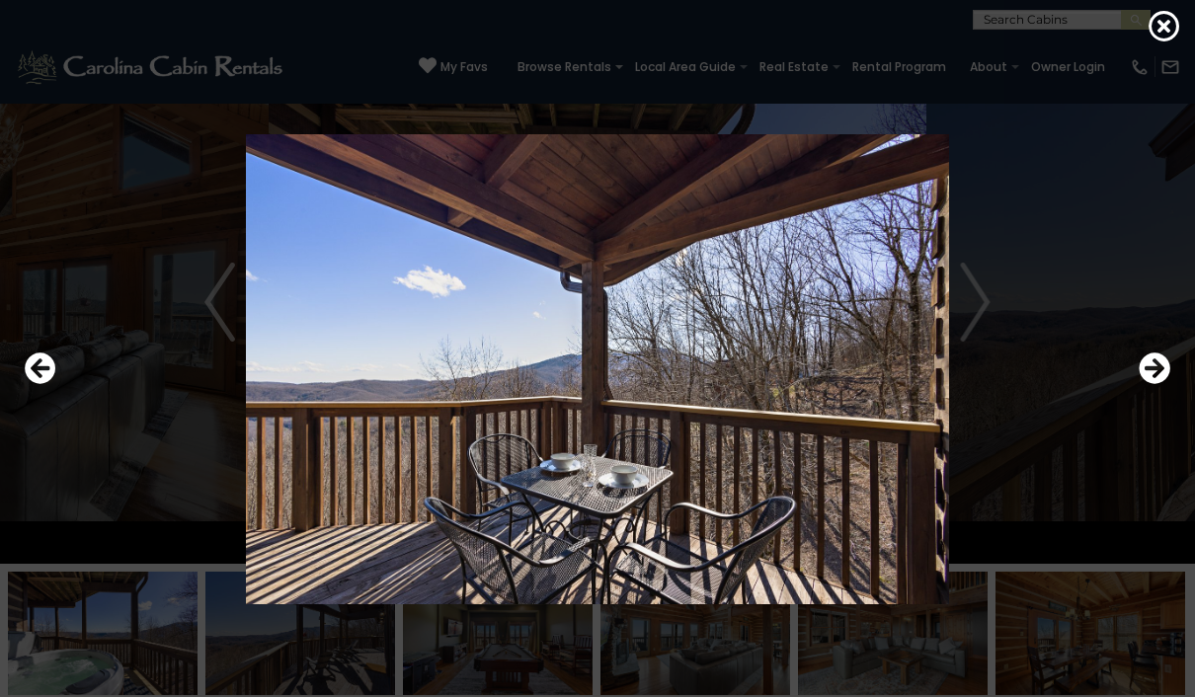
click at [1161, 41] on icon at bounding box center [1164, 26] width 32 height 32
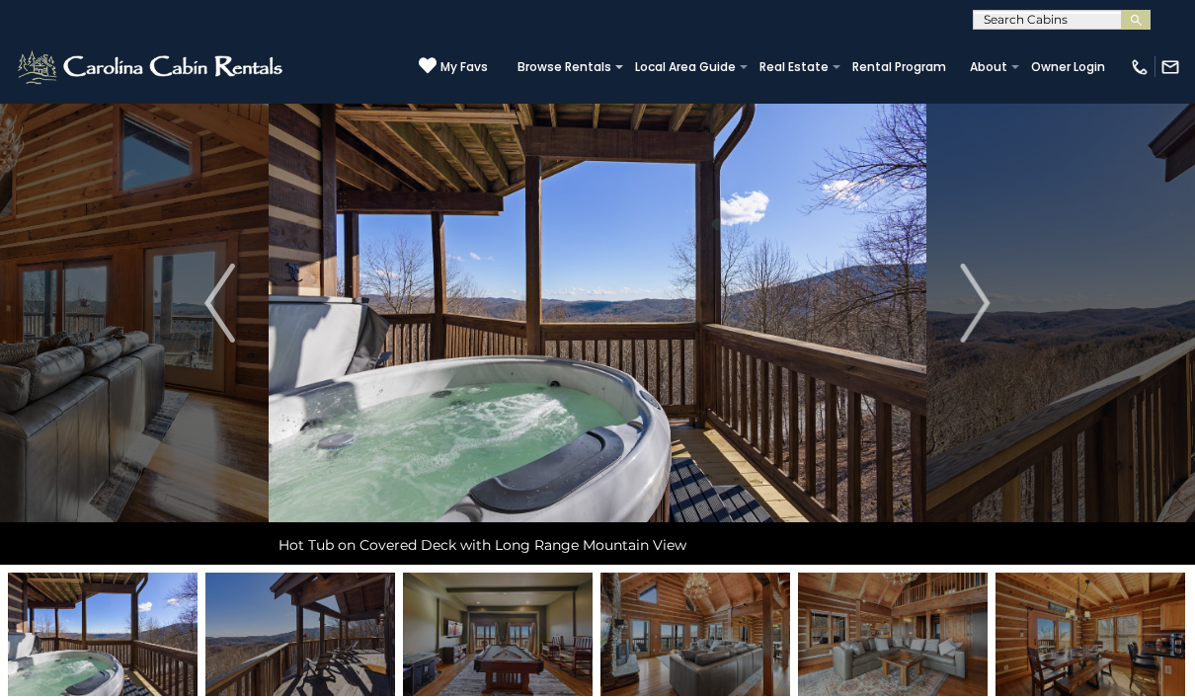
scroll to position [0, 0]
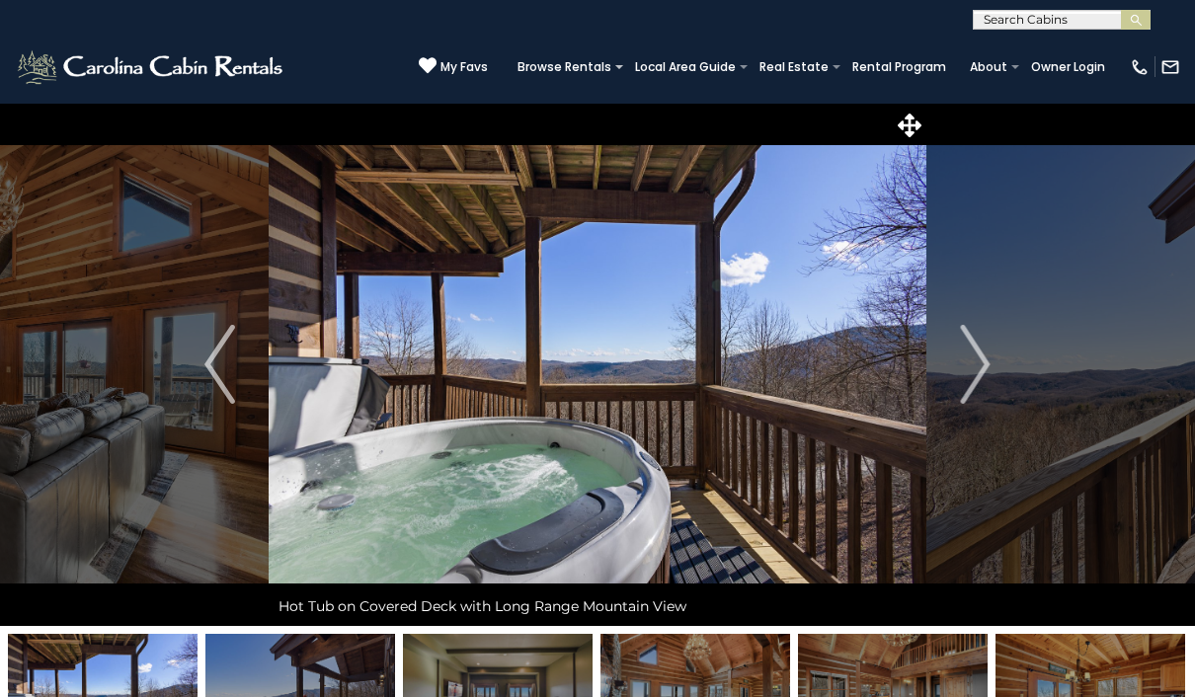
click at [1000, 333] on button "Next" at bounding box center [975, 364] width 99 height 523
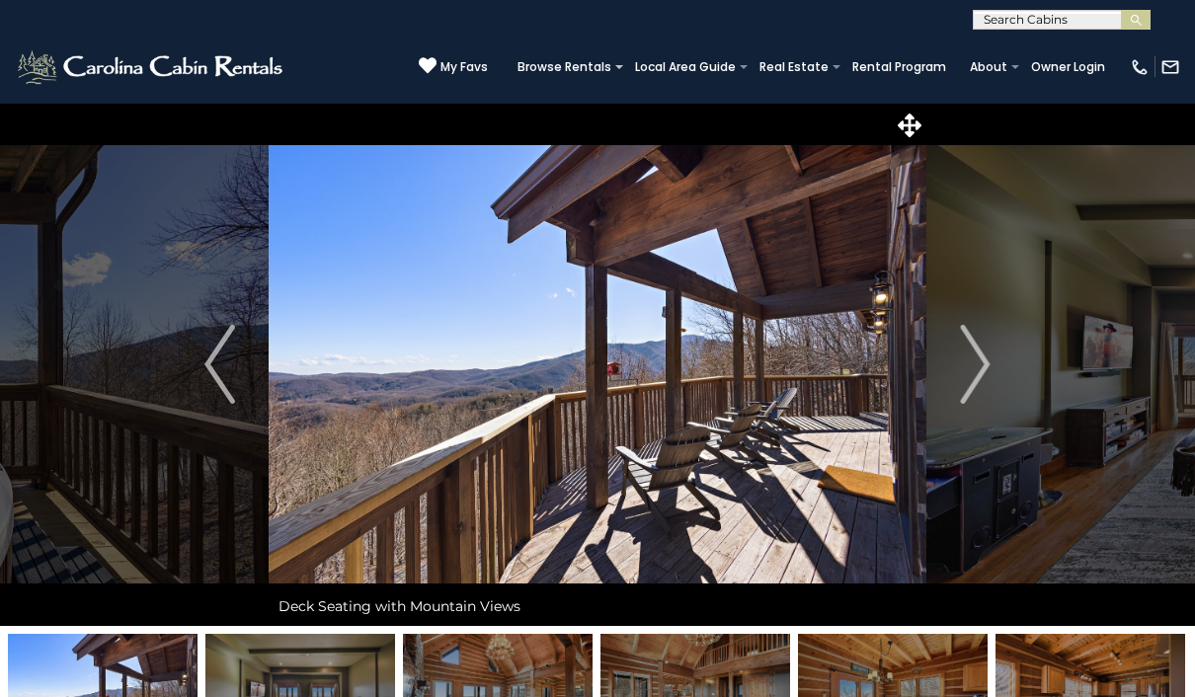
click at [976, 361] on img "Next" at bounding box center [975, 364] width 30 height 79
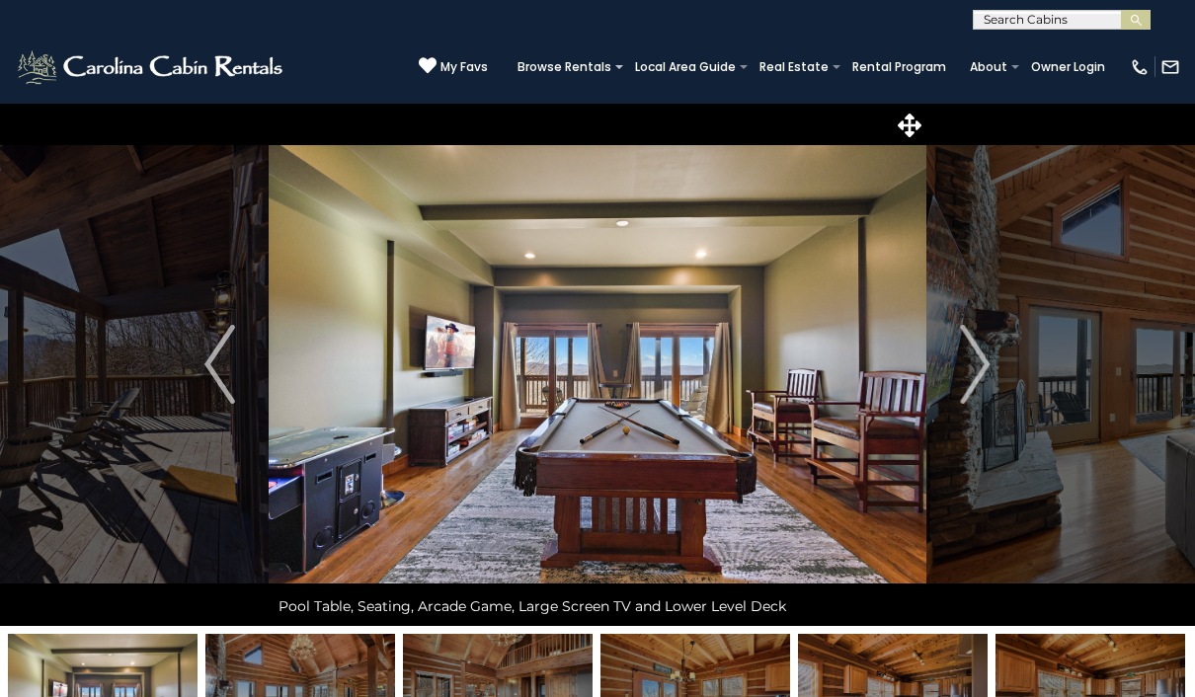
click at [920, 121] on icon at bounding box center [910, 126] width 24 height 24
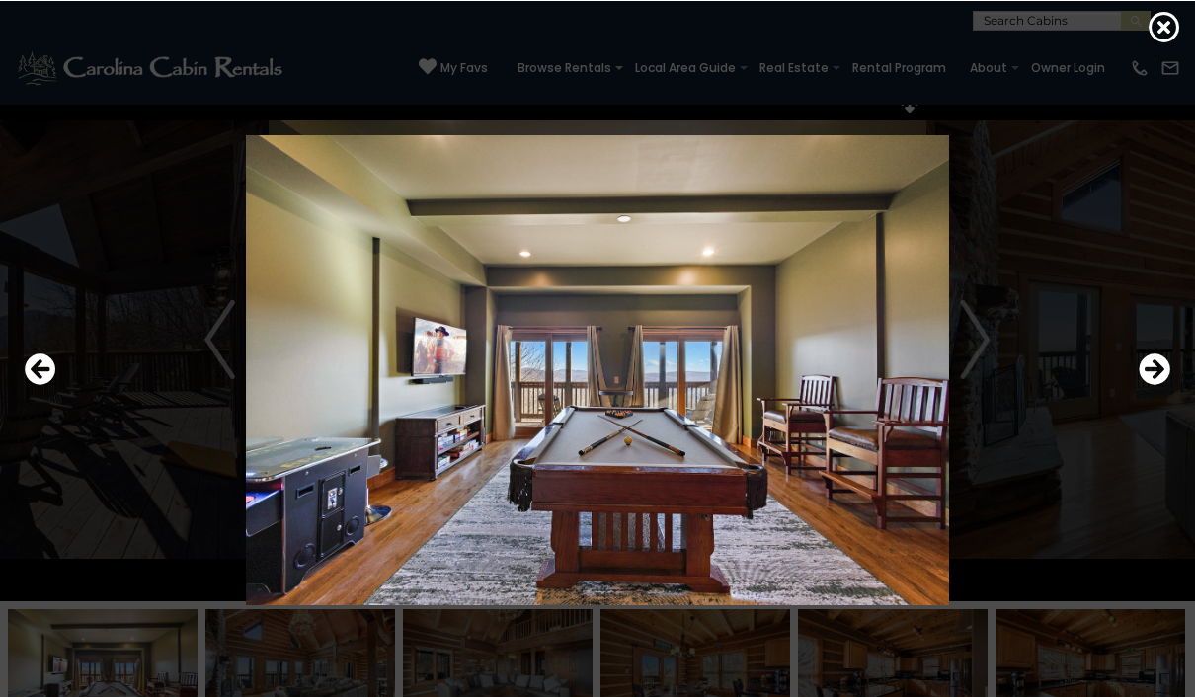
click at [1173, 30] on icon at bounding box center [1164, 26] width 32 height 32
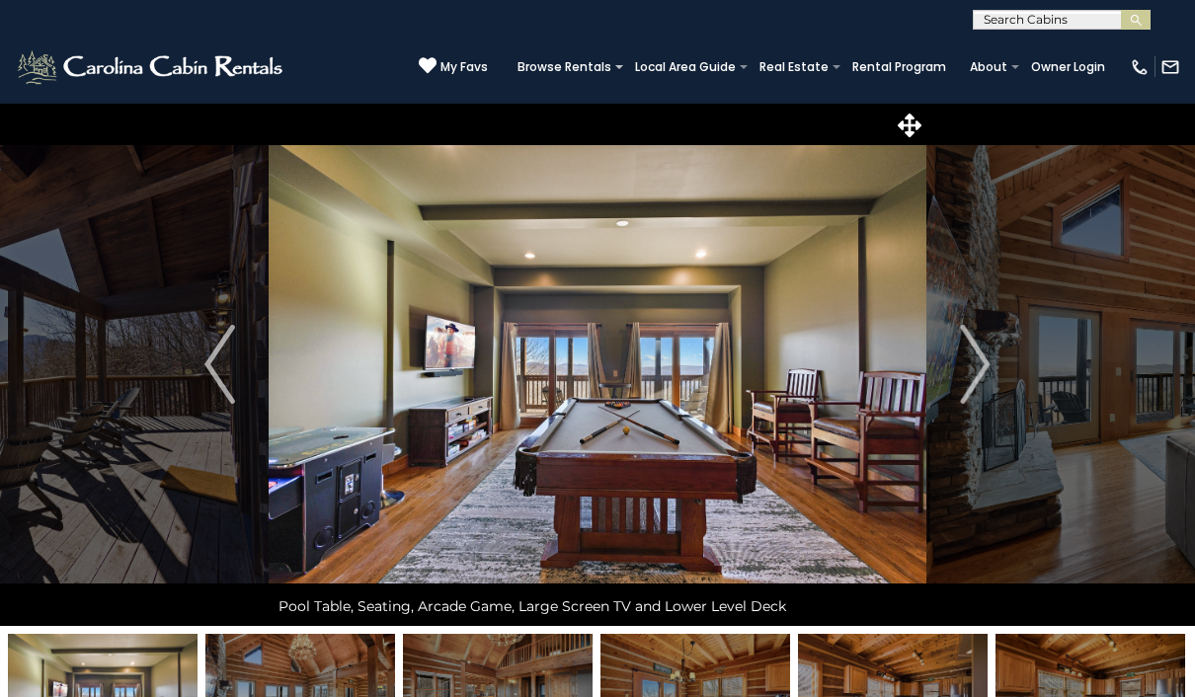
click at [984, 357] on img "Next" at bounding box center [975, 364] width 30 height 79
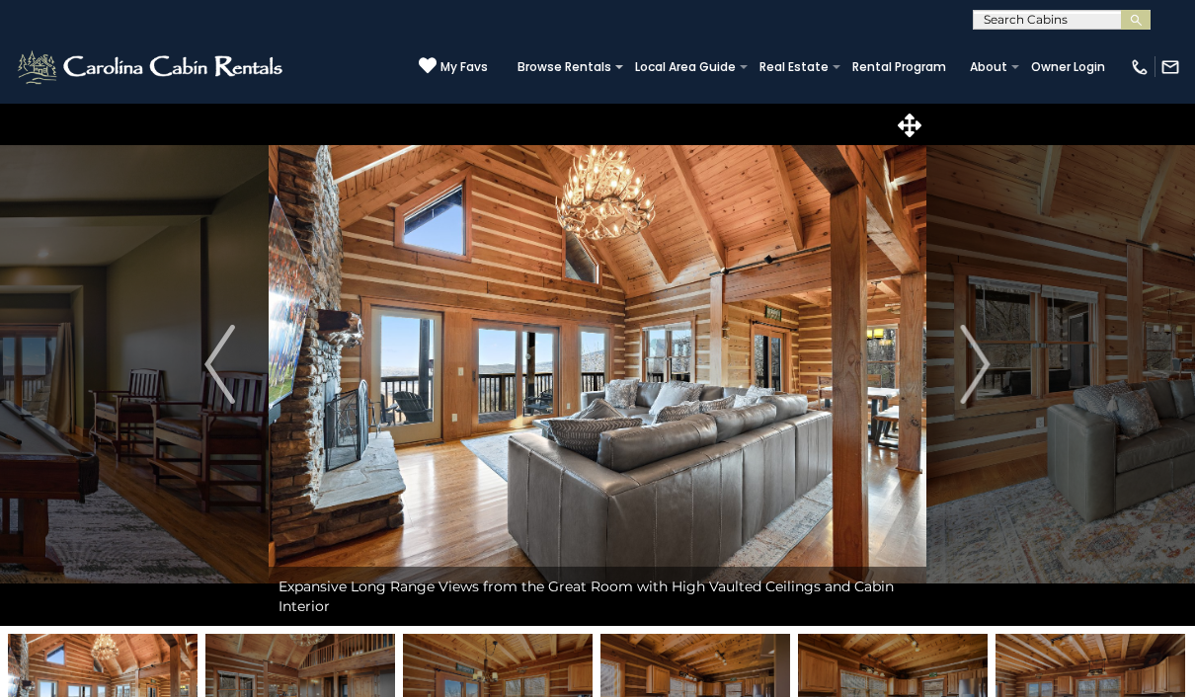
click at [981, 369] on img "Next" at bounding box center [975, 364] width 30 height 79
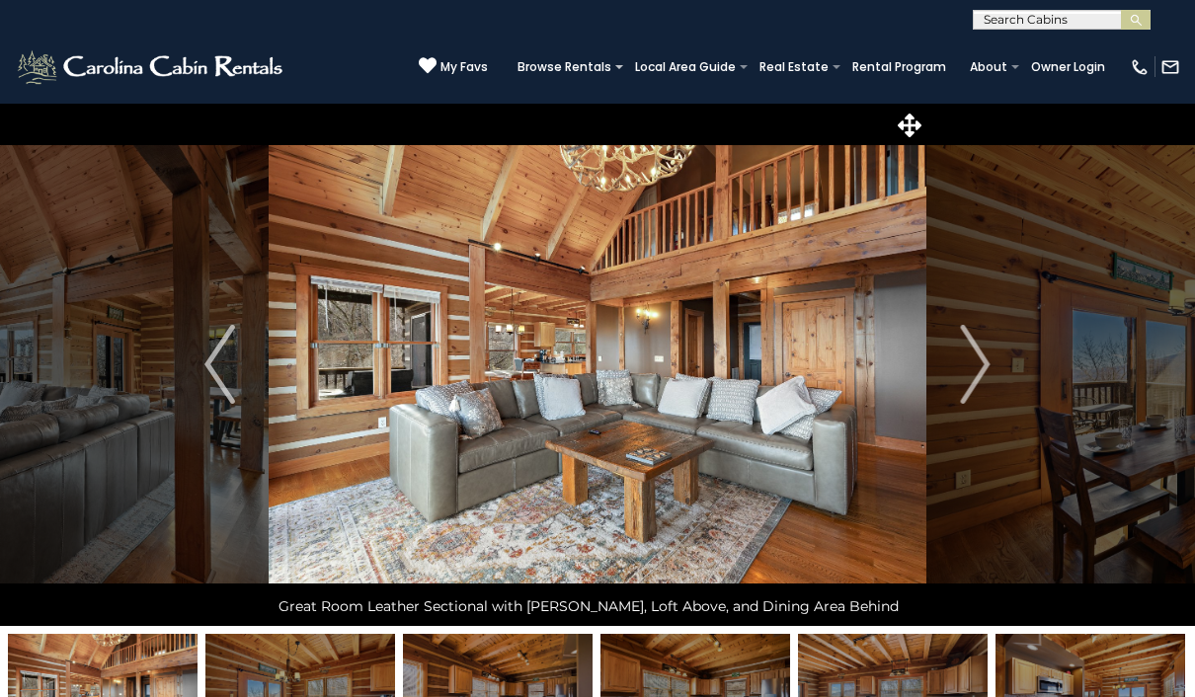
click at [965, 368] on img "Next" at bounding box center [975, 364] width 30 height 79
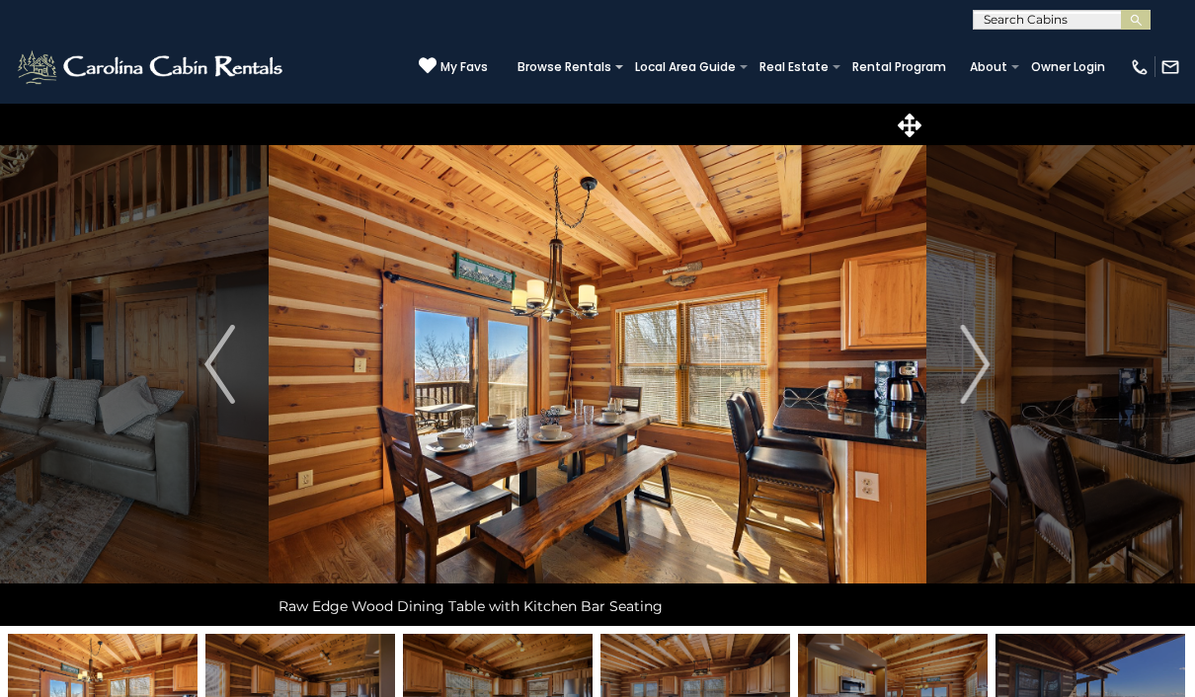
click at [985, 372] on img "Next" at bounding box center [975, 364] width 30 height 79
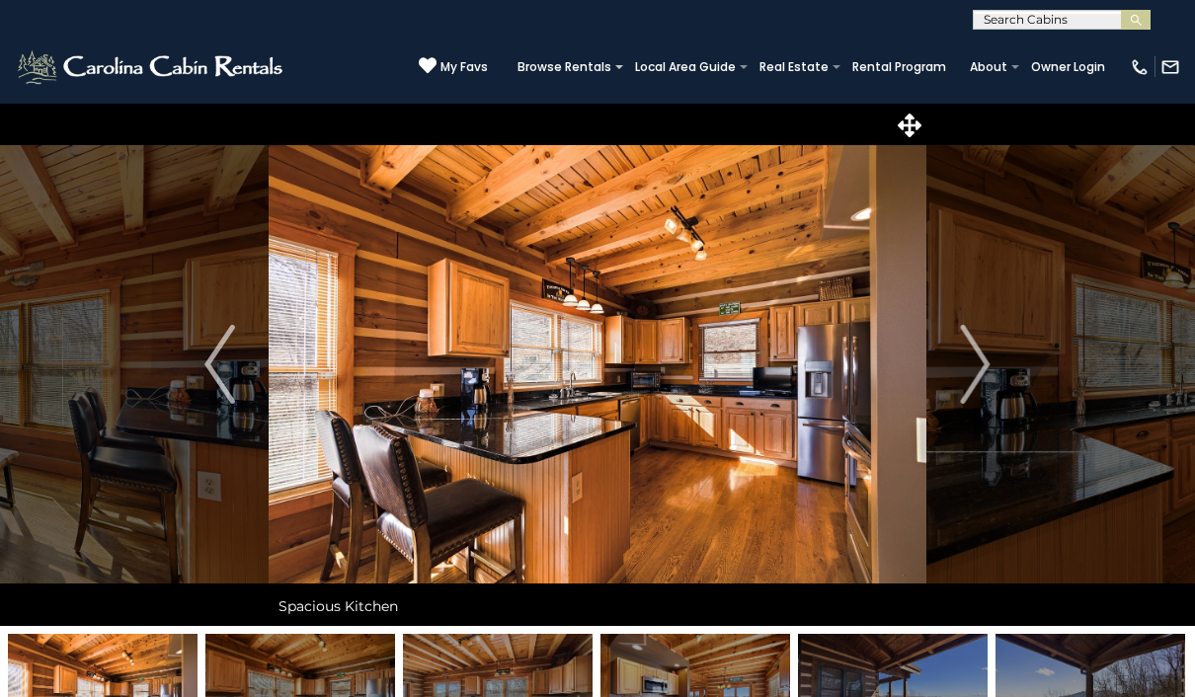
click at [993, 384] on button "Next" at bounding box center [975, 364] width 99 height 523
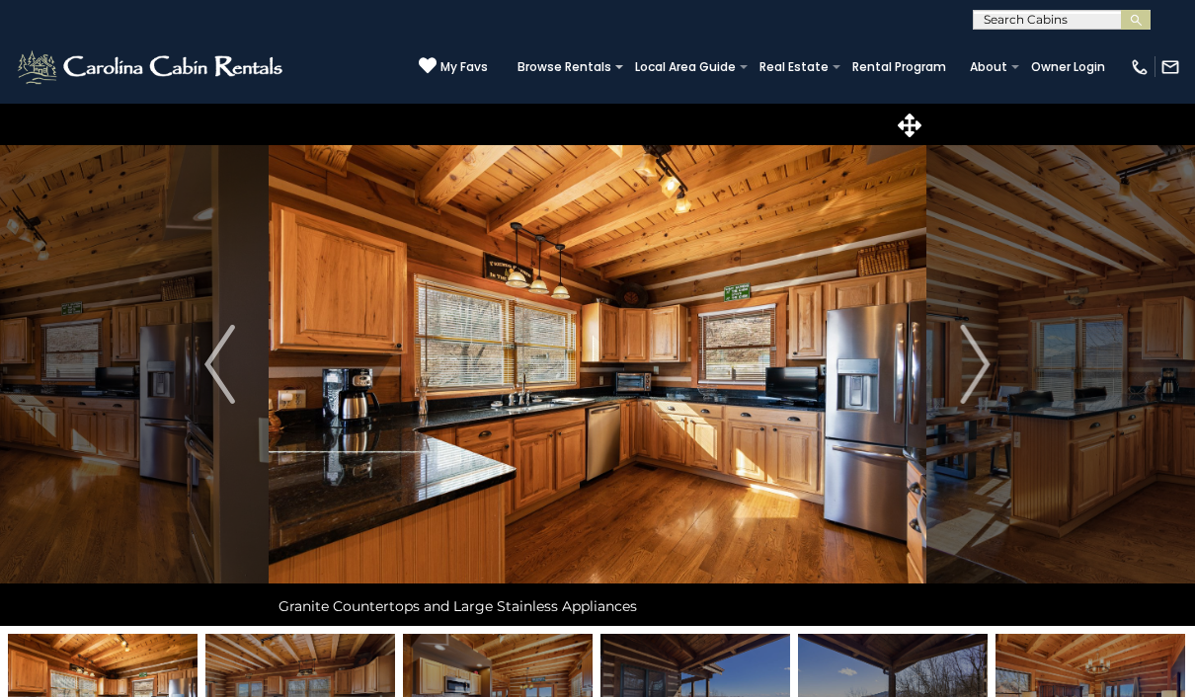
click at [988, 386] on img "Next" at bounding box center [975, 364] width 30 height 79
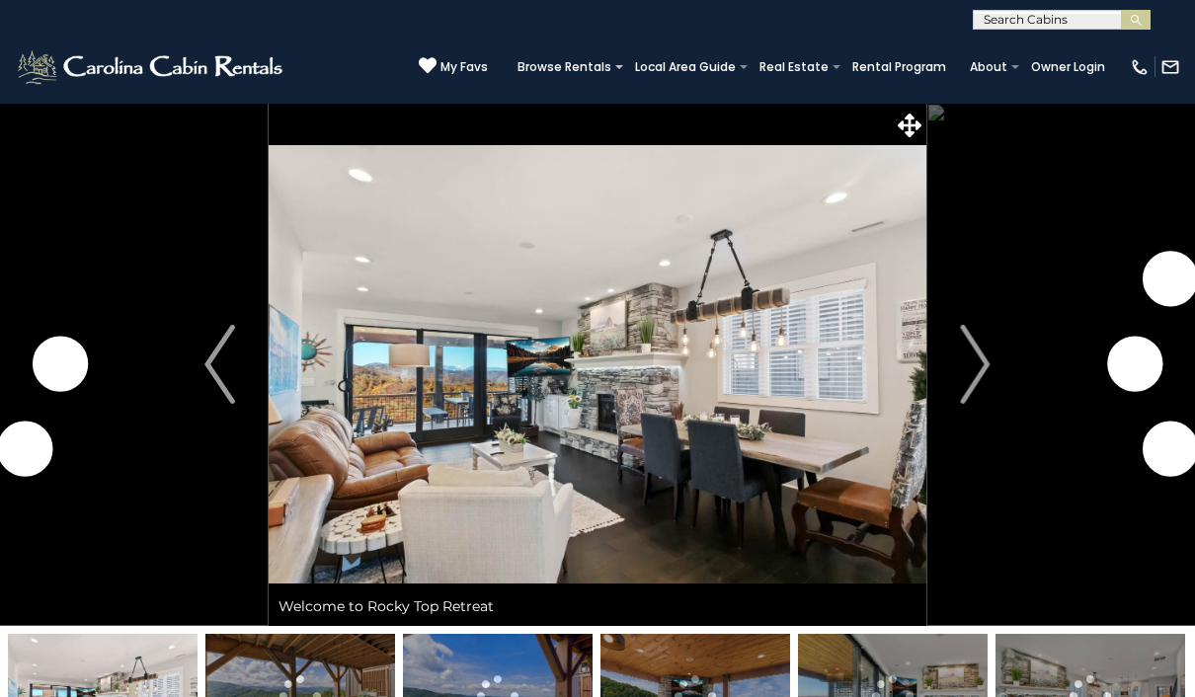
click at [991, 375] on button "Next" at bounding box center [975, 364] width 99 height 523
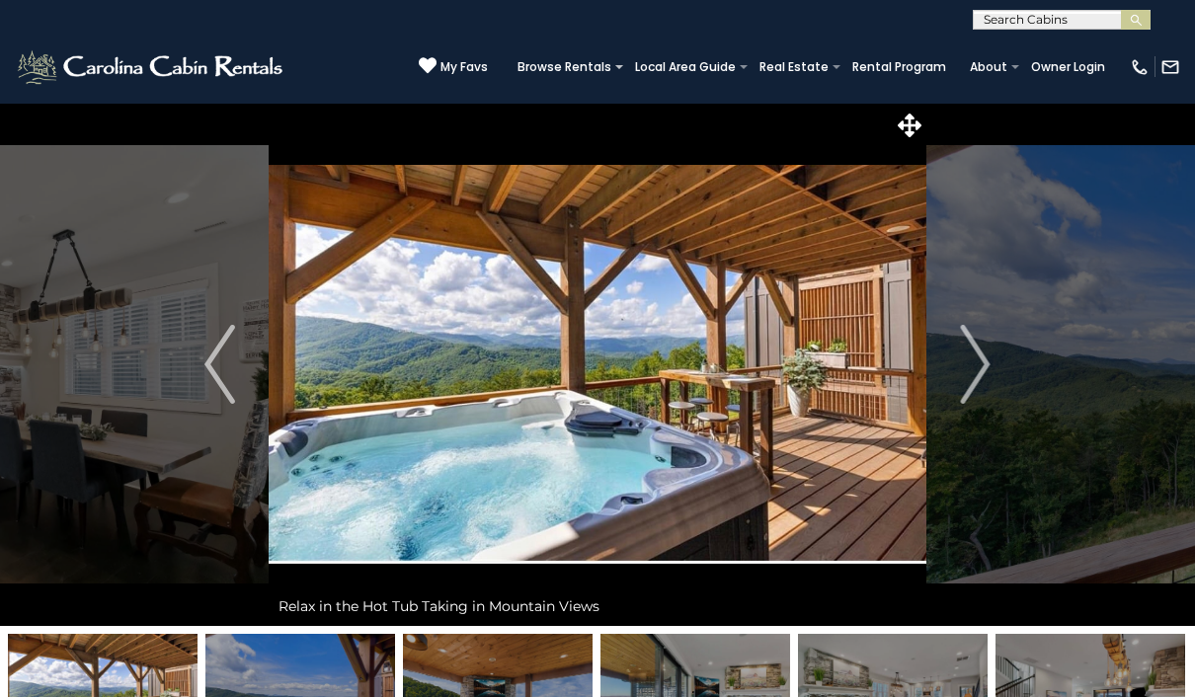
click at [974, 368] on img "Next" at bounding box center [975, 364] width 30 height 79
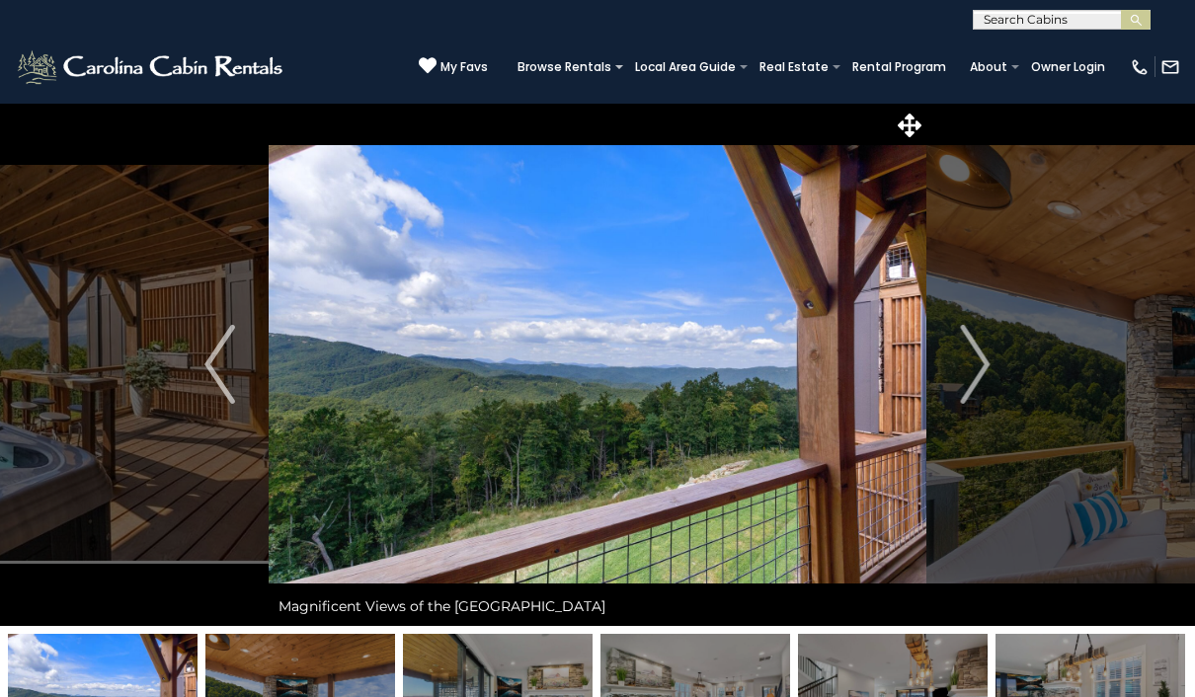
click at [984, 350] on img "Next" at bounding box center [975, 364] width 30 height 79
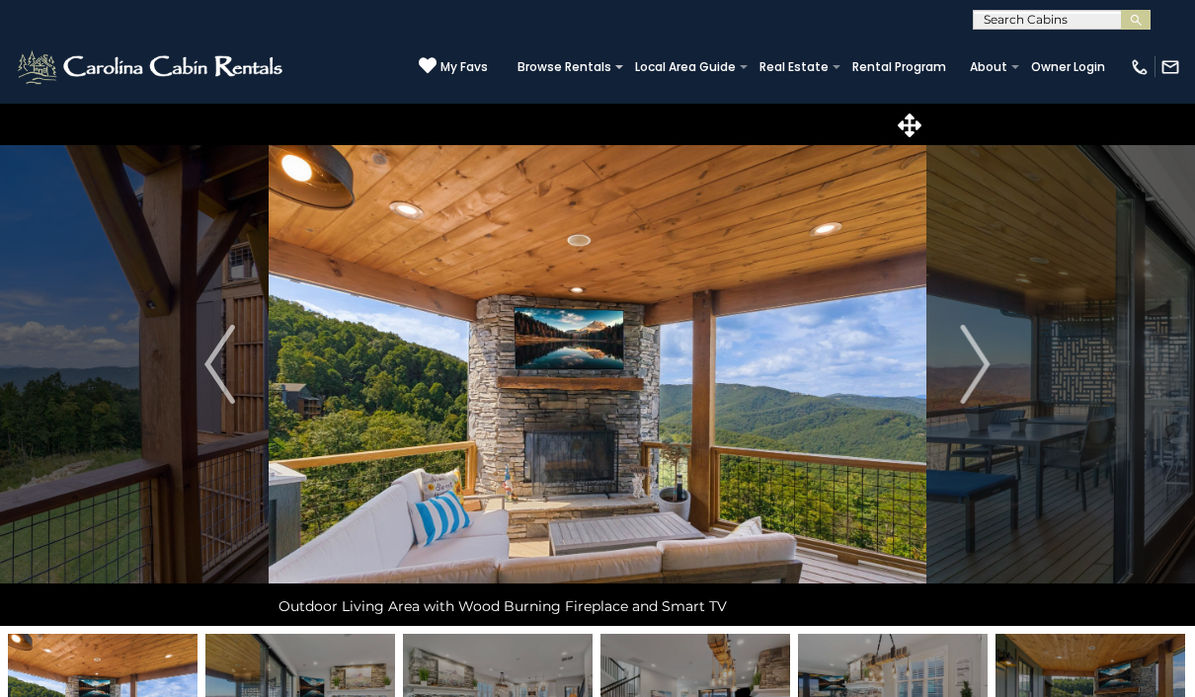
click at [975, 386] on img "Next" at bounding box center [975, 364] width 30 height 79
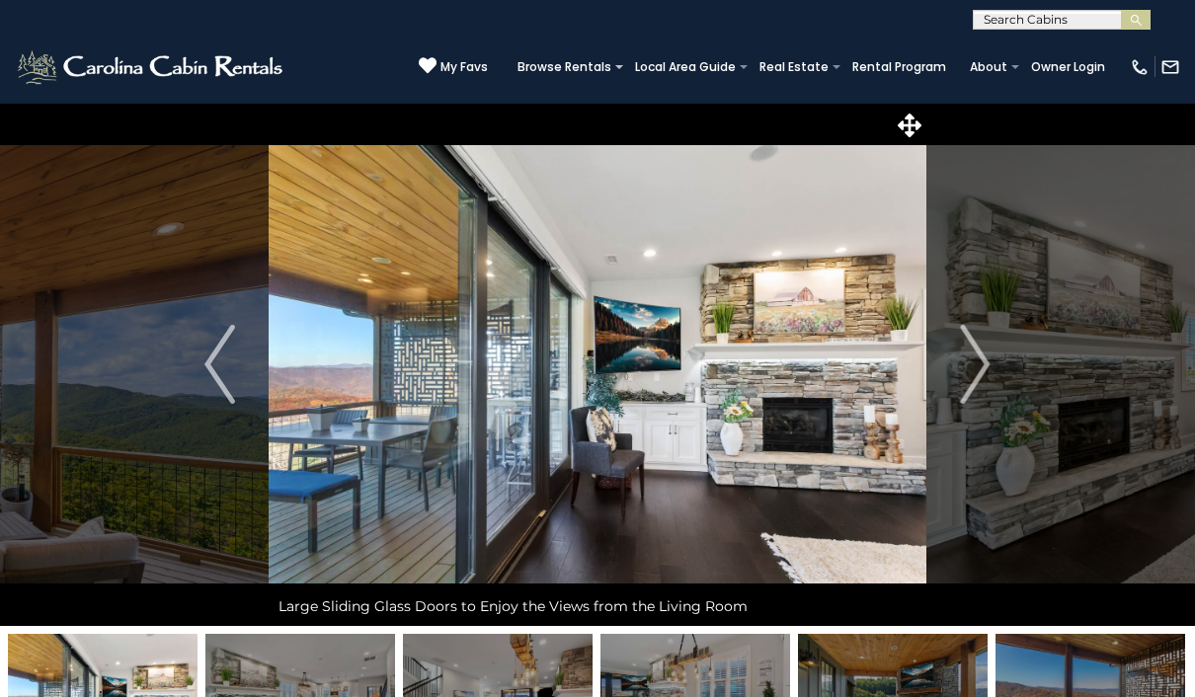
click at [981, 379] on img "Next" at bounding box center [975, 364] width 30 height 79
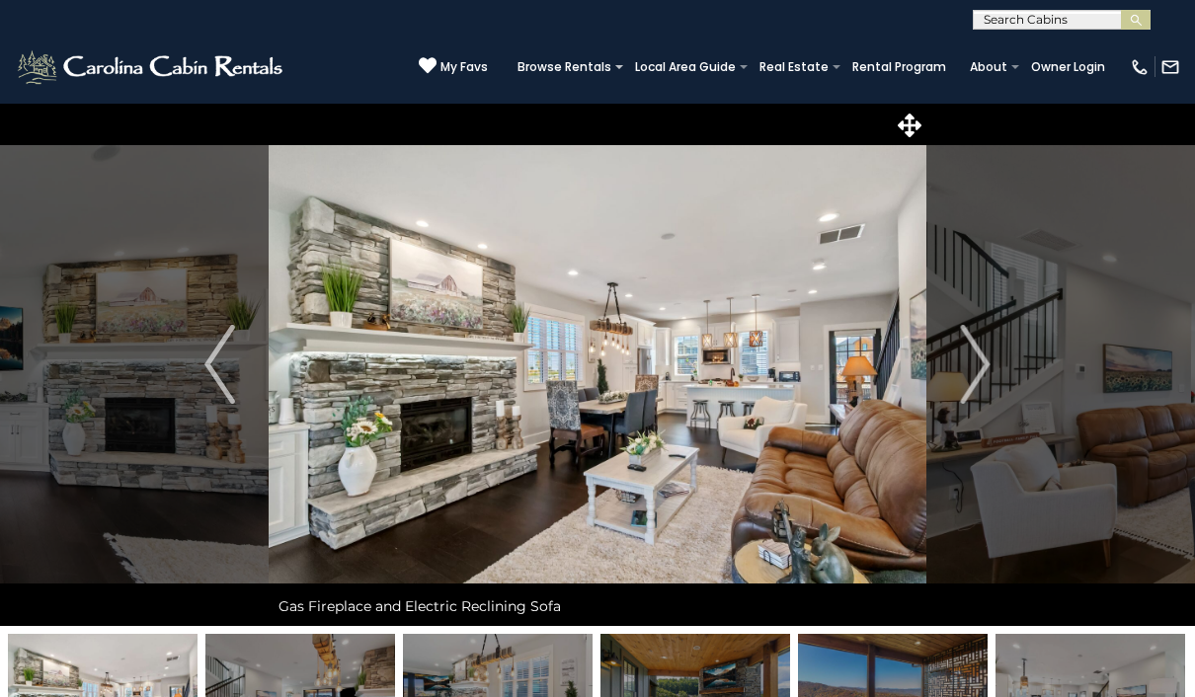
click at [992, 386] on button "Next" at bounding box center [975, 364] width 99 height 523
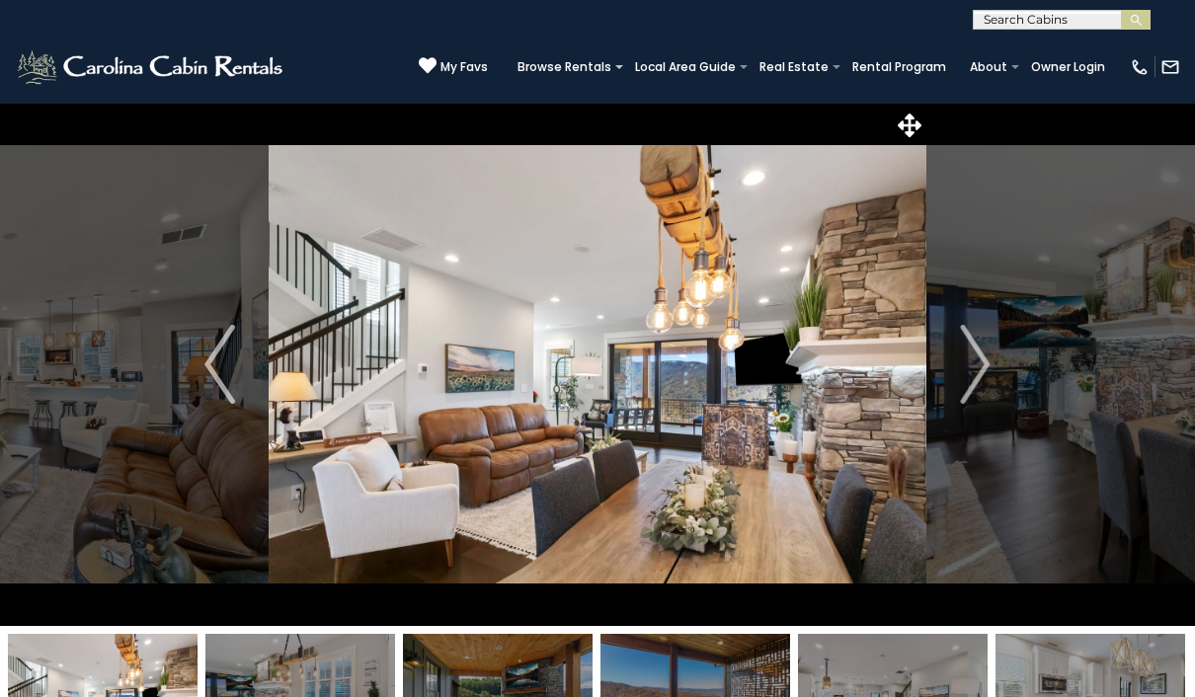
click at [987, 379] on img "Next" at bounding box center [975, 364] width 30 height 79
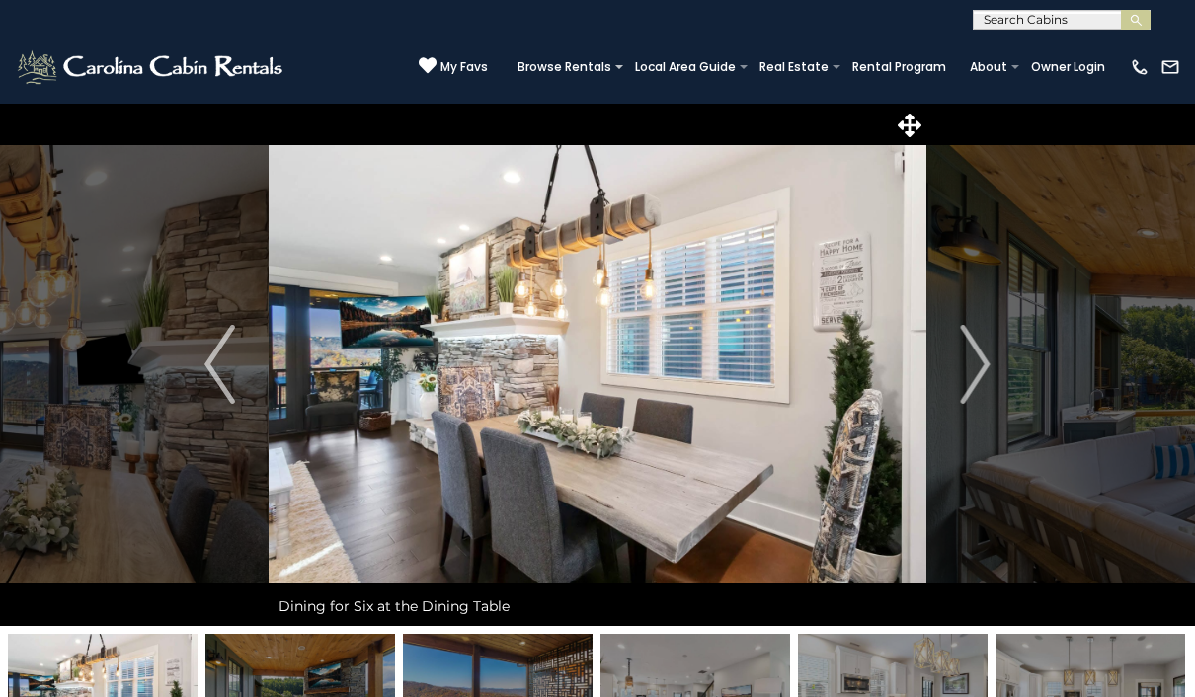
click at [983, 393] on img "Next" at bounding box center [975, 364] width 30 height 79
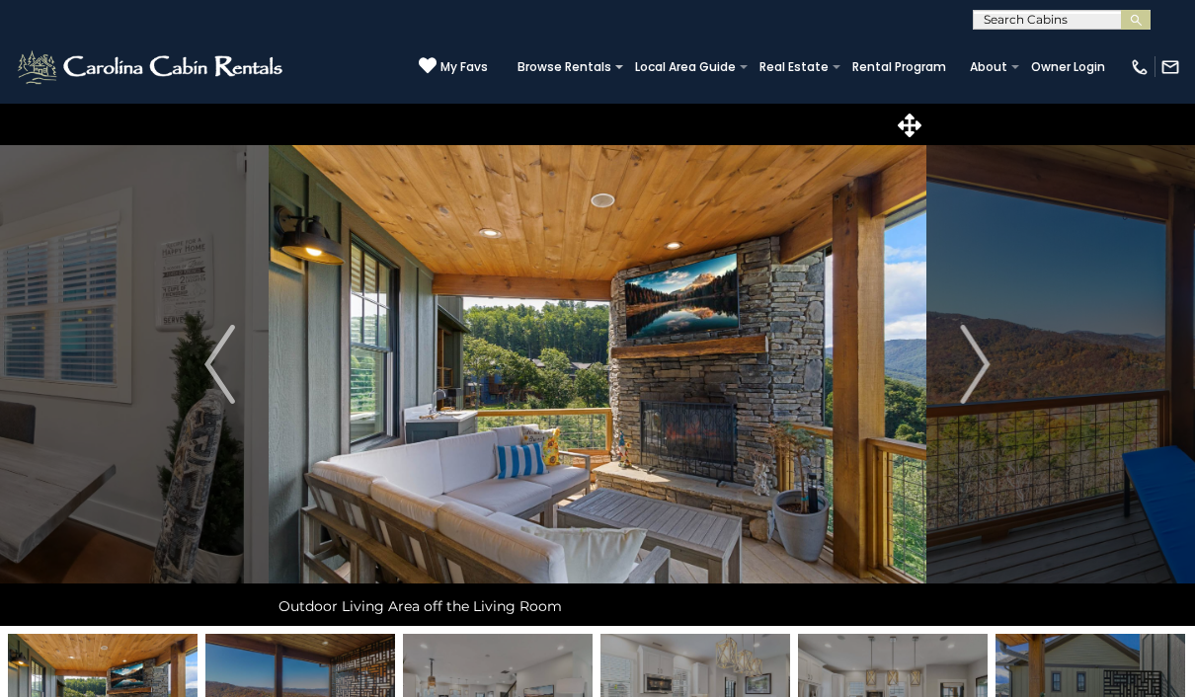
click at [984, 385] on img "Next" at bounding box center [975, 364] width 30 height 79
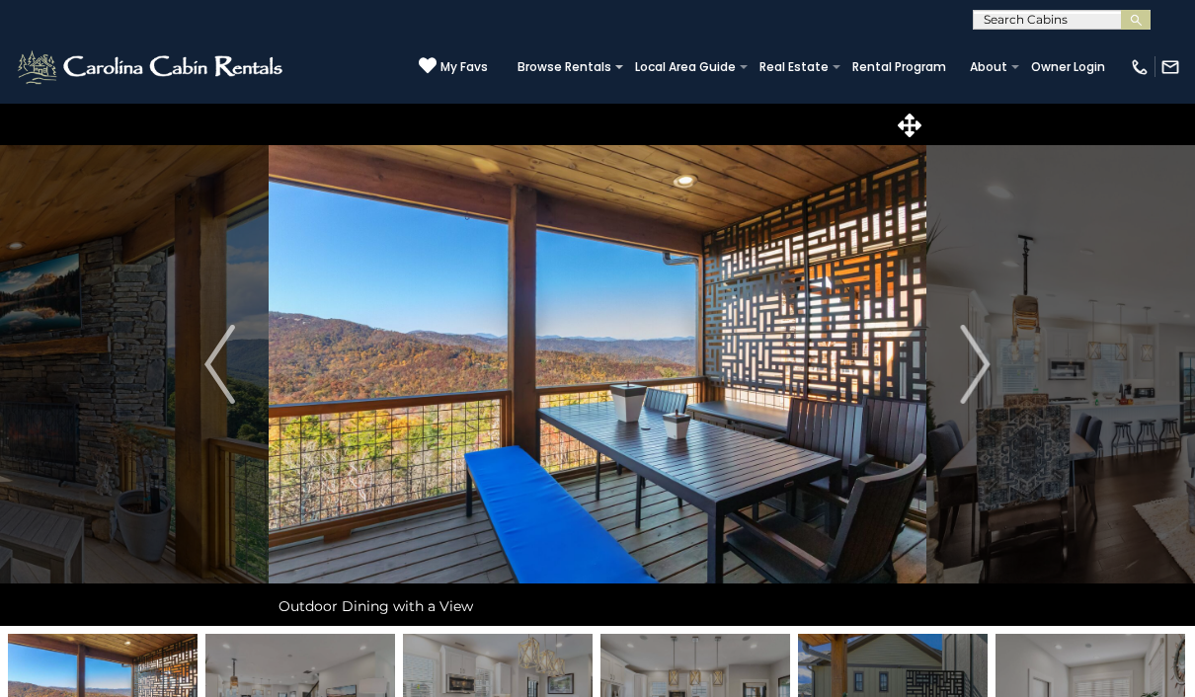
click at [978, 362] on img "Next" at bounding box center [975, 364] width 30 height 79
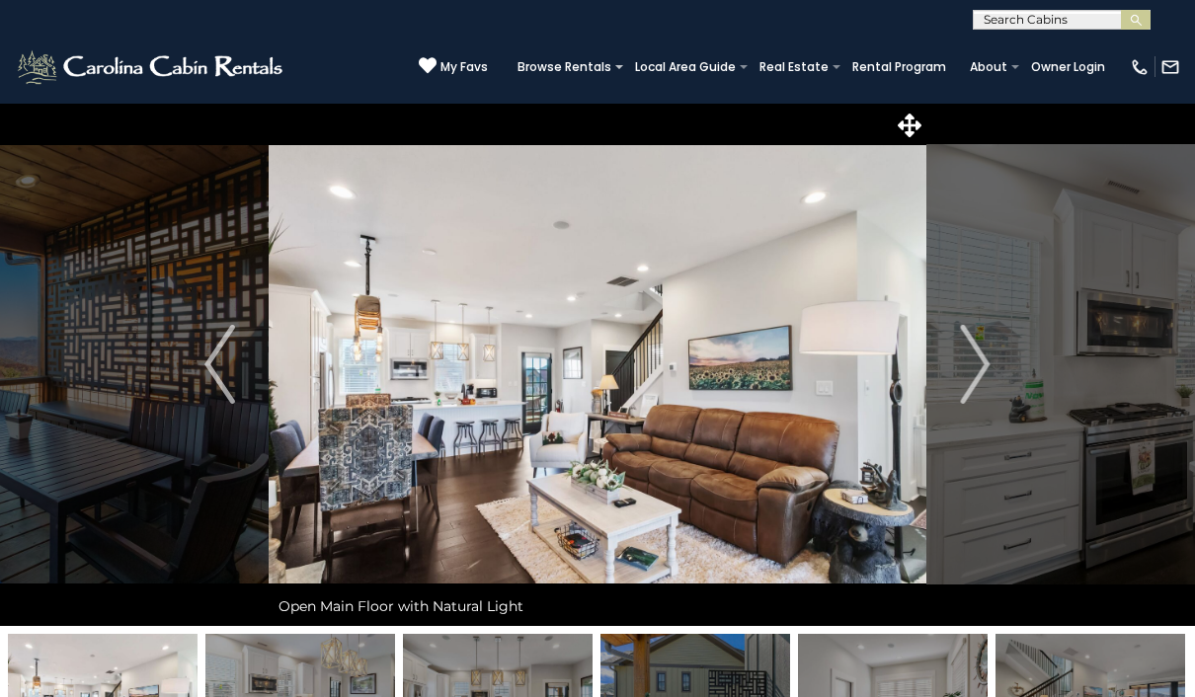
click at [985, 379] on img "Next" at bounding box center [975, 364] width 30 height 79
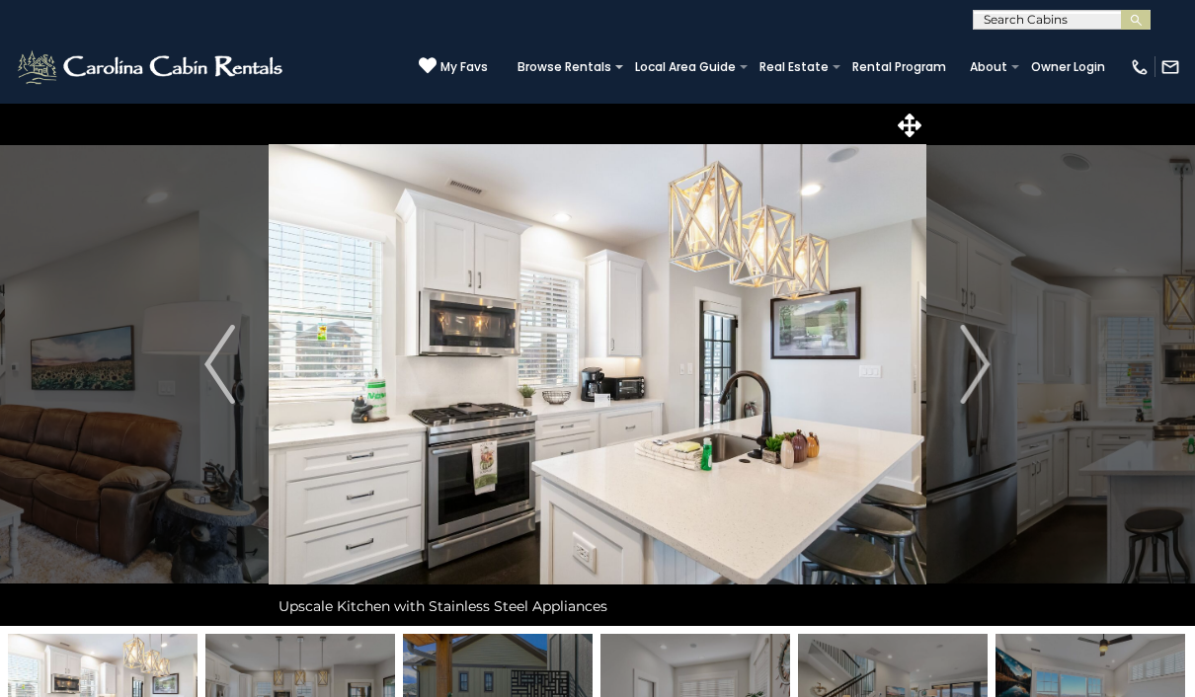
click at [980, 365] on img "Next" at bounding box center [975, 364] width 30 height 79
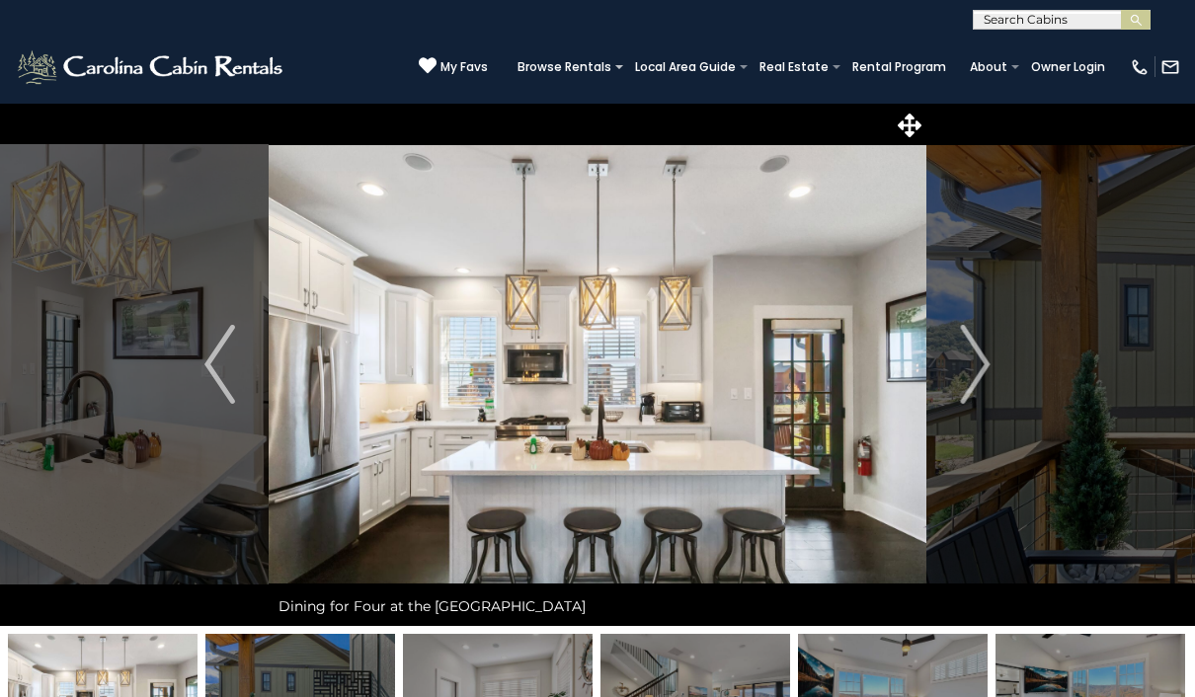
click at [982, 368] on img "Next" at bounding box center [975, 364] width 30 height 79
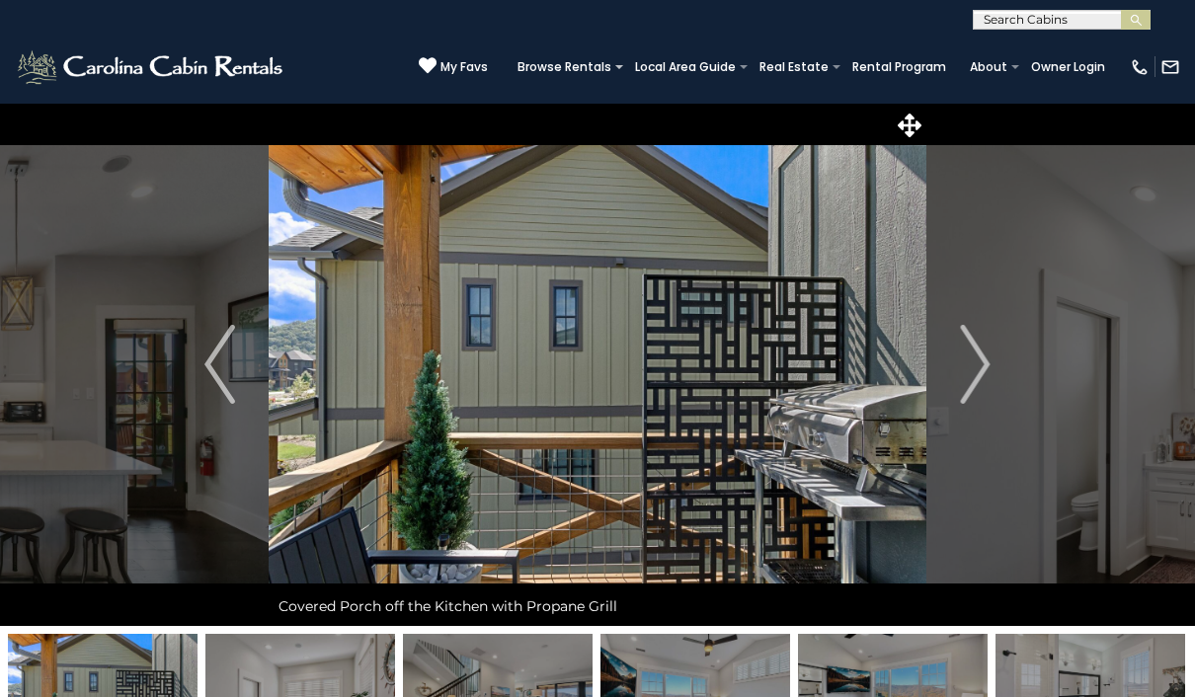
click at [978, 365] on img "Next" at bounding box center [975, 364] width 30 height 79
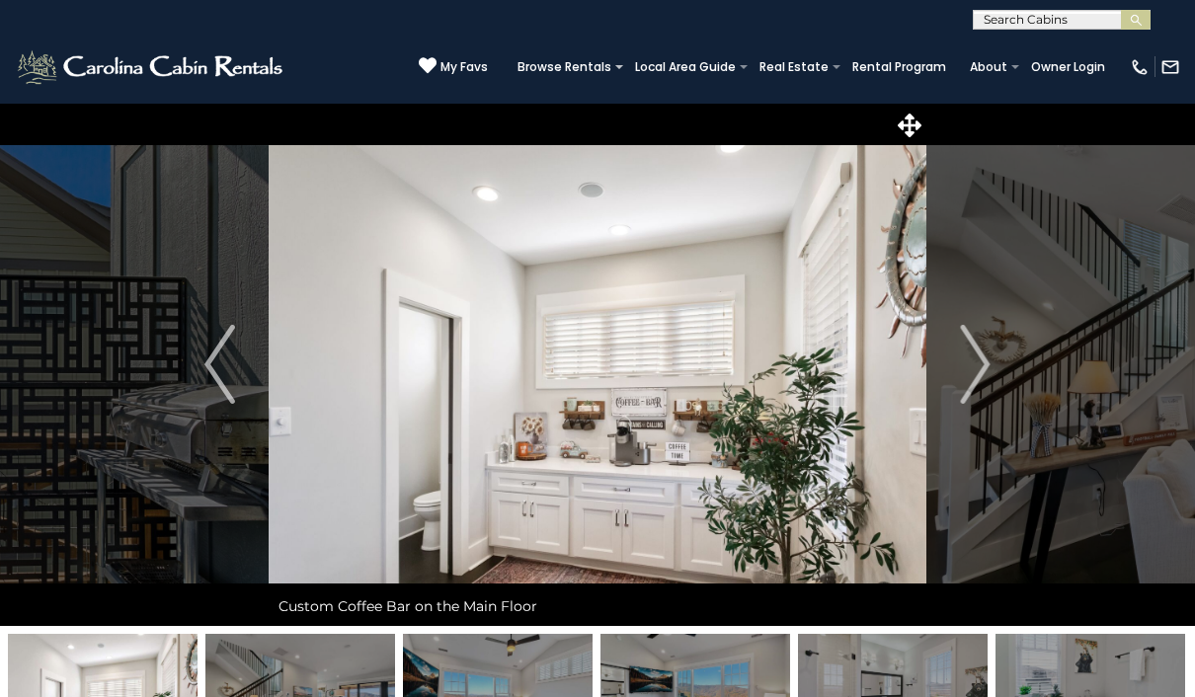
click at [975, 366] on img "Next" at bounding box center [975, 364] width 30 height 79
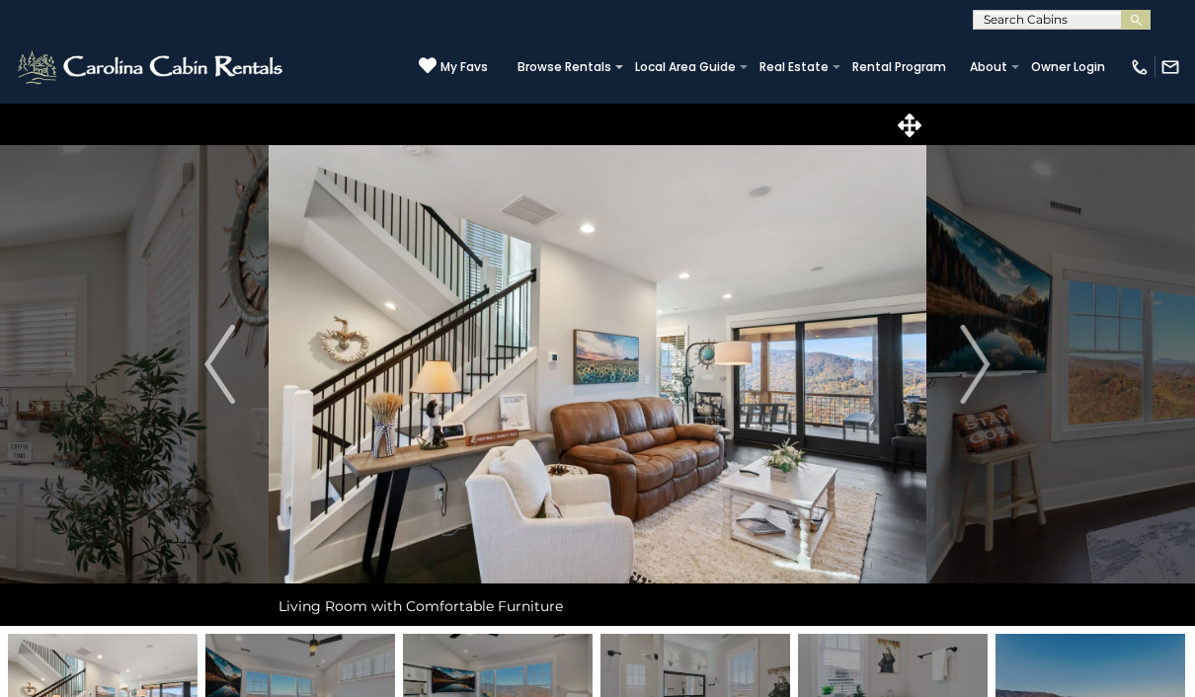
click at [978, 360] on img "Next" at bounding box center [975, 364] width 30 height 79
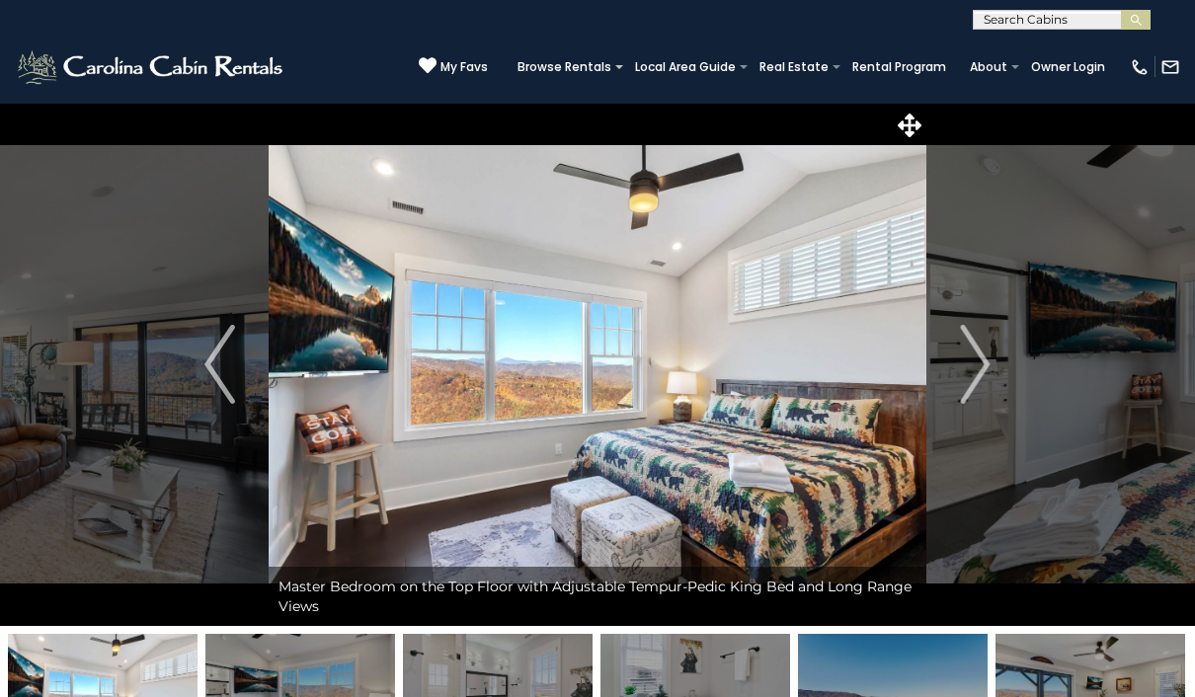
click at [976, 364] on img "Next" at bounding box center [975, 364] width 30 height 79
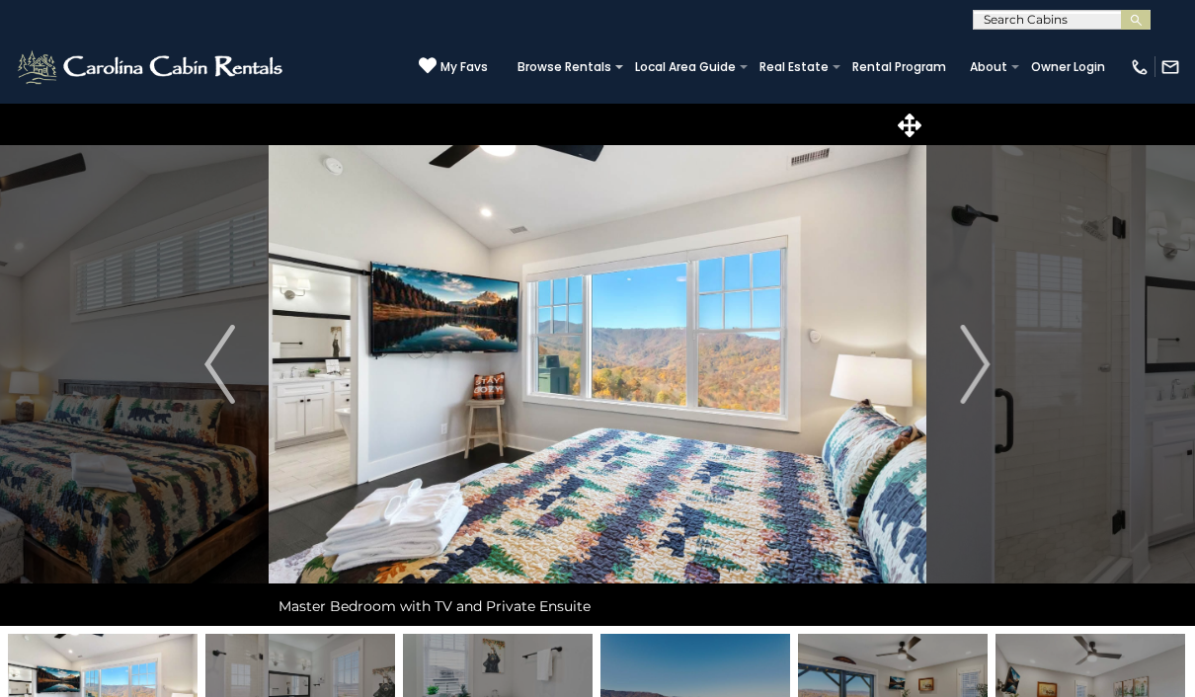
click at [985, 379] on img "Next" at bounding box center [975, 364] width 30 height 79
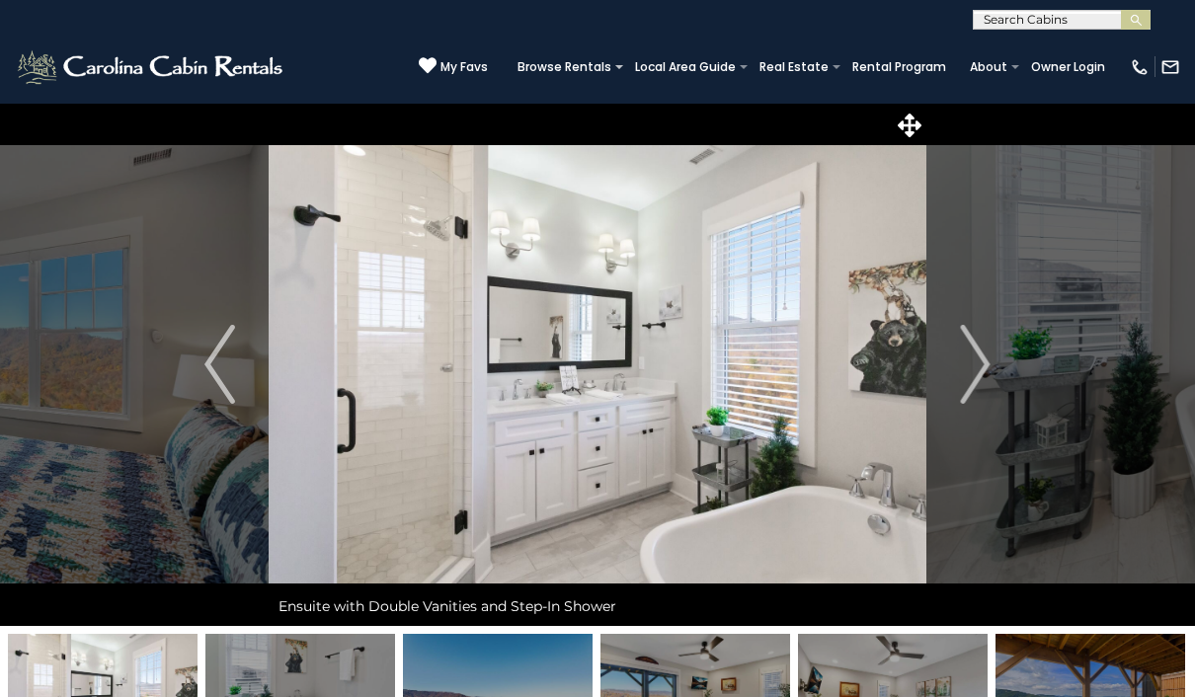
click at [972, 366] on img "Next" at bounding box center [975, 364] width 30 height 79
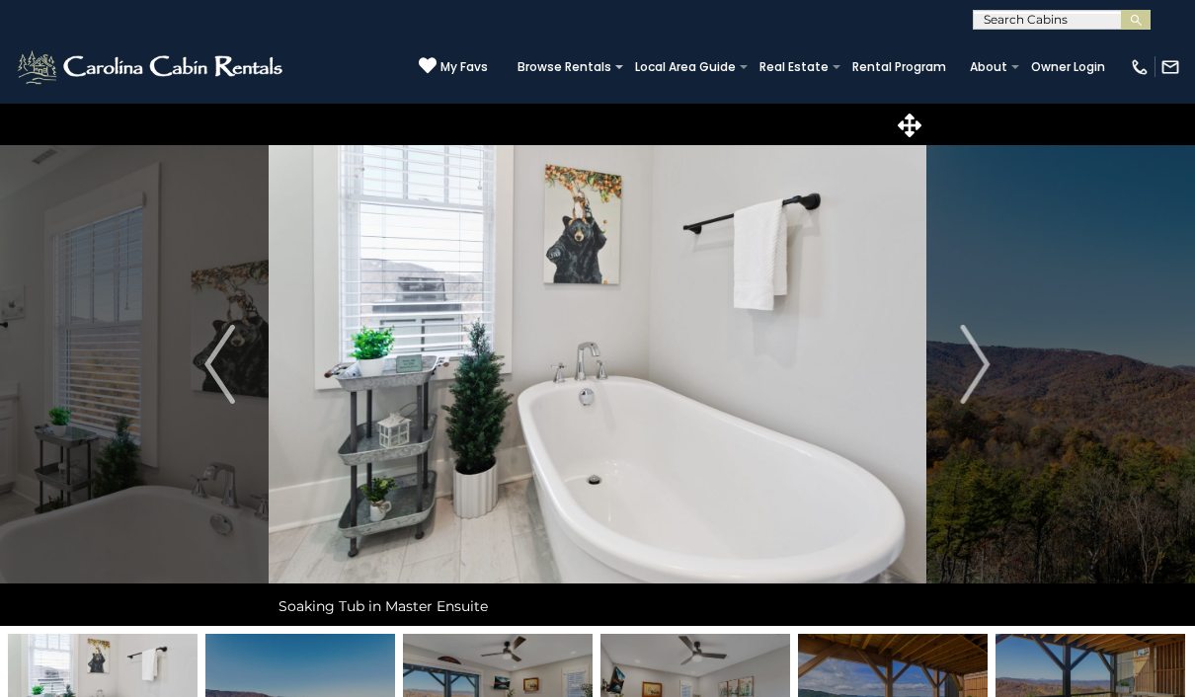
click at [984, 367] on img "Next" at bounding box center [975, 364] width 30 height 79
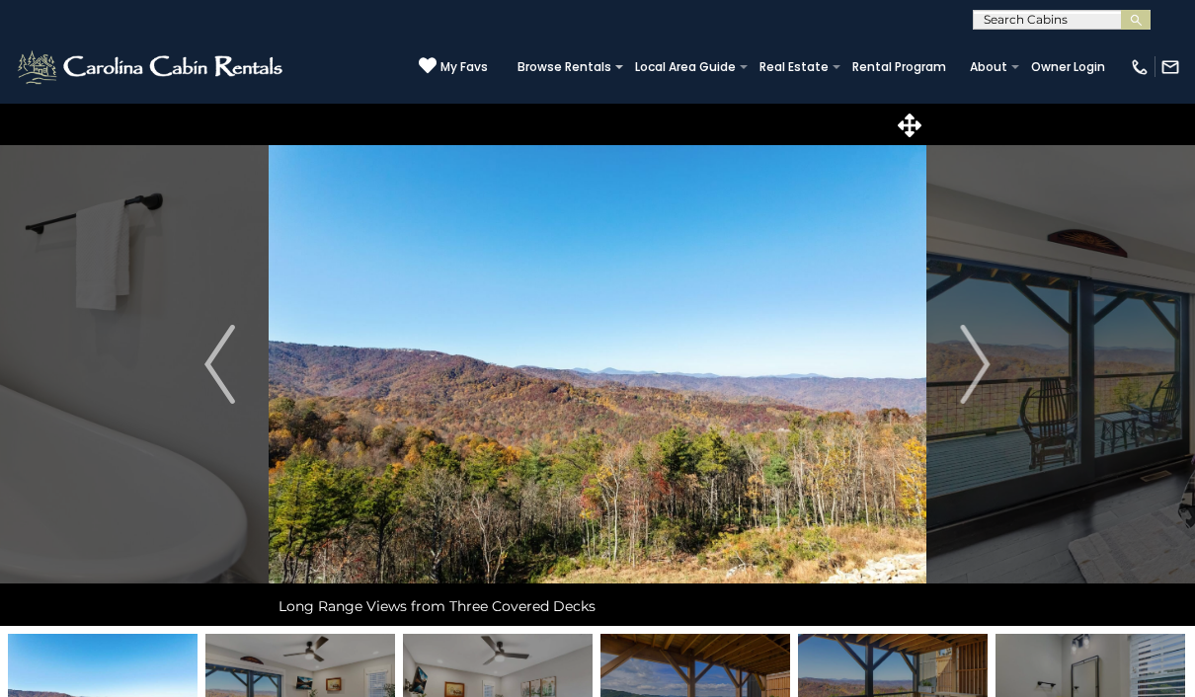
click at [971, 354] on img "Next" at bounding box center [975, 364] width 30 height 79
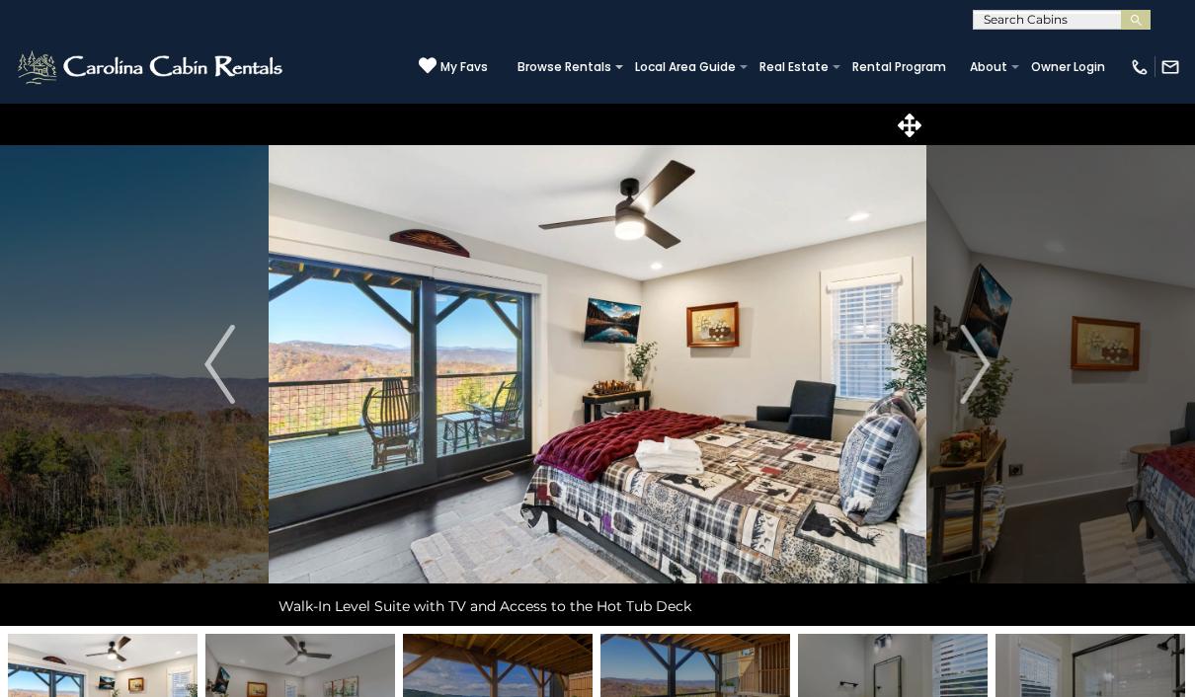
click at [984, 373] on img "Next" at bounding box center [975, 364] width 30 height 79
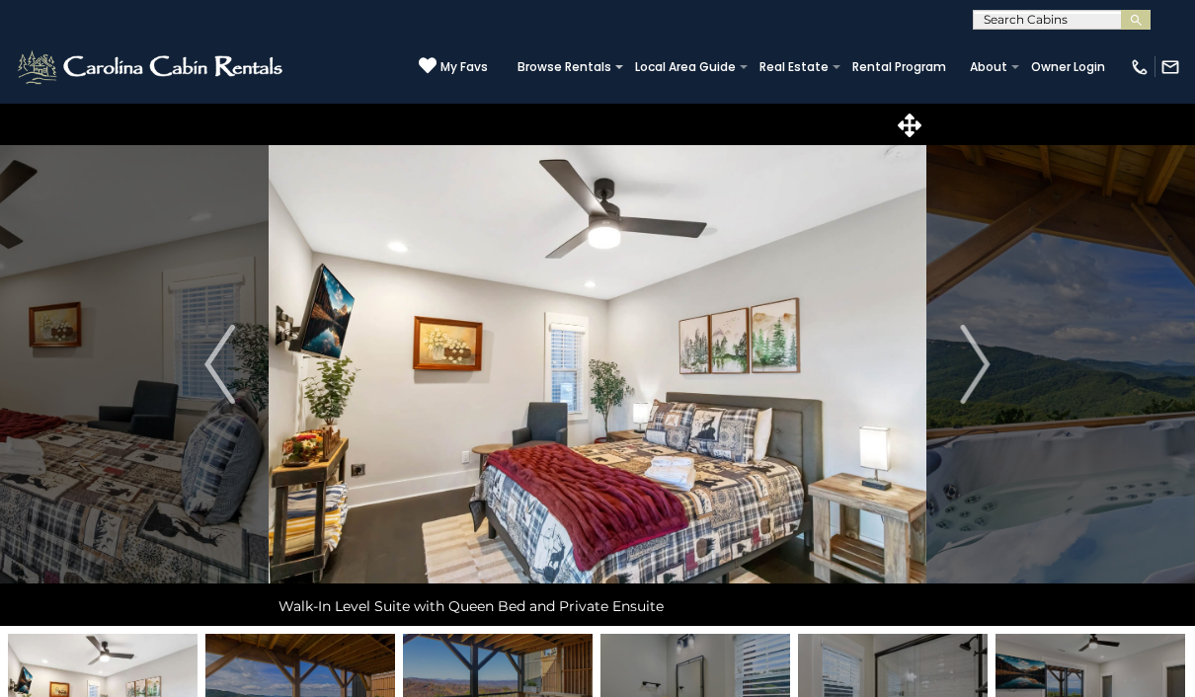
click at [986, 370] on img "Next" at bounding box center [975, 364] width 30 height 79
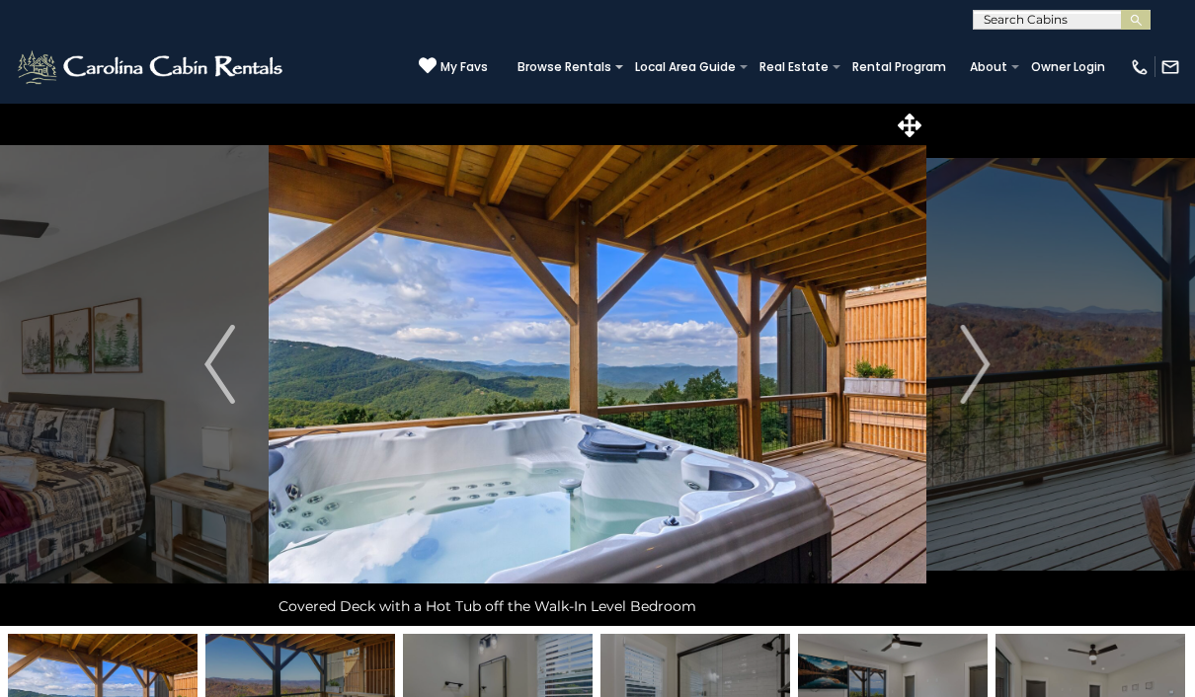
click at [984, 370] on img "Next" at bounding box center [975, 364] width 30 height 79
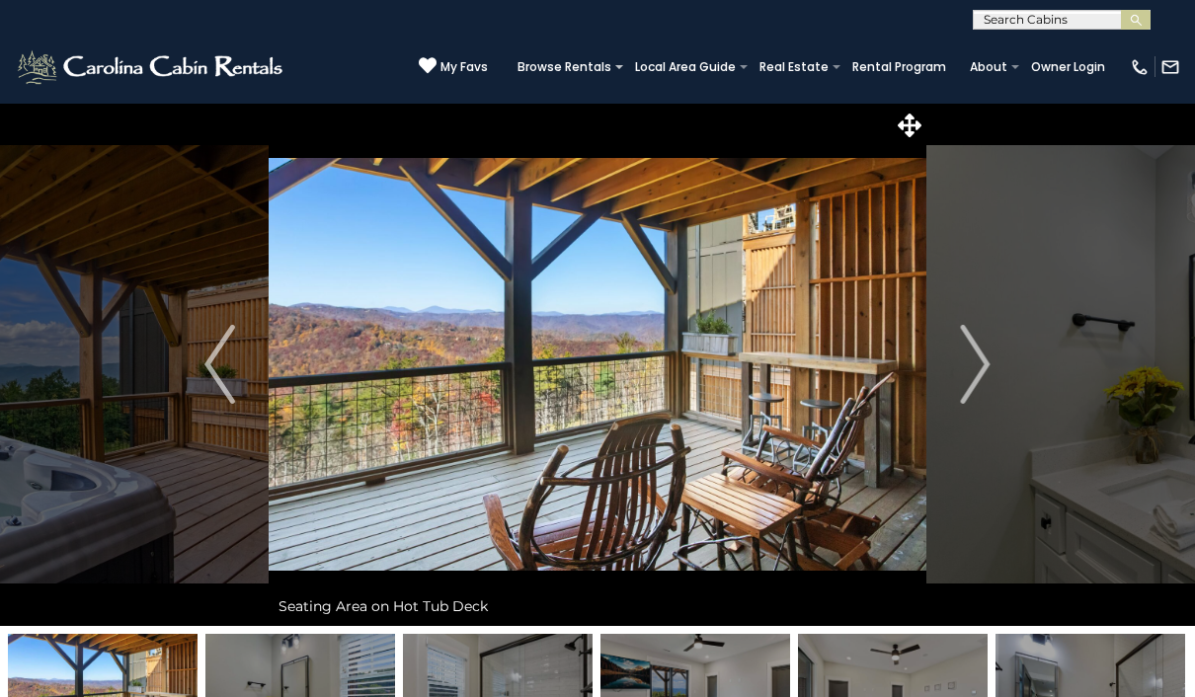
click at [989, 365] on img "Next" at bounding box center [975, 364] width 30 height 79
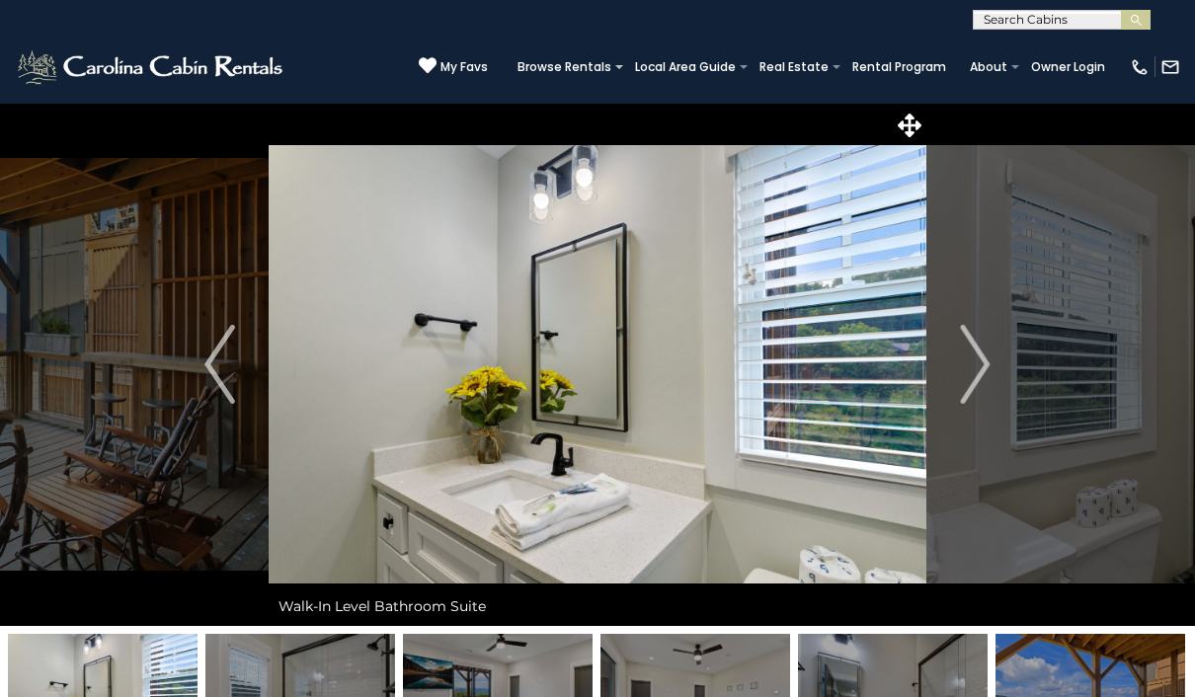
click at [979, 371] on img "Next" at bounding box center [975, 364] width 30 height 79
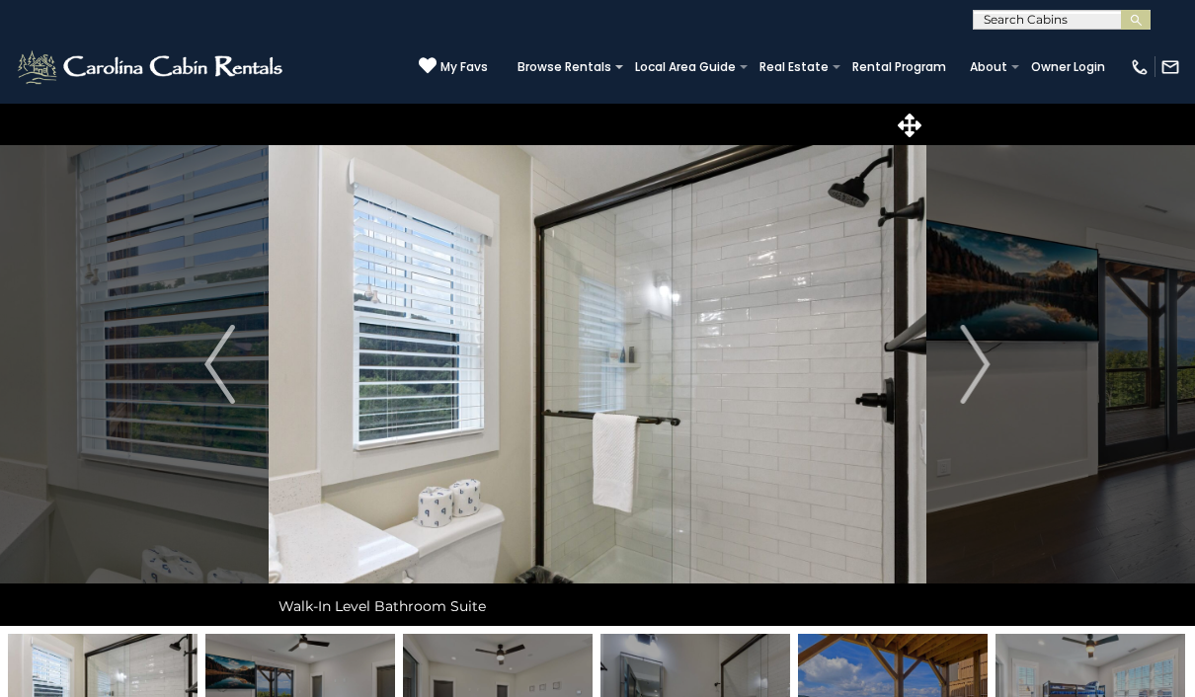
click at [977, 366] on img "Next" at bounding box center [975, 364] width 30 height 79
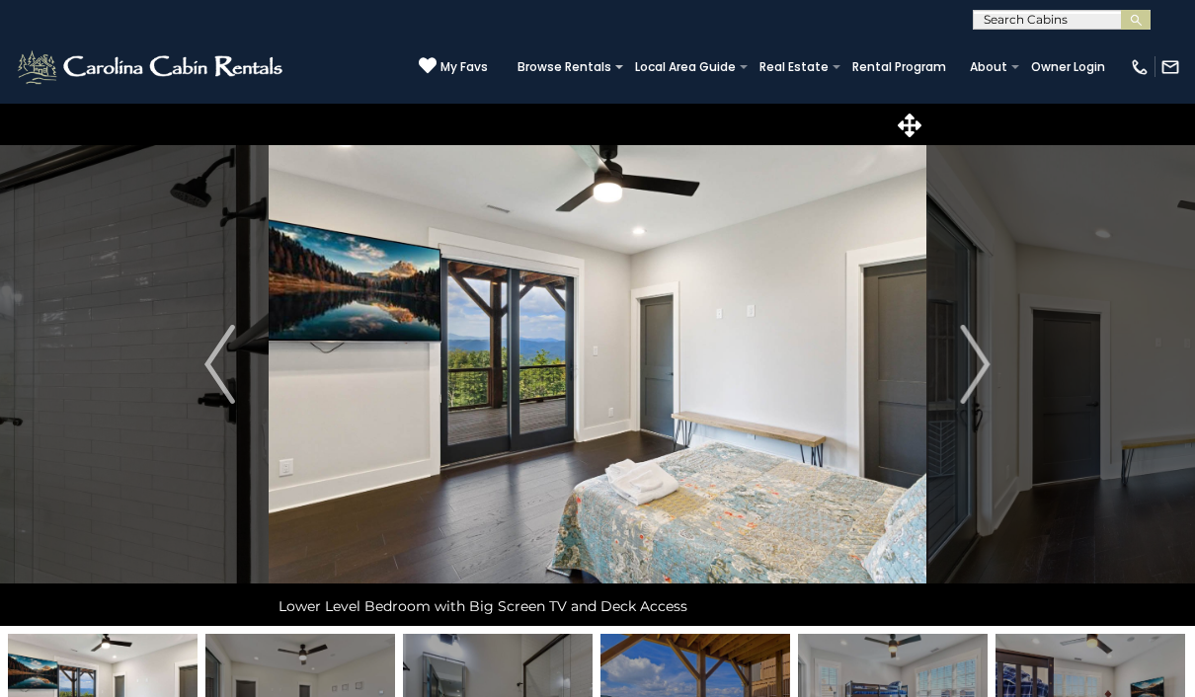
click at [979, 364] on img "Next" at bounding box center [975, 364] width 30 height 79
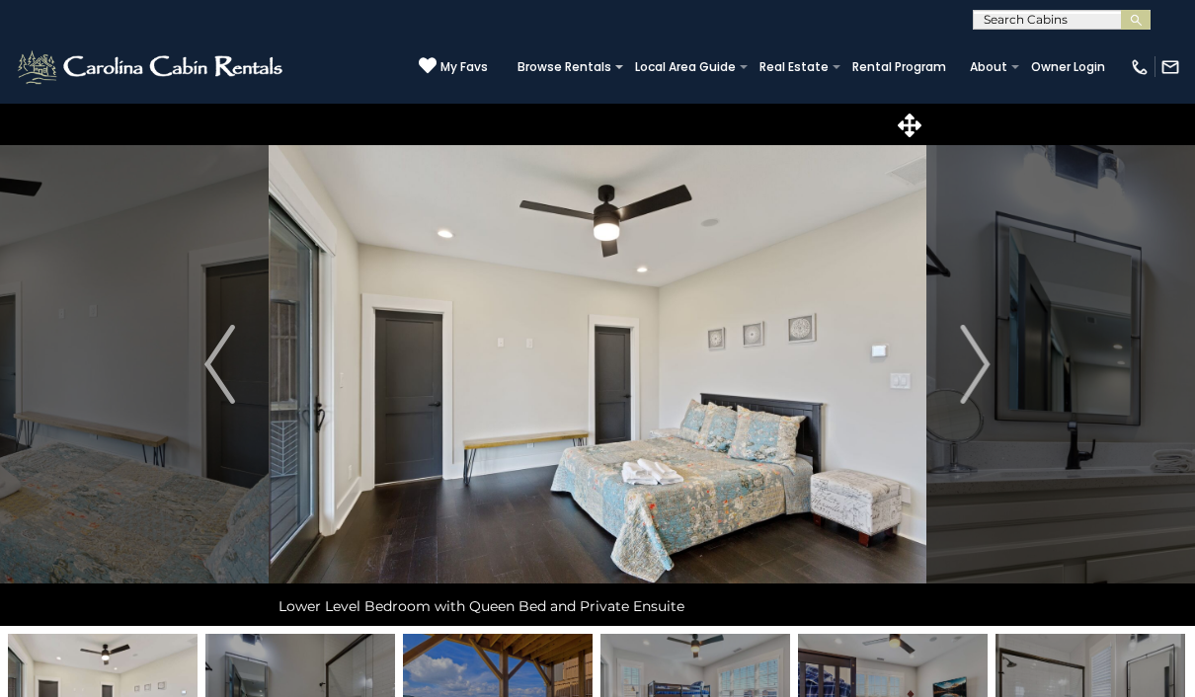
click at [986, 372] on img "Next" at bounding box center [975, 364] width 30 height 79
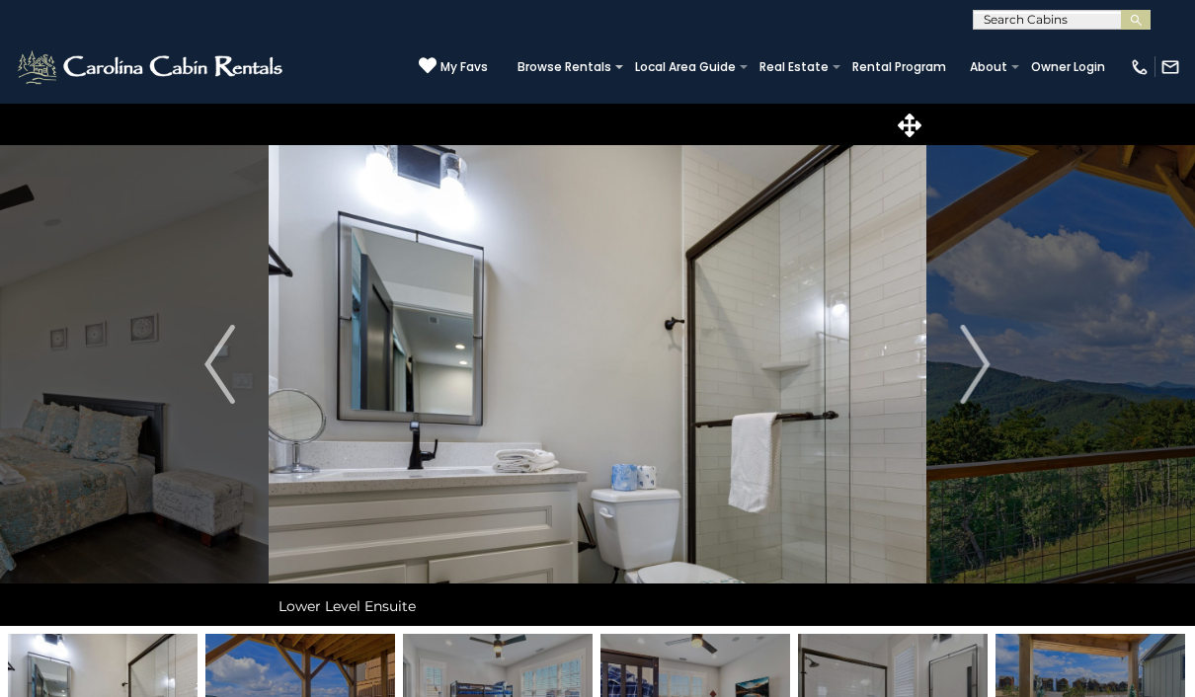
click at [977, 364] on img "Next" at bounding box center [975, 364] width 30 height 79
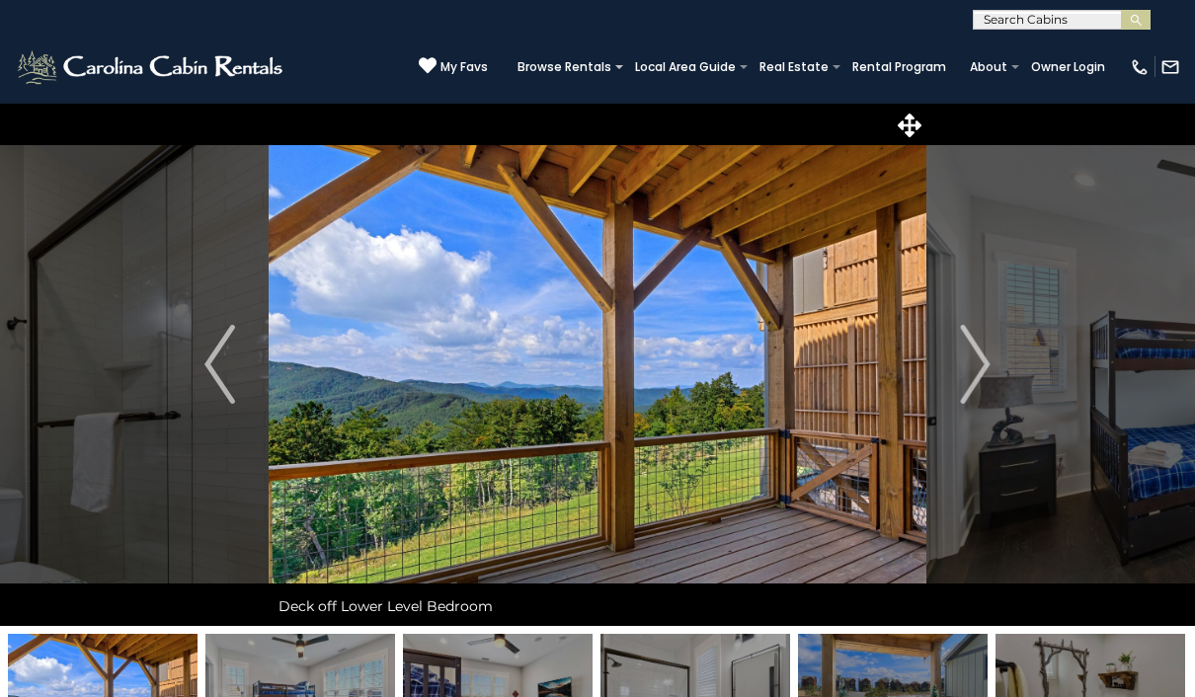
click at [992, 377] on button "Next" at bounding box center [975, 364] width 99 height 523
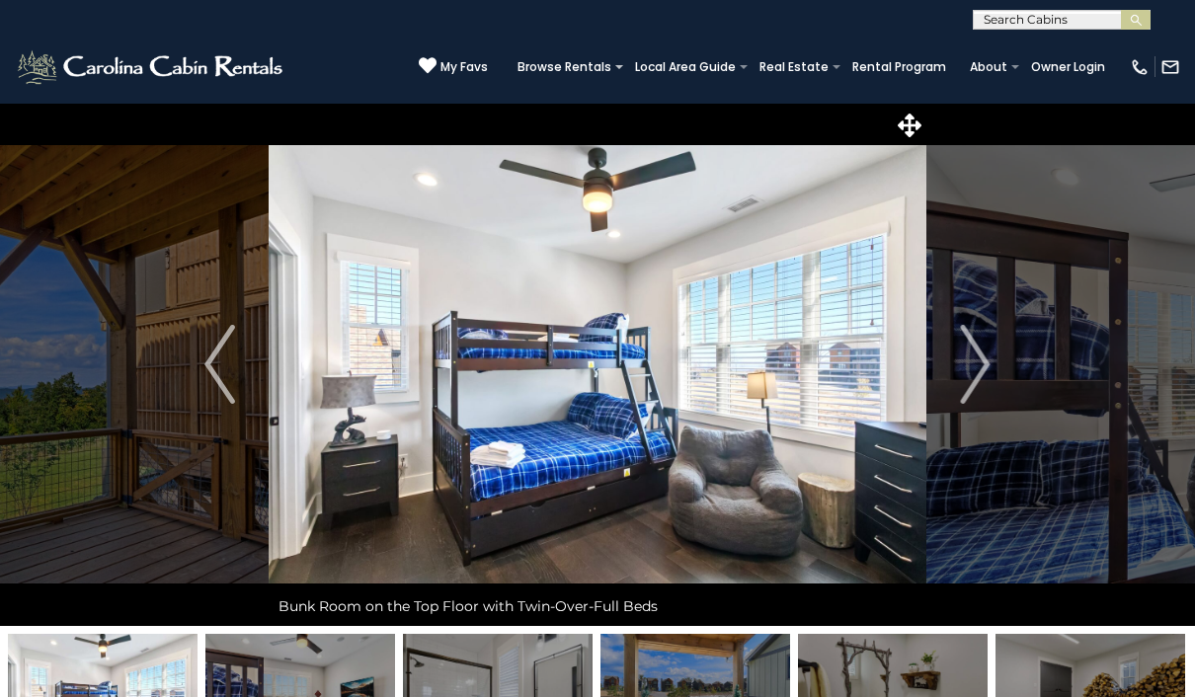
click at [977, 363] on img "Next" at bounding box center [975, 364] width 30 height 79
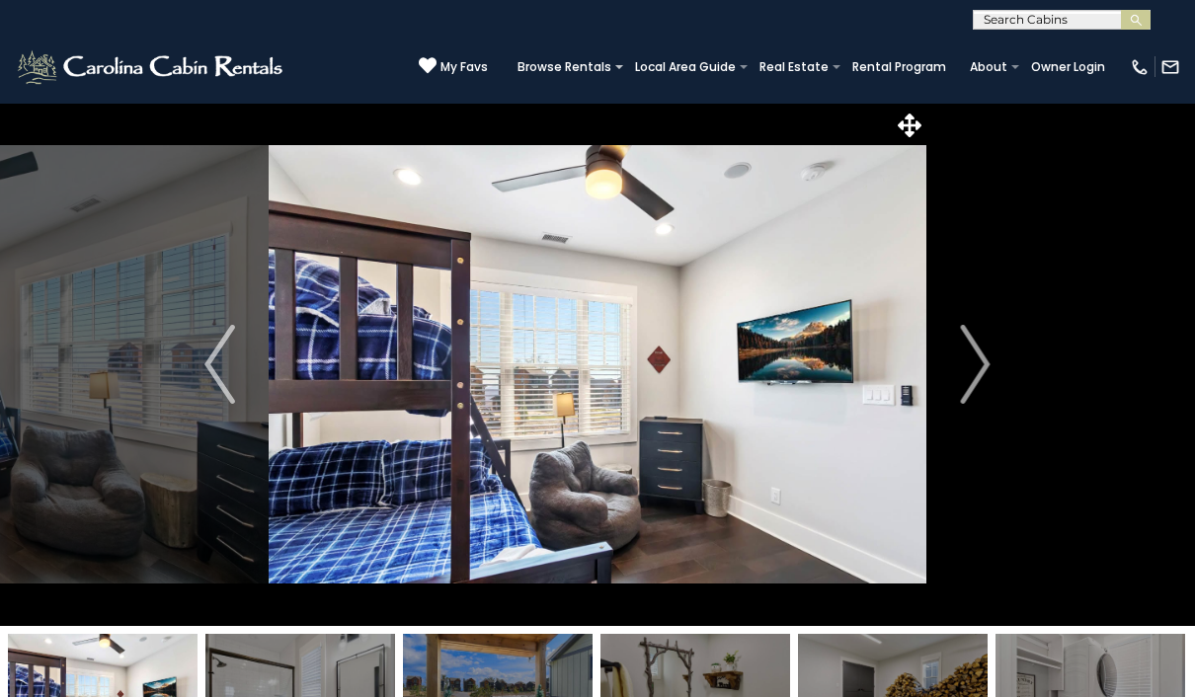
click at [981, 364] on img "Next" at bounding box center [975, 364] width 30 height 79
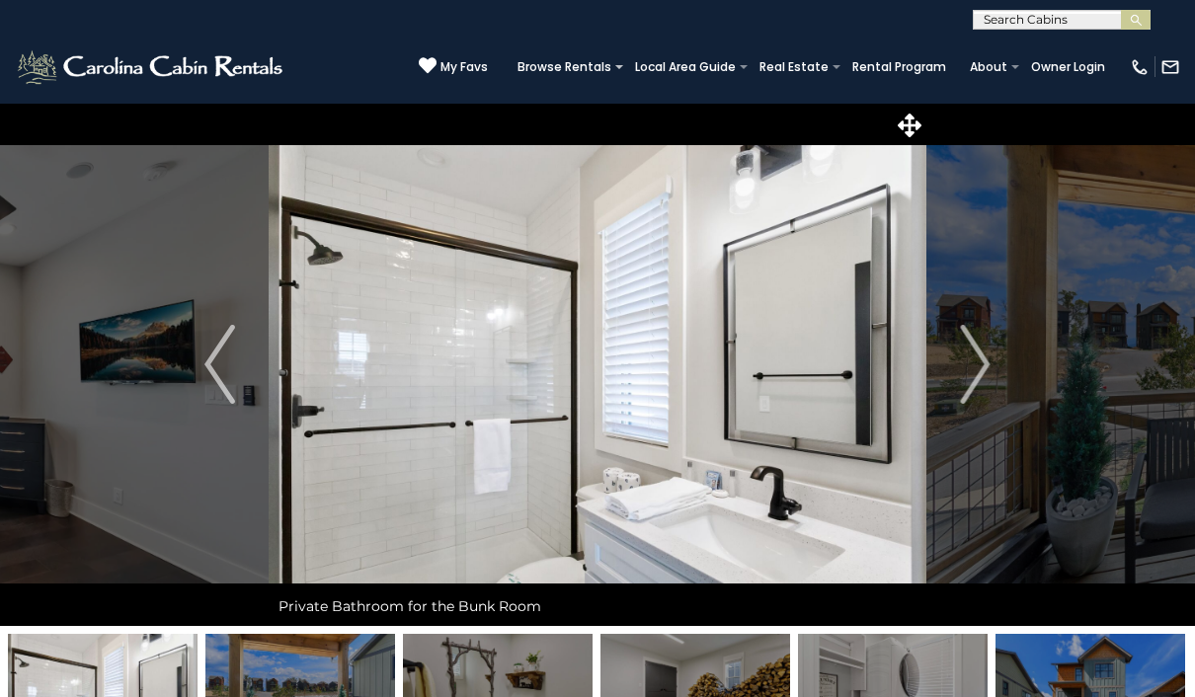
click at [982, 357] on img "Next" at bounding box center [975, 364] width 30 height 79
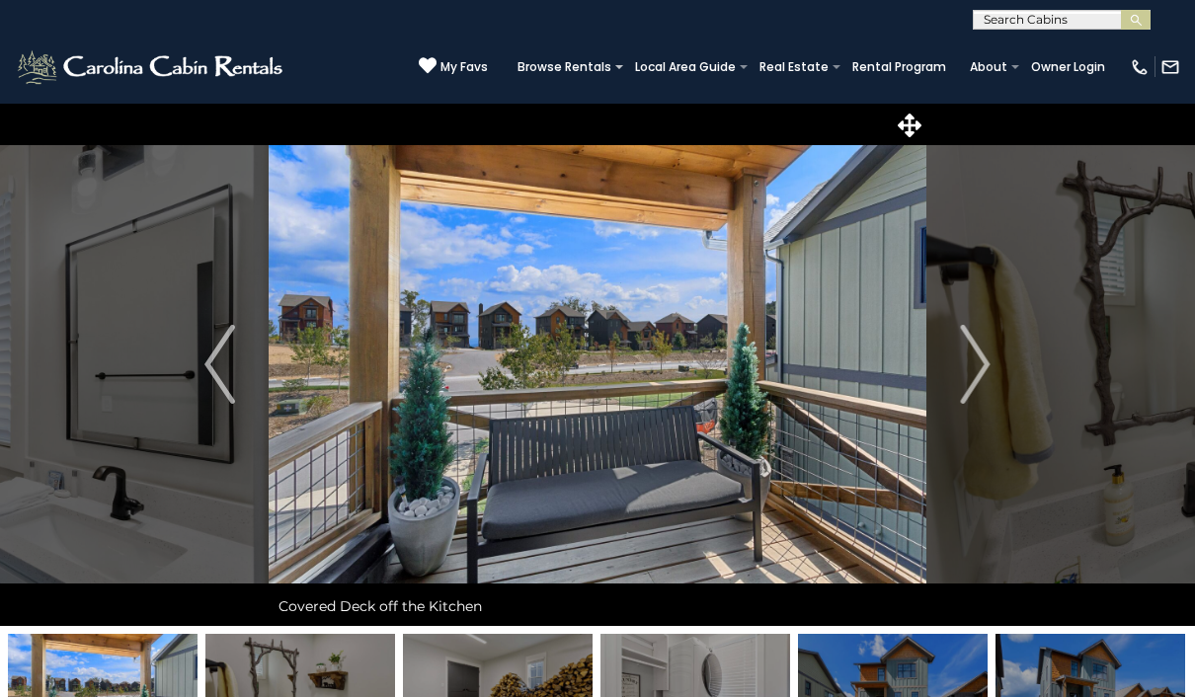
click at [996, 368] on button "Next" at bounding box center [975, 364] width 99 height 523
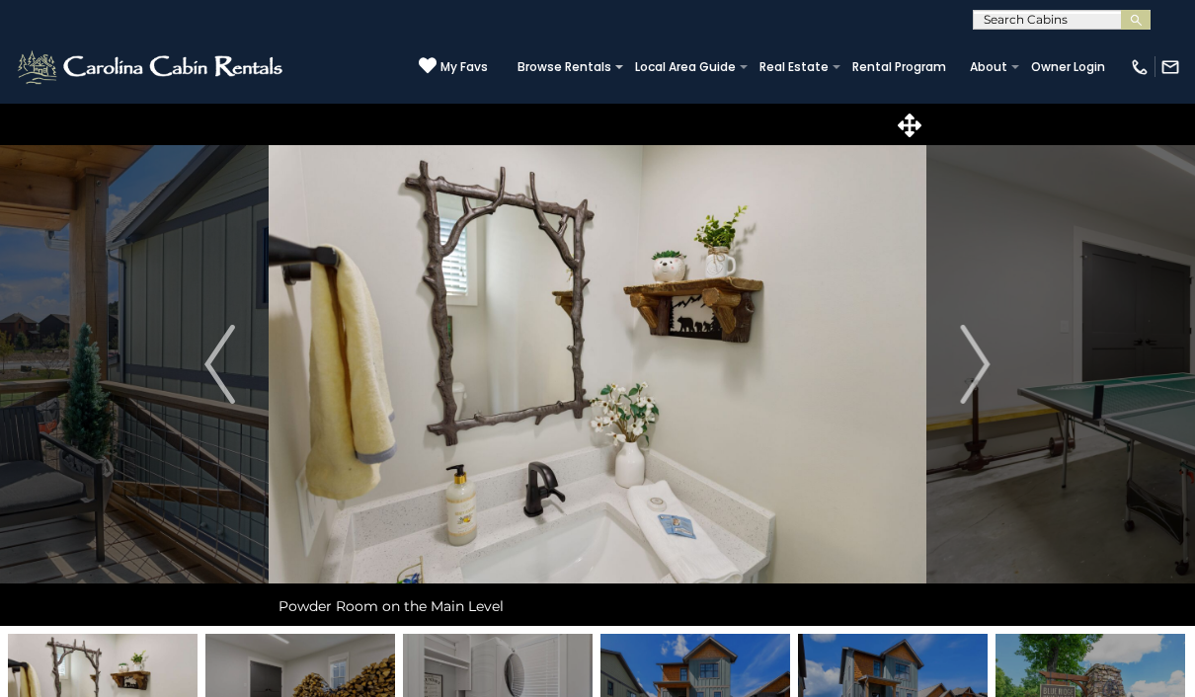
click at [996, 372] on button "Next" at bounding box center [975, 364] width 99 height 523
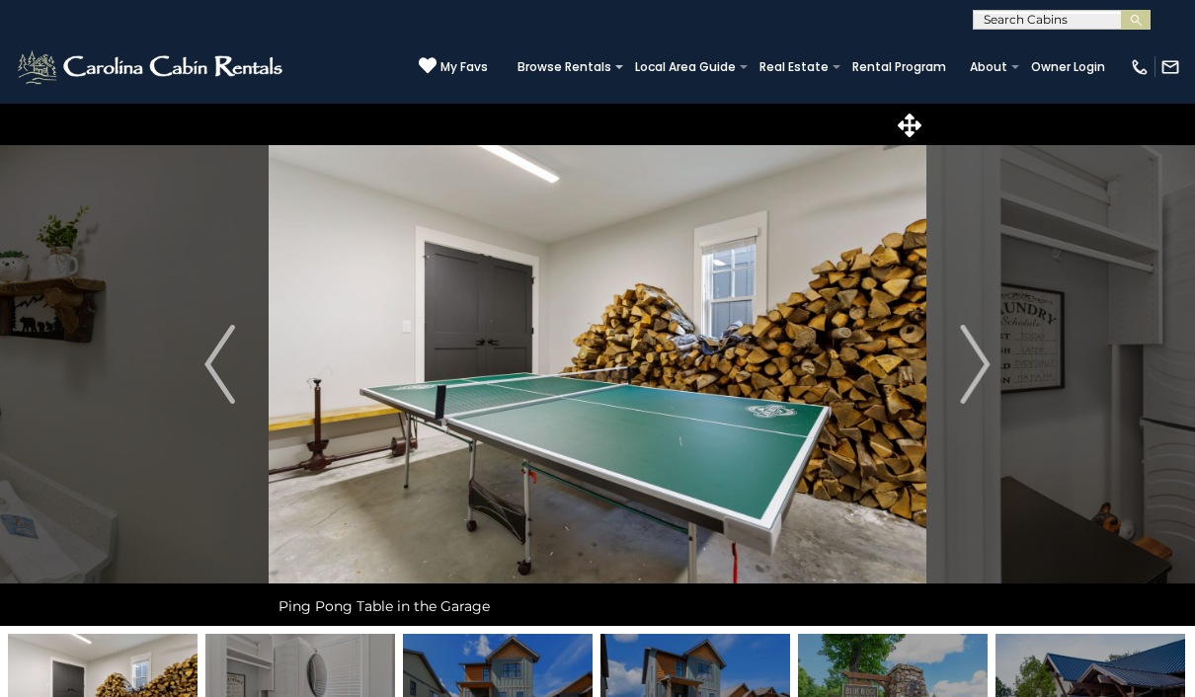
click at [959, 378] on button "Next" at bounding box center [975, 364] width 99 height 523
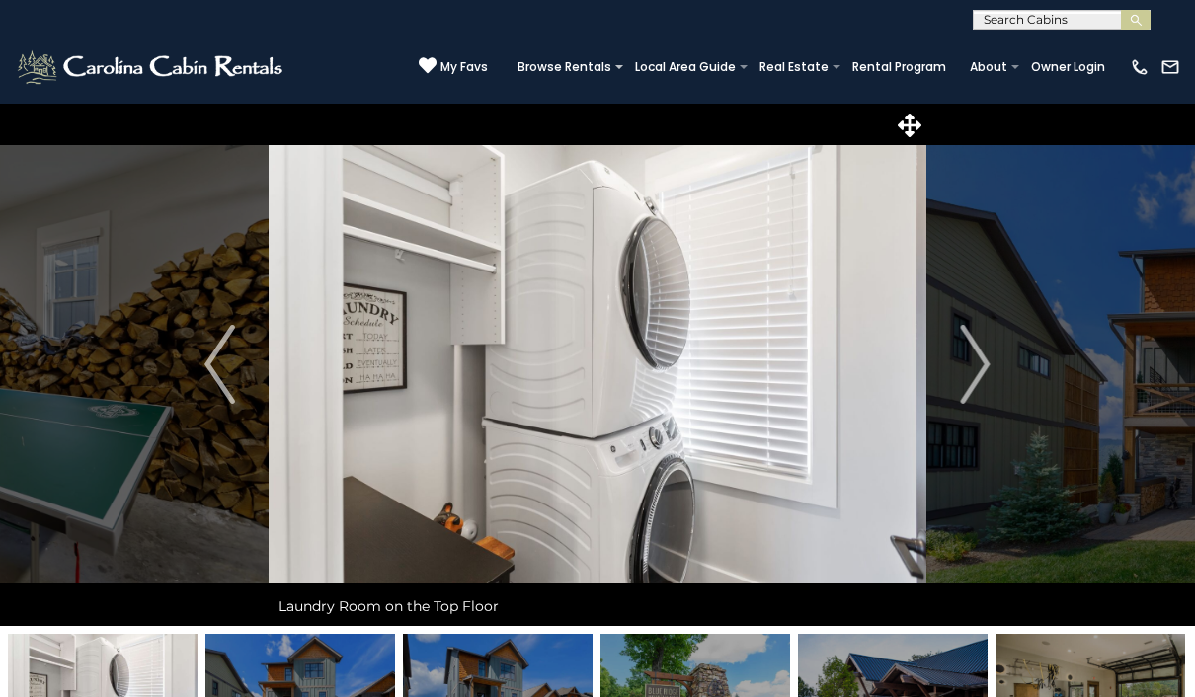
click at [984, 374] on img "Next" at bounding box center [975, 364] width 30 height 79
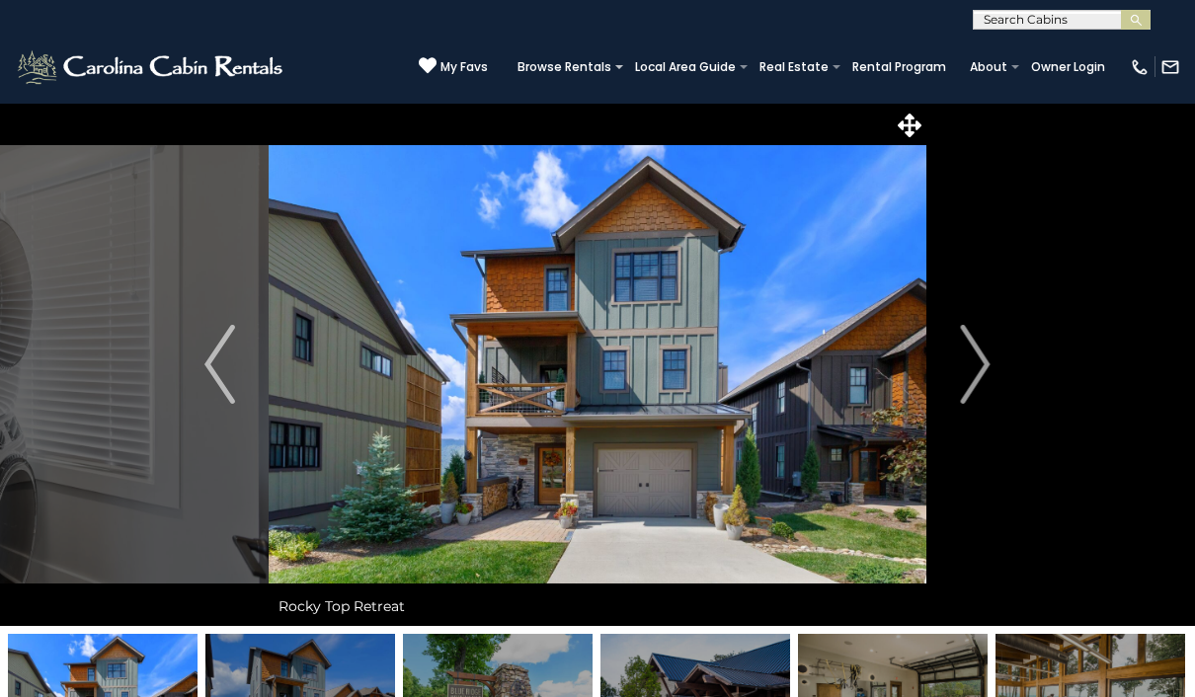
click at [961, 376] on img "Next" at bounding box center [975, 364] width 30 height 79
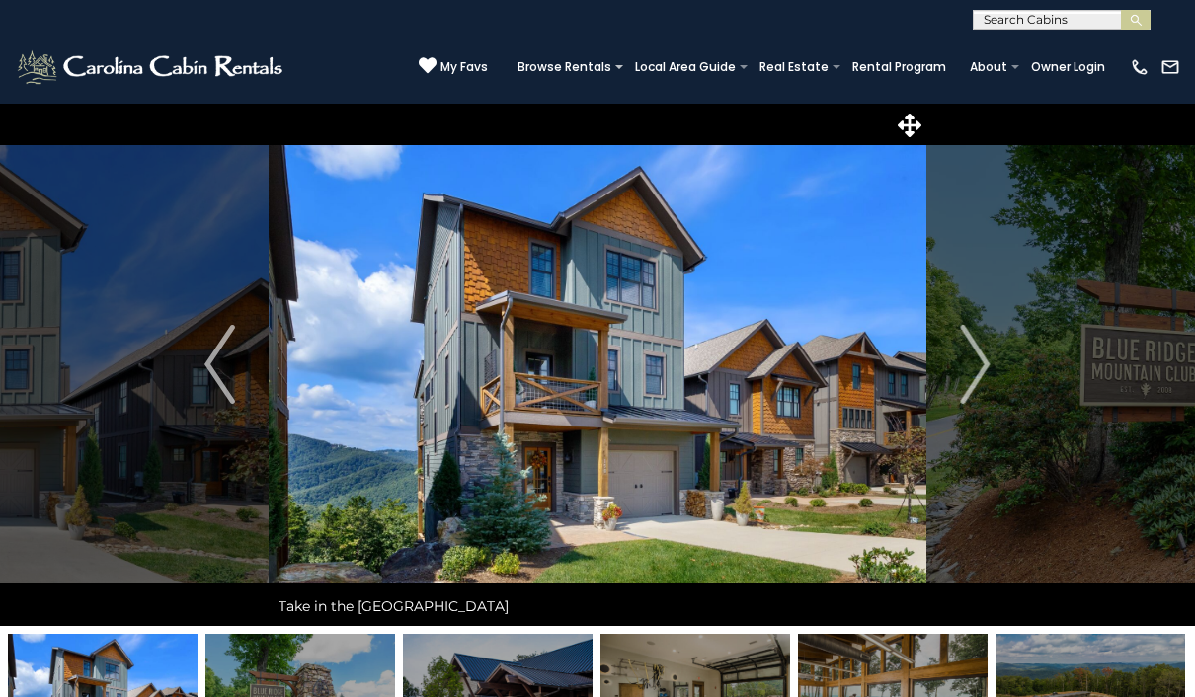
click at [1012, 347] on button "Next" at bounding box center [975, 364] width 99 height 523
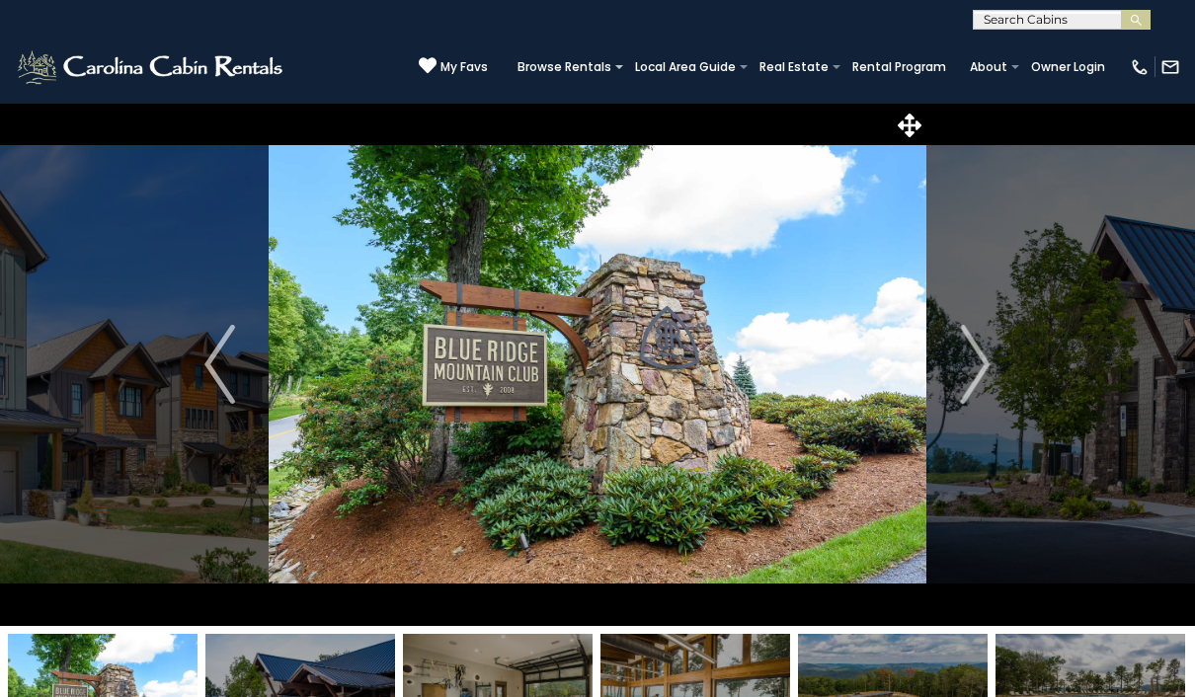
click at [977, 382] on img "Next" at bounding box center [975, 364] width 30 height 79
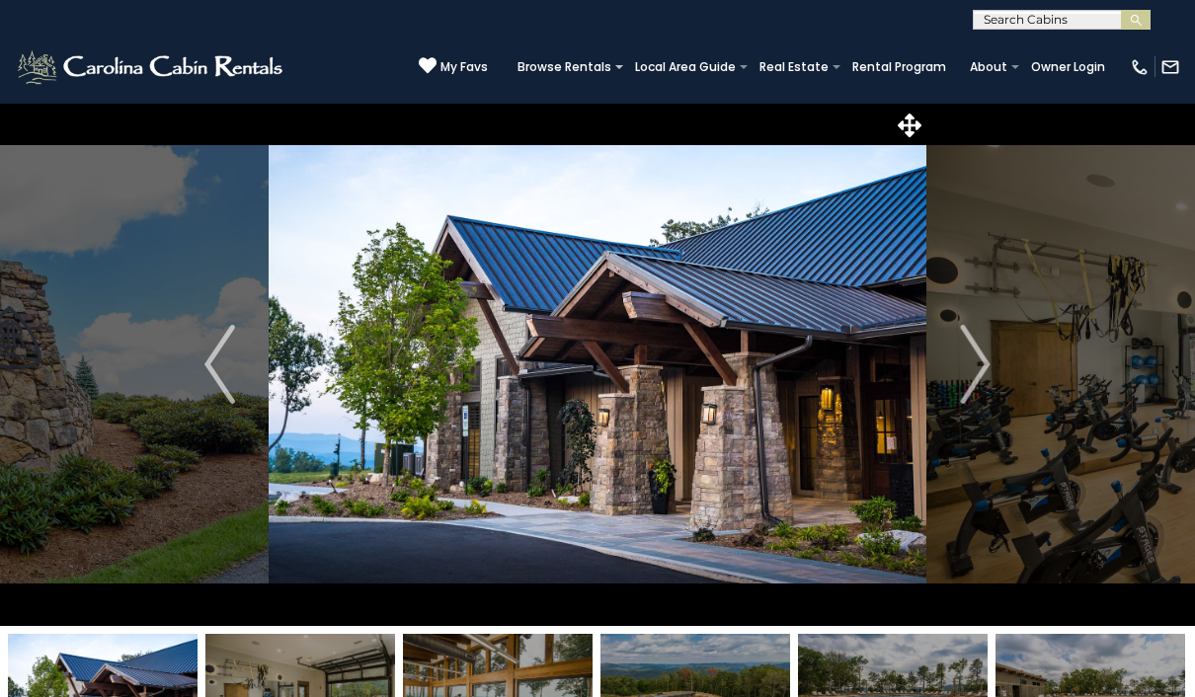
click at [993, 372] on button "Next" at bounding box center [975, 364] width 99 height 523
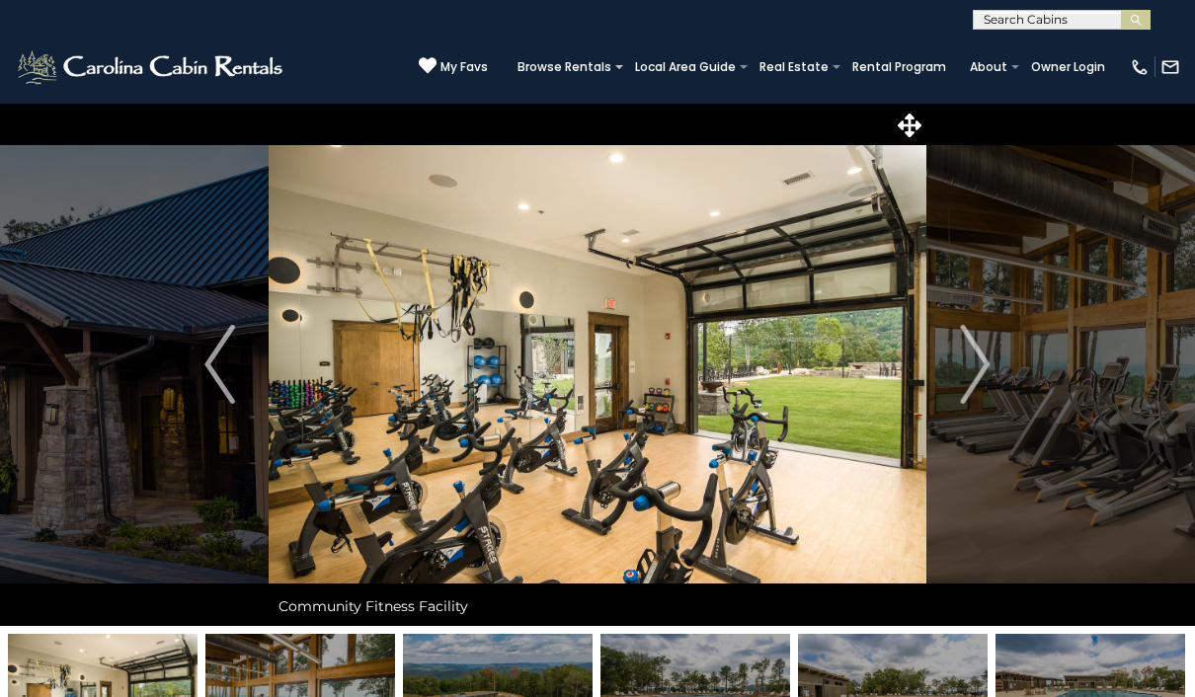
click at [980, 381] on img "Next" at bounding box center [975, 364] width 30 height 79
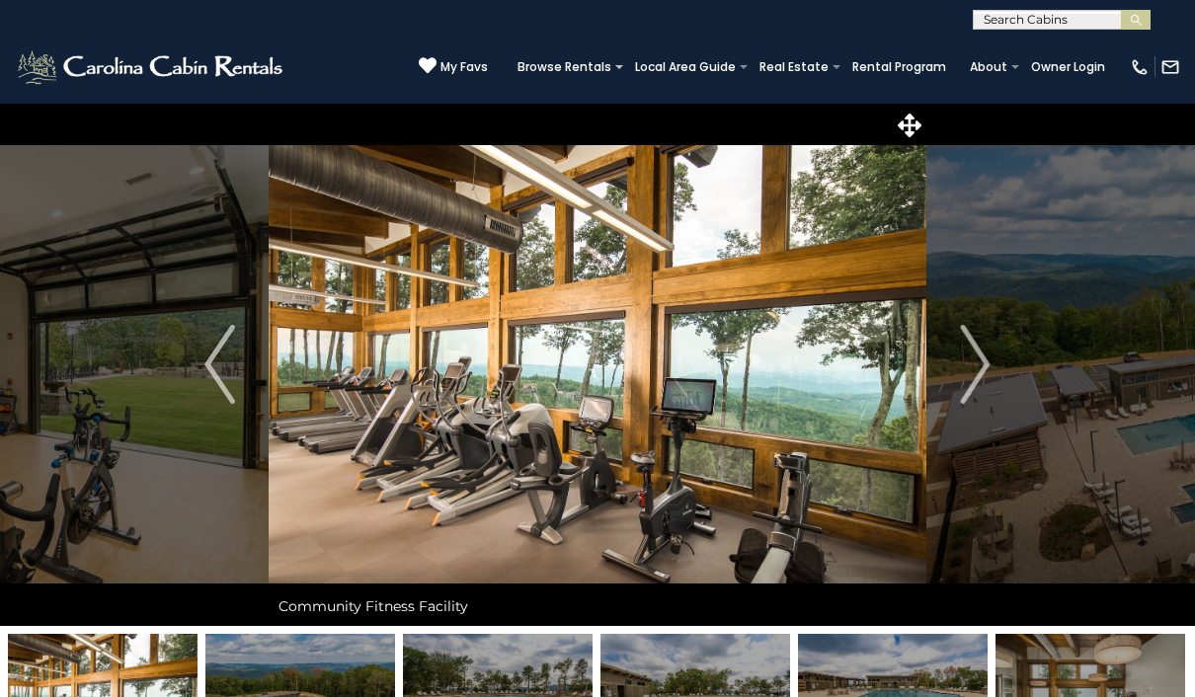
click at [986, 371] on img "Next" at bounding box center [975, 364] width 30 height 79
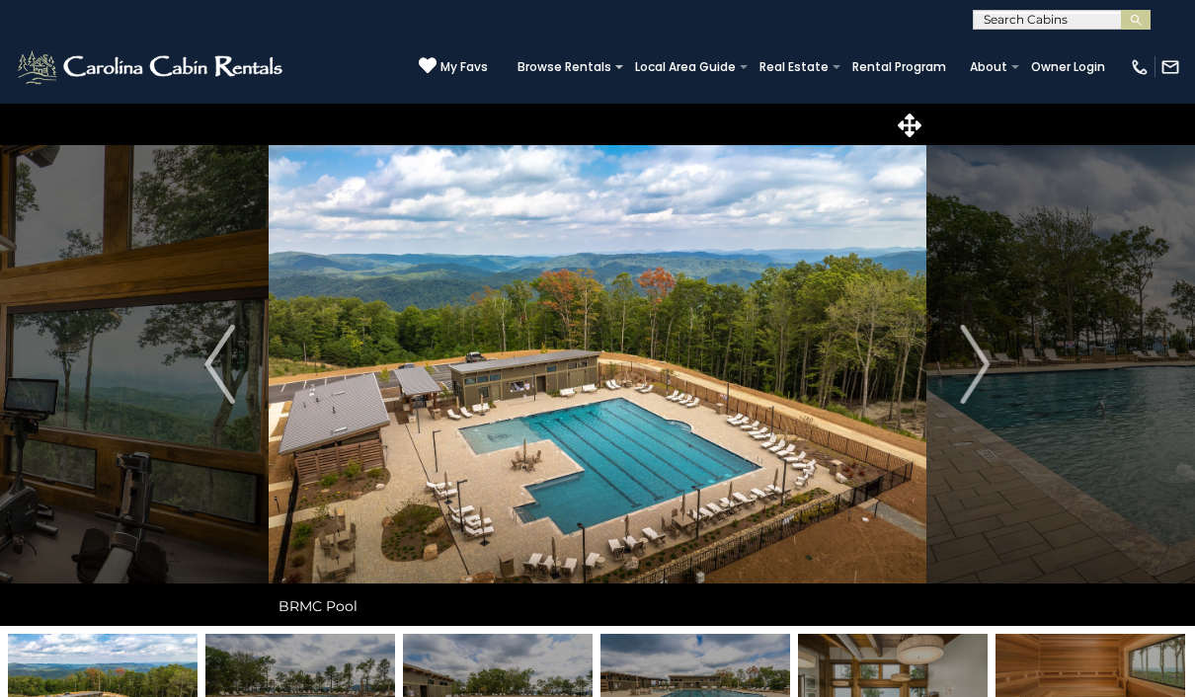
click at [984, 357] on img "Next" at bounding box center [975, 364] width 30 height 79
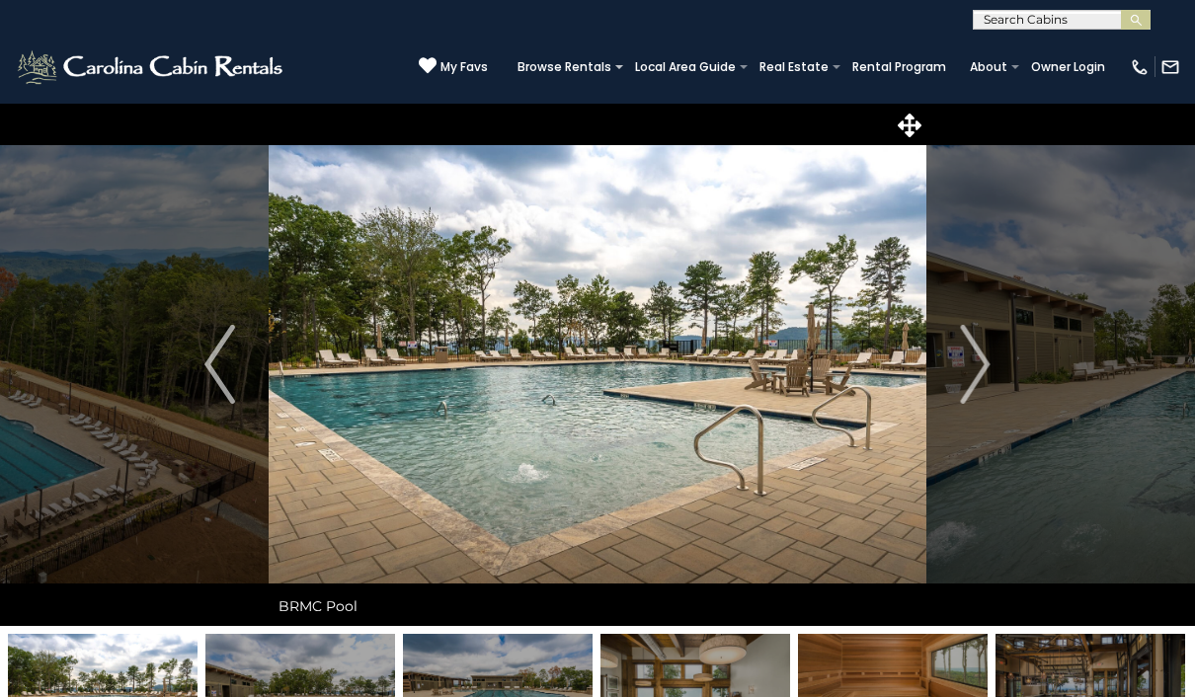
click at [979, 362] on img "Next" at bounding box center [975, 364] width 30 height 79
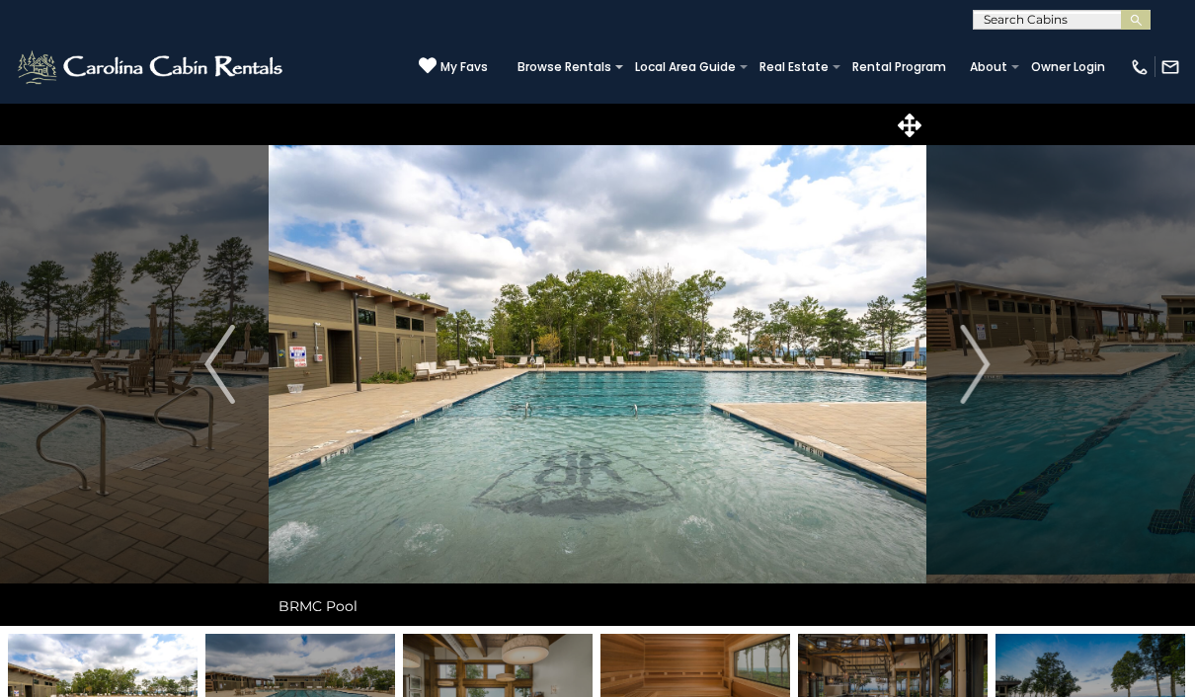
click at [999, 363] on button "Next" at bounding box center [975, 364] width 99 height 523
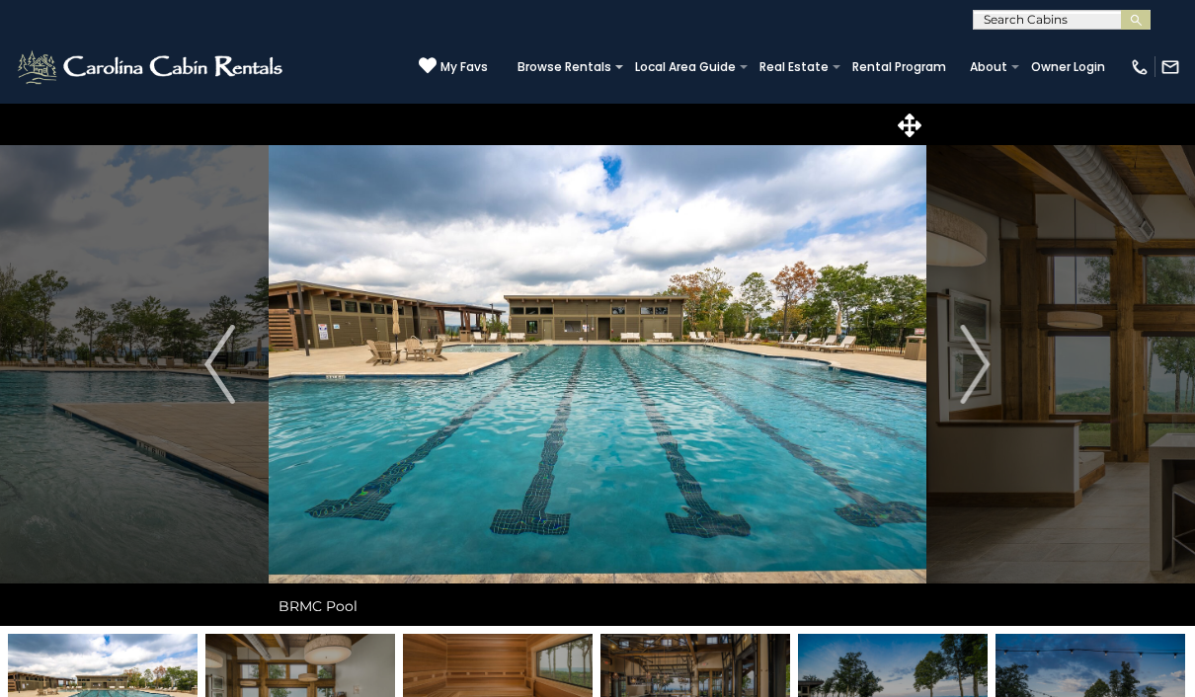
click at [992, 356] on button "Next" at bounding box center [975, 364] width 99 height 523
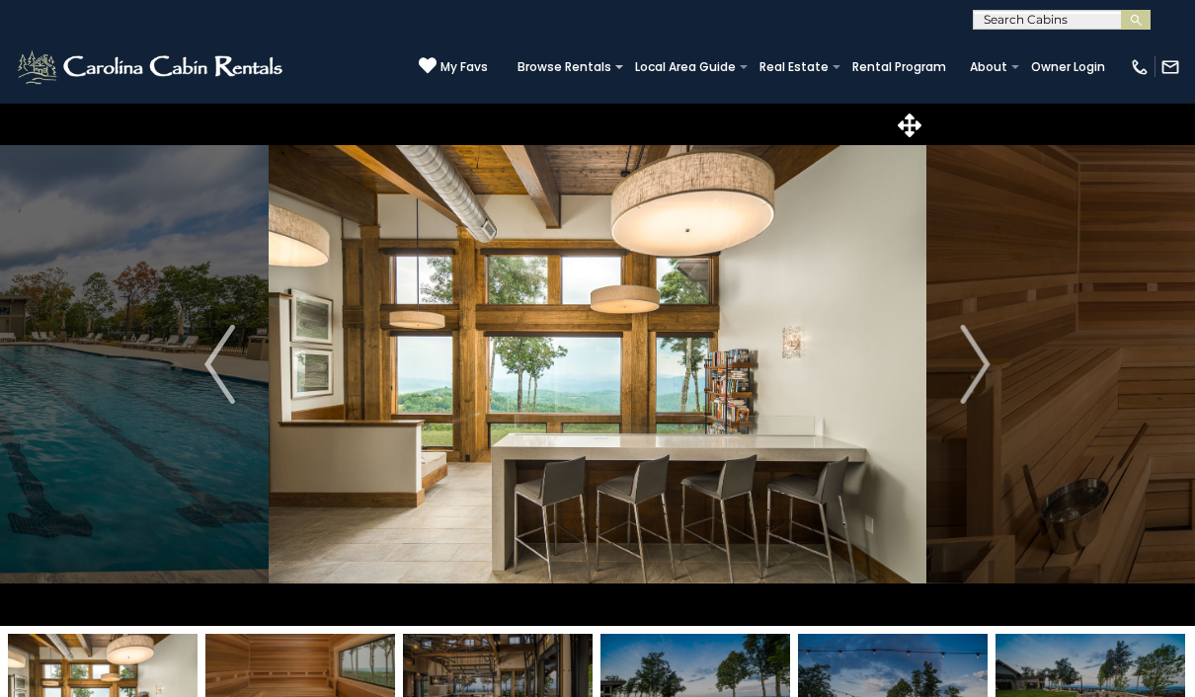
click at [982, 364] on img "Next" at bounding box center [975, 364] width 30 height 79
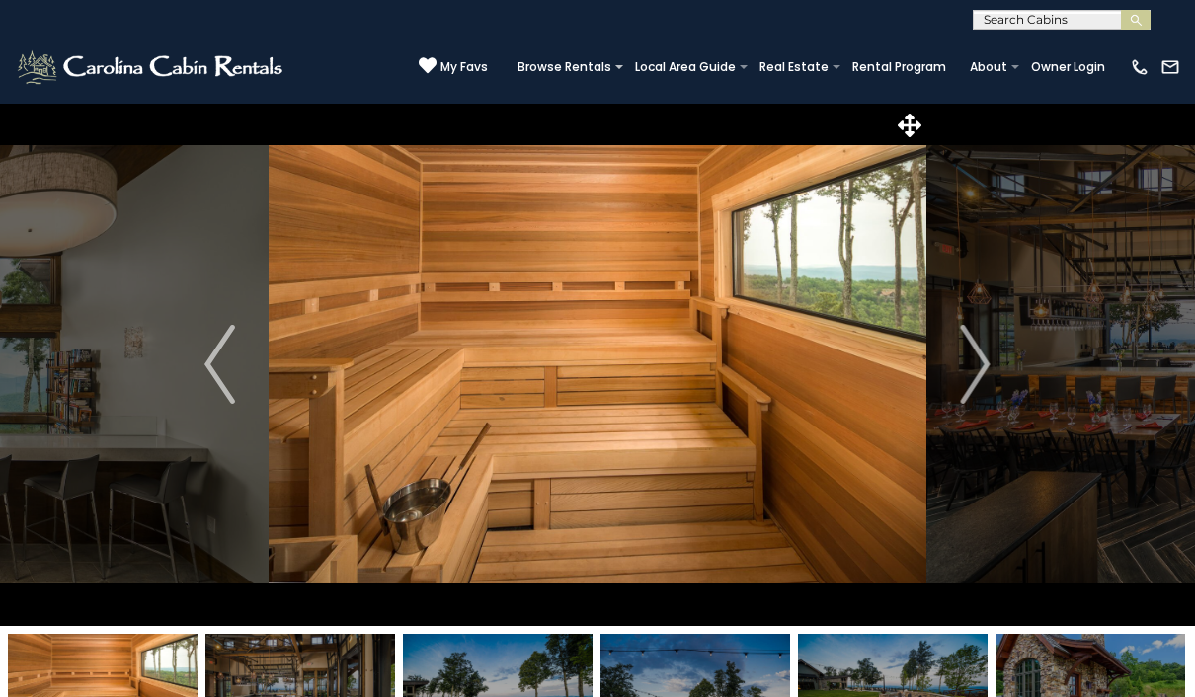
click at [984, 385] on img "Next" at bounding box center [975, 364] width 30 height 79
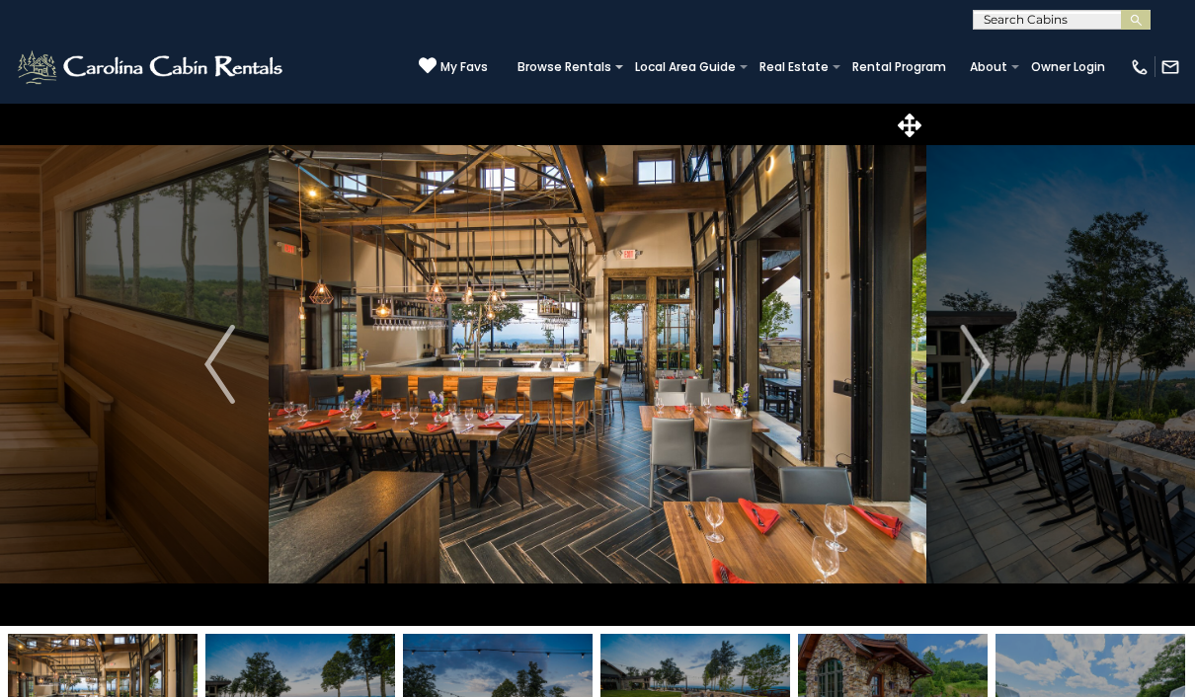
click at [1002, 363] on button "Next" at bounding box center [975, 364] width 99 height 523
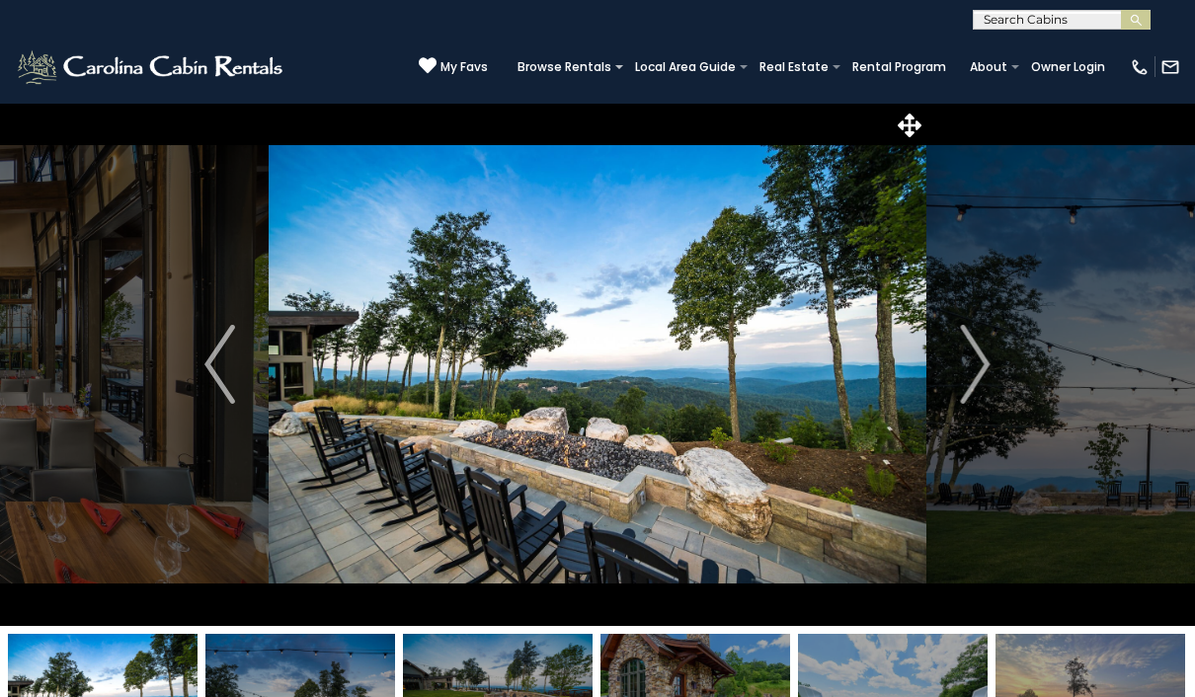
click at [992, 366] on button "Next" at bounding box center [975, 364] width 99 height 523
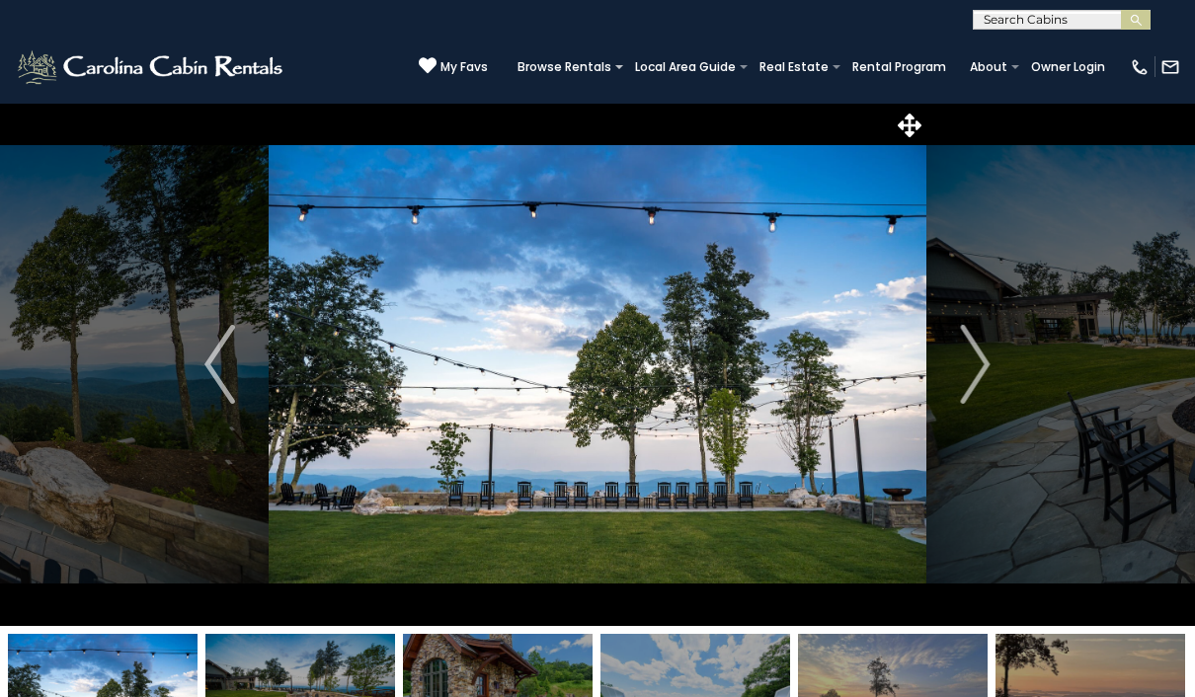
click at [984, 373] on img "Next" at bounding box center [975, 364] width 30 height 79
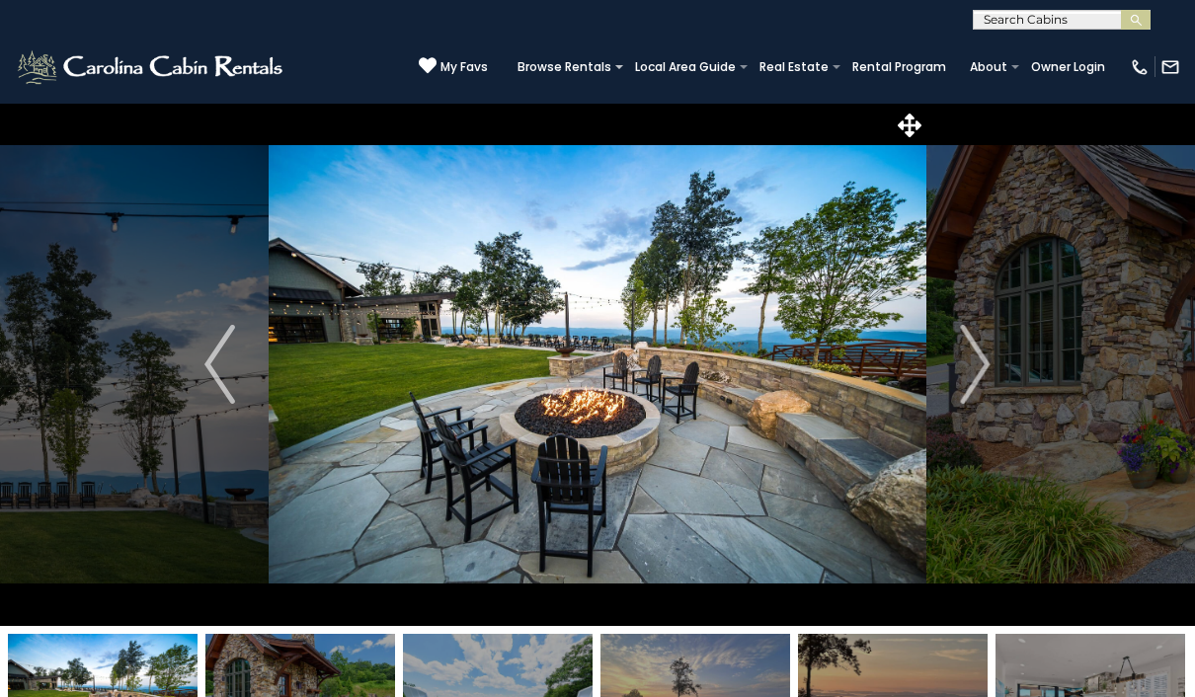
click at [981, 357] on img "Next" at bounding box center [975, 364] width 30 height 79
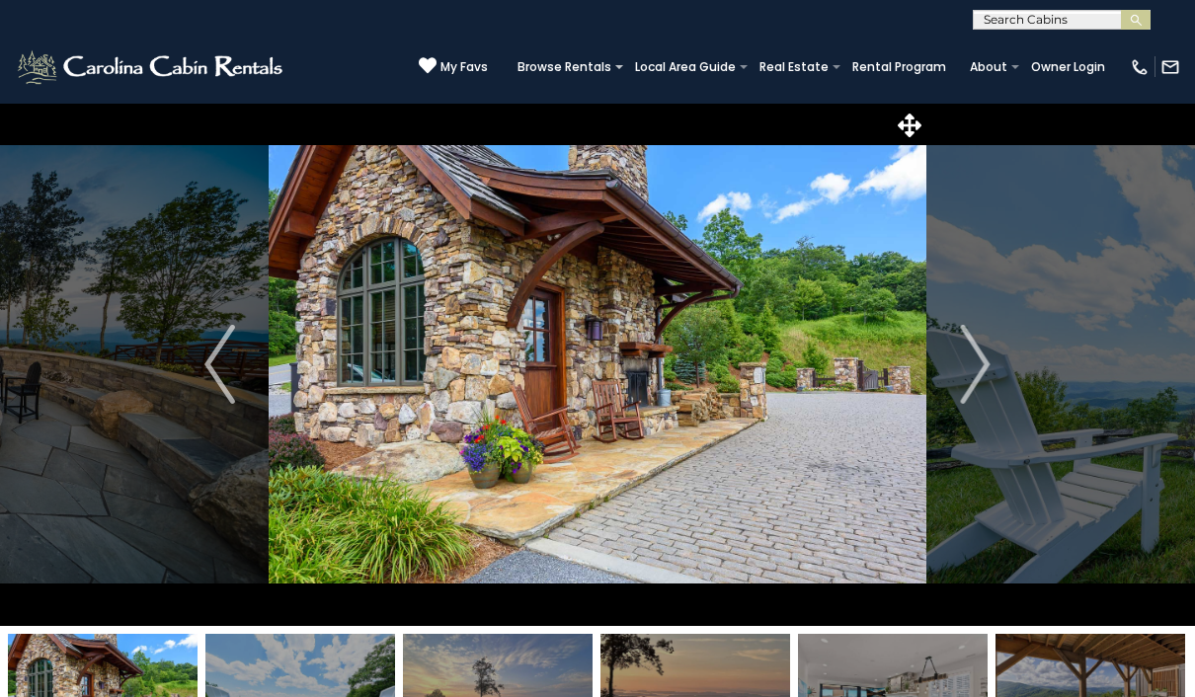
click at [977, 369] on img "Next" at bounding box center [975, 364] width 30 height 79
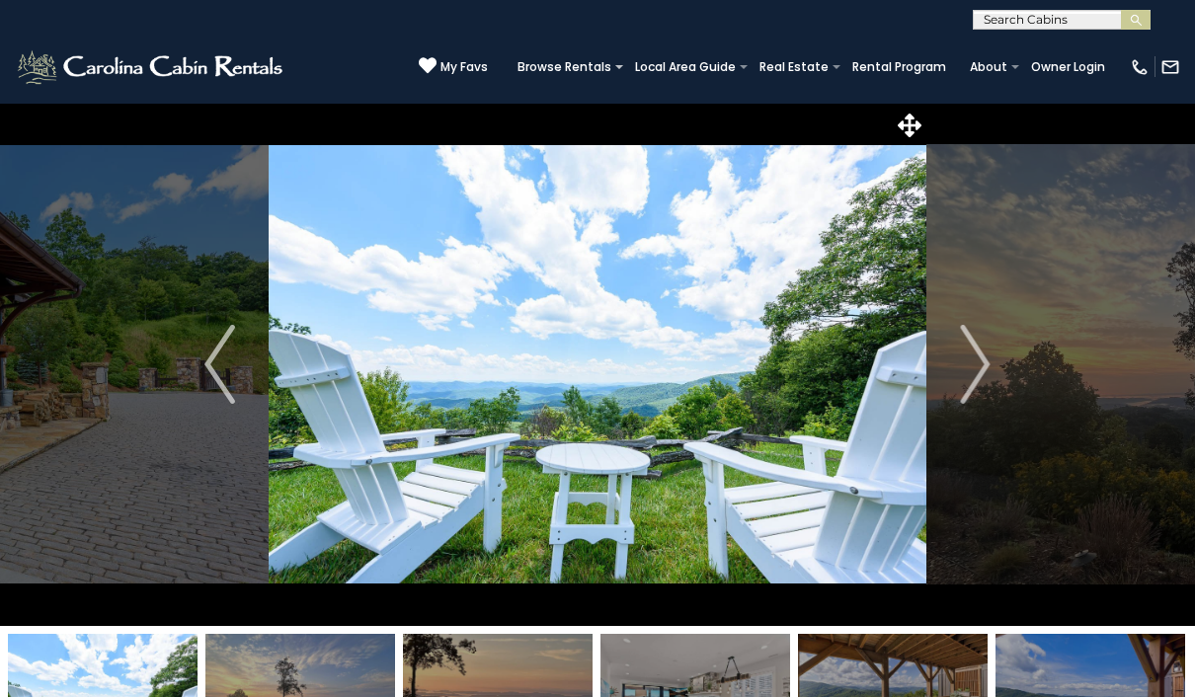
click at [983, 373] on img "Next" at bounding box center [975, 364] width 30 height 79
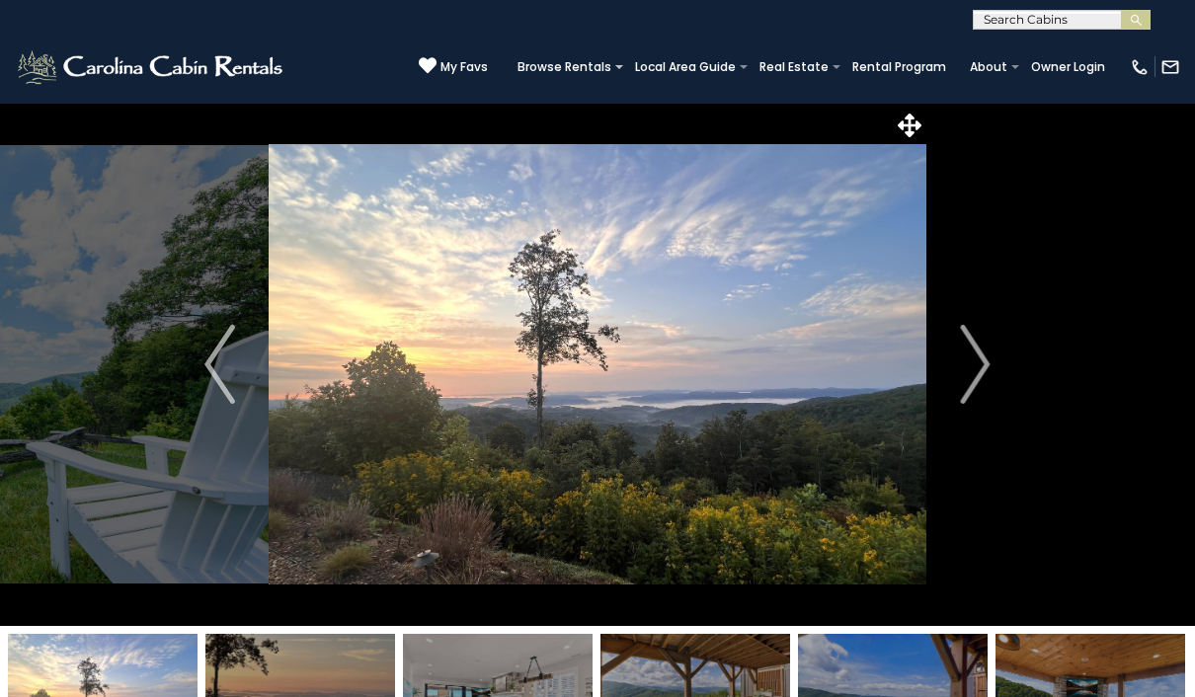
click at [985, 365] on img "Next" at bounding box center [975, 364] width 30 height 79
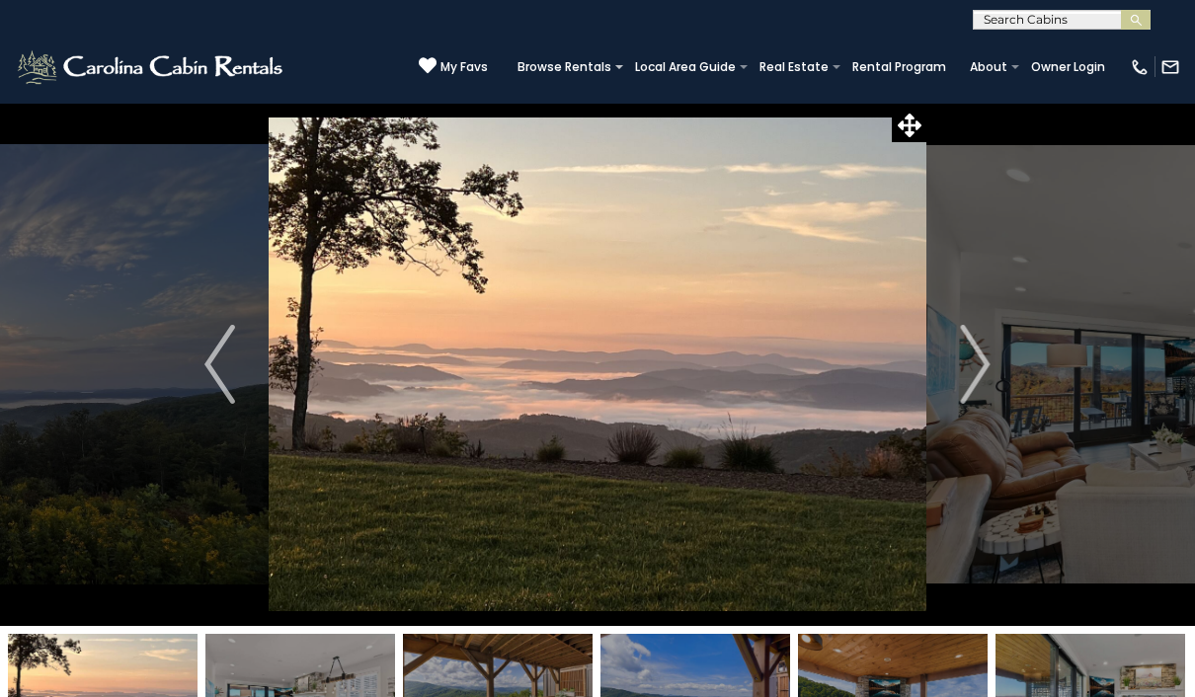
click at [979, 365] on img "Next" at bounding box center [975, 364] width 30 height 79
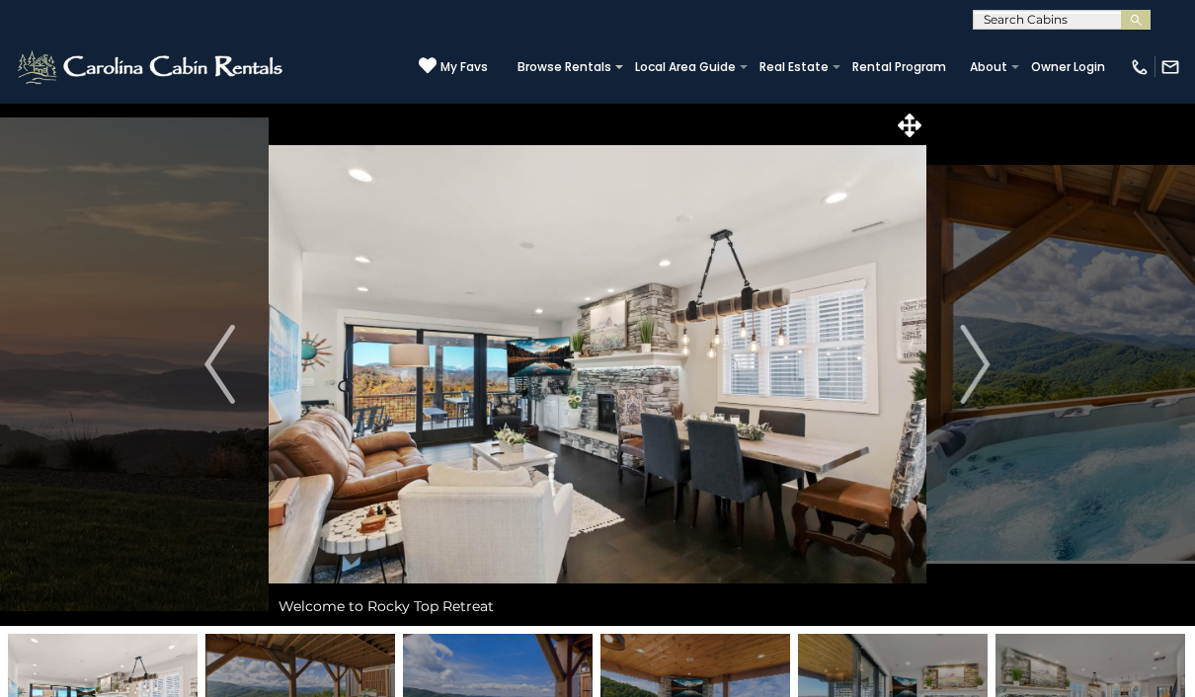
click at [231, 361] on img "Previous" at bounding box center [219, 364] width 30 height 79
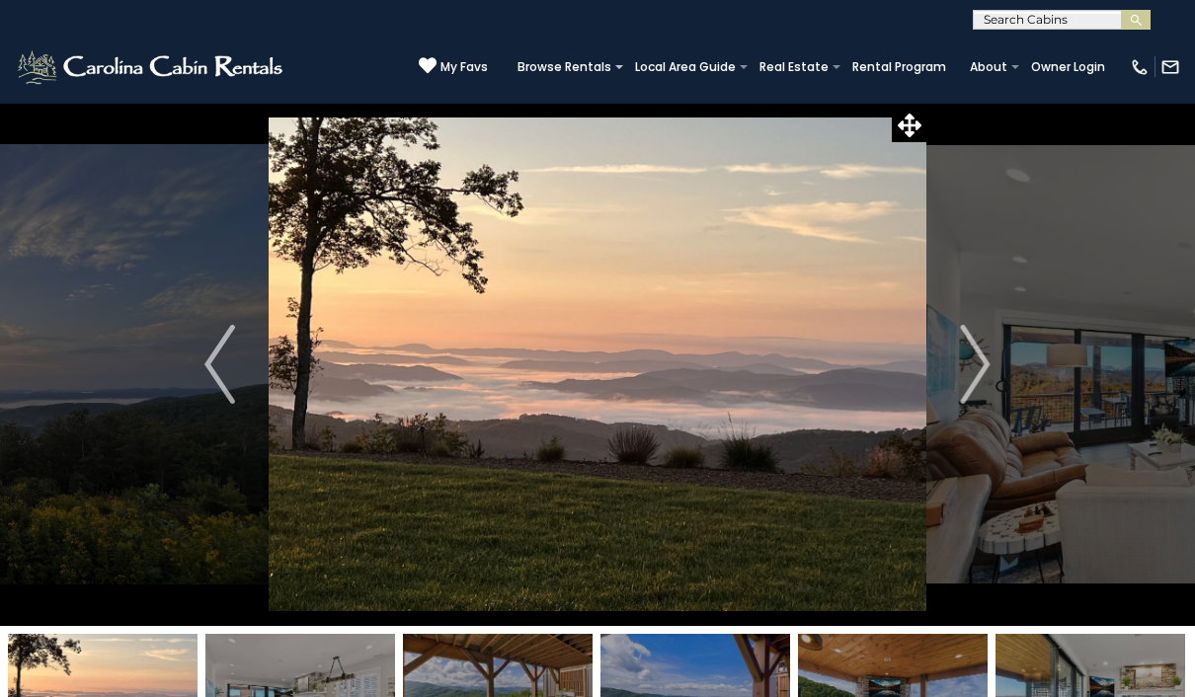
click at [986, 363] on img "Next" at bounding box center [975, 364] width 30 height 79
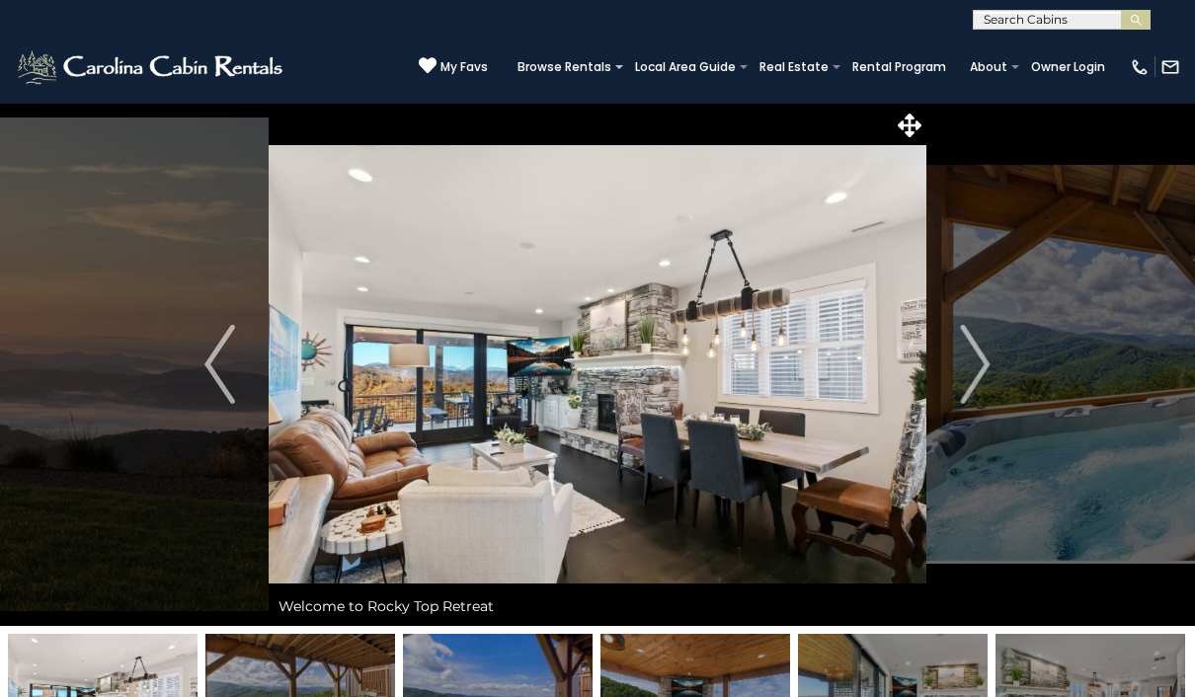
click at [973, 379] on img "Next" at bounding box center [975, 364] width 30 height 79
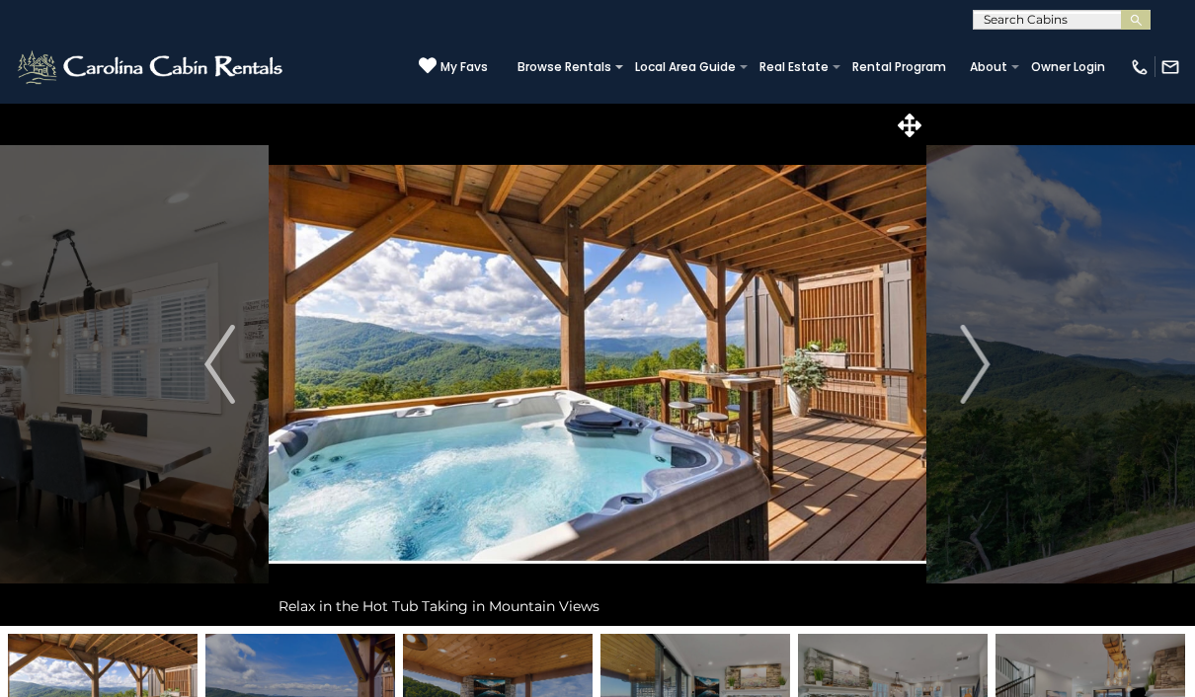
click at [980, 381] on img "Next" at bounding box center [975, 364] width 30 height 79
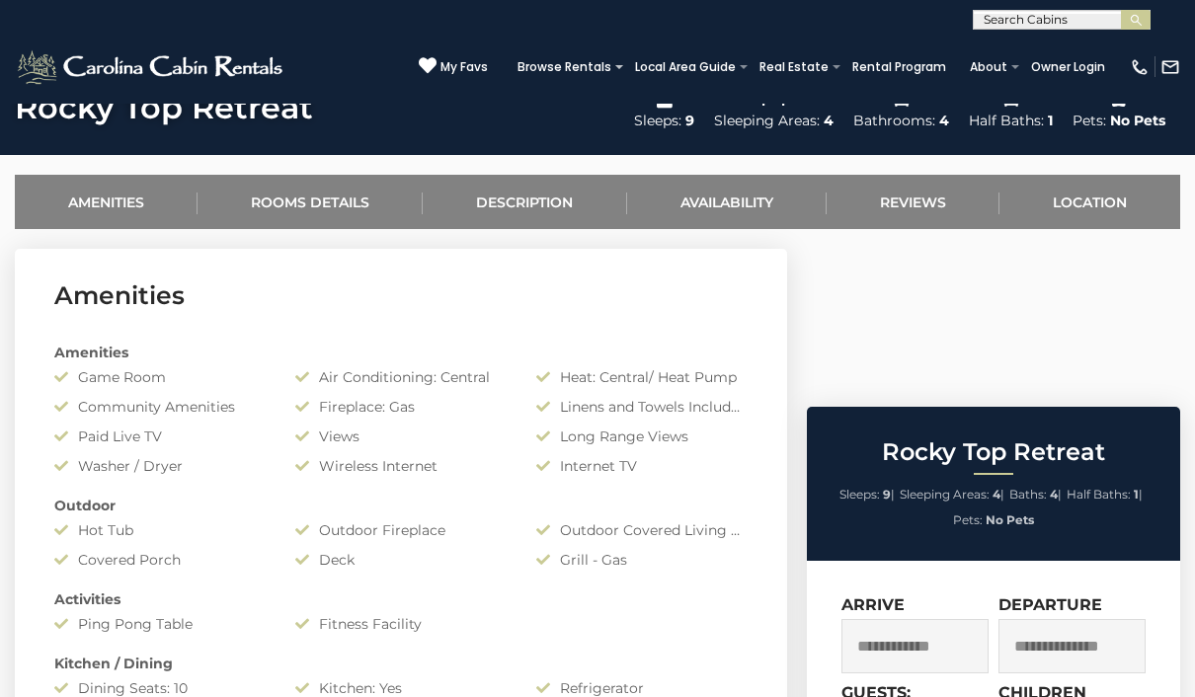
scroll to position [722, 0]
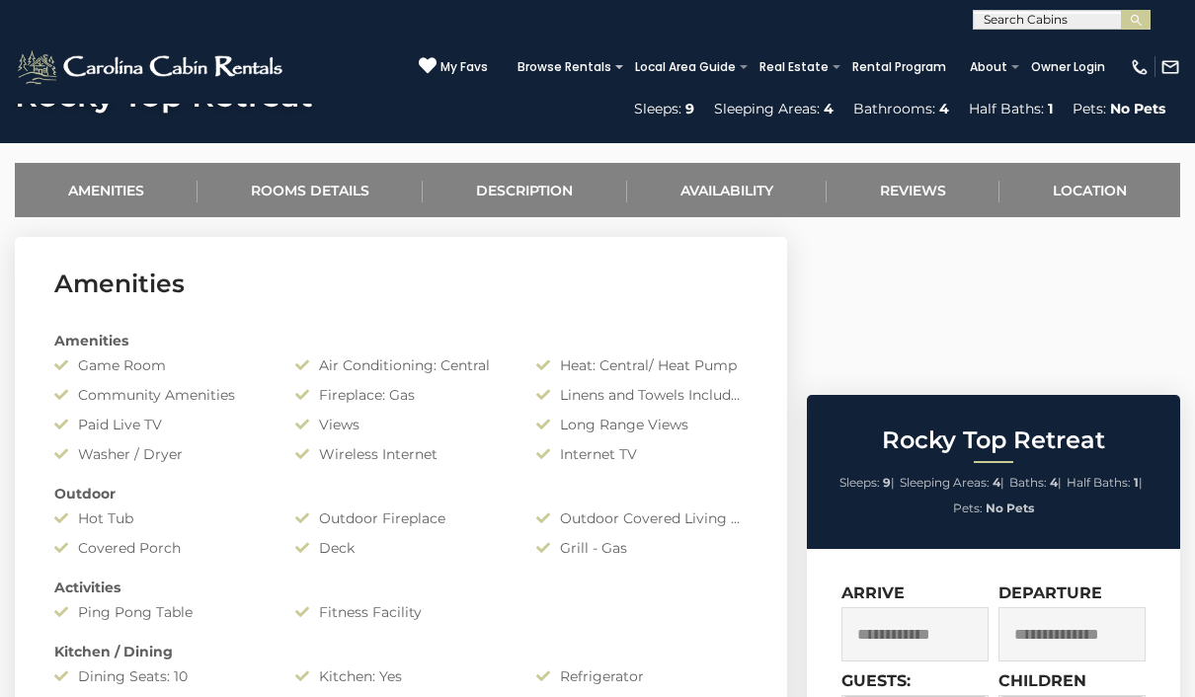
click at [958, 607] on input "text" at bounding box center [914, 634] width 147 height 54
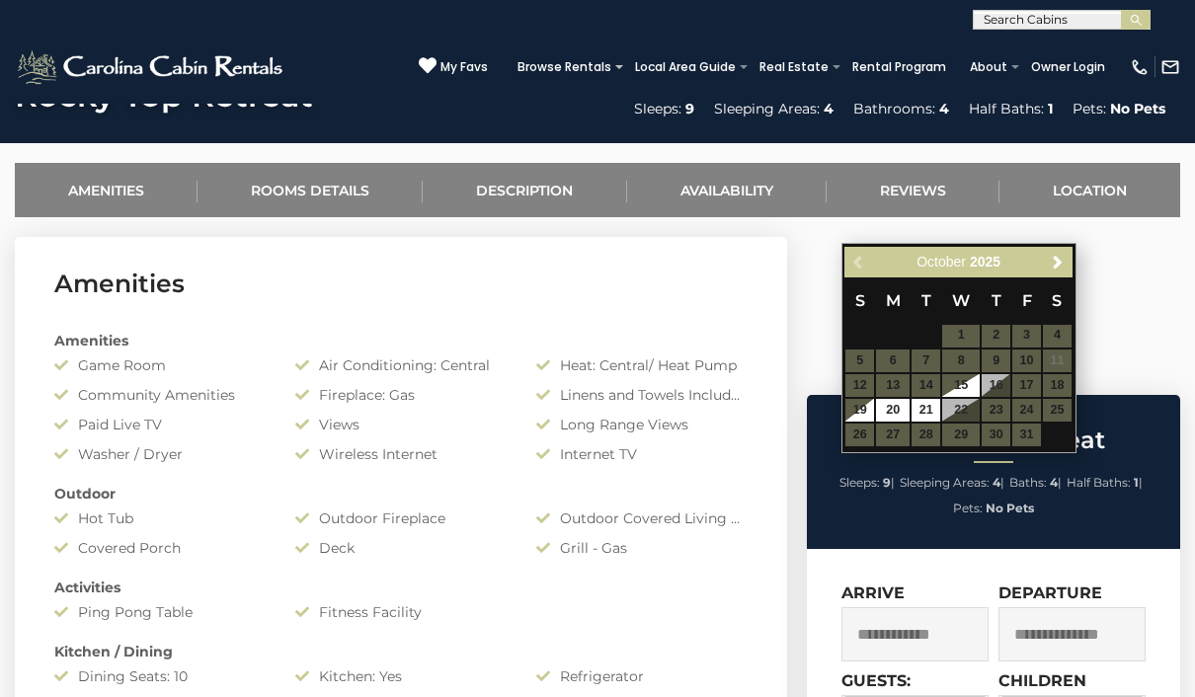
click at [1060, 360] on table "S M T W T F S 1 2 3 4 5 6 7 8 9 10 11 12 13 14 15 16 17 18 19 20 21 22 23 24 25…" at bounding box center [957, 362] width 227 height 170
click at [866, 374] on table "S M T W T F S 1 2 3 4 5 6 7 8 9 10 11 12 13 14 15 16 17 18 19 20 21 22 23 24 25…" at bounding box center [957, 362] width 227 height 170
click at [1061, 384] on table "S M T W T F S 1 2 3 4 5 6 7 8 9 10 11 12 13 14 15 16 17 18 19 20 21 22 23 24 25…" at bounding box center [957, 362] width 227 height 170
click at [1075, 372] on div "Previous Next October 2025 S M T W T F S 1 2 3 4 5 6 7 8 9 10 11 12 13 14 15 16…" at bounding box center [958, 348] width 235 height 210
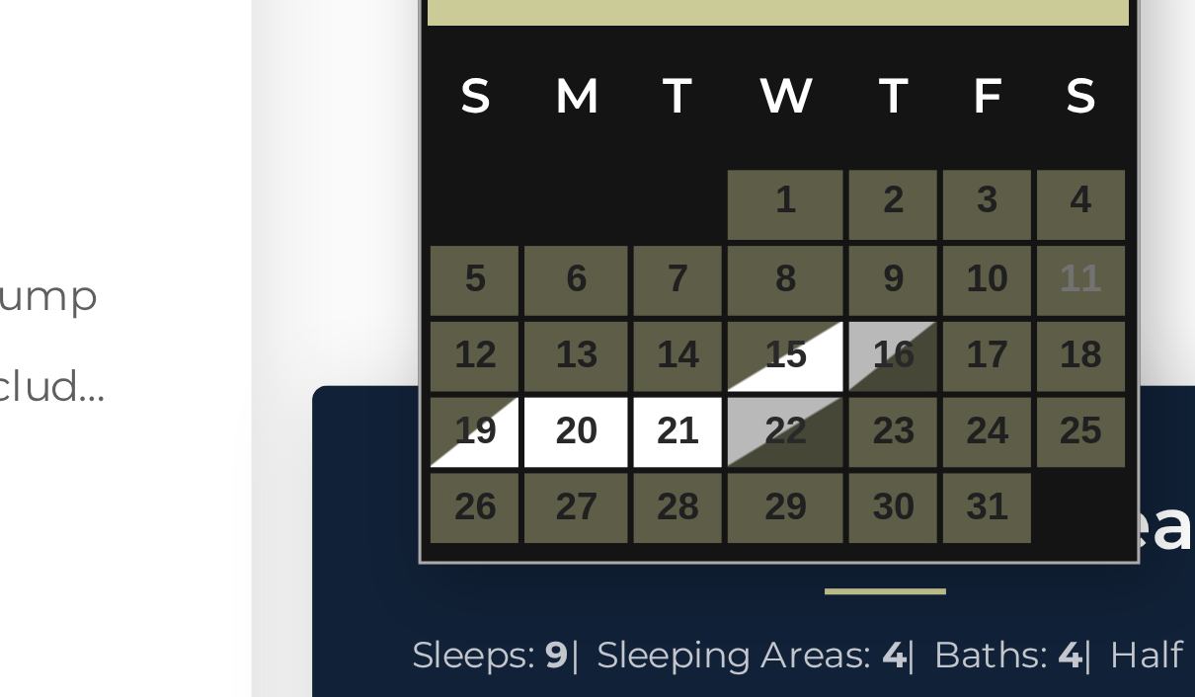
click at [844, 249] on table "S M T W T F S 1 2 3 4 5 6 7 8 9 10 11 12 13 14 15 16 17 18 19 20 21 22 23 24 25…" at bounding box center [957, 334] width 227 height 170
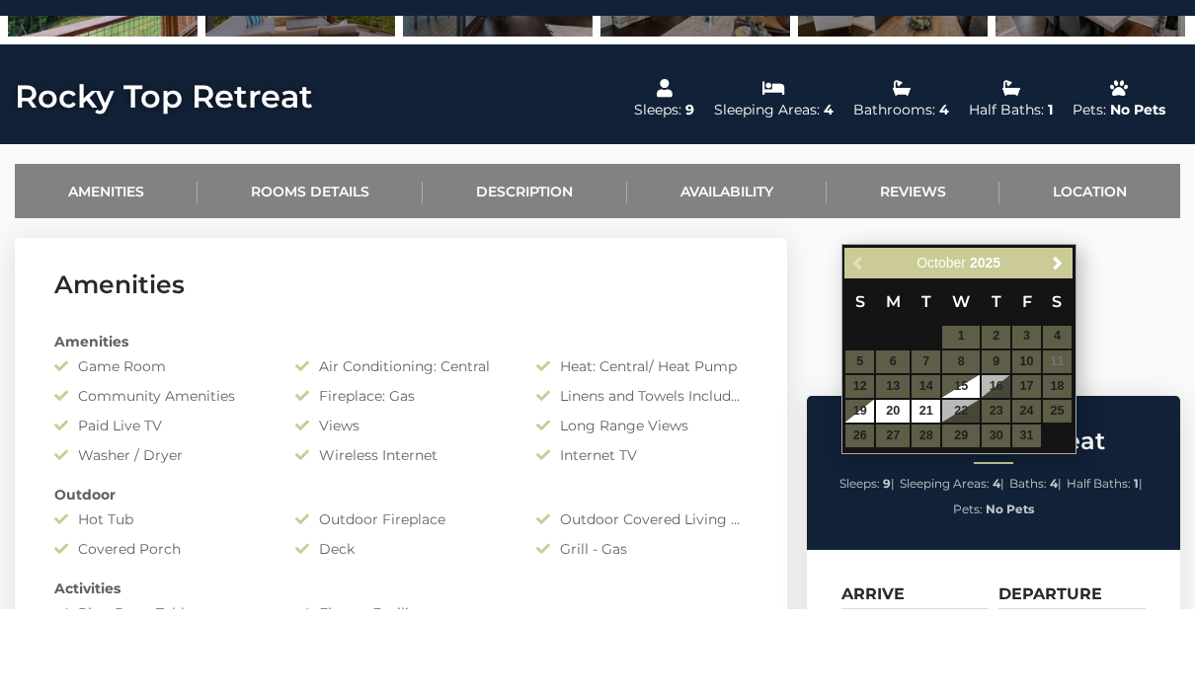
scroll to position [721, 0]
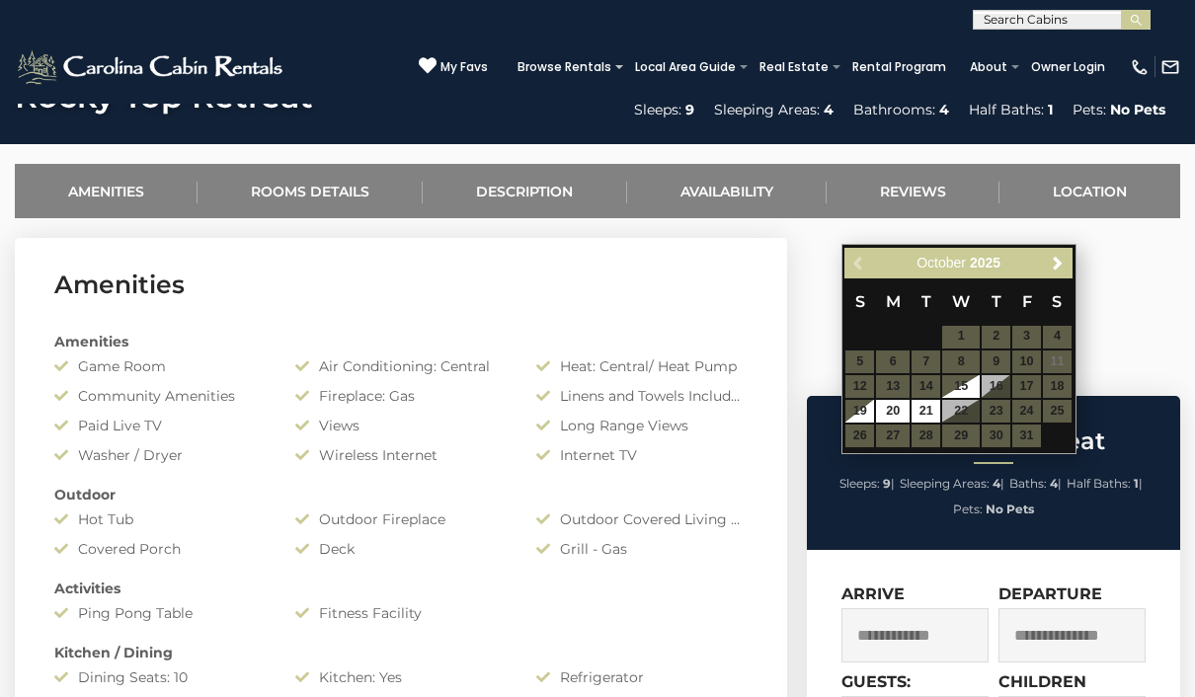
click at [1054, 383] on table "S M T W T F S 1 2 3 4 5 6 7 8 9 10 11 12 13 14 15 16 17 18 19 20 21 22 23 24 25…" at bounding box center [957, 363] width 227 height 170
click at [1069, 382] on table "S M T W T F S 1 2 3 4 5 6 7 8 9 10 11 12 13 14 15 16 17 18 19 20 21 22 23 24 25…" at bounding box center [957, 363] width 227 height 170
click at [1074, 386] on div "Previous Next October 2025 S M T W T F S 1 2 3 4 5 6 7 8 9 10 11 12 13 14 15 16…" at bounding box center [958, 349] width 235 height 210
click at [1072, 390] on div "Previous Next October 2025 S M T W T F S 1 2 3 4 5 6 7 8 9 10 11 12 13 14 15 16…" at bounding box center [958, 349] width 235 height 210
click at [1087, 608] on input "text" at bounding box center [1071, 635] width 147 height 54
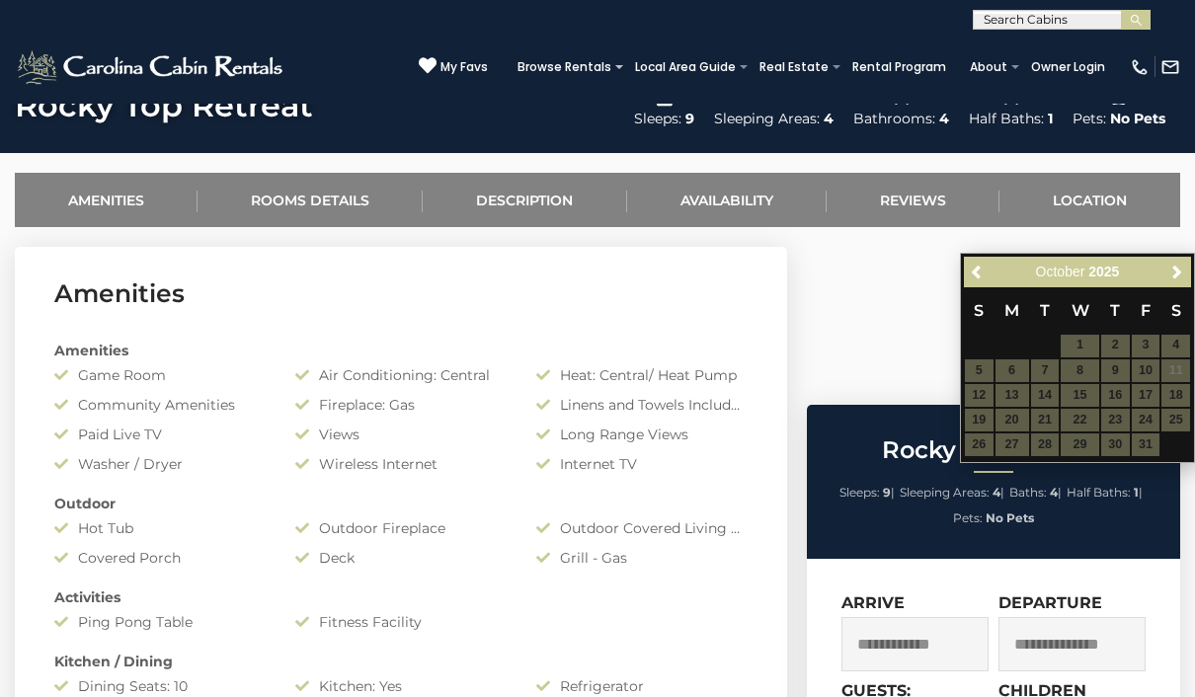
scroll to position [713, 0]
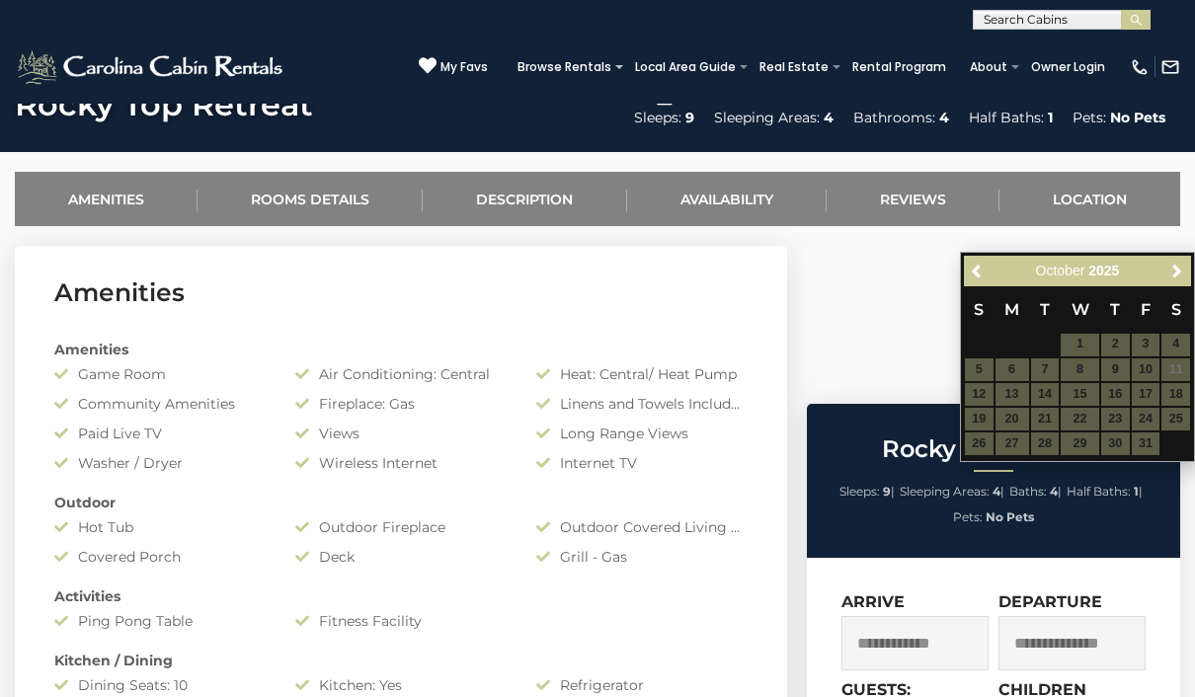
click at [1189, 265] on link "Next" at bounding box center [1176, 271] width 25 height 25
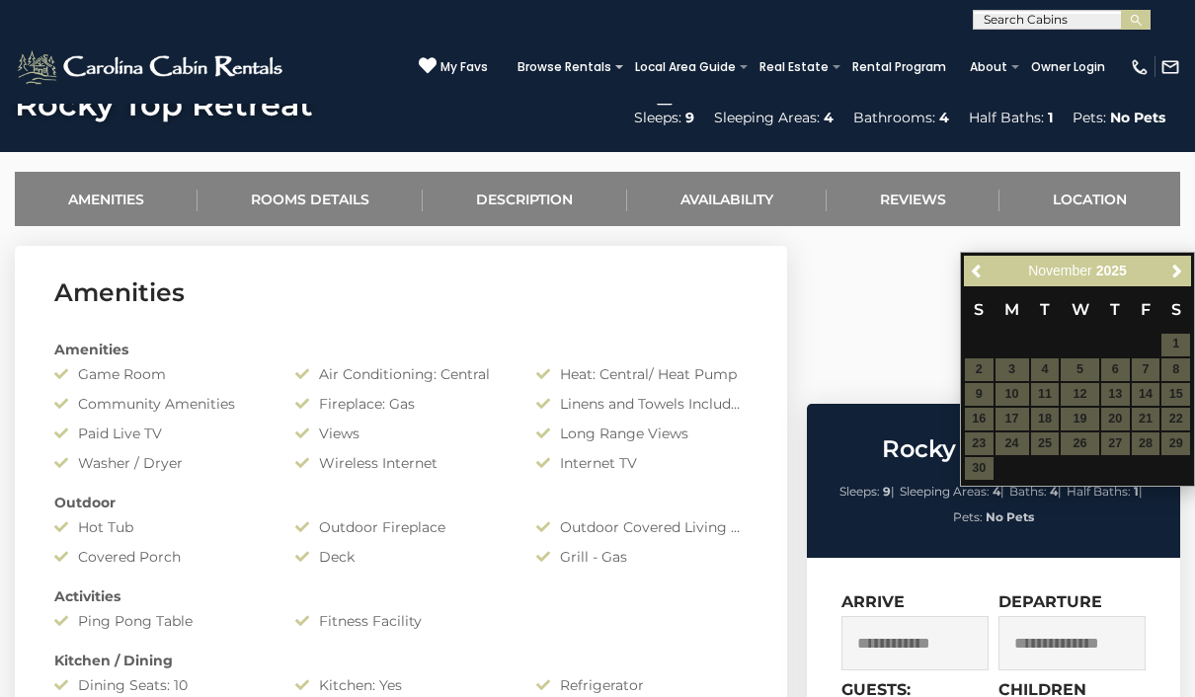
click at [1177, 276] on span "Next" at bounding box center [1177, 271] width 16 height 16
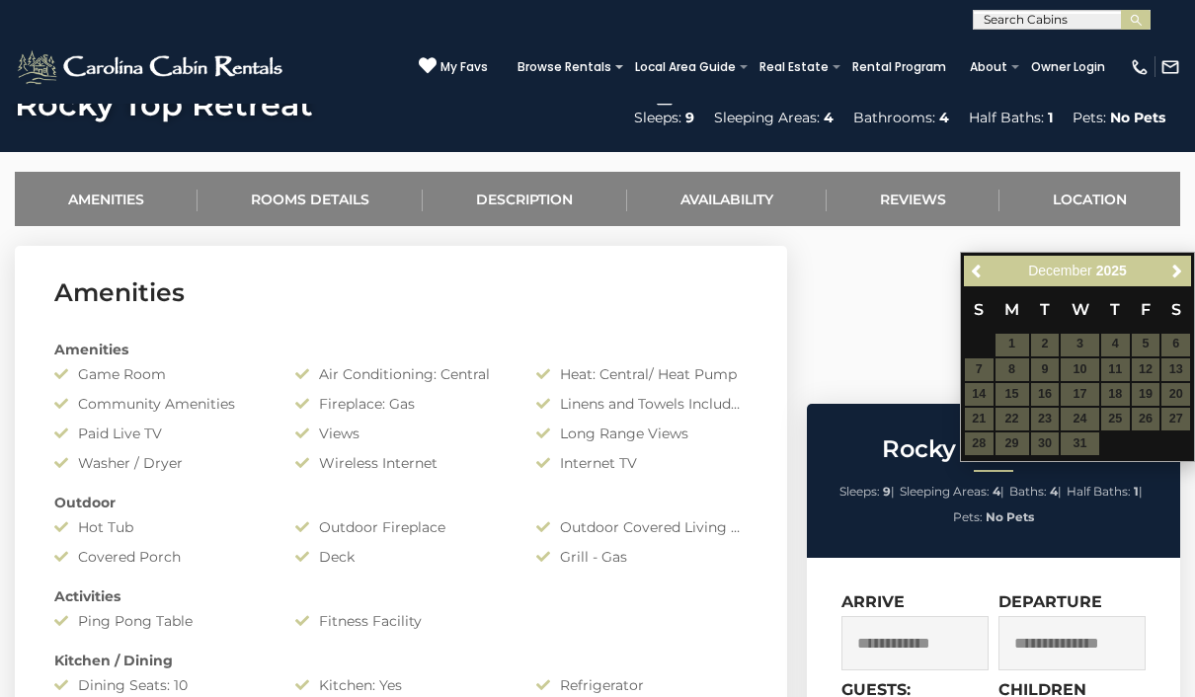
click at [1165, 266] on link "Next" at bounding box center [1176, 271] width 25 height 25
click at [1164, 276] on link "Next" at bounding box center [1176, 271] width 25 height 25
click at [1171, 270] on span "Next" at bounding box center [1177, 271] width 16 height 16
click at [1175, 253] on div "Previous Next March 2026 S M T W T F S 1 2 3 4 5 6 7 8 9 10 11 12 13 14 15 16 1…" at bounding box center [1077, 357] width 235 height 210
click at [1183, 263] on span "Next" at bounding box center [1177, 271] width 16 height 16
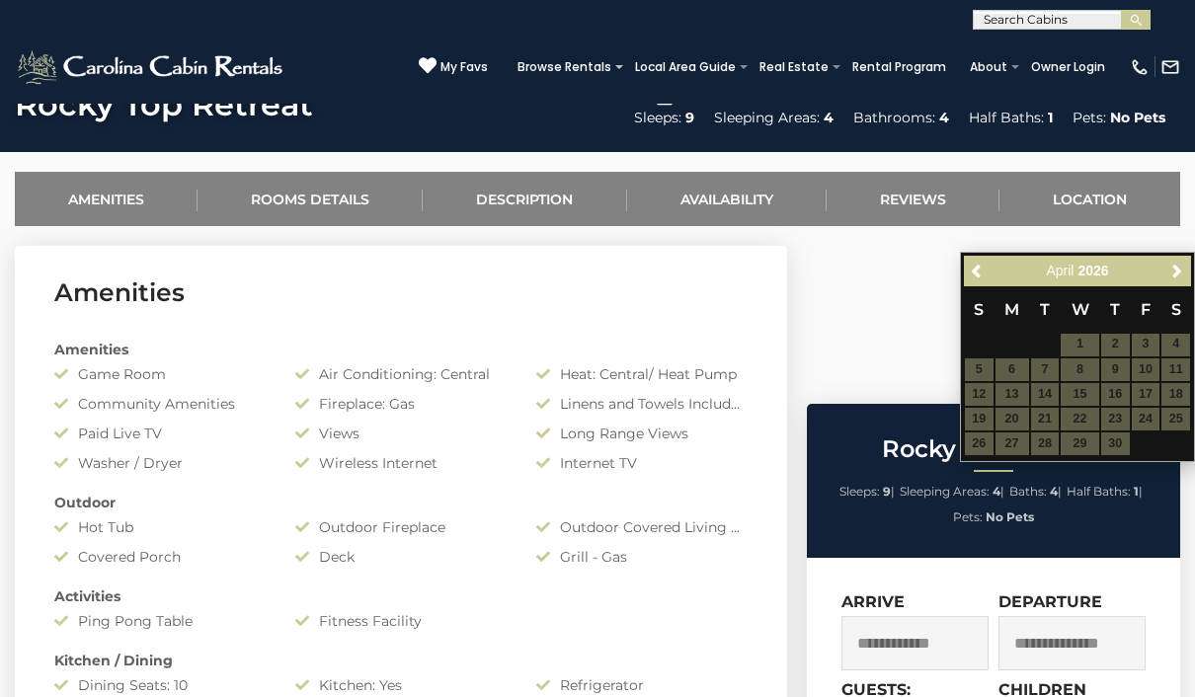
click at [971, 272] on span "Previous" at bounding box center [978, 271] width 16 height 16
click at [979, 280] on link "Previous" at bounding box center [978, 271] width 25 height 25
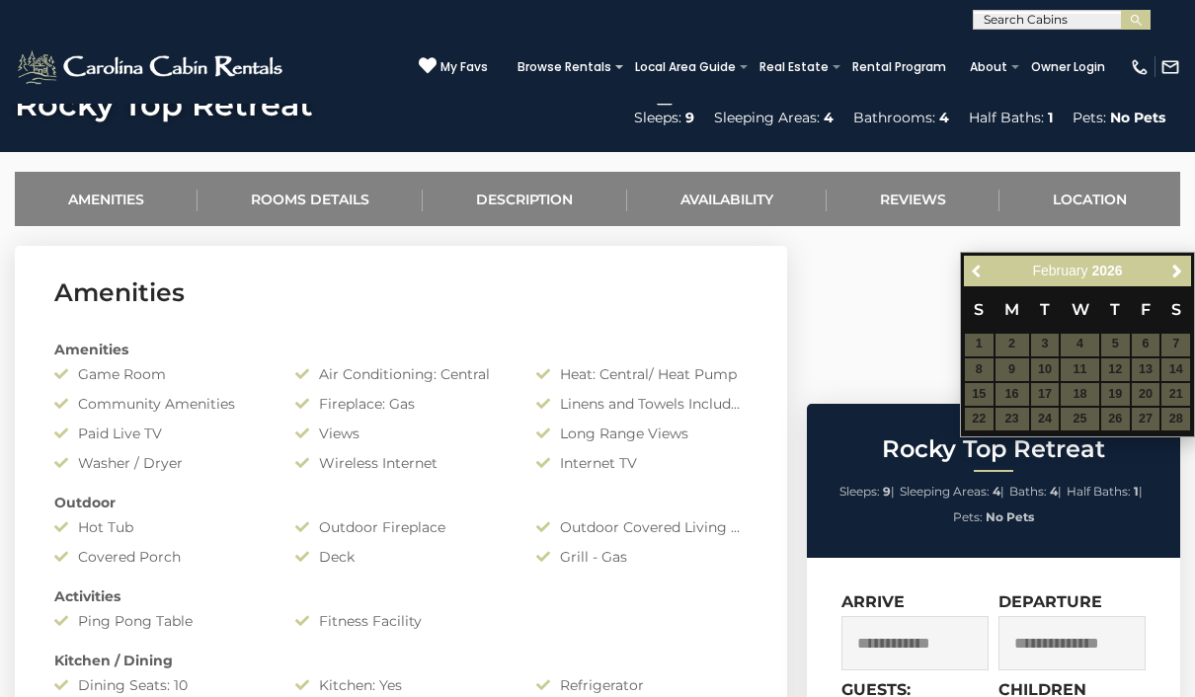
click at [985, 262] on link "Previous" at bounding box center [978, 271] width 25 height 25
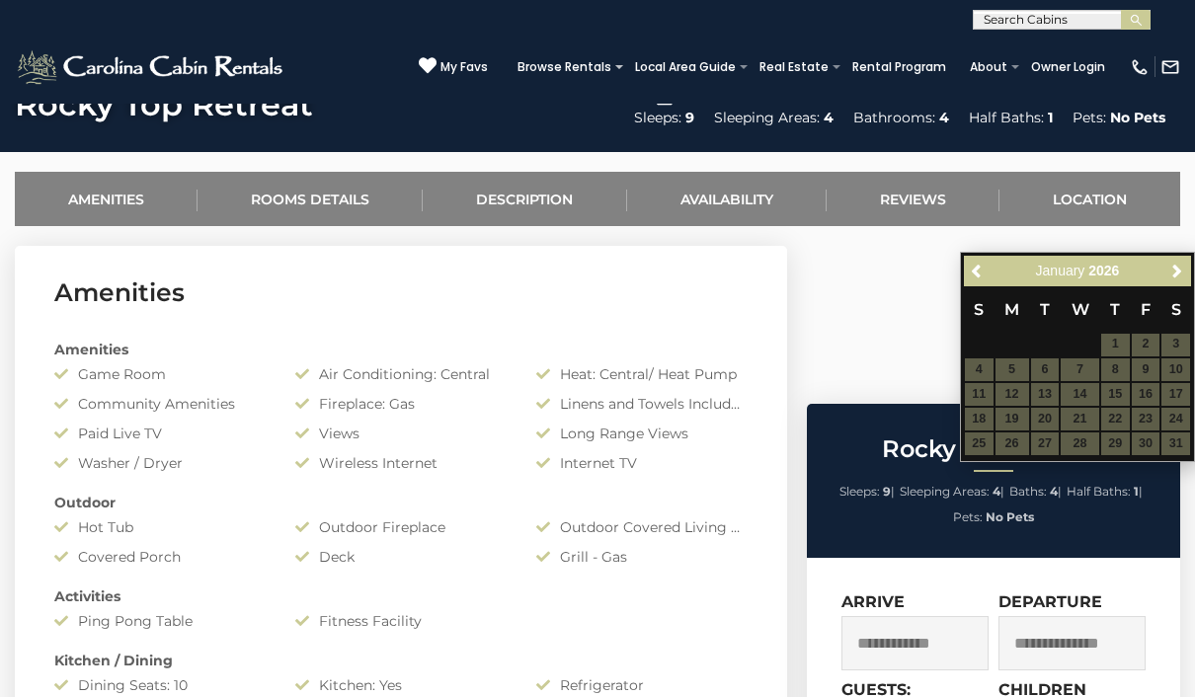
click at [984, 275] on span "Previous" at bounding box center [978, 271] width 16 height 16
click at [984, 262] on link "Previous" at bounding box center [978, 271] width 25 height 25
click at [982, 269] on span "Previous" at bounding box center [978, 271] width 16 height 16
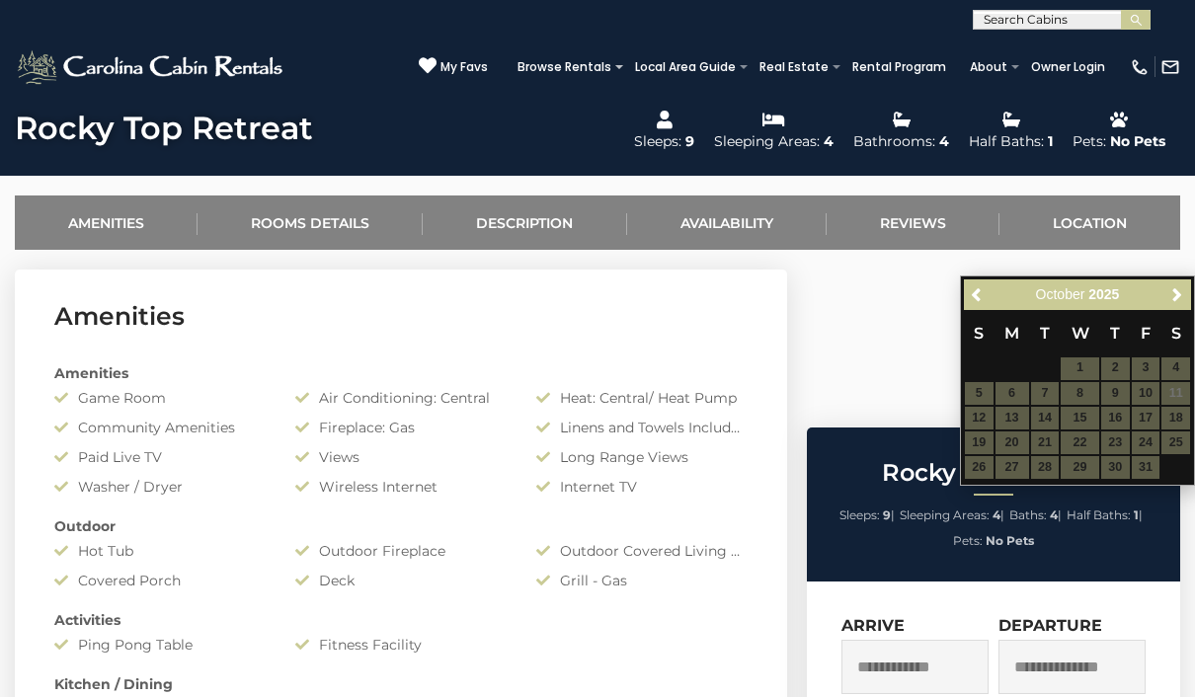
scroll to position [664, 0]
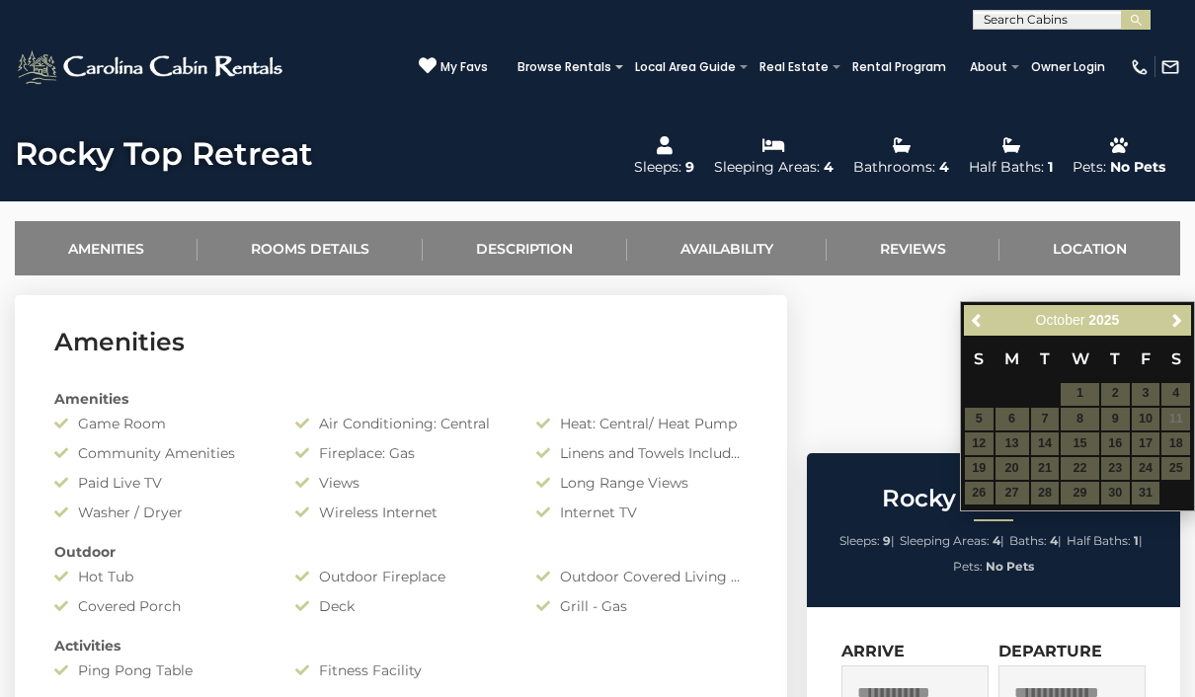
click at [1180, 438] on table "S M T W T F S 1 2 3 4 5 6 7 8 9 10 11 12 13 14 15 16 17 18 19 20 21 22 23 24 25…" at bounding box center [1077, 421] width 227 height 170
click at [1181, 443] on table "S M T W T F S 1 2 3 4 5 6 7 8 9 10 11 12 13 14 15 16 17 18 19 20 21 22 23 24 25…" at bounding box center [1077, 421] width 227 height 170
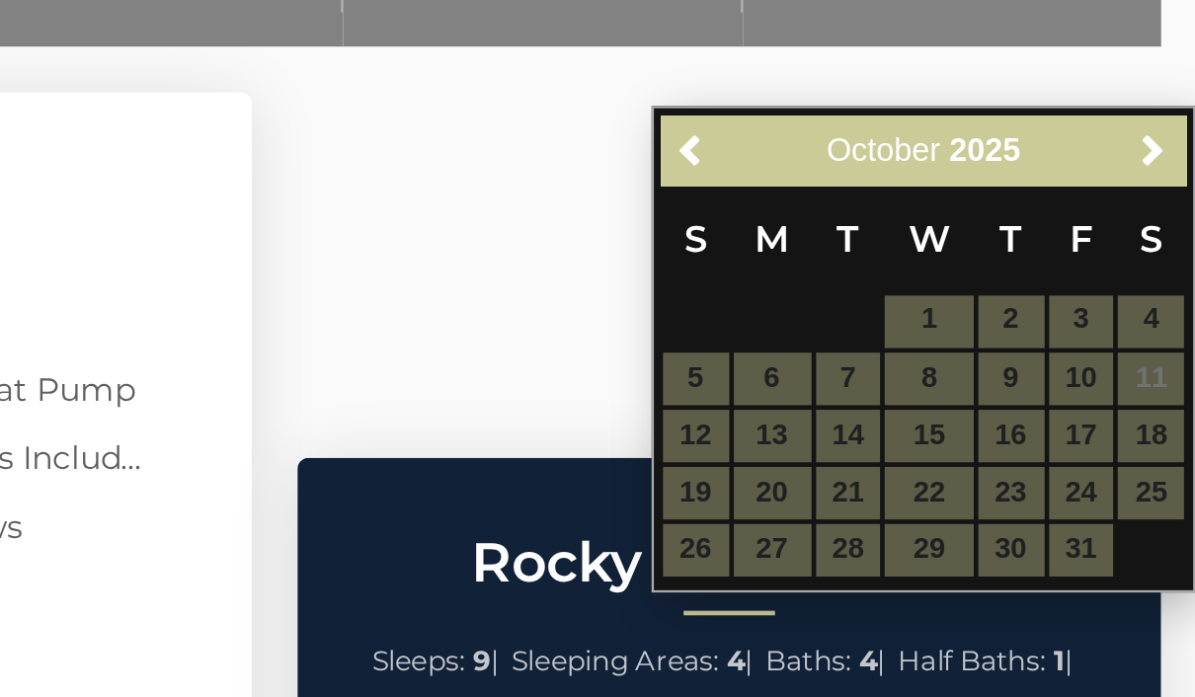
click at [964, 295] on table "S M T W T F S 1 2 3 4 5 6 7 8 9 10 11 12 13 14 15 16 17 18 19 20 21 22 23 24 25…" at bounding box center [1077, 380] width 227 height 170
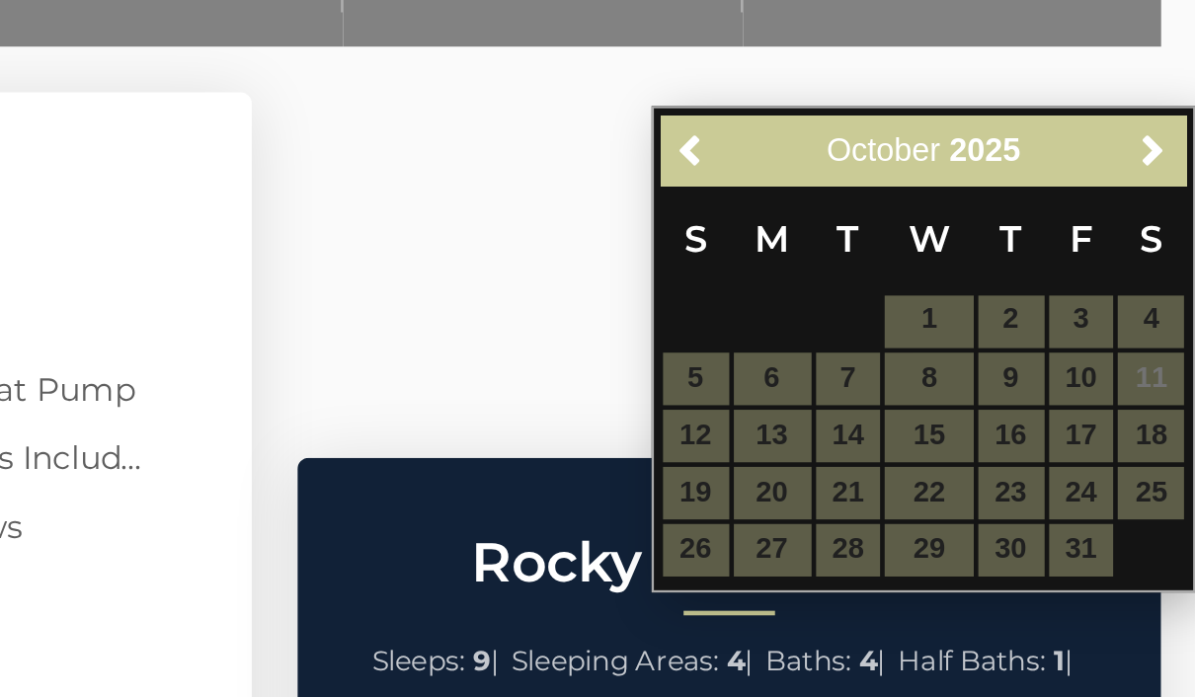
click at [964, 295] on table "S M T W T F S 1 2 3 4 5 6 7 8 9 10 11 12 13 14 15 16 17 18 19 20 21 22 23 24 25…" at bounding box center [1077, 380] width 227 height 170
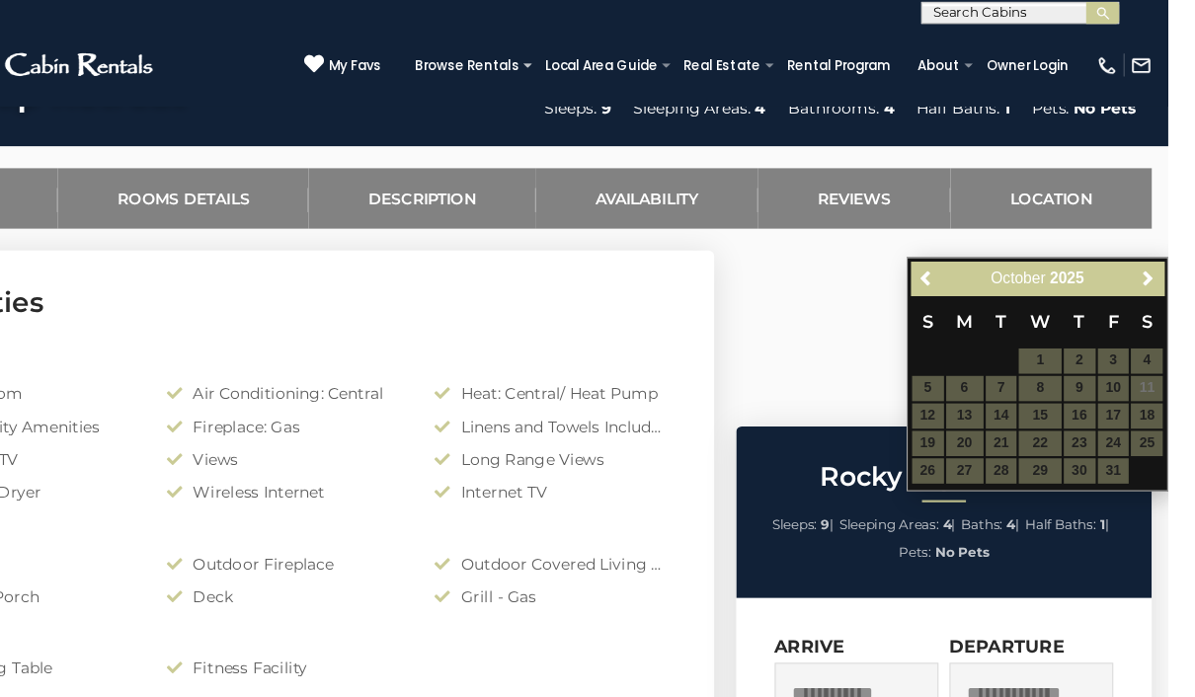
scroll to position [726, 24]
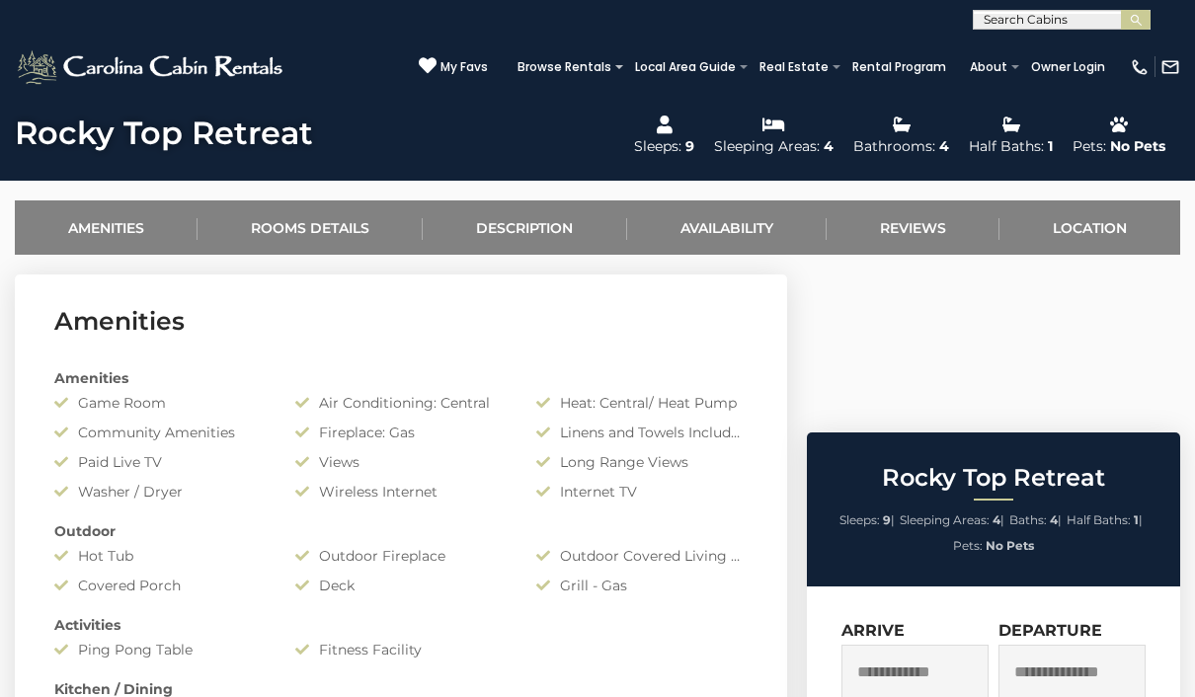
click at [925, 645] on input "text" at bounding box center [914, 672] width 147 height 54
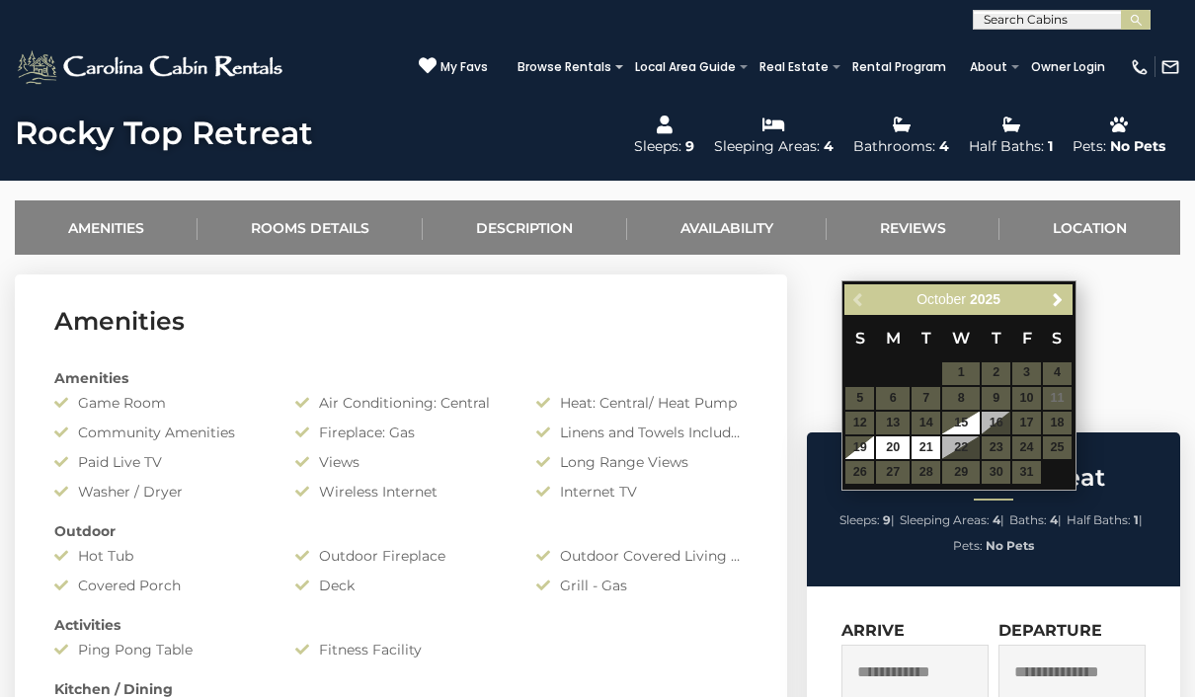
click at [1045, 429] on table "S M T W T F S 1 2 3 4 5 6 7 8 9 10 11 12 13 14 15 16 17 18 19 20 21 22 23 24 25…" at bounding box center [957, 400] width 227 height 170
click at [1036, 418] on table "S M T W T F S 1 2 3 4 5 6 7 8 9 10 11 12 13 14 15 16 17 18 19 20 21 22 23 24 25…" at bounding box center [957, 400] width 227 height 170
click at [949, 645] on input "text" at bounding box center [914, 672] width 147 height 54
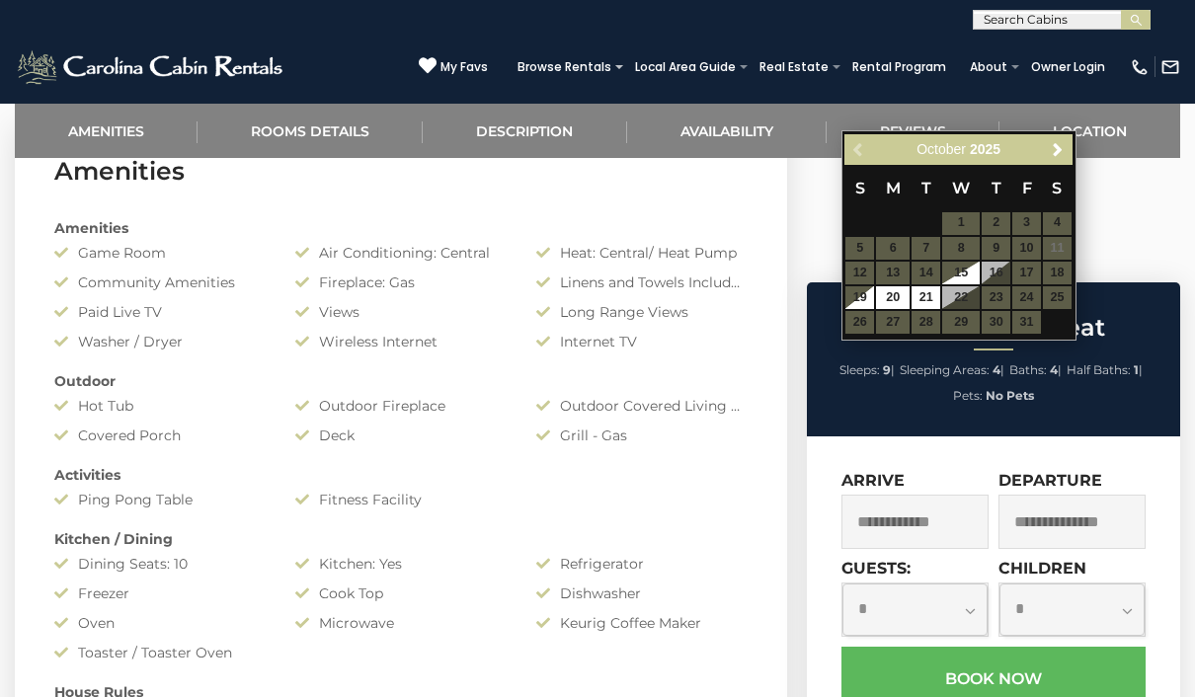
scroll to position [877, 0]
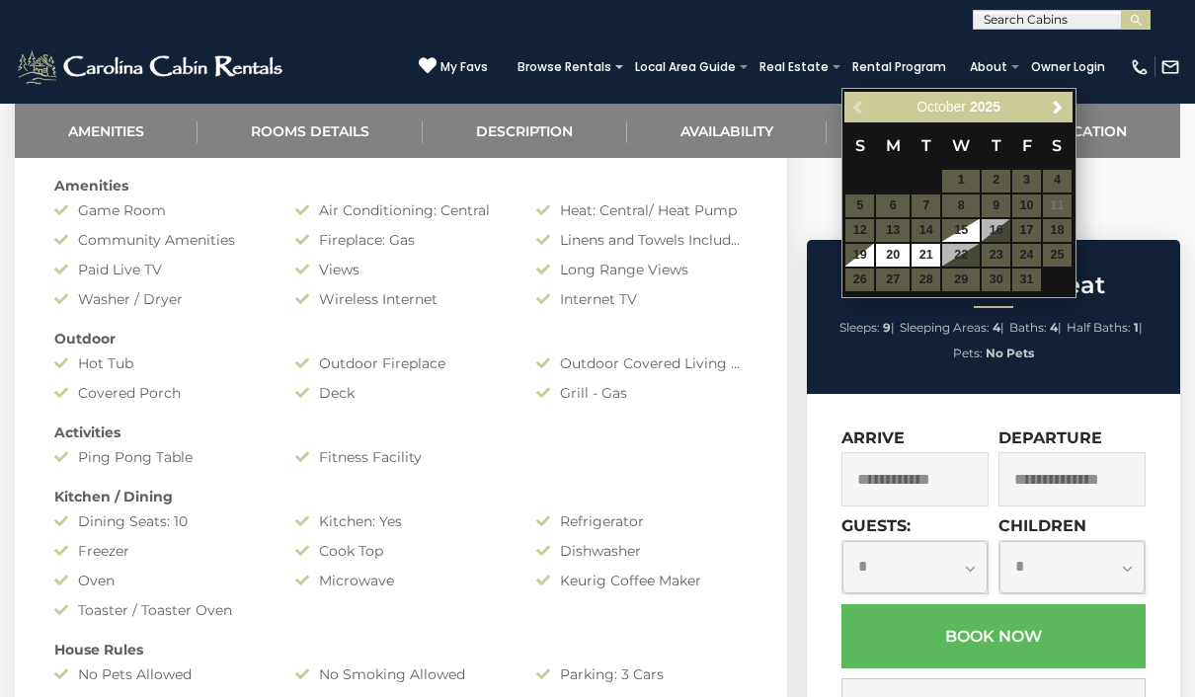
click at [945, 452] on input "text" at bounding box center [914, 479] width 147 height 54
click at [951, 452] on input "text" at bounding box center [914, 479] width 147 height 54
click at [950, 452] on input "text" at bounding box center [914, 479] width 147 height 54
click at [1093, 452] on input "text" at bounding box center [1071, 479] width 147 height 54
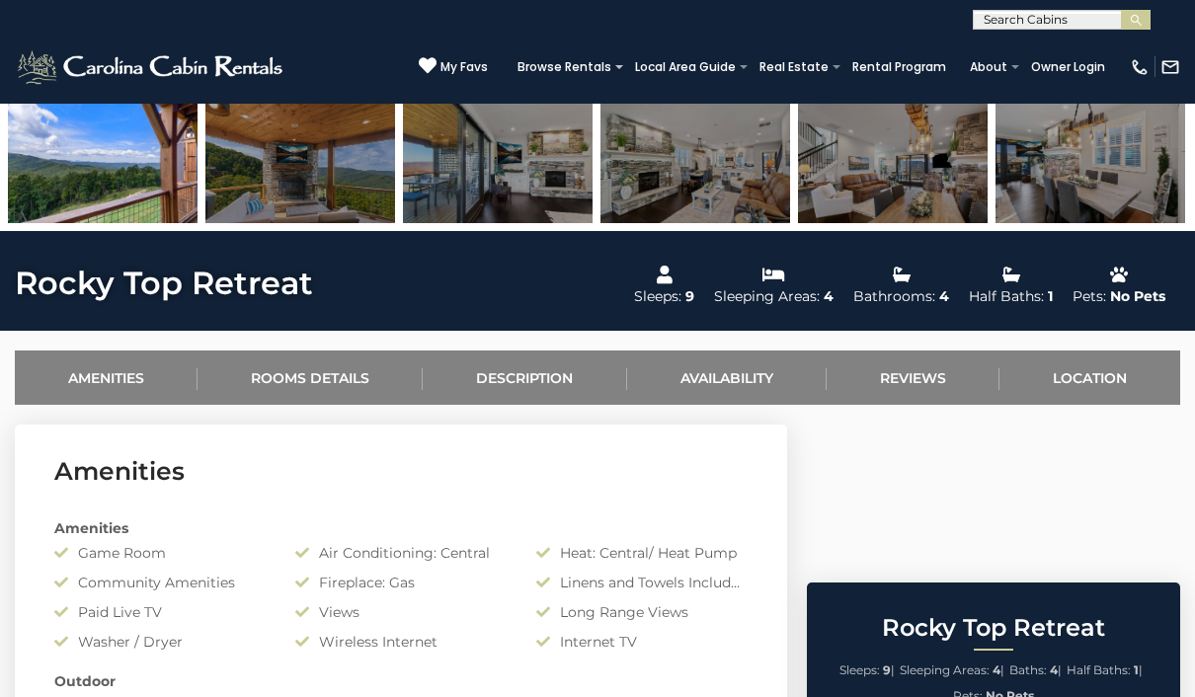
scroll to position [536, 0]
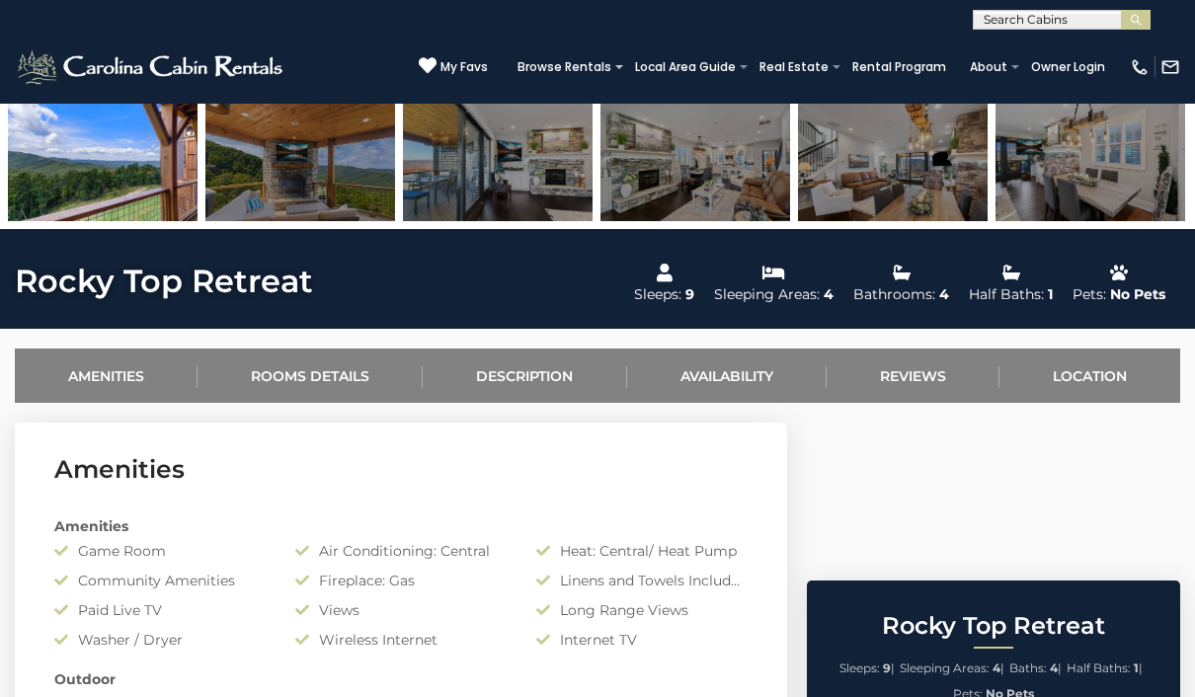
click at [753, 390] on link "Availability" at bounding box center [726, 376] width 199 height 54
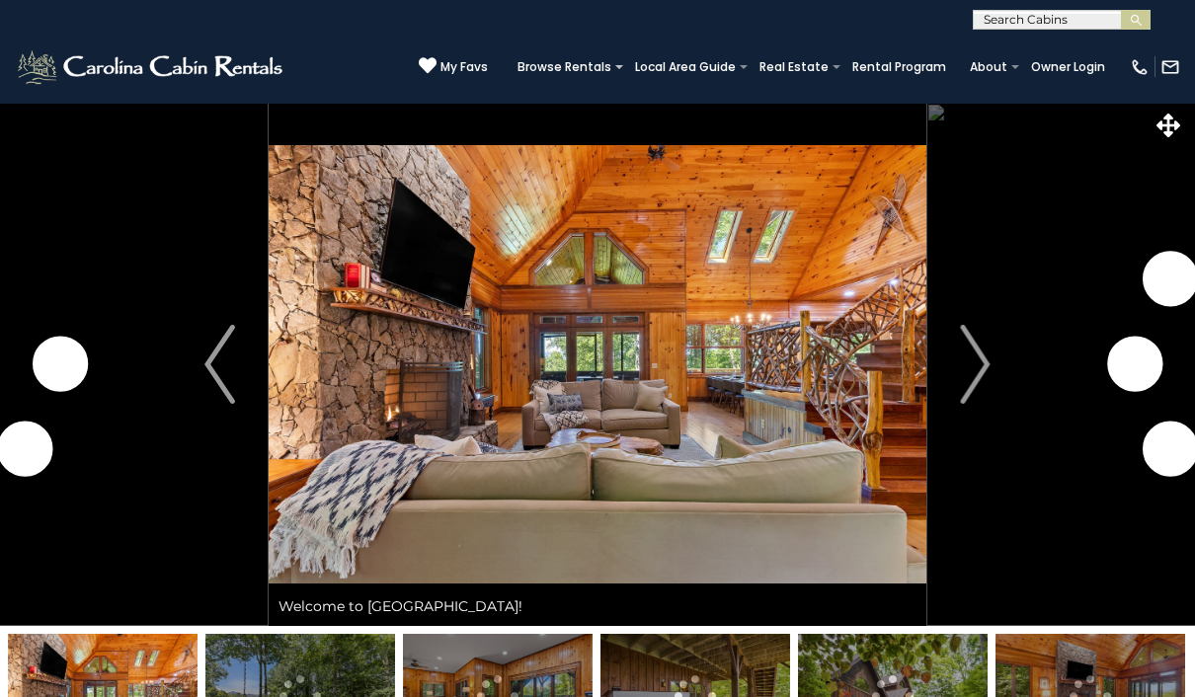
click at [973, 373] on img "Next" at bounding box center [975, 364] width 30 height 79
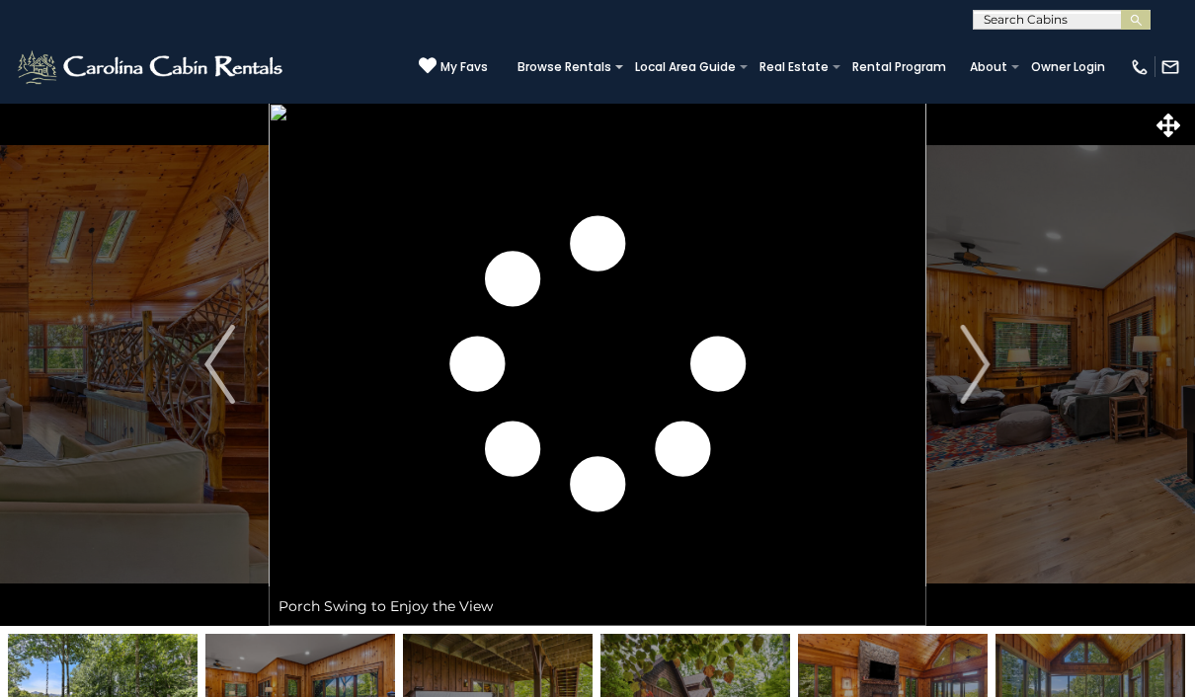
click at [995, 363] on button "Next" at bounding box center [975, 364] width 99 height 523
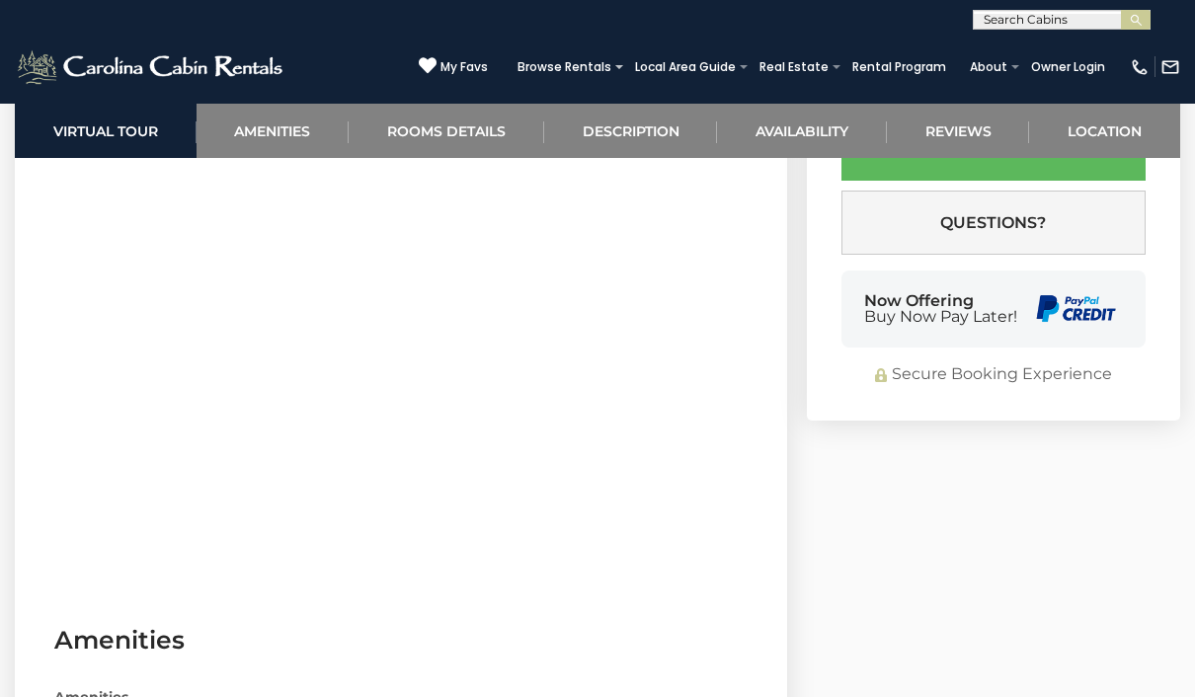
scroll to position [1433, 0]
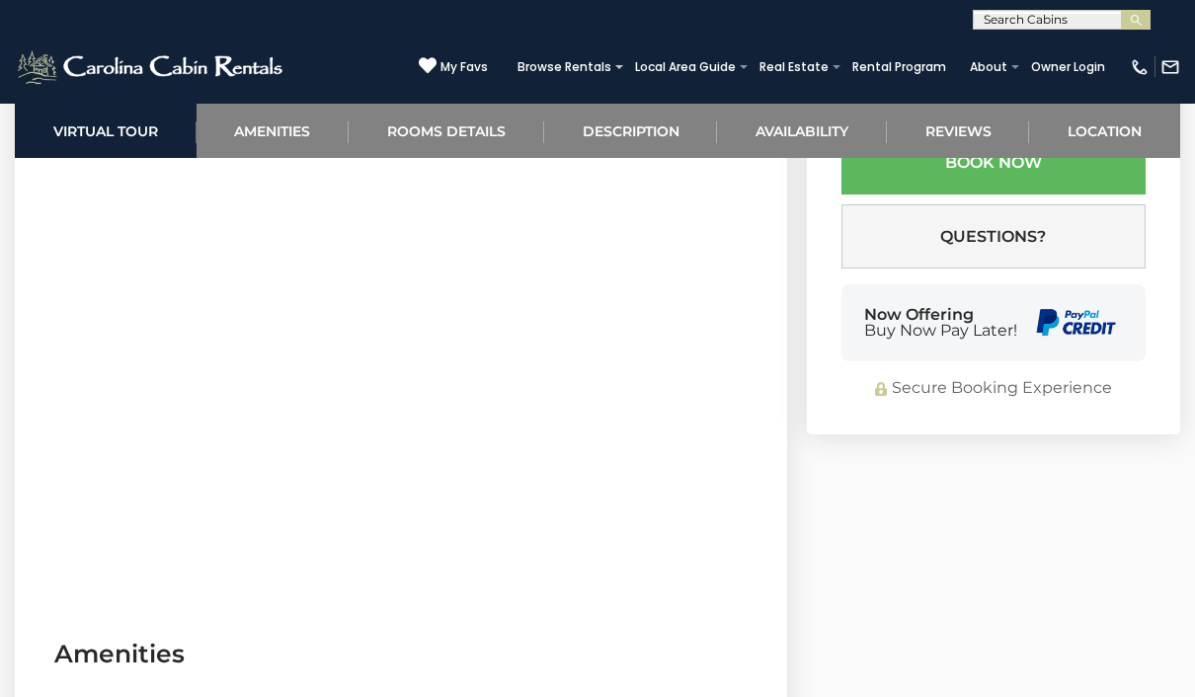
click at [812, 129] on link "Availability" at bounding box center [802, 131] width 170 height 54
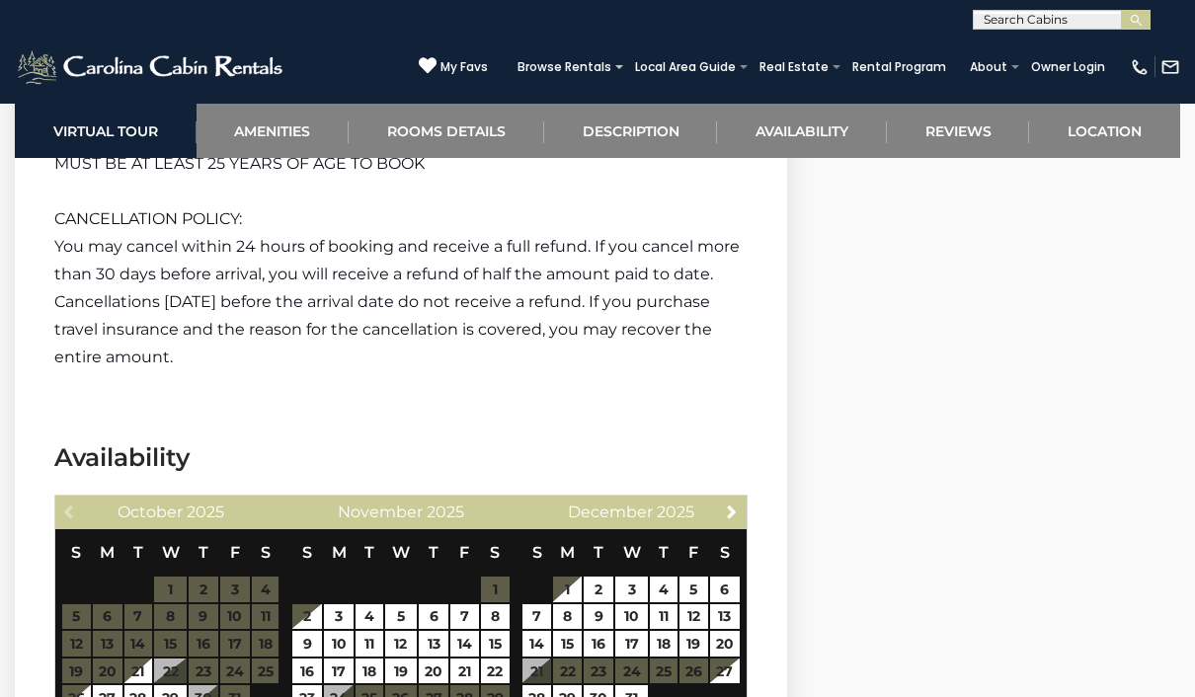
scroll to position [4226, 0]
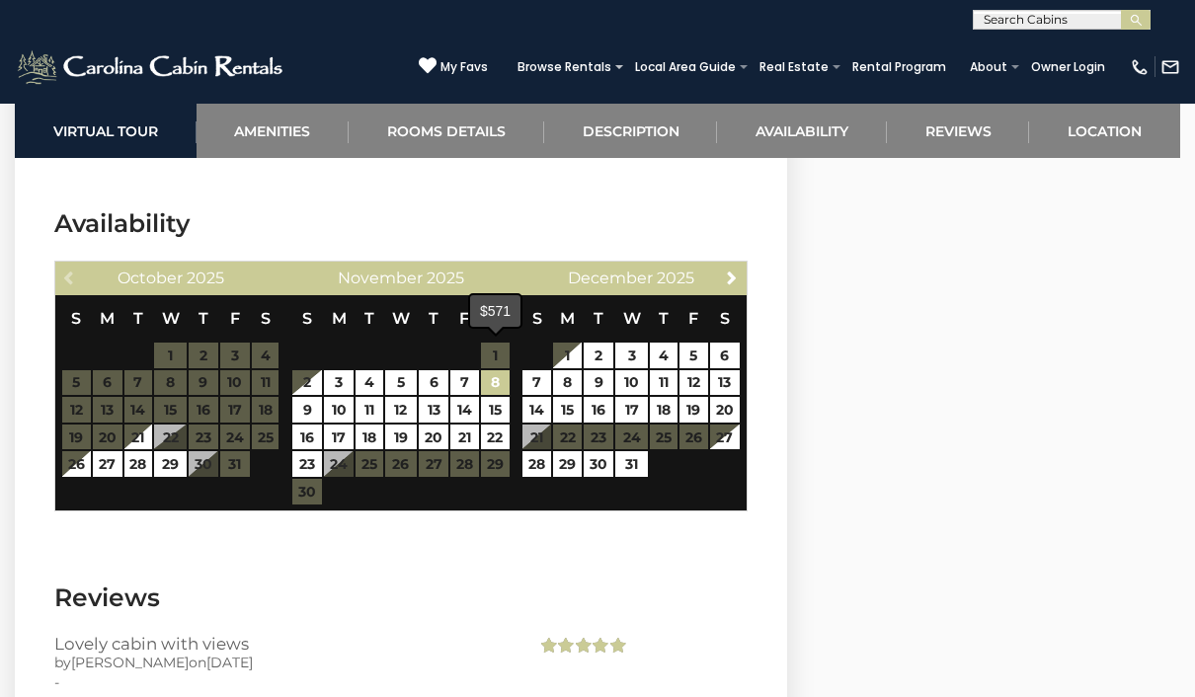
click at [498, 370] on link "8" at bounding box center [495, 383] width 29 height 26
type input "**********"
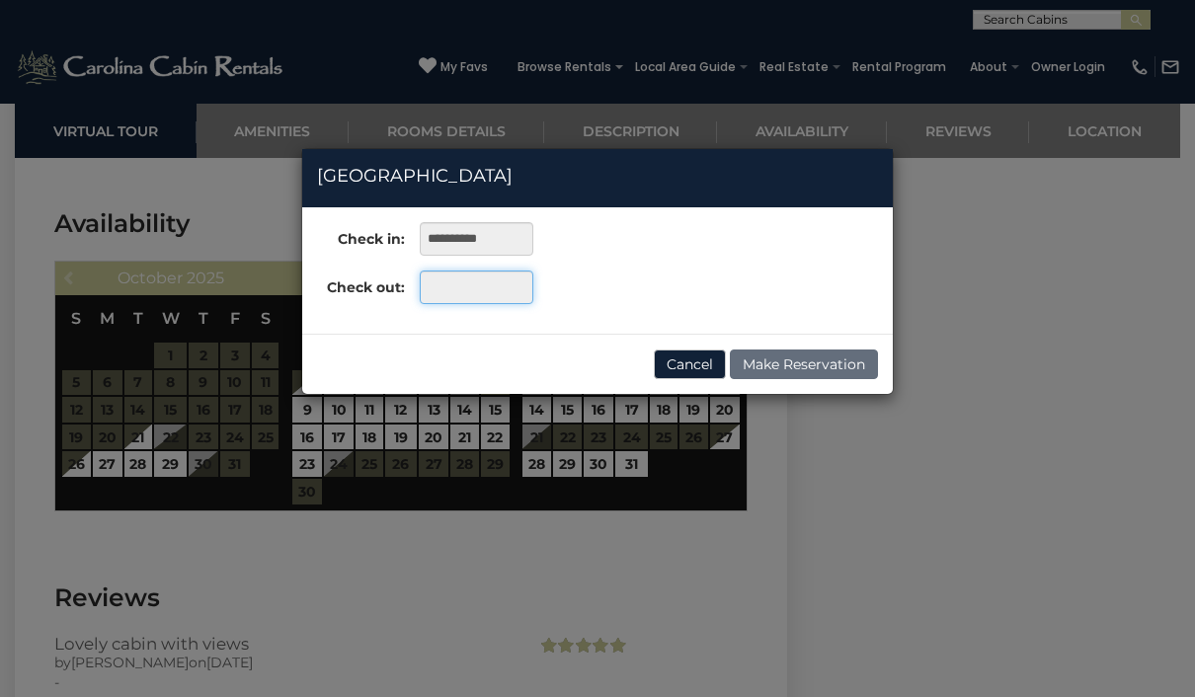
click at [484, 303] on input "text" at bounding box center [477, 288] width 114 height 34
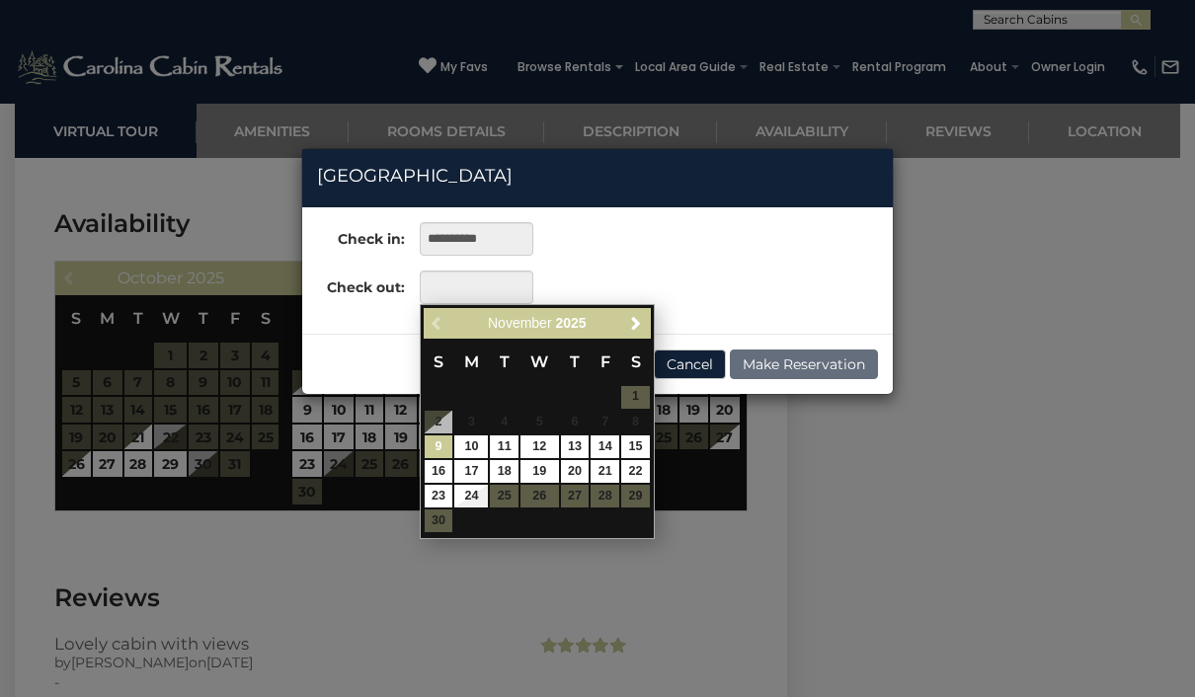
click at [448, 443] on link "9" at bounding box center [439, 446] width 29 height 23
type input "**********"
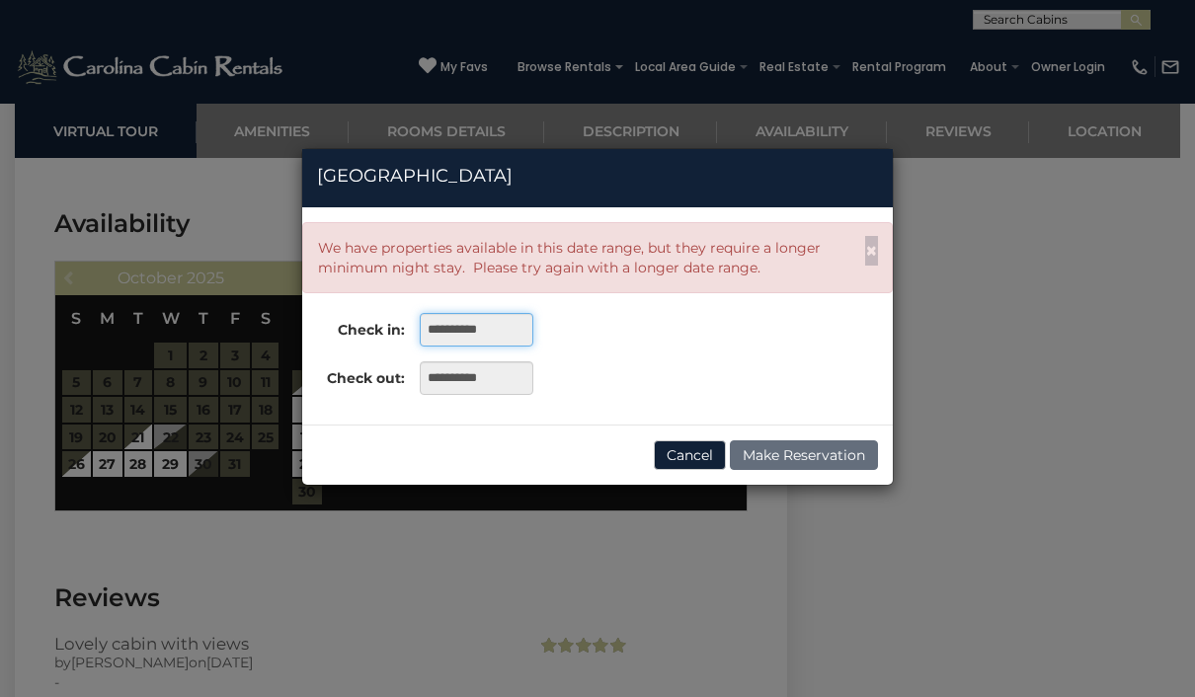
click at [488, 324] on input "**********" at bounding box center [477, 330] width 114 height 34
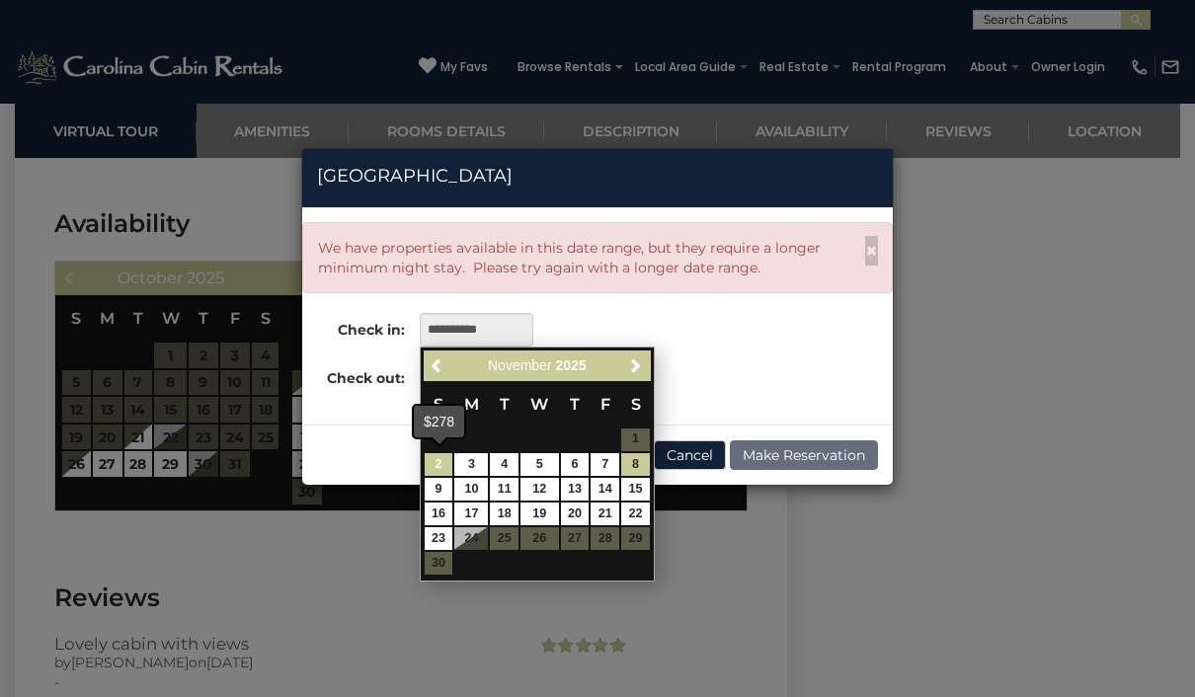
click at [444, 471] on link "2" at bounding box center [439, 464] width 29 height 23
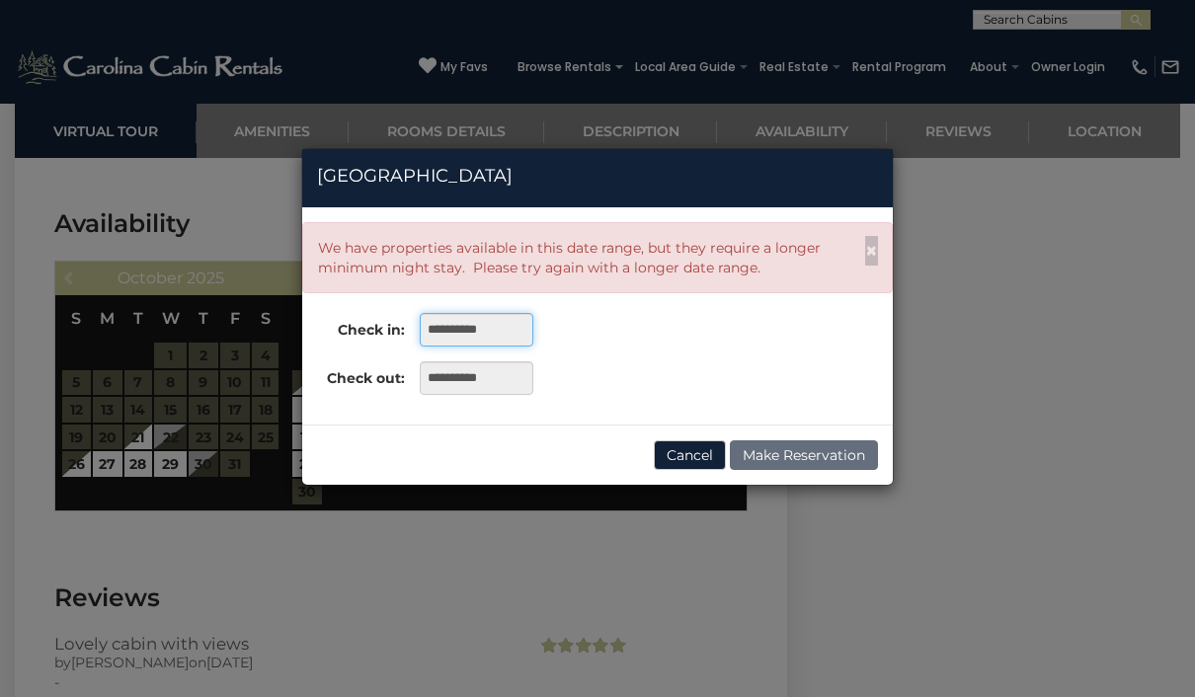
click at [484, 326] on input "**********" at bounding box center [477, 330] width 114 height 34
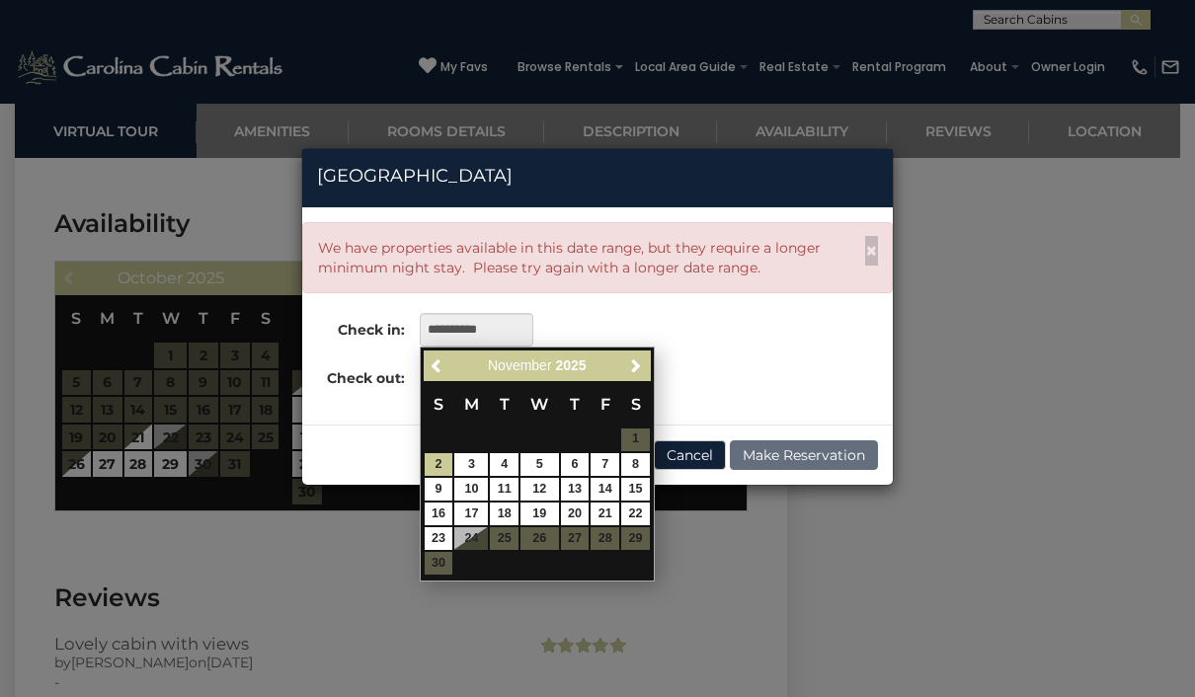
click at [444, 347] on div "Previous Next November 2025 S M T W T F S 1 2 3 4 5 6 7 8 9 10 11 12 13 14 15 1…" at bounding box center [537, 464] width 235 height 235
click at [446, 354] on link "Previous" at bounding box center [438, 366] width 25 height 25
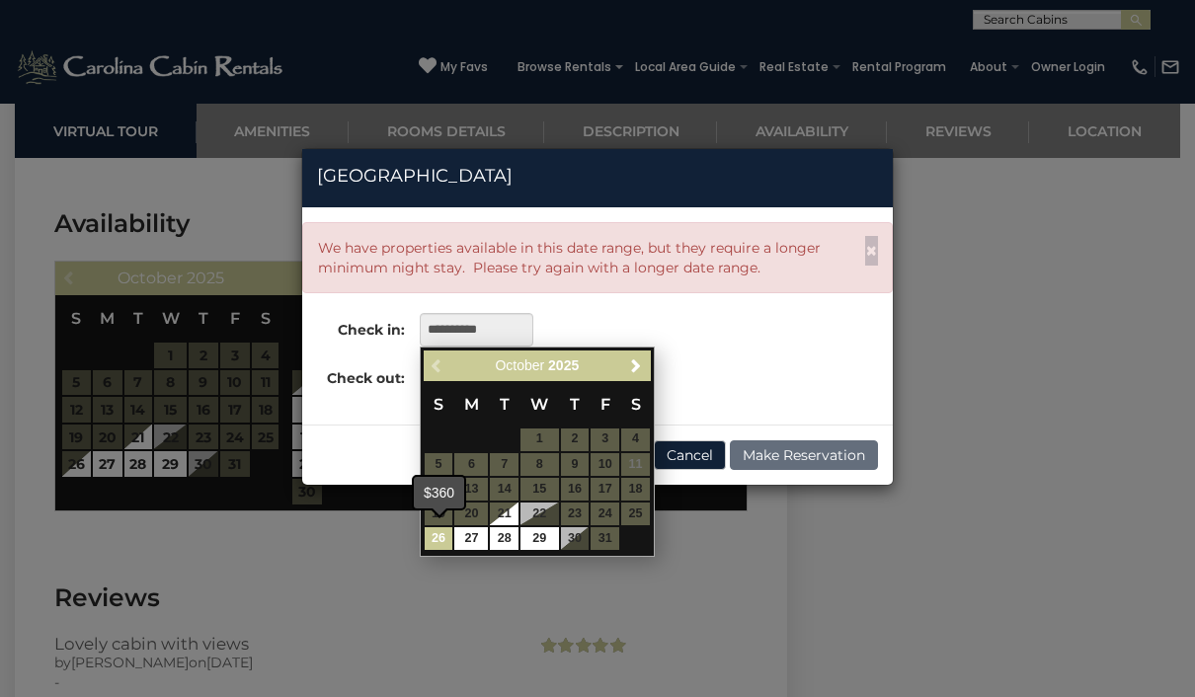
click at [450, 527] on link "26" at bounding box center [439, 538] width 29 height 23
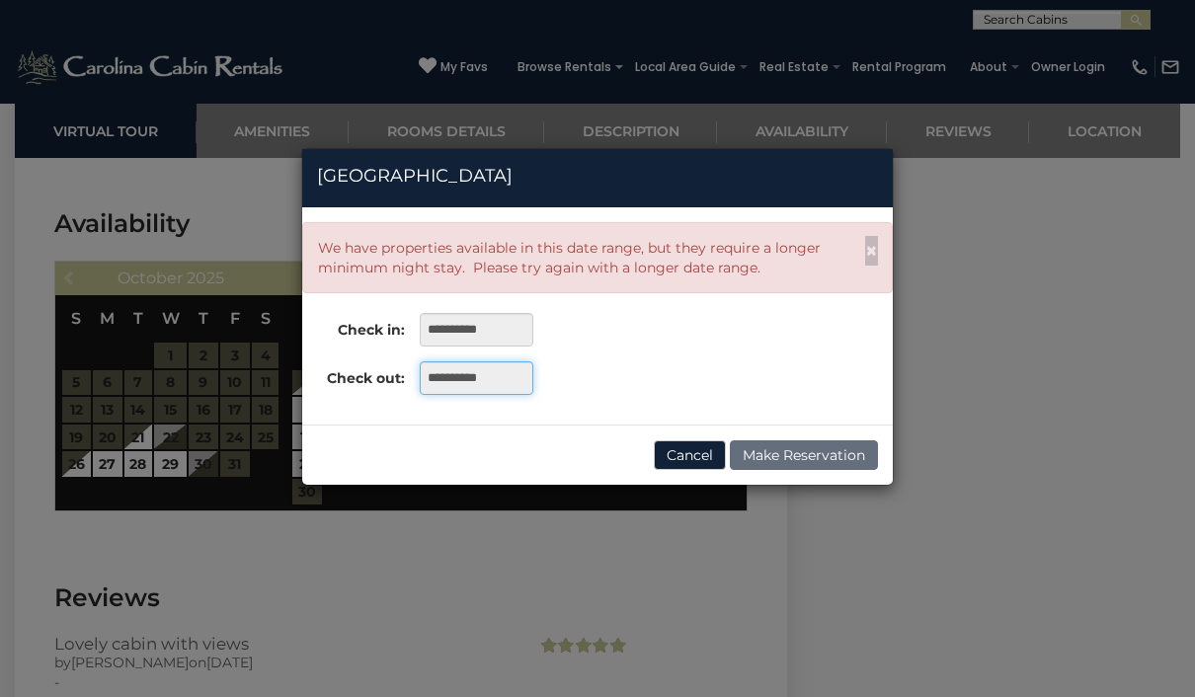
click at [499, 366] on input "**********" at bounding box center [477, 378] width 114 height 34
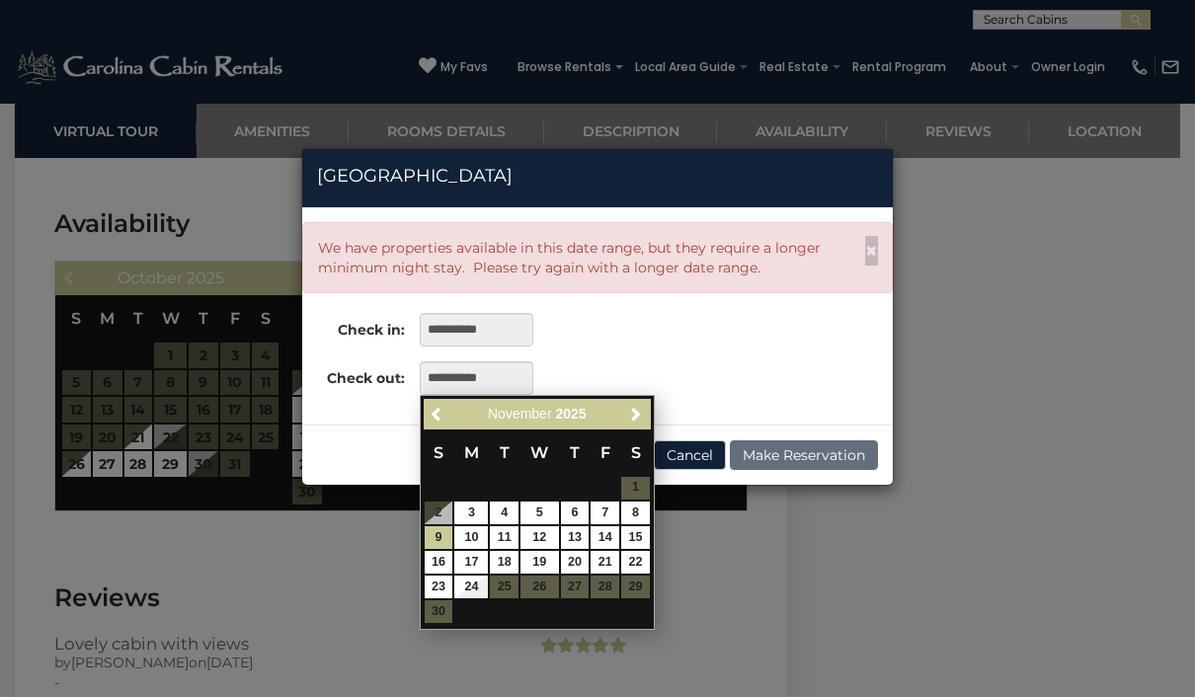
click at [444, 406] on span "Previous" at bounding box center [438, 414] width 16 height 16
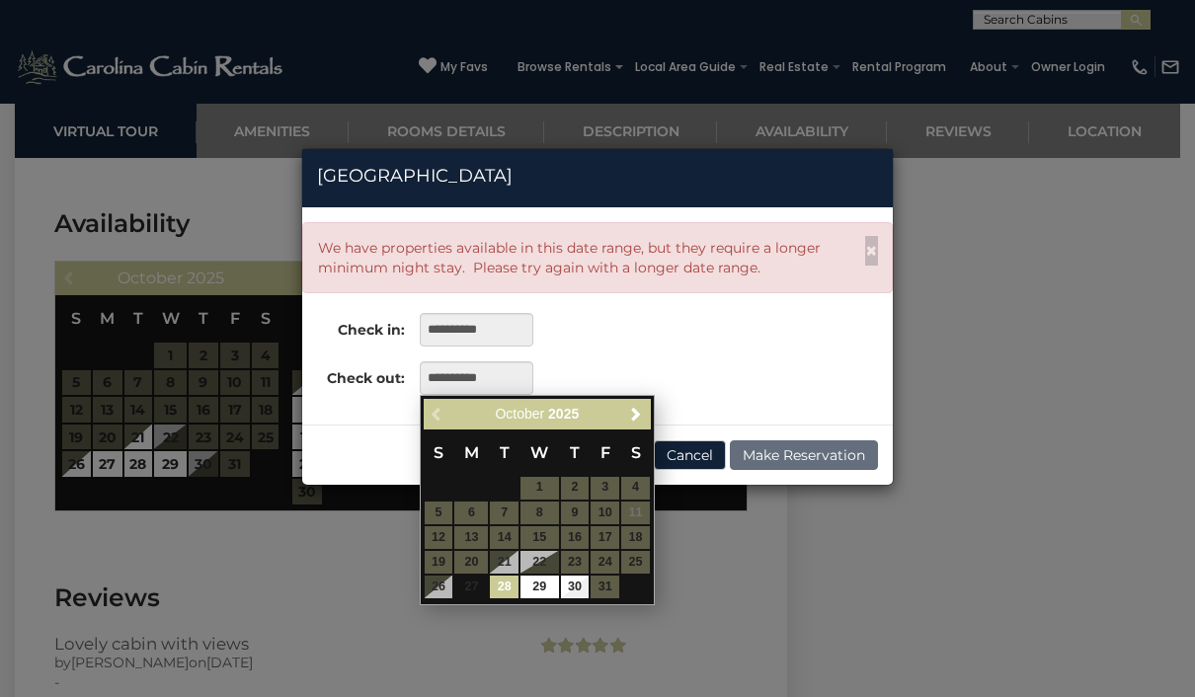
click at [476, 570] on table "S M T W T F S 1 2 3 4 5 6 7 8 9 10 11 12 13 14 15 16 17 18 19 20 21 22 23 24 25…" at bounding box center [537, 515] width 227 height 170
click at [519, 328] on input "**********" at bounding box center [477, 330] width 114 height 34
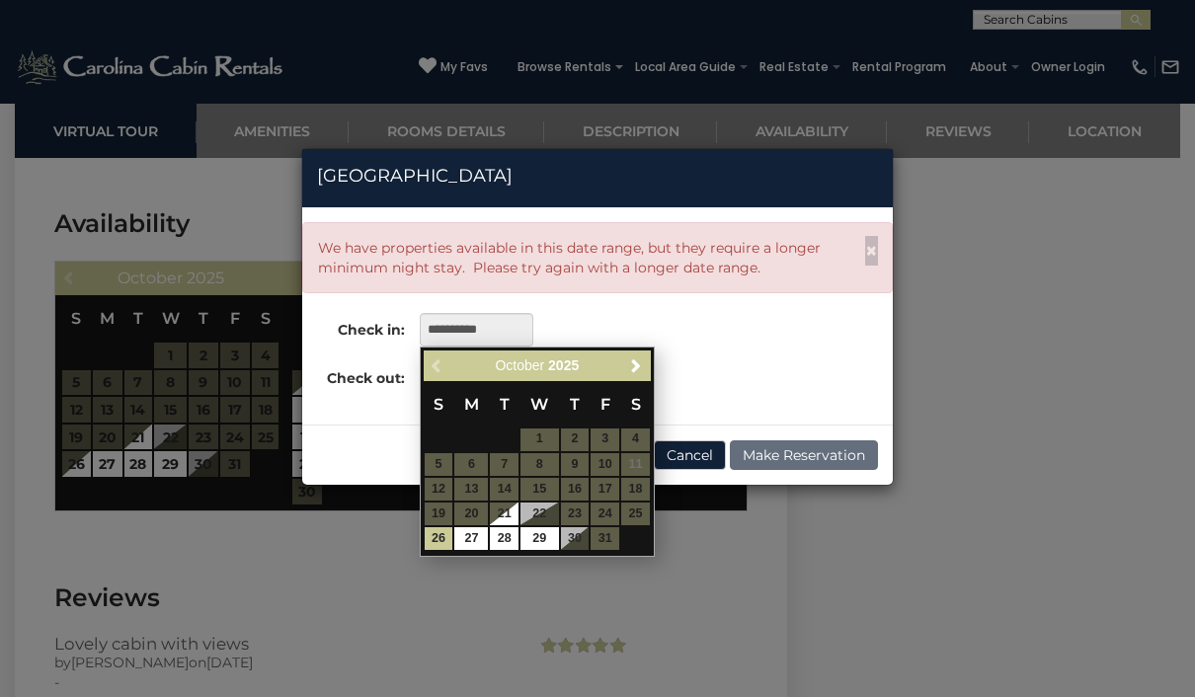
click at [604, 300] on div "**********" at bounding box center [597, 316] width 591 height 188
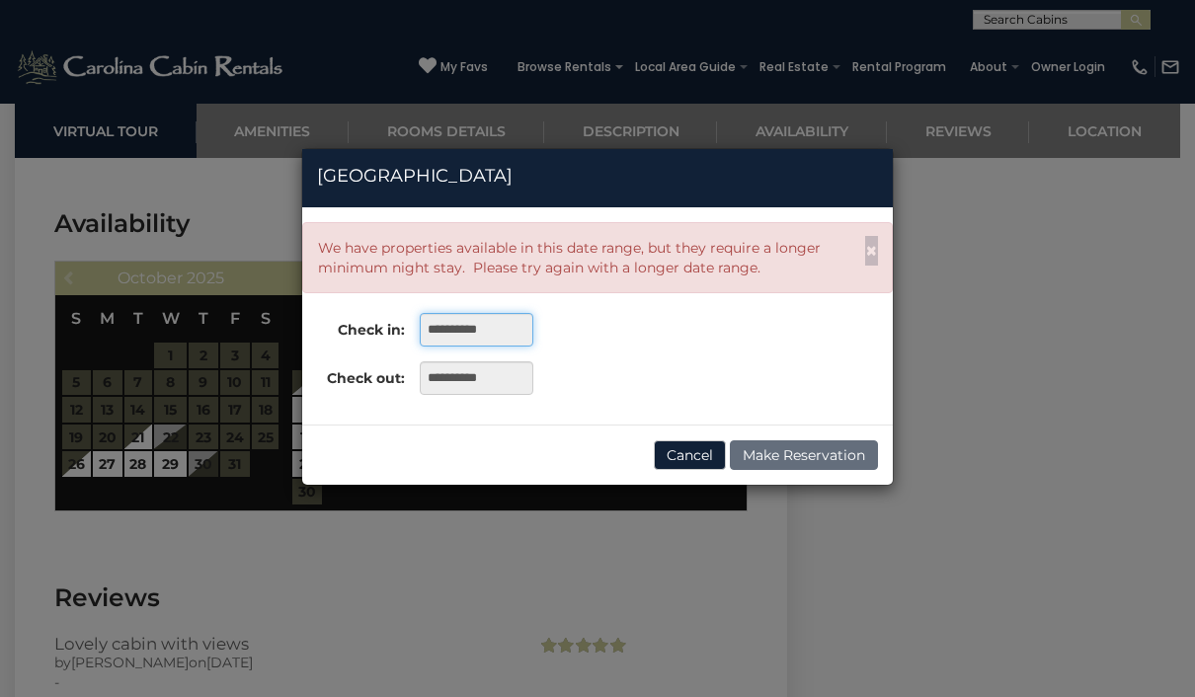
click at [488, 331] on input "**********" at bounding box center [477, 330] width 114 height 34
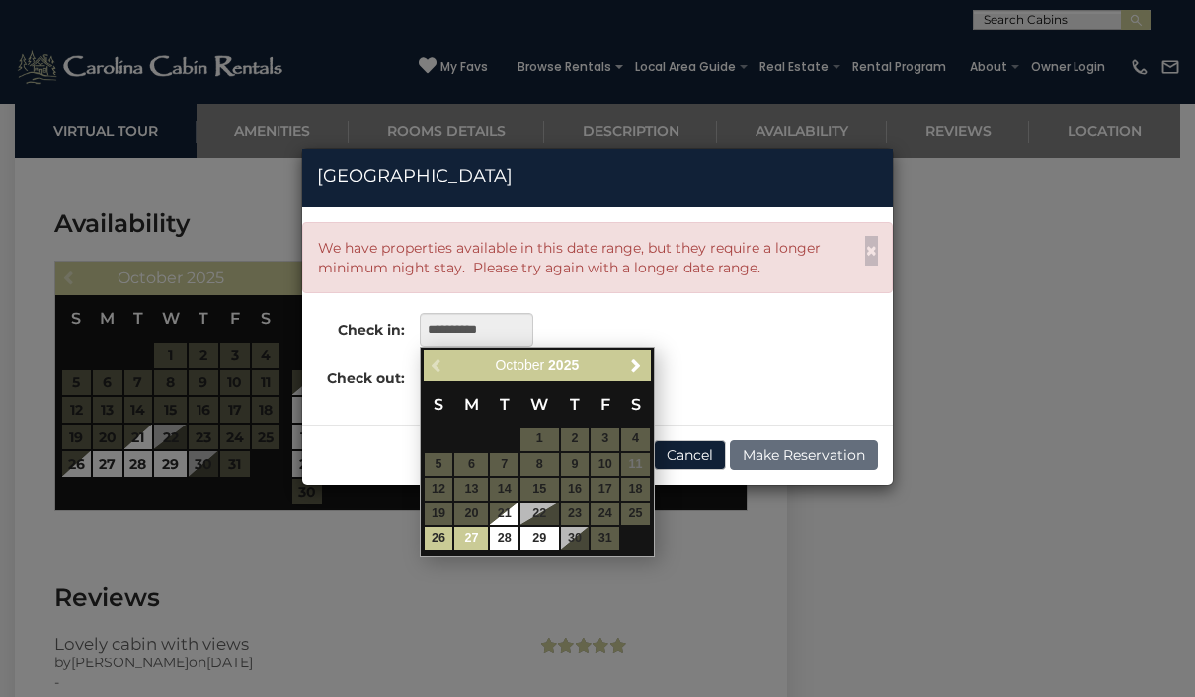
click at [481, 527] on link "27" at bounding box center [471, 538] width 34 height 23
type input "**********"
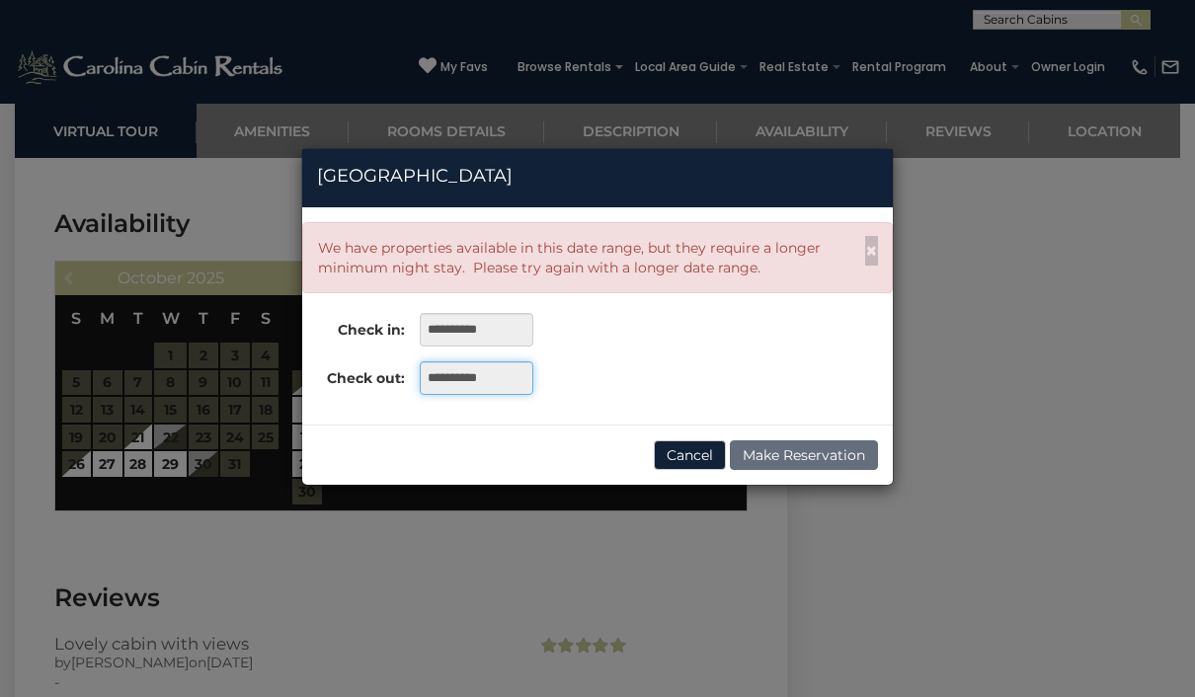
click at [494, 381] on input "**********" at bounding box center [477, 378] width 114 height 34
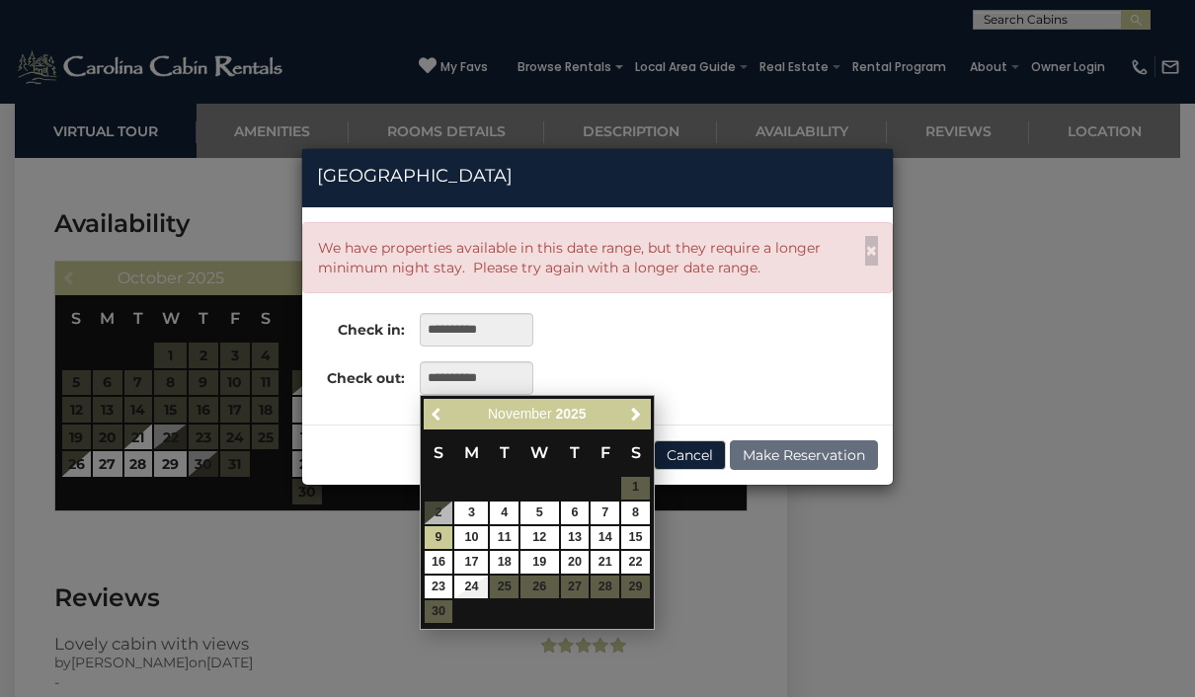
click at [442, 402] on link "Previous" at bounding box center [438, 414] width 25 height 25
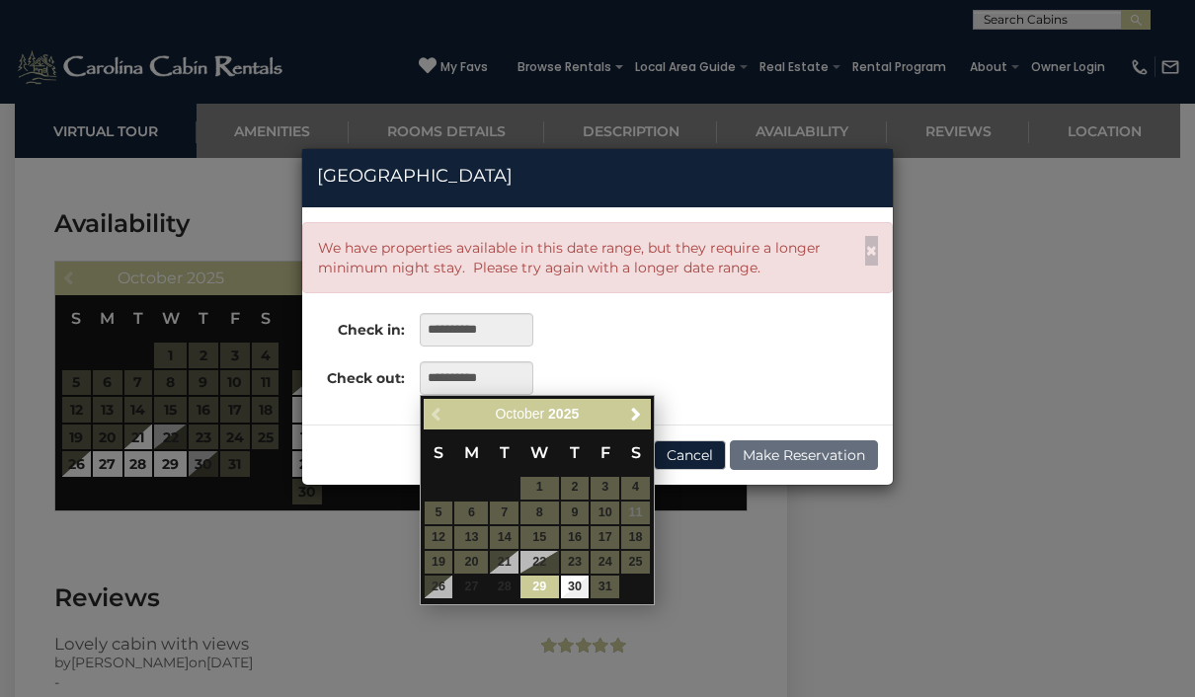
click at [534, 576] on link "29" at bounding box center [539, 587] width 38 height 23
type input "**********"
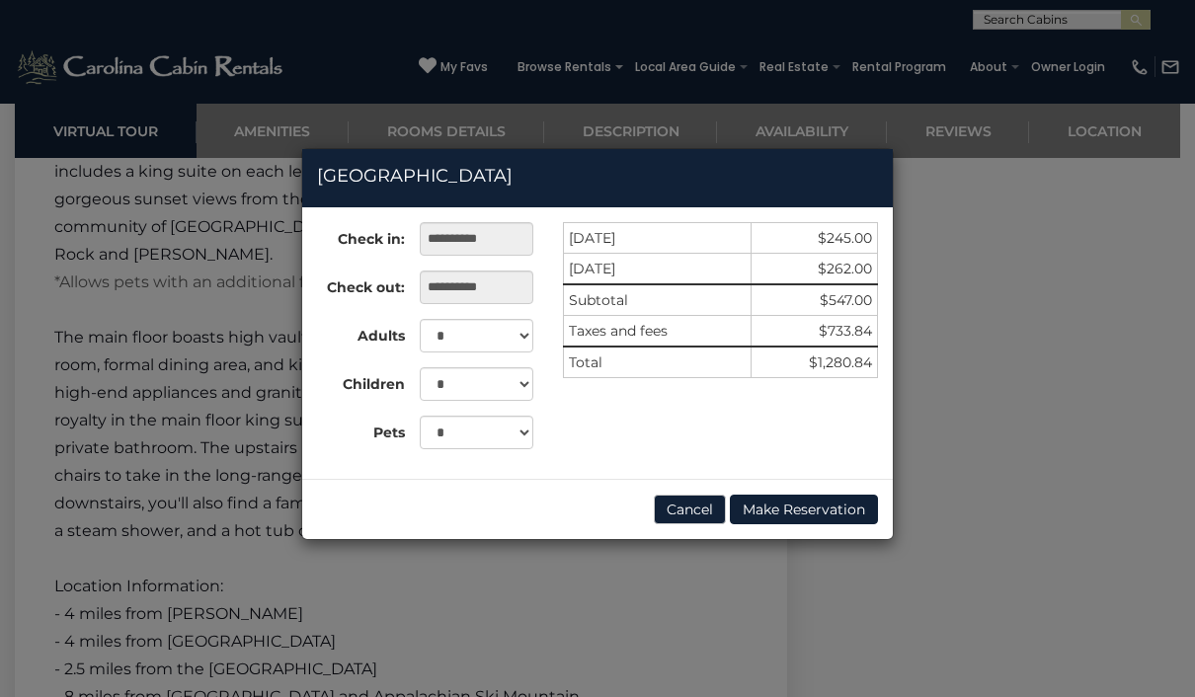
scroll to position [3292, 0]
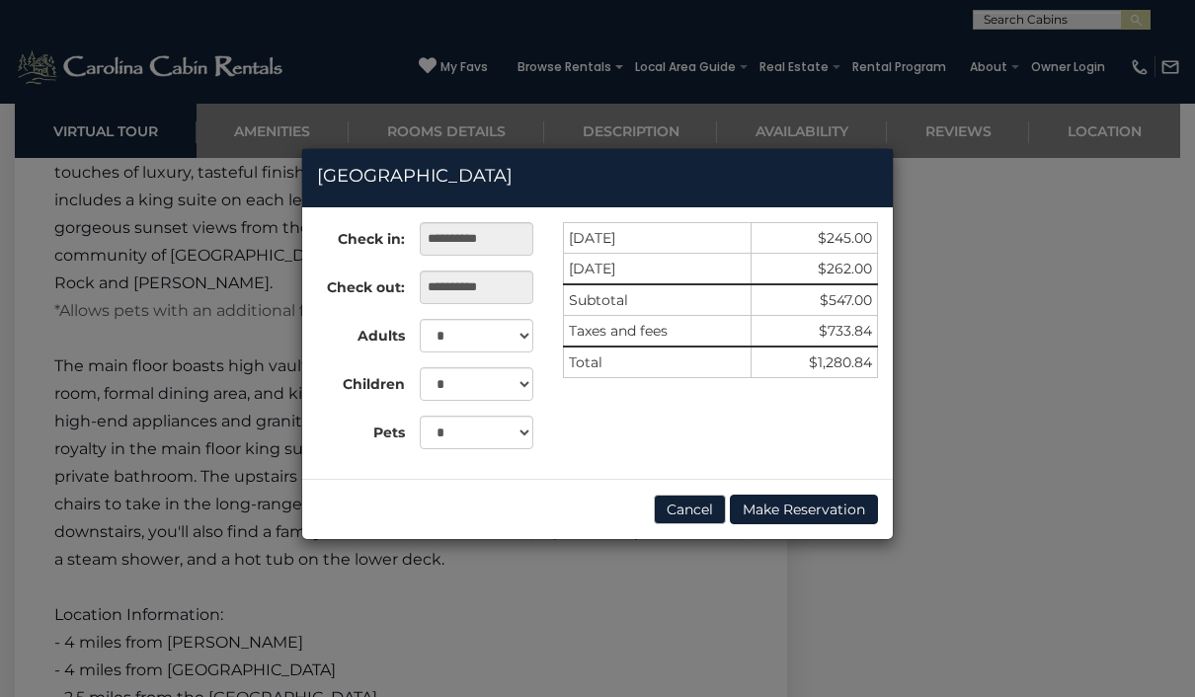
click at [698, 514] on button "Cancel" at bounding box center [690, 510] width 72 height 30
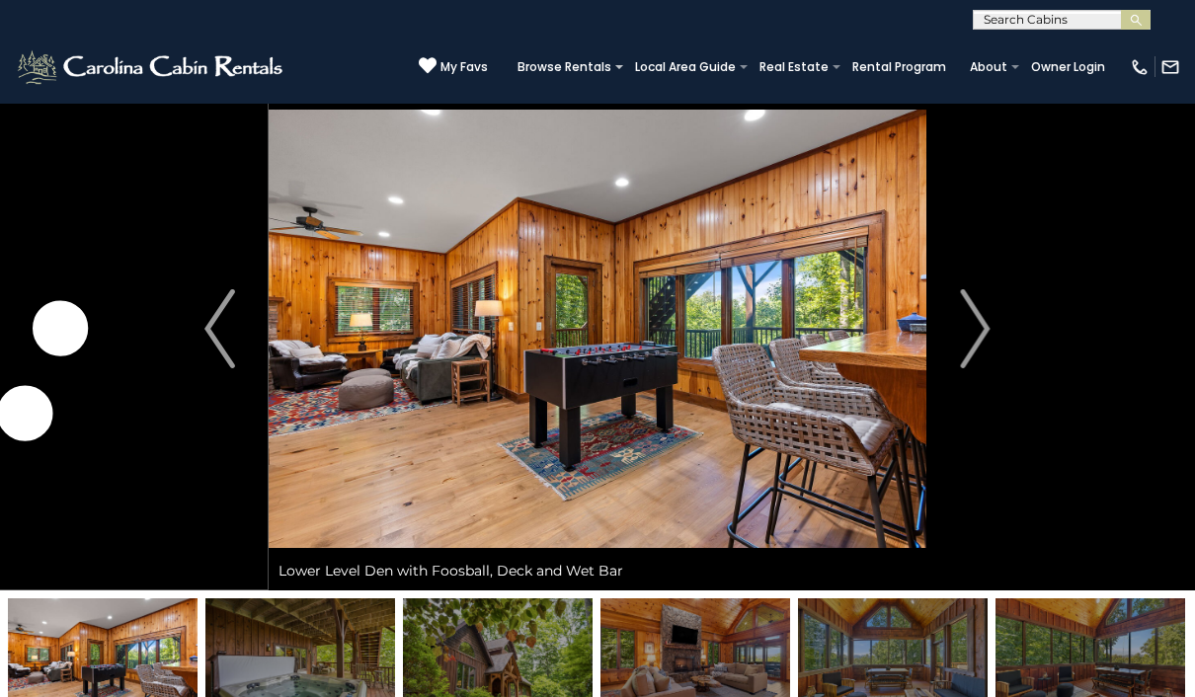
scroll to position [0, 0]
